Goal: Contribute content: Contribute content

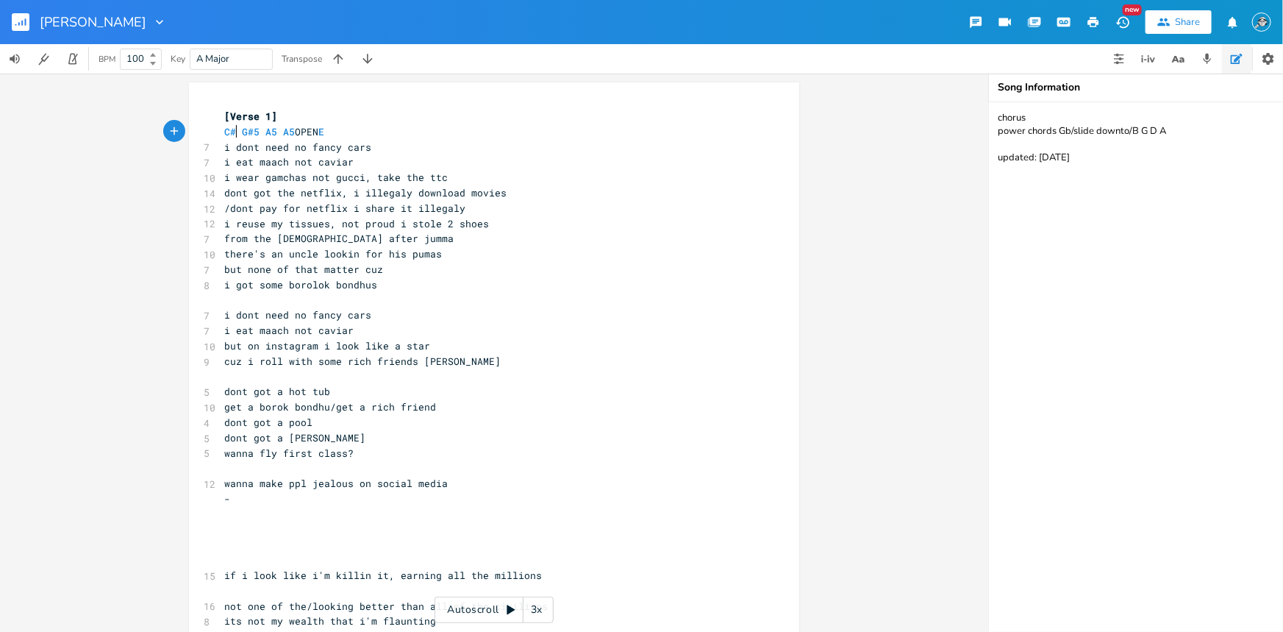
click at [232, 132] on span "C# G#5 A5 A5 OPEN E" at bounding box center [274, 131] width 100 height 13
type textarea "M"
type textarea "m"
click at [253, 148] on li "C#m" at bounding box center [246, 147] width 51 height 15
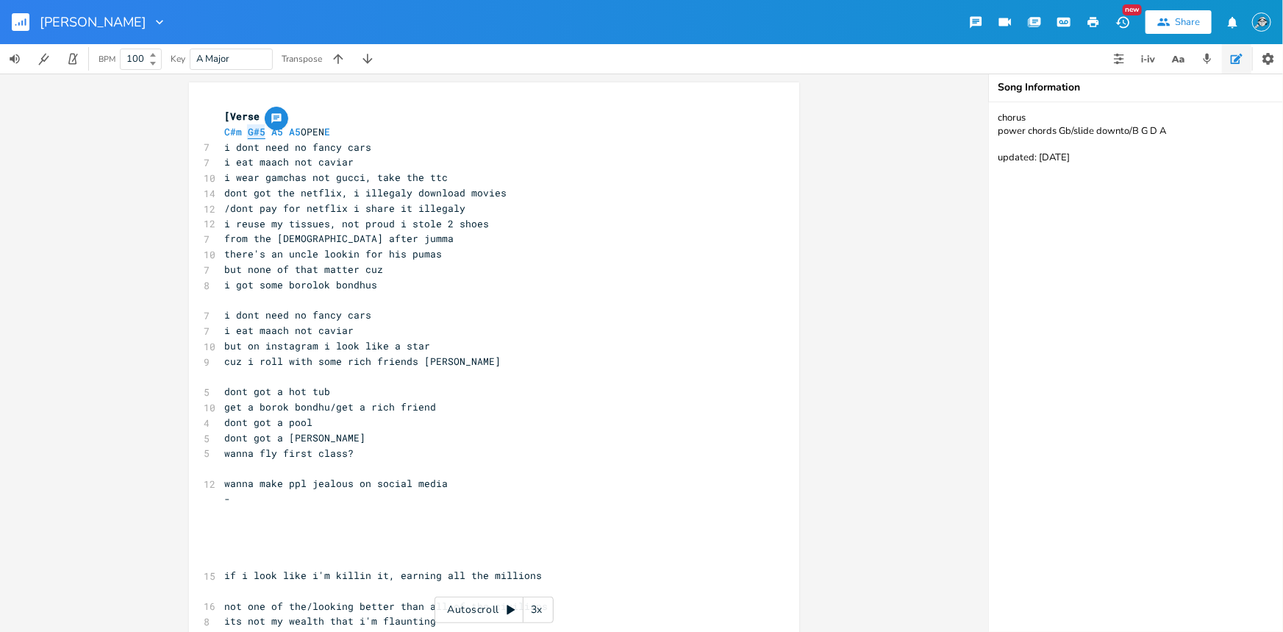
drag, startPoint x: 260, startPoint y: 131, endPoint x: 243, endPoint y: 129, distance: 17.7
click at [243, 129] on span "C#m G#5 A5 A5 OPEN E" at bounding box center [277, 131] width 106 height 13
type textarea "Ab"
type textarea "5"
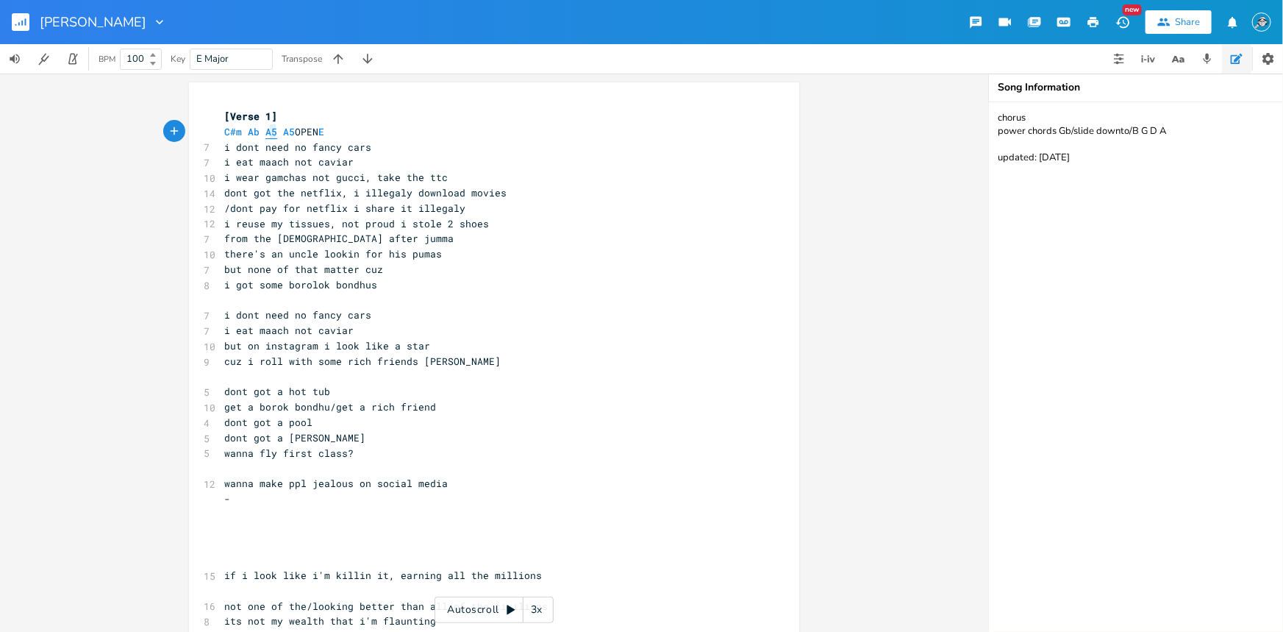
click at [268, 130] on span "C#m Ab A5 A5 OPEN E" at bounding box center [274, 131] width 100 height 13
click at [267, 132] on span "C#m Ab A A5 OPEN E" at bounding box center [271, 131] width 94 height 13
type textarea "5"
click at [289, 132] on span "C#m Ab A5 A5 OPEN E" at bounding box center [274, 131] width 100 height 13
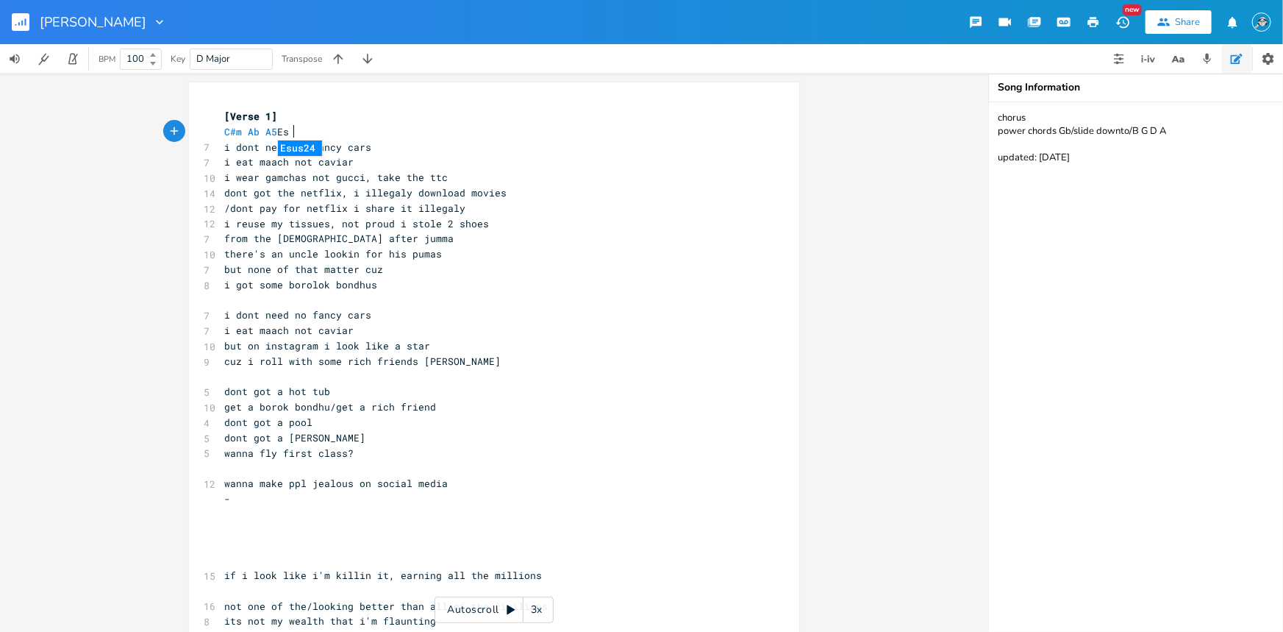
scroll to position [0, 19]
type textarea "Esus"
click at [307, 129] on pre "C#m Ab A5 Esus" at bounding box center [486, 131] width 531 height 15
type textarea "/ E5"
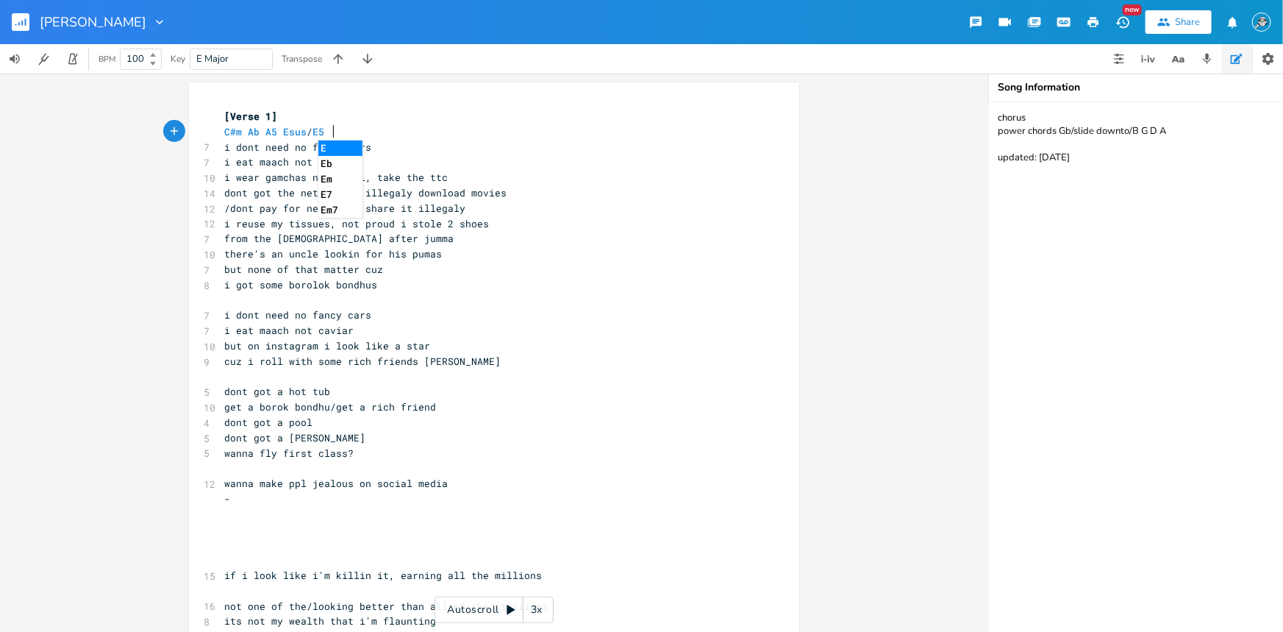
scroll to position [0, 18]
click at [610, 213] on pre "/dont pay for netflix i share it illegaly" at bounding box center [486, 208] width 531 height 15
click at [671, 212] on pre "/dont pay for netflix i share it illegaly" at bounding box center [486, 208] width 531 height 15
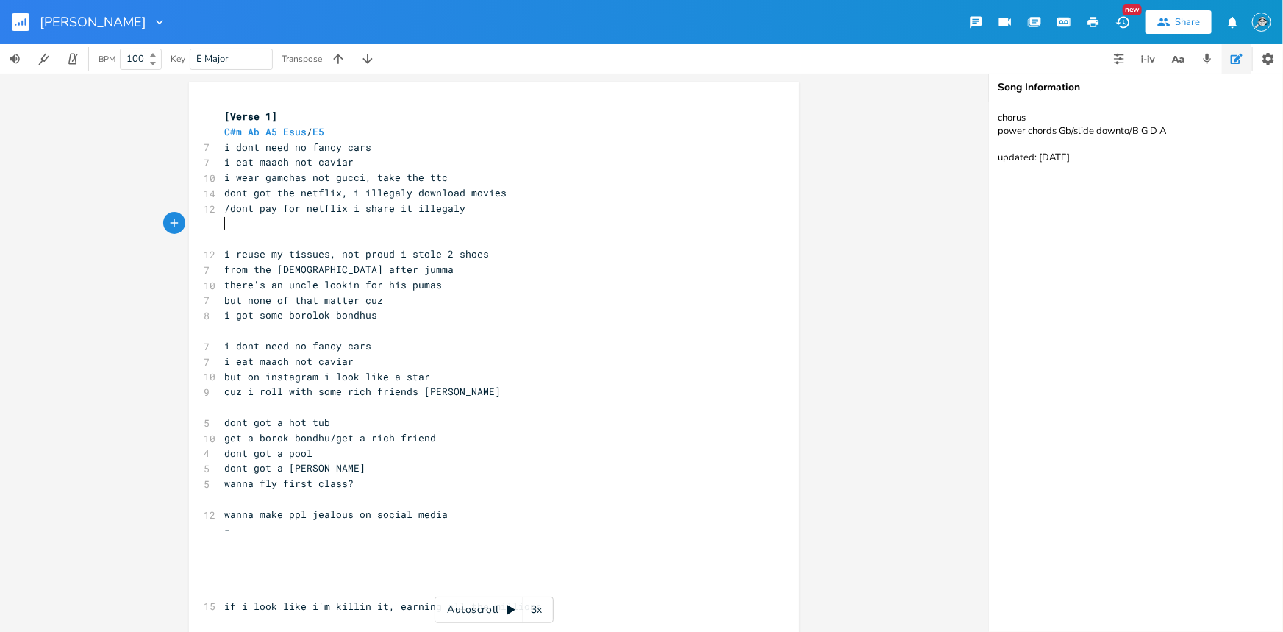
click at [451, 219] on pre "​" at bounding box center [486, 223] width 531 height 15
click at [481, 208] on pre "/dont pay for netflix i share it illegaly" at bounding box center [486, 208] width 531 height 15
type textarea "dont pay for netflix i share it illegaly"
drag, startPoint x: 452, startPoint y: 212, endPoint x: 227, endPoint y: 212, distance: 225.0
click at [227, 212] on pre "/dont pay for netflix i share it illegaly" at bounding box center [486, 208] width 531 height 15
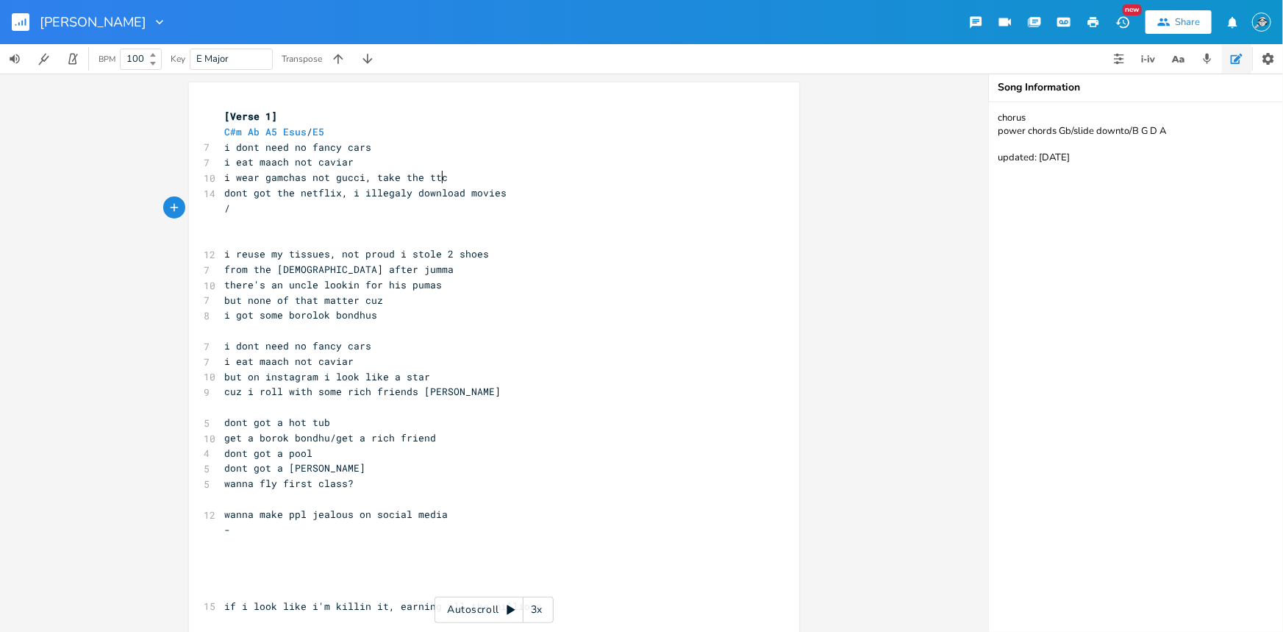
click at [443, 172] on pre "i wear gamchas not gucci, take the ttc" at bounding box center [486, 177] width 531 height 15
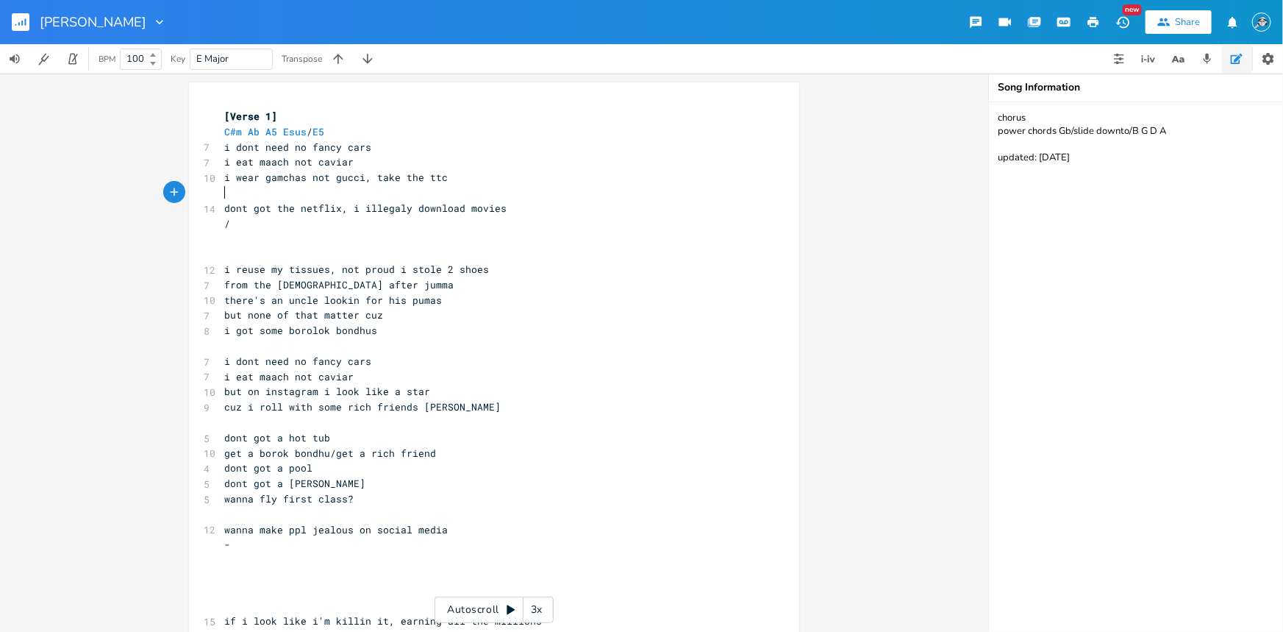
paste textarea "s"
type textarea "dont got the netflix, i illegaly download movies"
drag, startPoint x: 495, startPoint y: 208, endPoint x: 213, endPoint y: 212, distance: 281.6
click at [213, 212] on div "dont got the netflix, i illegaly download movies x [Verse 1] C#m Ab A5 Esus / E…" at bounding box center [494, 510] width 610 height 857
click at [331, 226] on pre "/" at bounding box center [486, 223] width 531 height 15
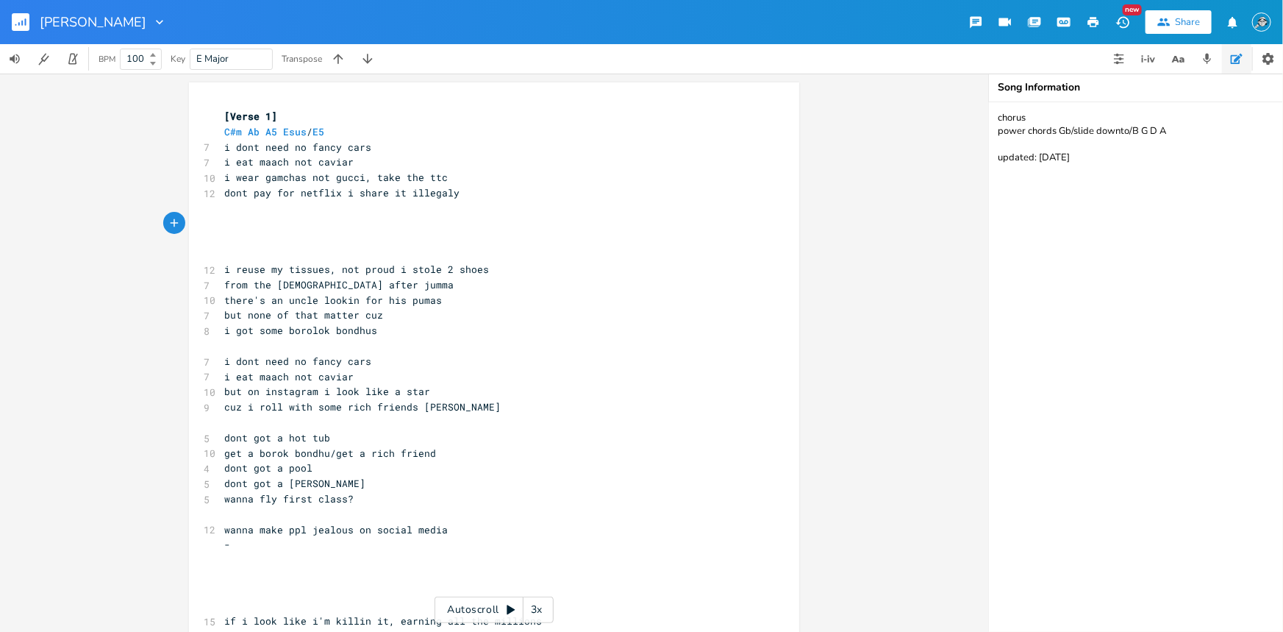
click at [381, 551] on pre "​" at bounding box center [486, 559] width 531 height 15
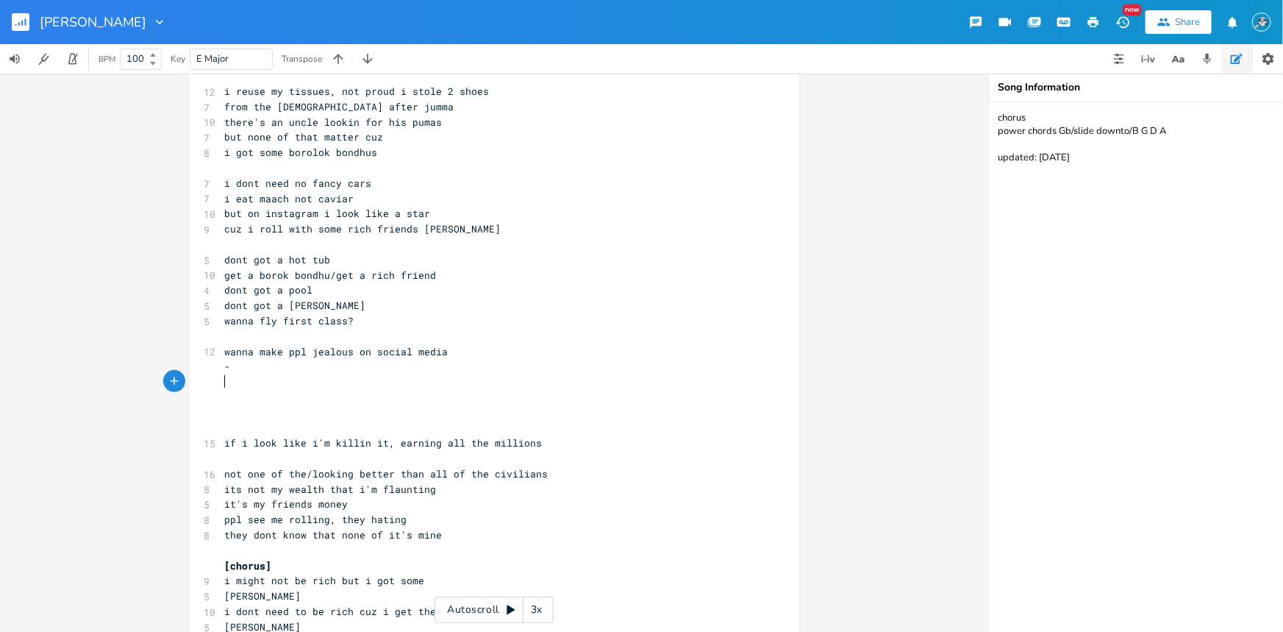
scroll to position [316, 0]
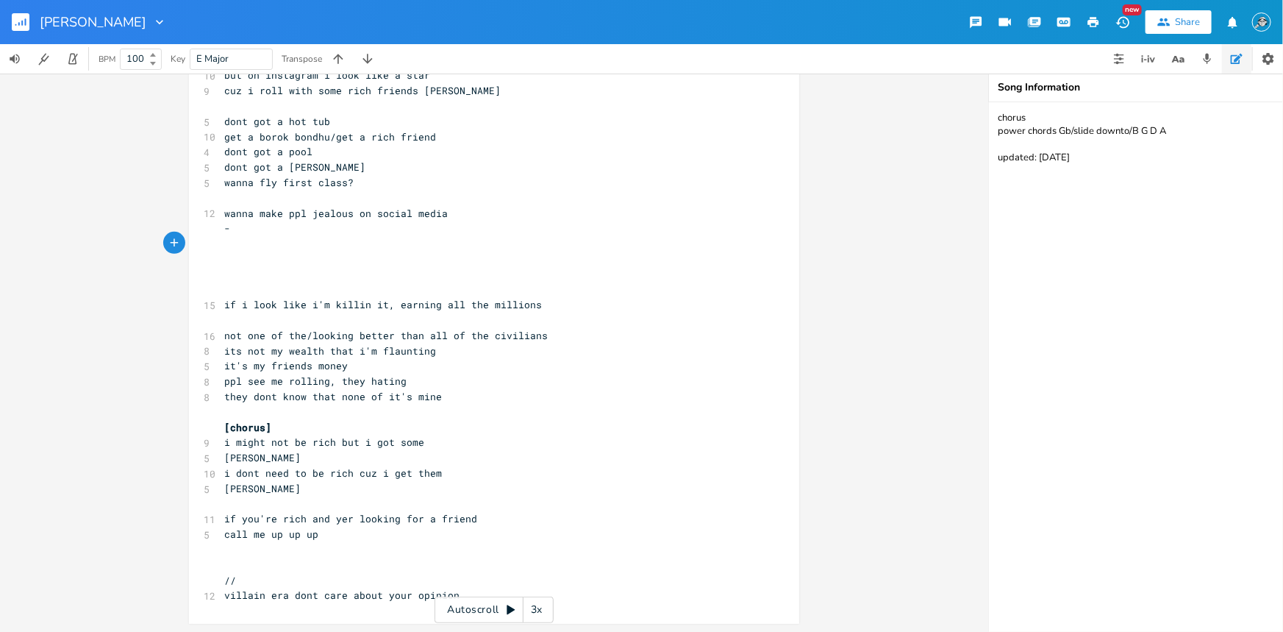
click at [477, 551] on pre "villain era dont care about your opinion" at bounding box center [486, 594] width 531 height 15
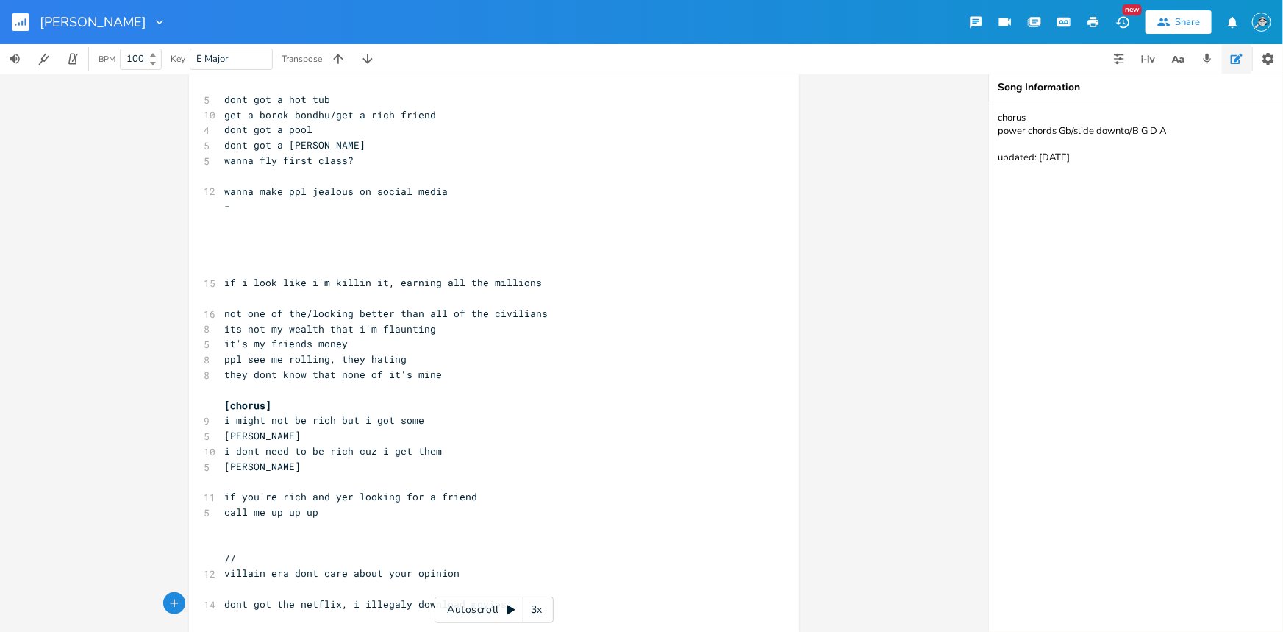
scroll to position [0, 0]
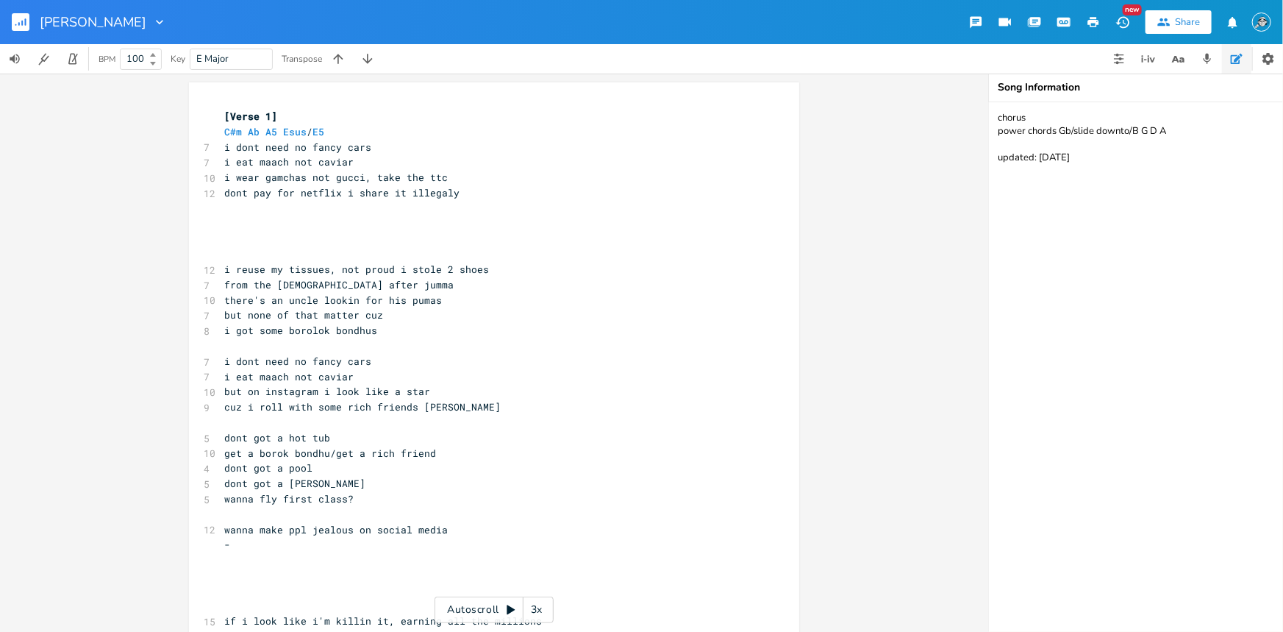
click at [370, 221] on pre "​" at bounding box center [486, 223] width 531 height 15
click at [350, 131] on pre "C#m Ab A5 Esus / E5" at bounding box center [486, 131] width 531 height 15
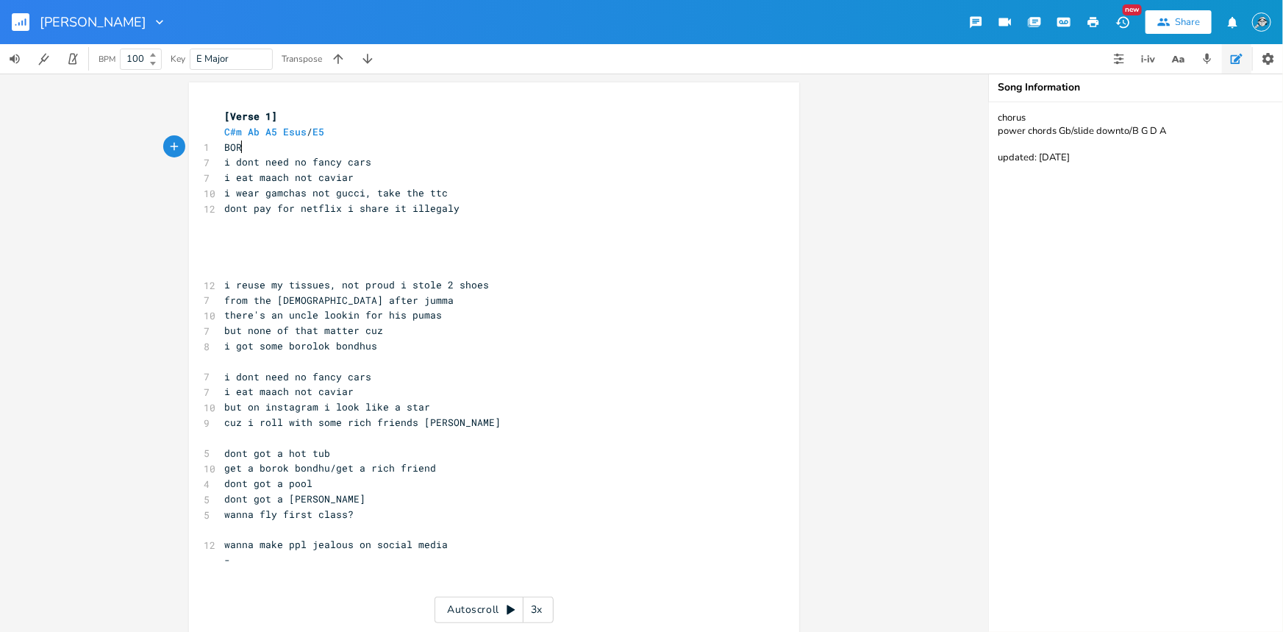
scroll to position [0, 27]
type textarea "BOROLU"
type textarea "OK BOROLOK not a BOROLI"
type textarea "OK"
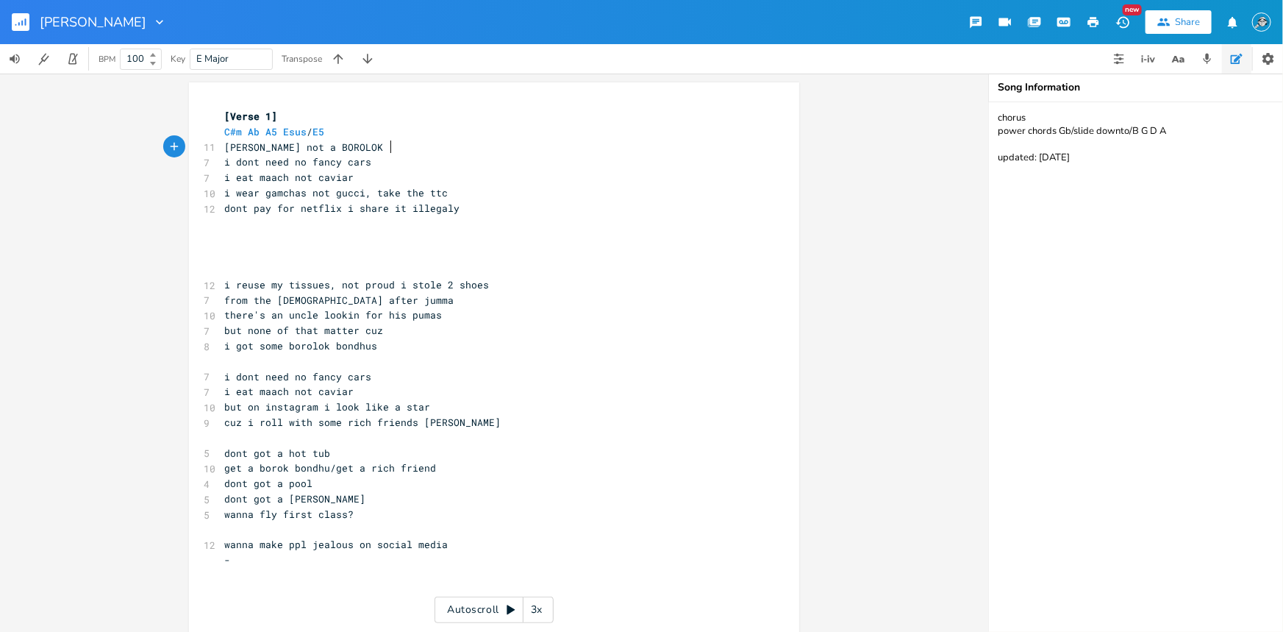
scroll to position [0, 2]
type textarea "bondhuuu"
click at [464, 206] on pre "dont pay for netflix i share it illegaly" at bounding box center [486, 208] width 531 height 15
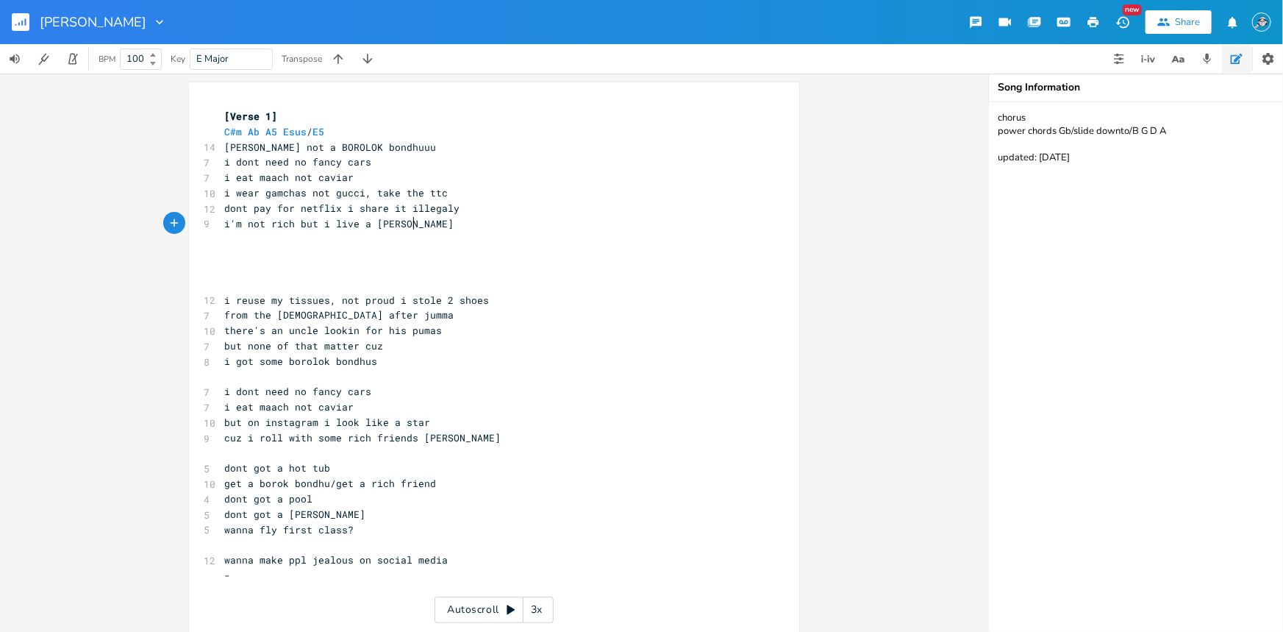
type textarea "i'm not rich but i live a rich life"
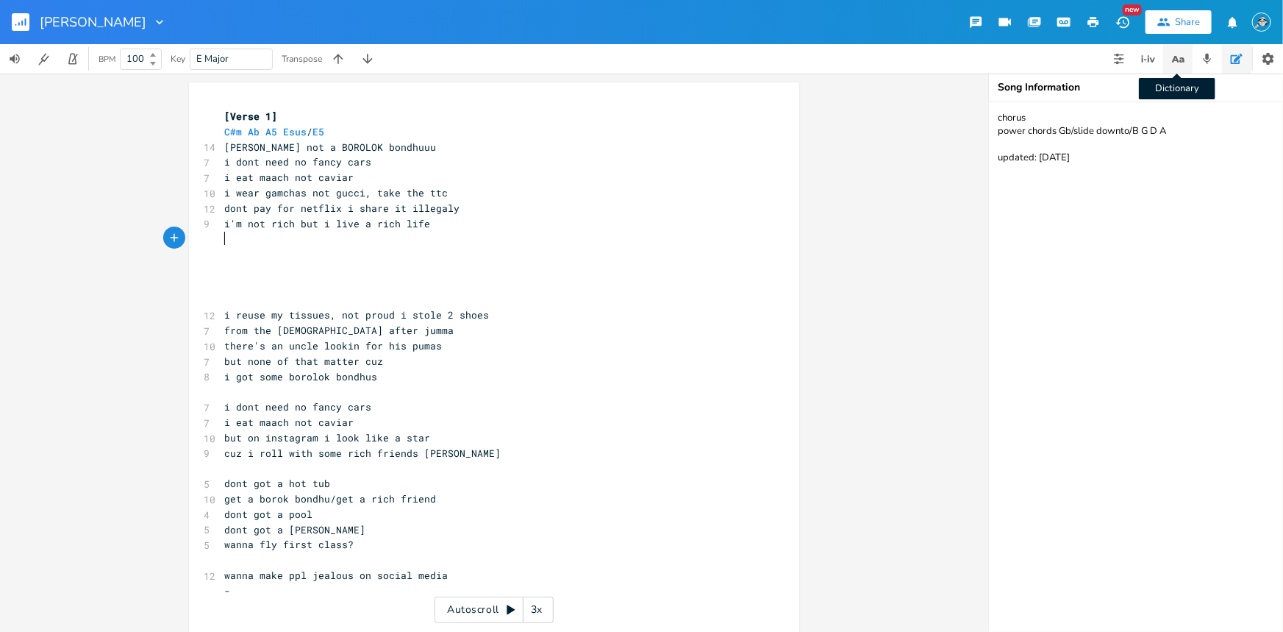
click at [1026, 51] on icon "button" at bounding box center [1178, 59] width 18 height 18
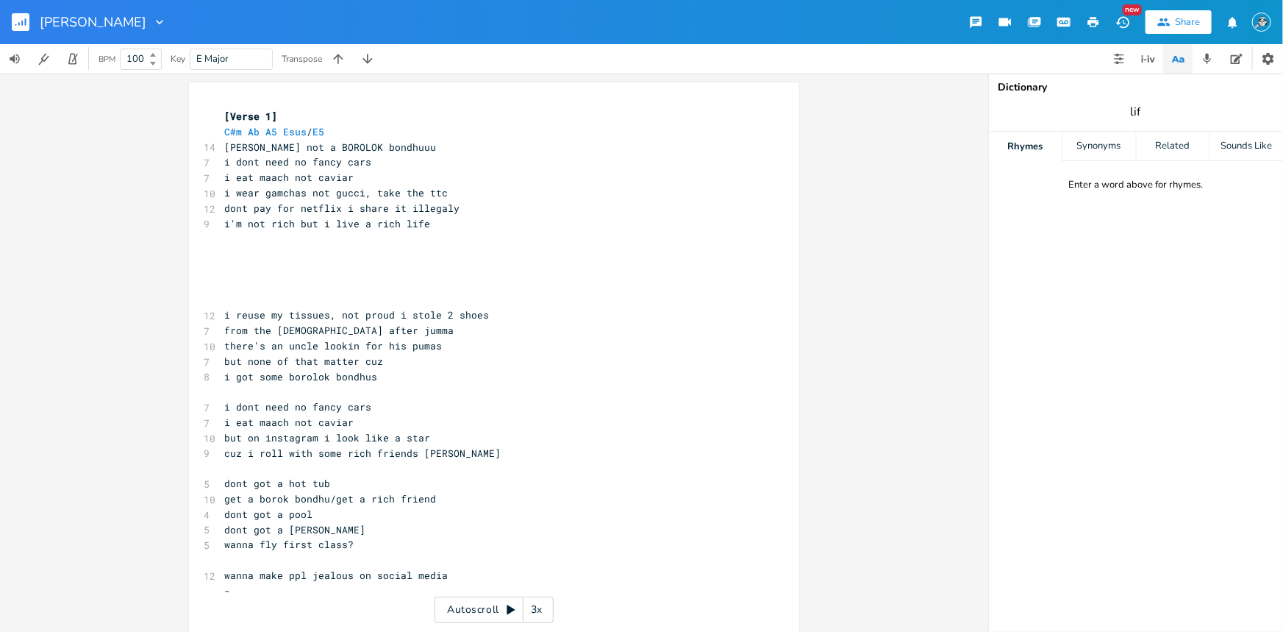
type input "life"
click at [367, 237] on pre "​" at bounding box center [486, 238] width 531 height 15
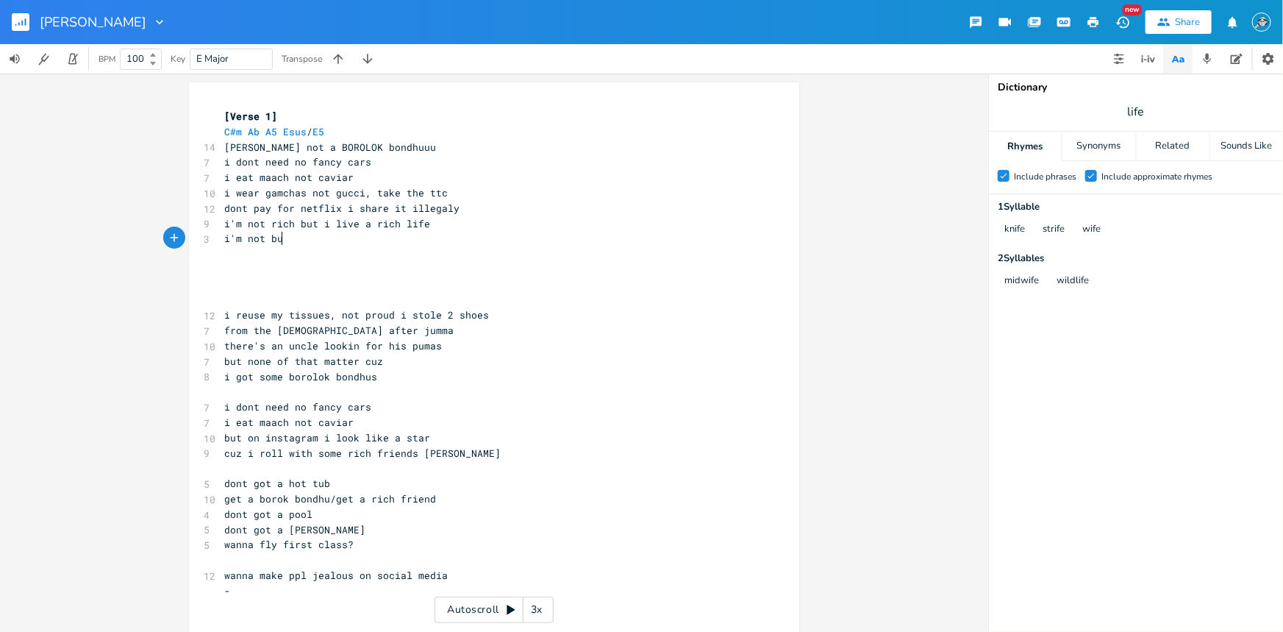
type textarea "i'm not buy"
type textarea "sy but i dont have time"
type textarea "ut i dont have time"
drag, startPoint x: 415, startPoint y: 238, endPoint x: 298, endPoint y: 240, distance: 116.9
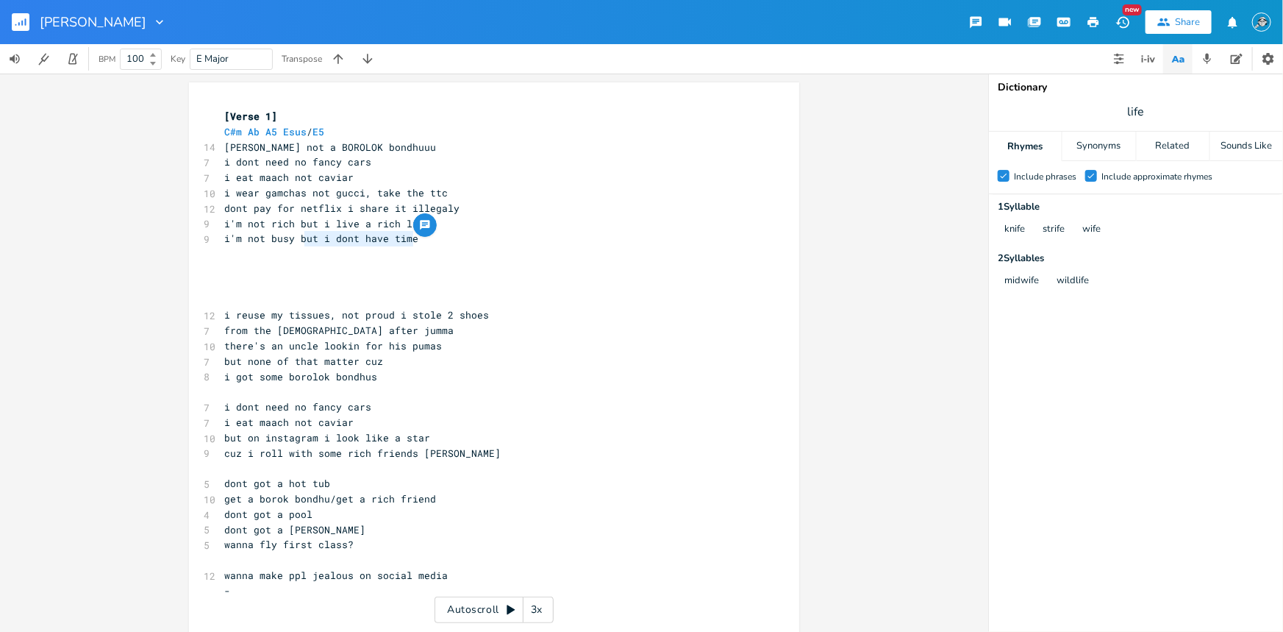
click at [298, 240] on pre "i'm not busy but i dont have time" at bounding box center [486, 238] width 531 height 15
click at [452, 254] on pre at bounding box center [486, 253] width 531 height 15
drag, startPoint x: 417, startPoint y: 242, endPoint x: 296, endPoint y: 240, distance: 120.6
click at [296, 240] on pre "i'm not busy but i dont have time" at bounding box center [486, 238] width 531 height 15
type textarea "but i dont have time"
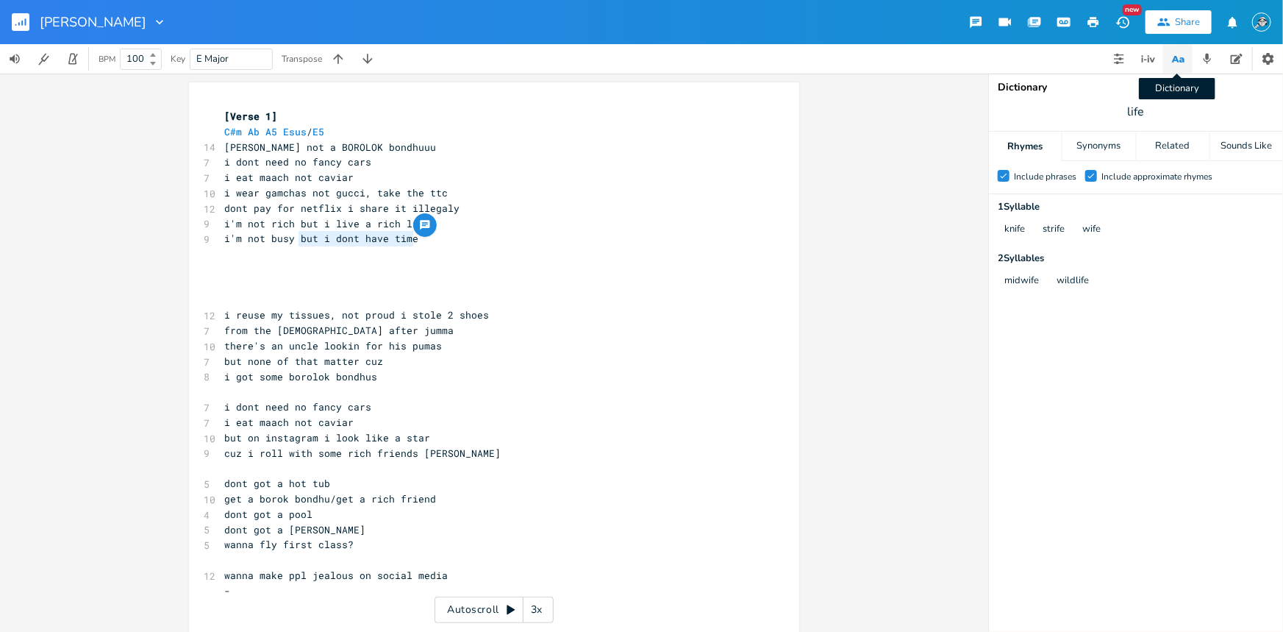
click at [1026, 59] on icon "button" at bounding box center [1174, 59] width 7 height 7
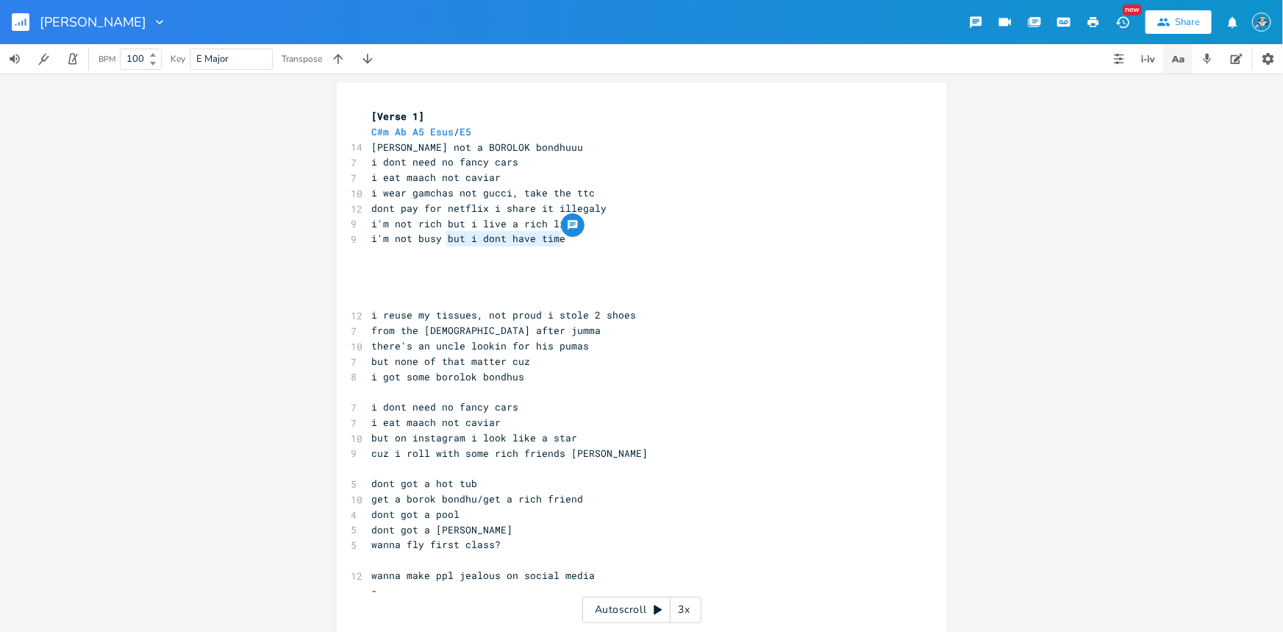
click at [1026, 59] on icon "button" at bounding box center [1174, 59] width 7 height 7
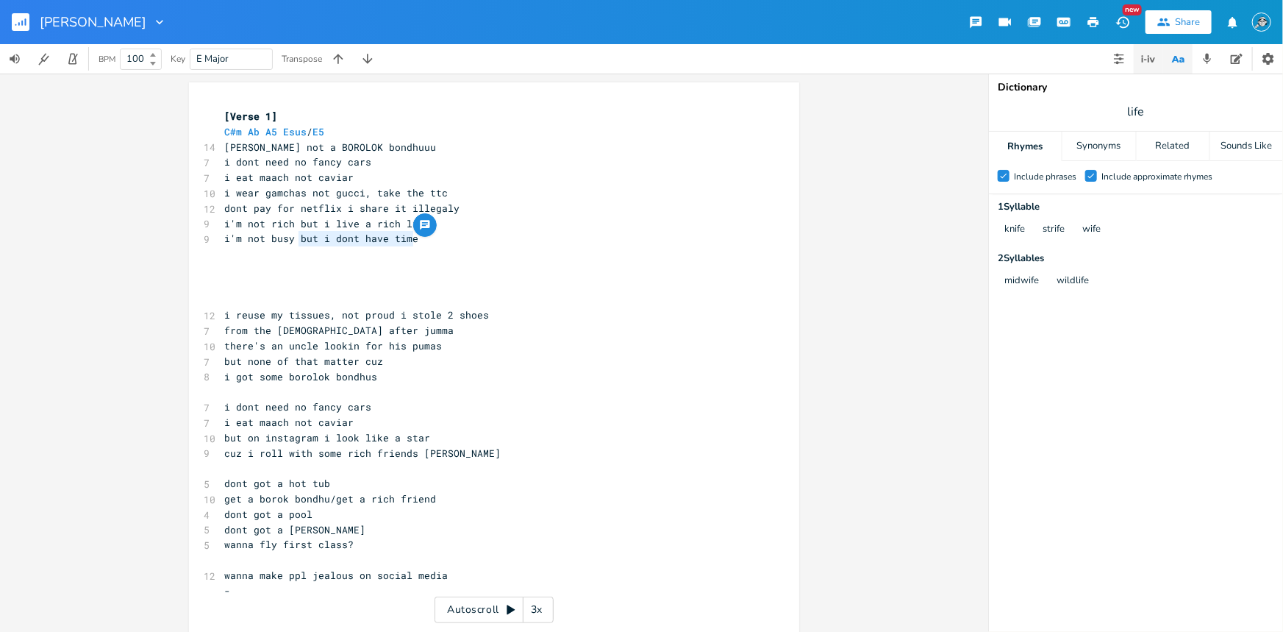
click at [1026, 57] on icon "button" at bounding box center [1149, 59] width 18 height 18
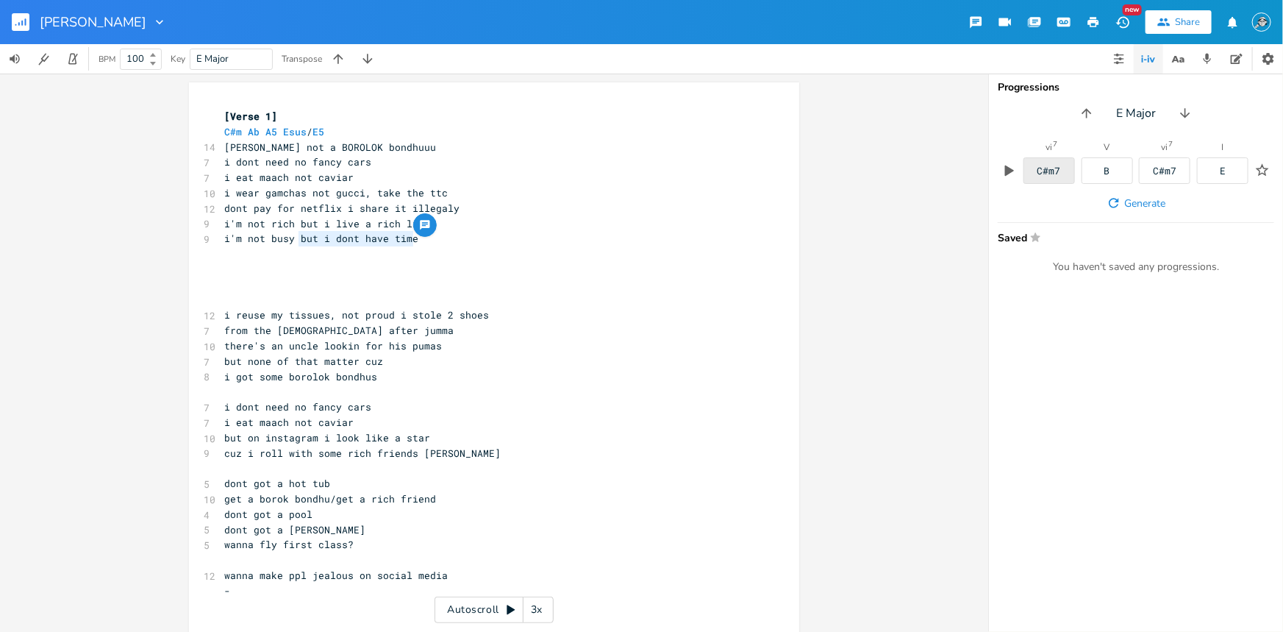
click at [1026, 168] on div "C#m7" at bounding box center [1048, 170] width 51 height 26
click at [1026, 168] on div "C#m7" at bounding box center [1049, 171] width 24 height 10
click at [1026, 174] on div "B" at bounding box center [1107, 170] width 51 height 26
click at [1026, 173] on div "C#m7" at bounding box center [1165, 171] width 24 height 10
click at [1026, 171] on div "E" at bounding box center [1223, 171] width 6 height 10
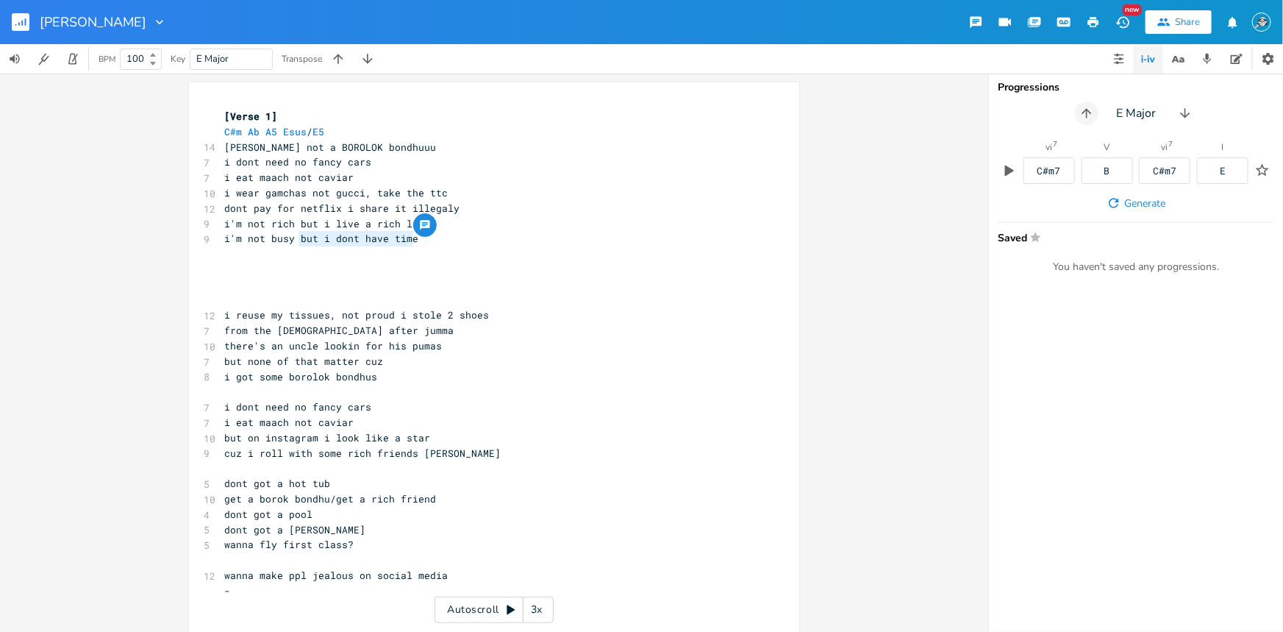
click at [1026, 118] on icon "button" at bounding box center [1086, 113] width 15 height 15
click at [1022, 165] on div "vi 7 Dm7 V C vi 7 Dm7 I F" at bounding box center [1136, 163] width 276 height 41
click at [1015, 168] on icon "button" at bounding box center [1009, 170] width 13 height 13
click at [1026, 113] on icon "button" at bounding box center [1086, 113] width 15 height 15
click at [1026, 118] on icon "button" at bounding box center [1188, 113] width 15 height 15
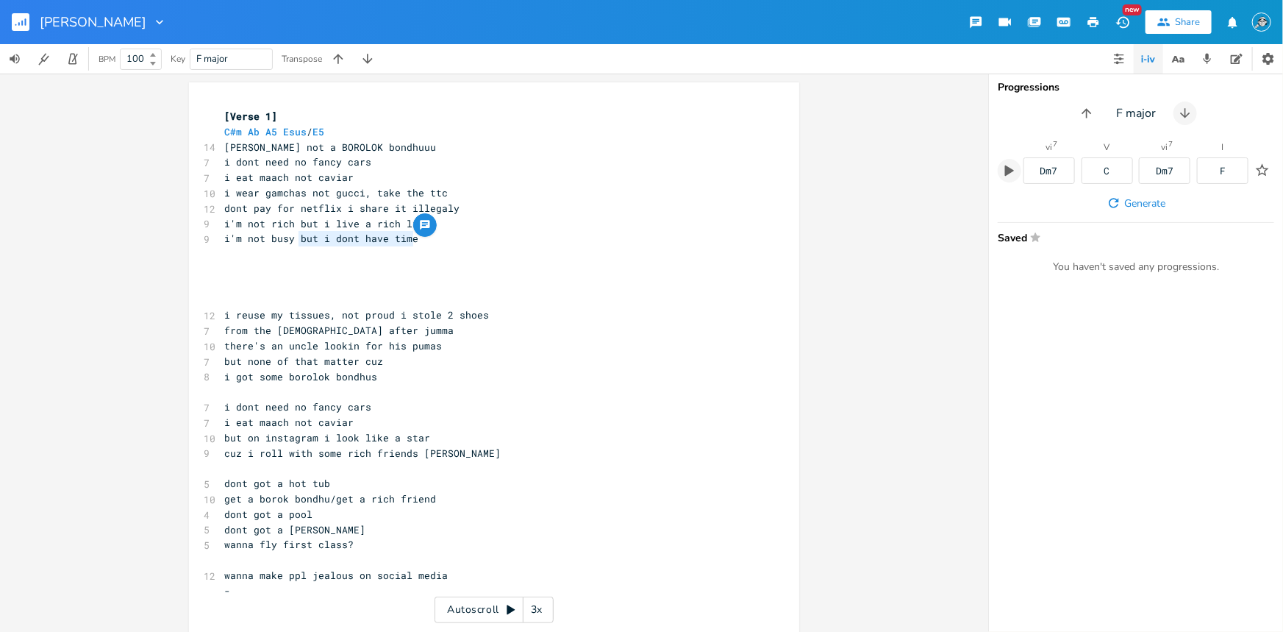
click at [1026, 118] on icon "button" at bounding box center [1185, 113] width 15 height 15
click at [1026, 118] on icon "button" at bounding box center [1188, 113] width 15 height 15
click at [1026, 118] on icon "button" at bounding box center [1186, 113] width 15 height 15
click at [1026, 115] on icon "button" at bounding box center [1082, 113] width 15 height 15
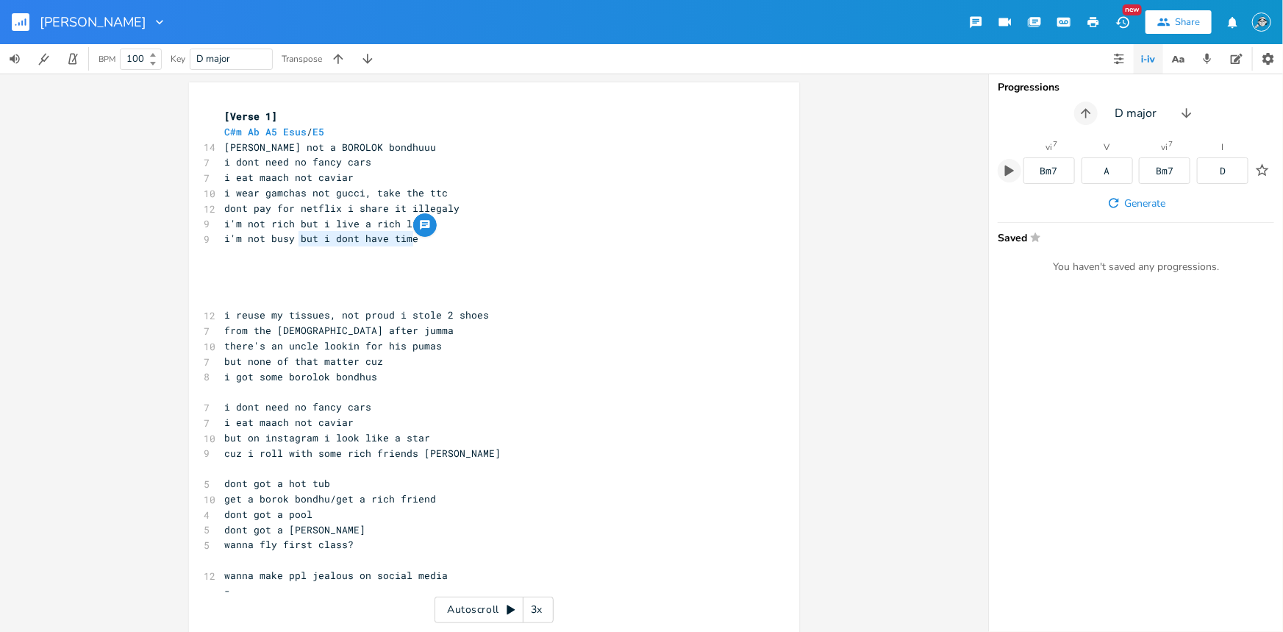
click at [1026, 115] on icon "button" at bounding box center [1086, 113] width 15 height 15
click at [1026, 115] on icon "button" at bounding box center [1082, 113] width 15 height 15
click at [1018, 168] on button "button" at bounding box center [1010, 171] width 24 height 24
click at [1026, 167] on div "C#m7" at bounding box center [1049, 171] width 24 height 10
click at [1026, 170] on div "B" at bounding box center [1107, 170] width 51 height 26
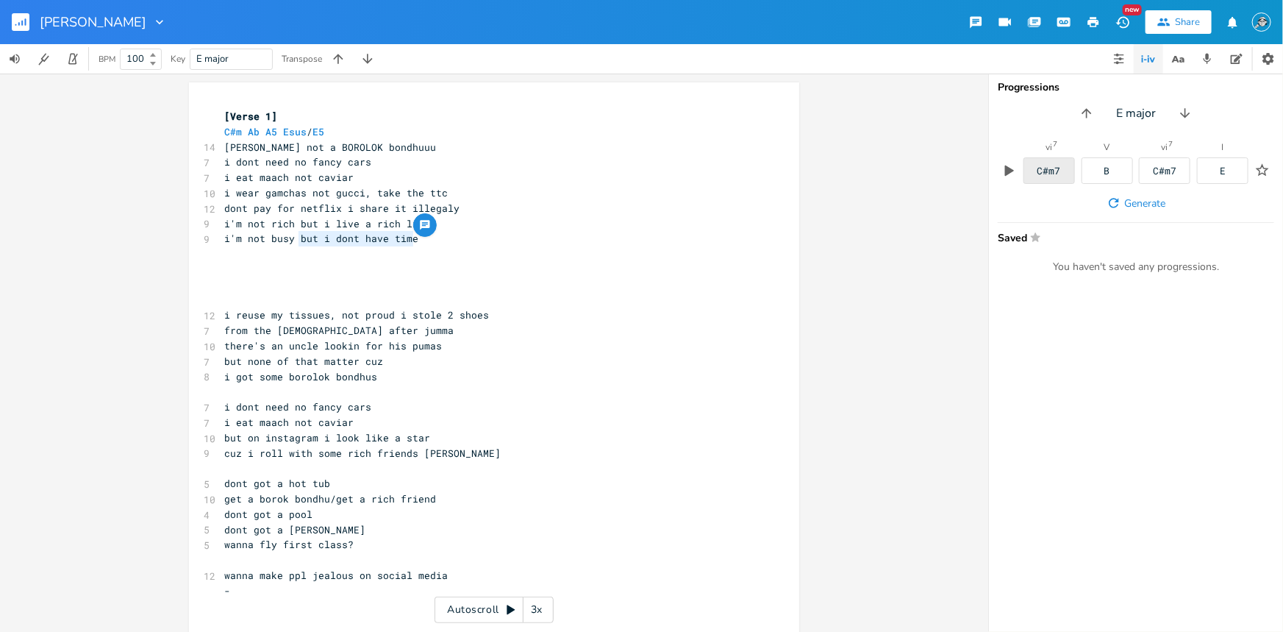
click at [1026, 168] on div "C#m7" at bounding box center [1048, 170] width 51 height 26
click at [1026, 157] on div "C#m7" at bounding box center [1048, 170] width 51 height 26
click at [390, 262] on pre "​" at bounding box center [486, 269] width 531 height 15
type textarea "i'm not busy but i dont have time"
drag, startPoint x: 419, startPoint y: 239, endPoint x: 228, endPoint y: 236, distance: 191.2
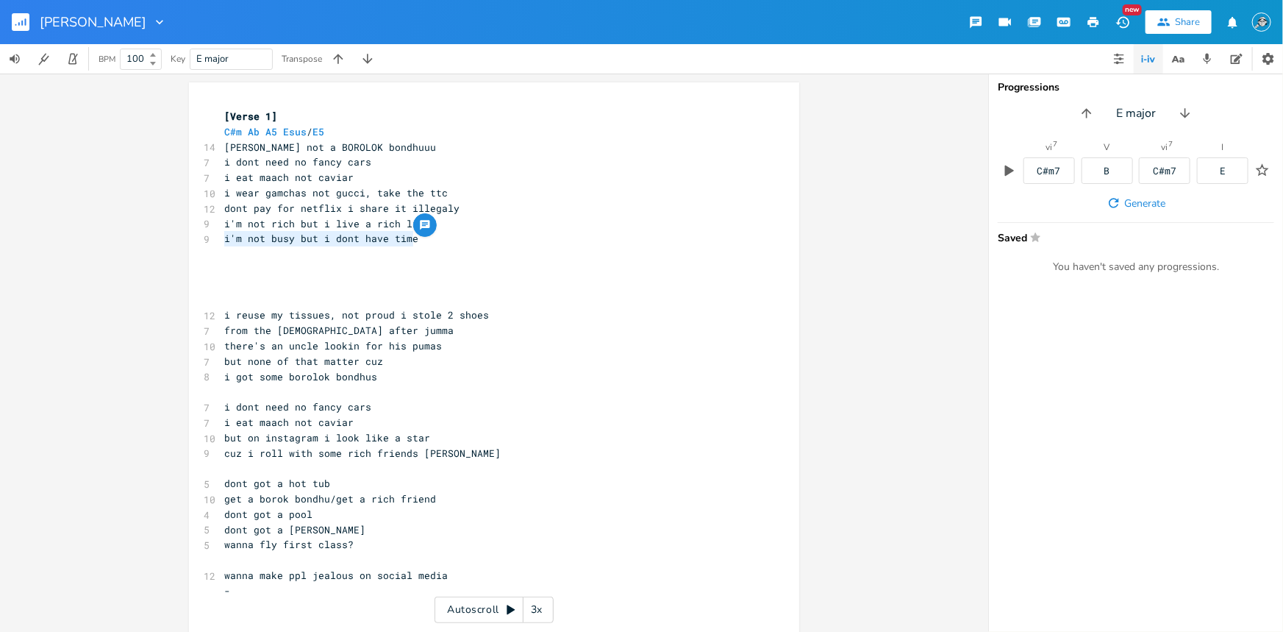
click at [221, 239] on pre "i'm not busy but i dont have time" at bounding box center [486, 238] width 531 height 15
click at [466, 242] on pre "i'm not busy but i dont have time" at bounding box center [486, 238] width 531 height 15
type textarea "i'm not busy but i dont have time"
drag, startPoint x: 430, startPoint y: 242, endPoint x: 215, endPoint y: 243, distance: 214.7
click at [215, 243] on div "i'm not busy but i dont have time x [Verse 1] C#m Ab A5 Esus / E5 14 BOROLOK BO…" at bounding box center [494, 549] width 610 height 934
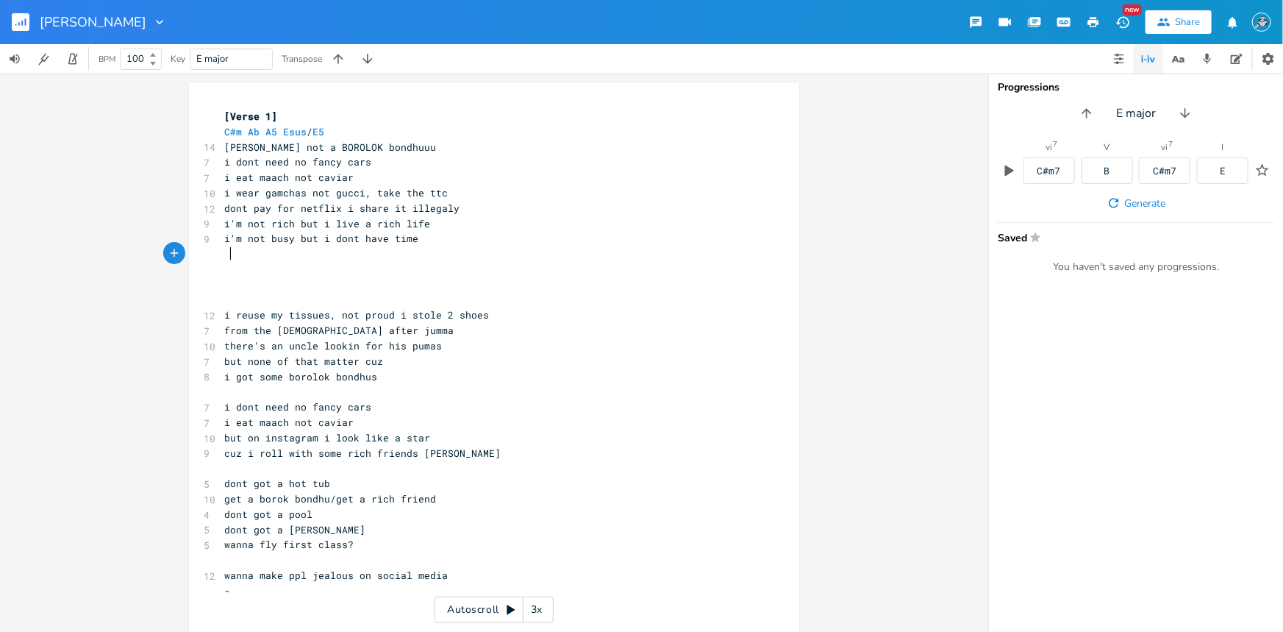
click at [439, 251] on pre at bounding box center [486, 253] width 531 height 15
click at [1026, 208] on span "Generate" at bounding box center [1144, 203] width 41 height 14
click at [1026, 147] on div "vi 7" at bounding box center [1048, 147] width 7 height 9
drag, startPoint x: 1101, startPoint y: 147, endPoint x: 1113, endPoint y: 146, distance: 11.8
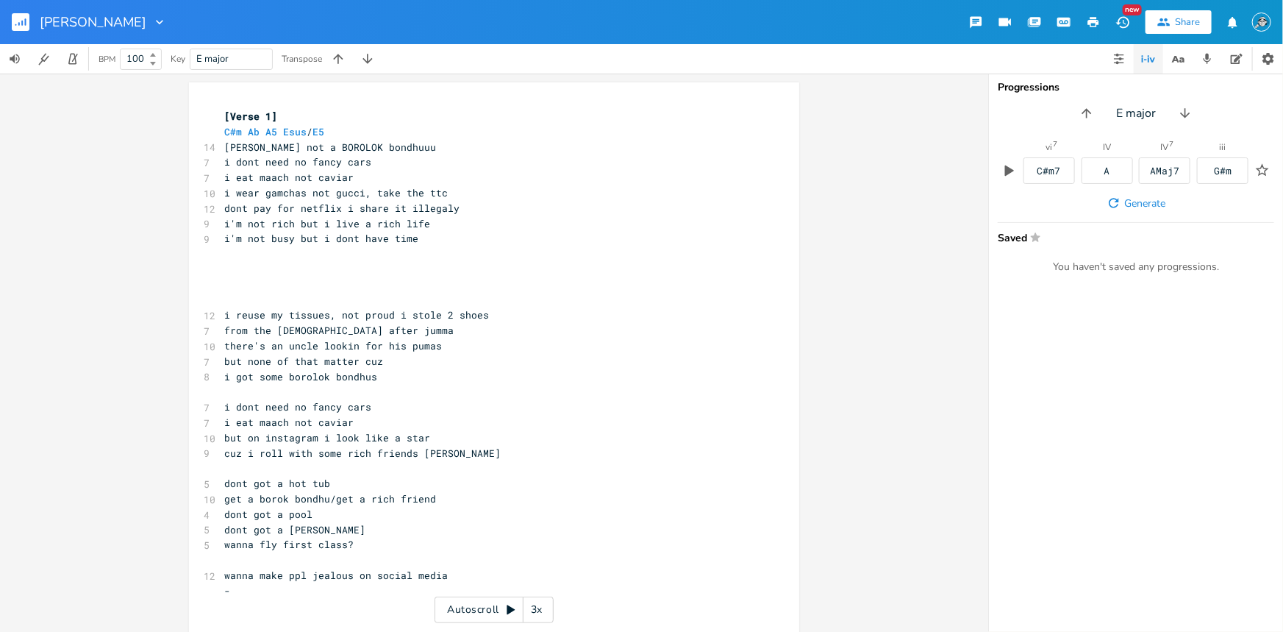
click at [1026, 147] on div "IV A" at bounding box center [1107, 163] width 51 height 41
click at [1026, 51] on icon "button" at bounding box center [1268, 58] width 15 height 15
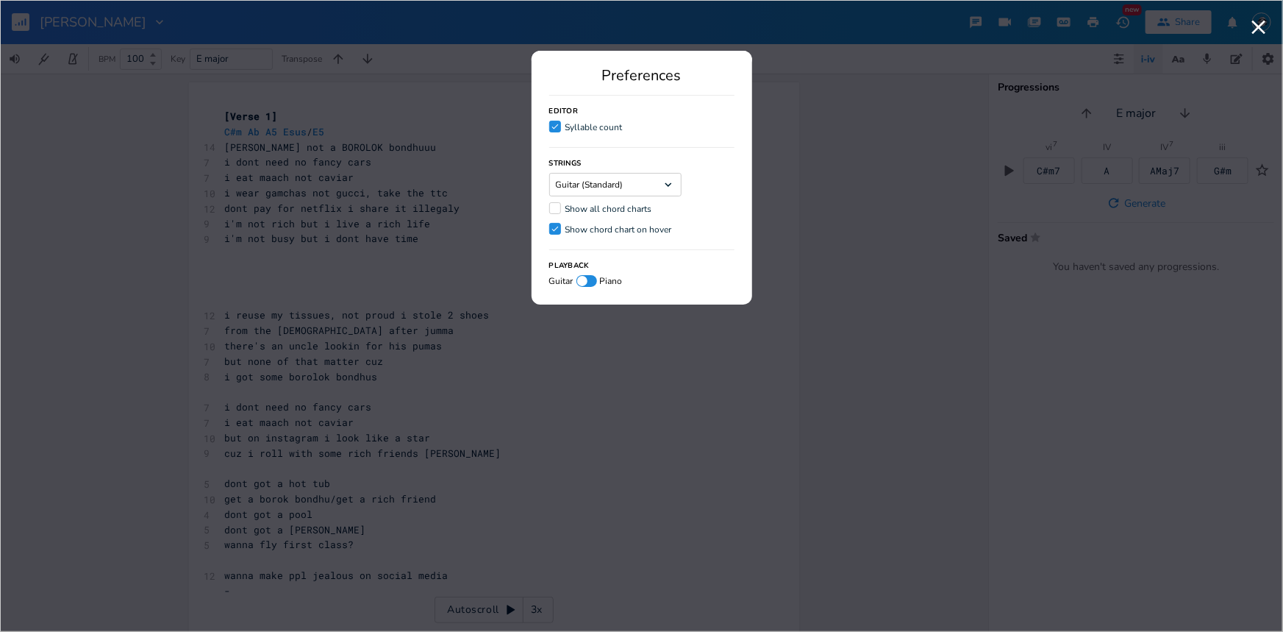
click at [565, 209] on div "Show all chord charts" at bounding box center [608, 208] width 87 height 9
click at [549, 209] on input "Show all chord charts" at bounding box center [549, 209] width 0 height 10
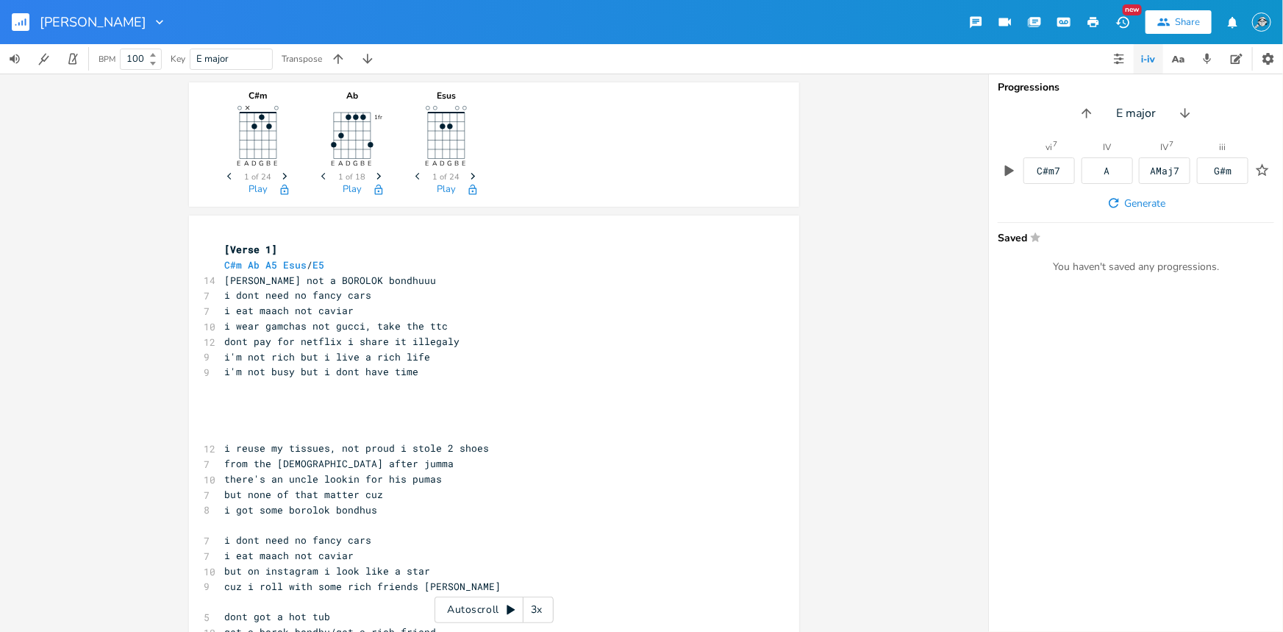
click at [282, 175] on icon "Next" at bounding box center [285, 176] width 8 height 8
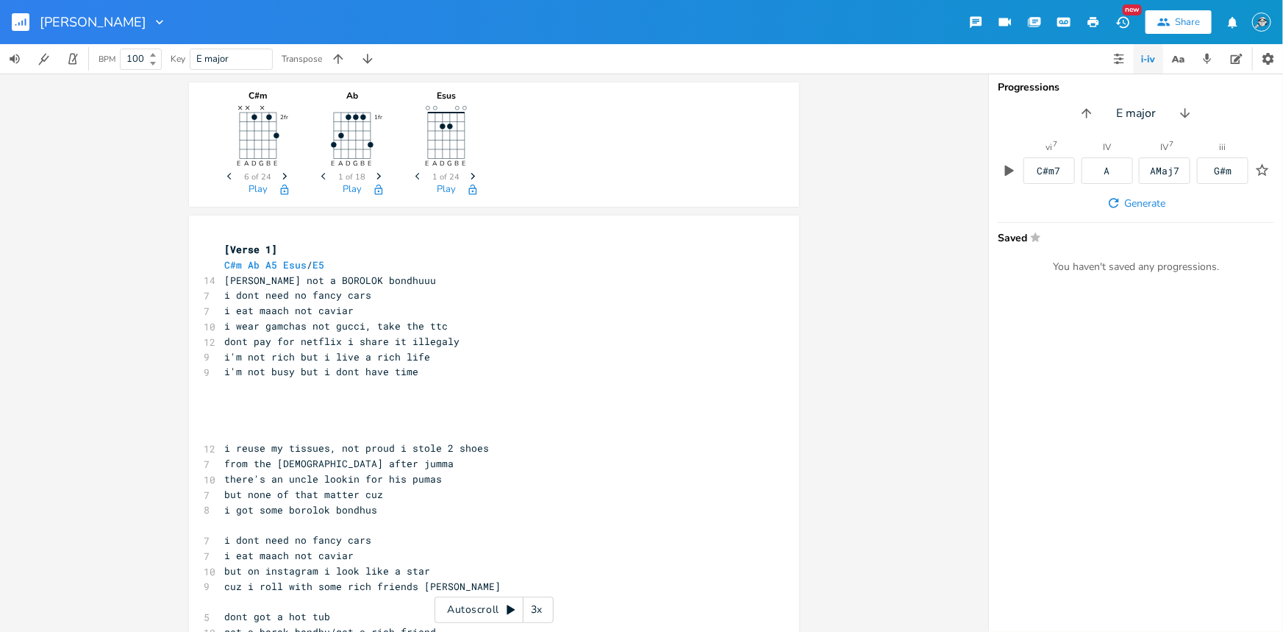
click at [282, 175] on icon "Next" at bounding box center [285, 176] width 8 height 8
click at [287, 191] on button "button" at bounding box center [284, 190] width 29 height 12
click at [375, 174] on icon "Next" at bounding box center [379, 176] width 8 height 8
click at [377, 174] on icon "button" at bounding box center [379, 176] width 4 height 7
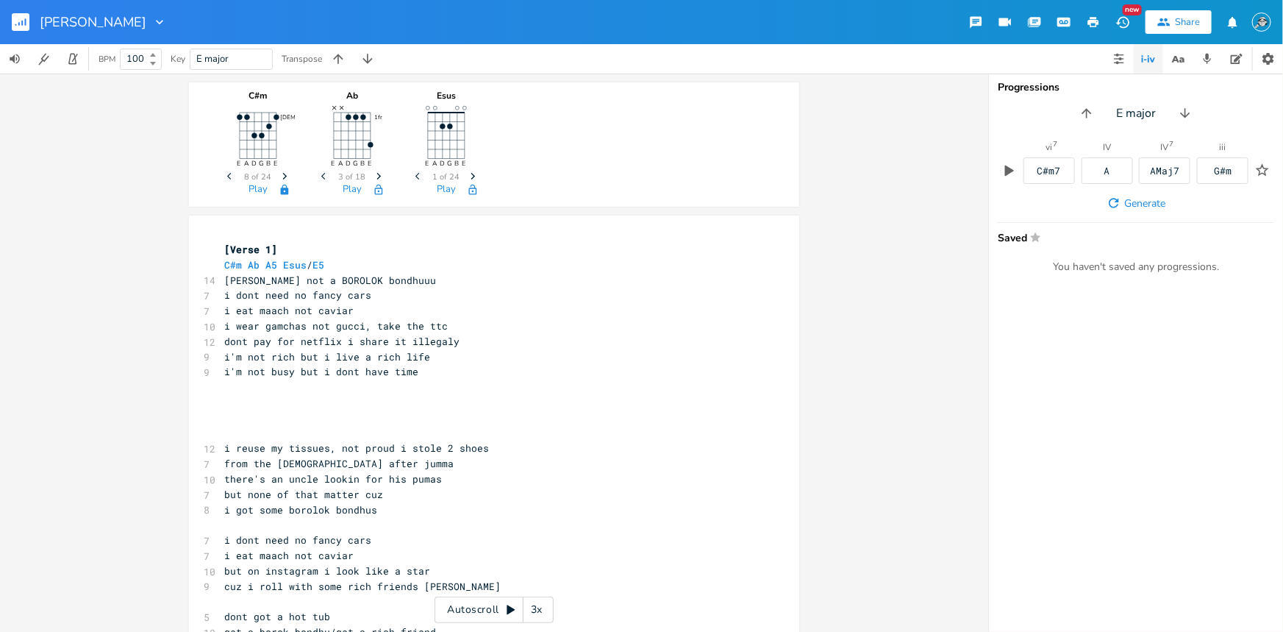
click at [377, 174] on icon "button" at bounding box center [379, 176] width 4 height 7
click at [373, 189] on icon "button" at bounding box center [379, 190] width 12 height 12
click at [287, 293] on span "i dont need no fancy cars" at bounding box center [297, 294] width 147 height 13
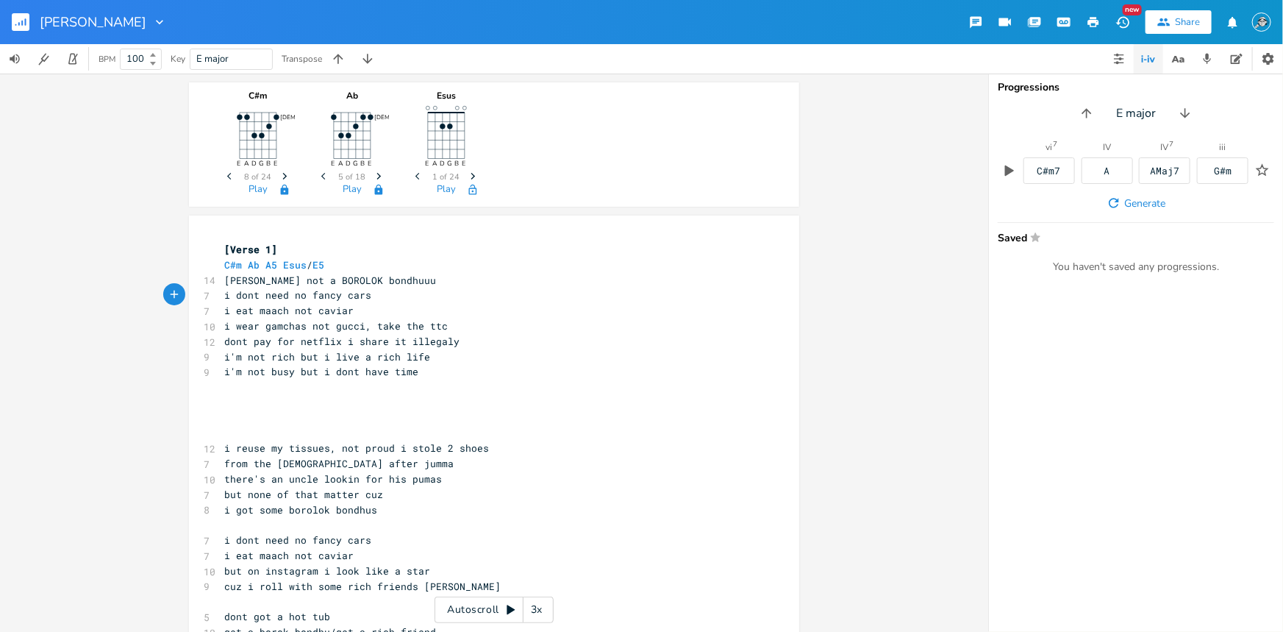
click at [469, 175] on icon "Next" at bounding box center [473, 176] width 8 height 8
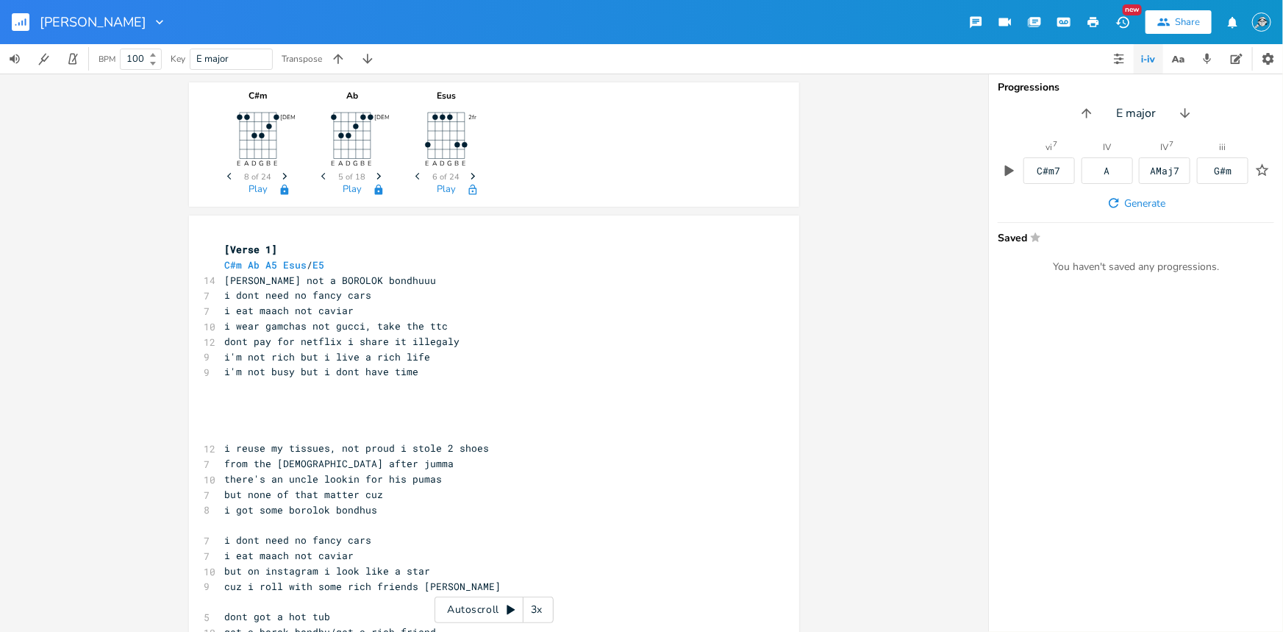
click at [469, 175] on icon "Next" at bounding box center [473, 176] width 8 height 8
click at [473, 174] on span "Next" at bounding box center [473, 177] width 20 height 26
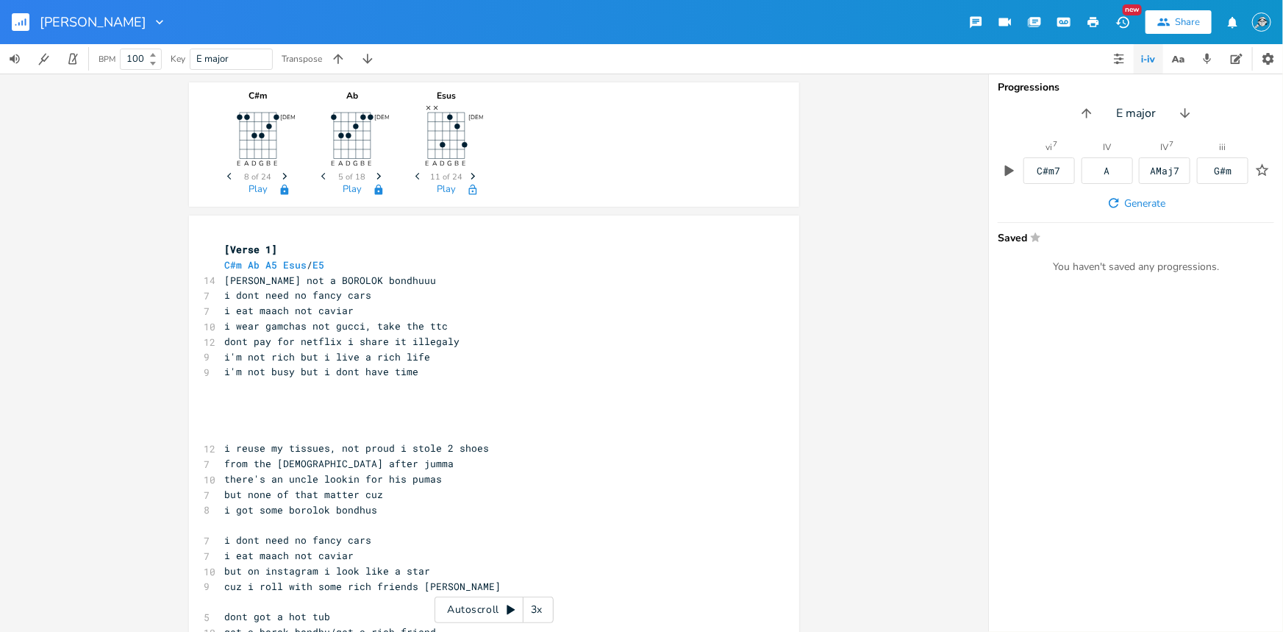
click at [473, 174] on span "Next" at bounding box center [473, 177] width 20 height 26
click at [273, 265] on span "C#m Ab A5 Esus / E5" at bounding box center [274, 264] width 100 height 13
click at [382, 292] on pre "i dont need no fancy cars" at bounding box center [486, 294] width 531 height 15
click at [471, 175] on icon "Next" at bounding box center [473, 176] width 8 height 8
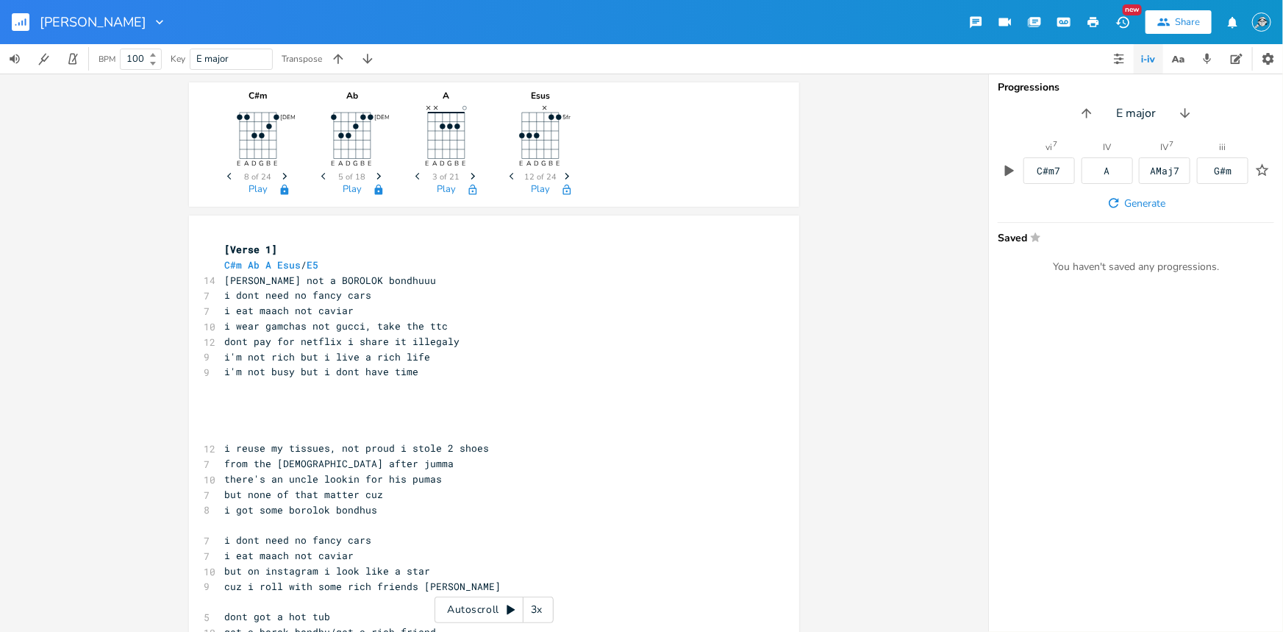
click at [471, 175] on icon "Next" at bounding box center [473, 176] width 8 height 8
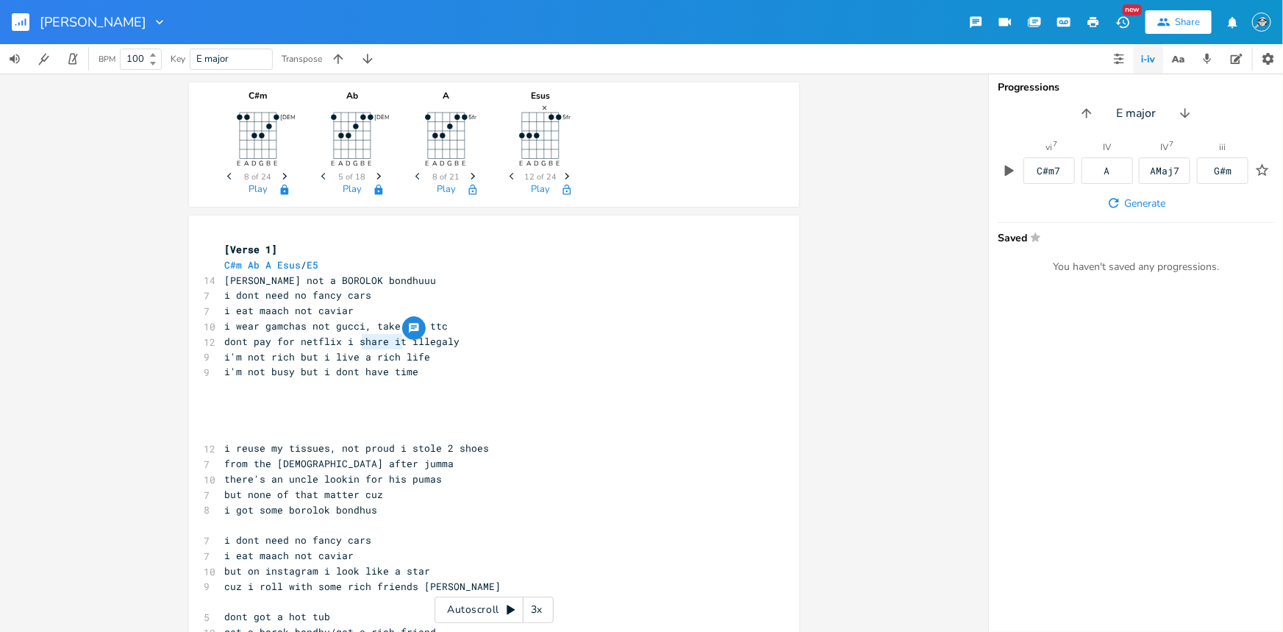
type textarea "share it"
drag, startPoint x: 397, startPoint y: 339, endPoint x: 351, endPoint y: 340, distance: 45.6
click at [351, 340] on span "dont pay for netflix i share it illegaly" at bounding box center [341, 341] width 235 height 13
click at [455, 349] on pre "i'm not rich but i live a rich life" at bounding box center [486, 356] width 531 height 15
type textarea "share it illegaly"
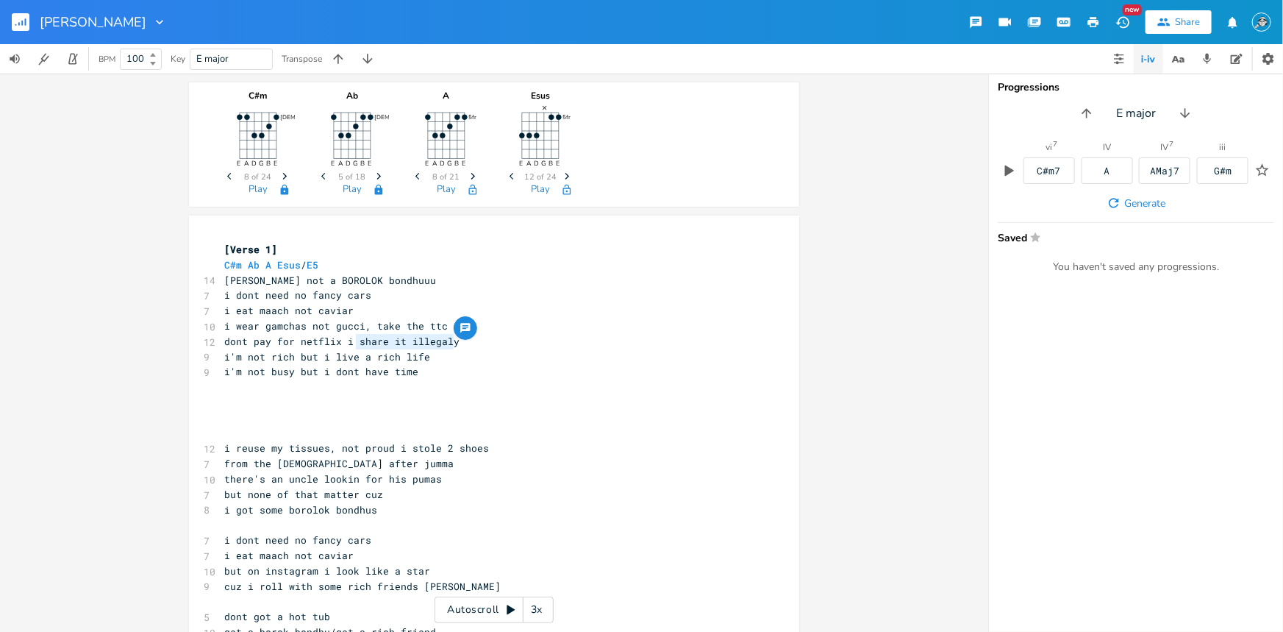
drag, startPoint x: 456, startPoint y: 342, endPoint x: 354, endPoint y: 334, distance: 101.8
click at [354, 334] on pre "dont pay for netflix i share it illegaly" at bounding box center [486, 341] width 531 height 15
click at [441, 357] on pre "i'm not rich but i live a rich life" at bounding box center [486, 356] width 531 height 15
type textarea "share it illegaly"
drag, startPoint x: 449, startPoint y: 342, endPoint x: 353, endPoint y: 343, distance: 96.3
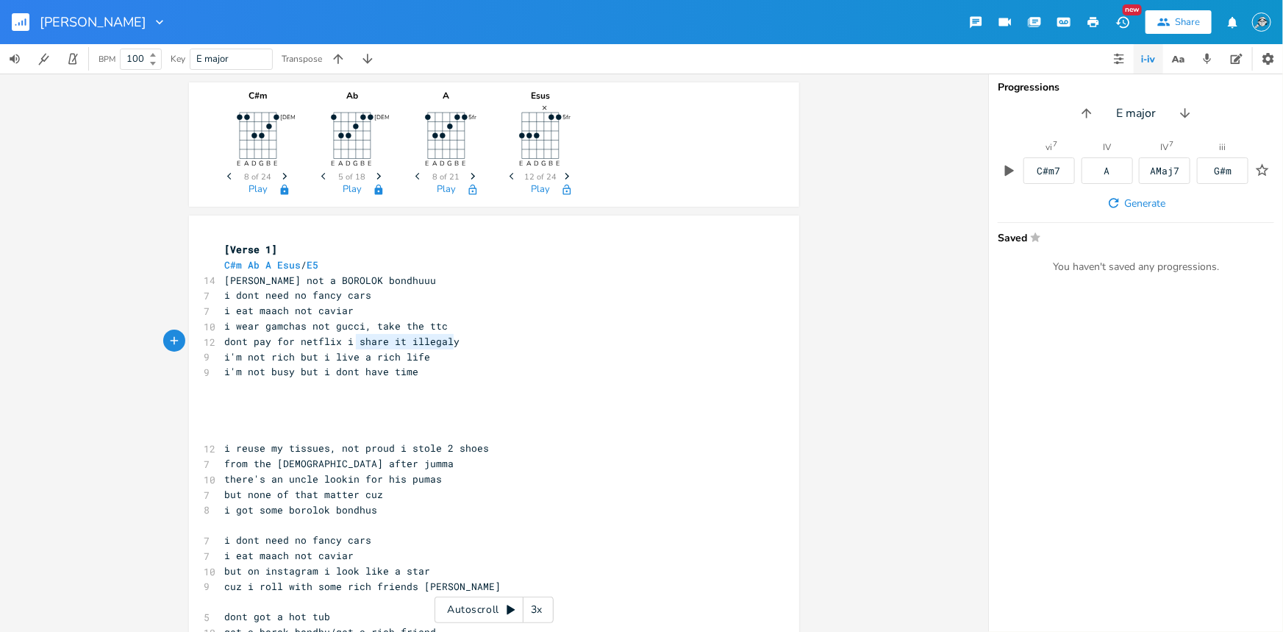
click at [353, 343] on pre "dont pay for netflix i share it illegaly" at bounding box center [486, 341] width 531 height 15
click at [462, 331] on icon "button" at bounding box center [466, 328] width 12 height 12
click at [567, 407] on button "Cancel" at bounding box center [579, 401] width 73 height 18
click at [464, 354] on pre "i'm not rich but i live a rich life" at bounding box center [486, 356] width 531 height 15
type textarea "share it illegaly"
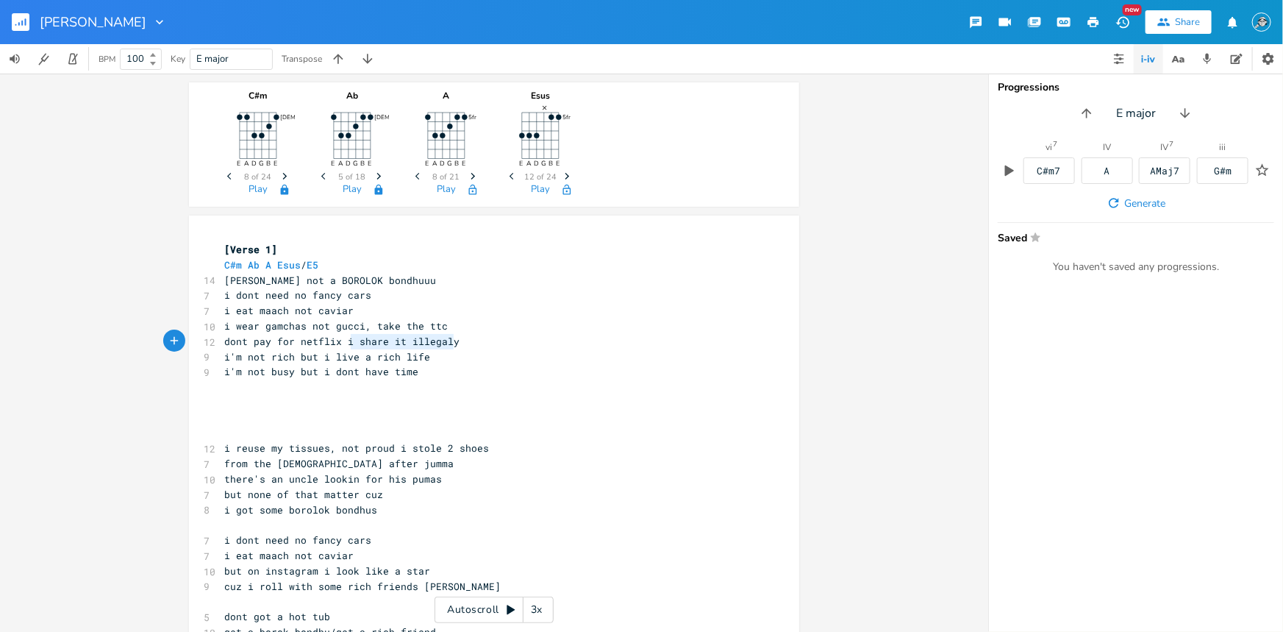
drag, startPoint x: 454, startPoint y: 343, endPoint x: 348, endPoint y: 343, distance: 106.6
click at [348, 343] on pre "dont pay for netflix i share it illegaly" at bounding box center [486, 341] width 531 height 15
click at [382, 340] on span "dont pay for netflix i share it illegaly" at bounding box center [341, 341] width 235 height 13
type textarea "har"
drag, startPoint x: 377, startPoint y: 338, endPoint x: 360, endPoint y: 340, distance: 17.7
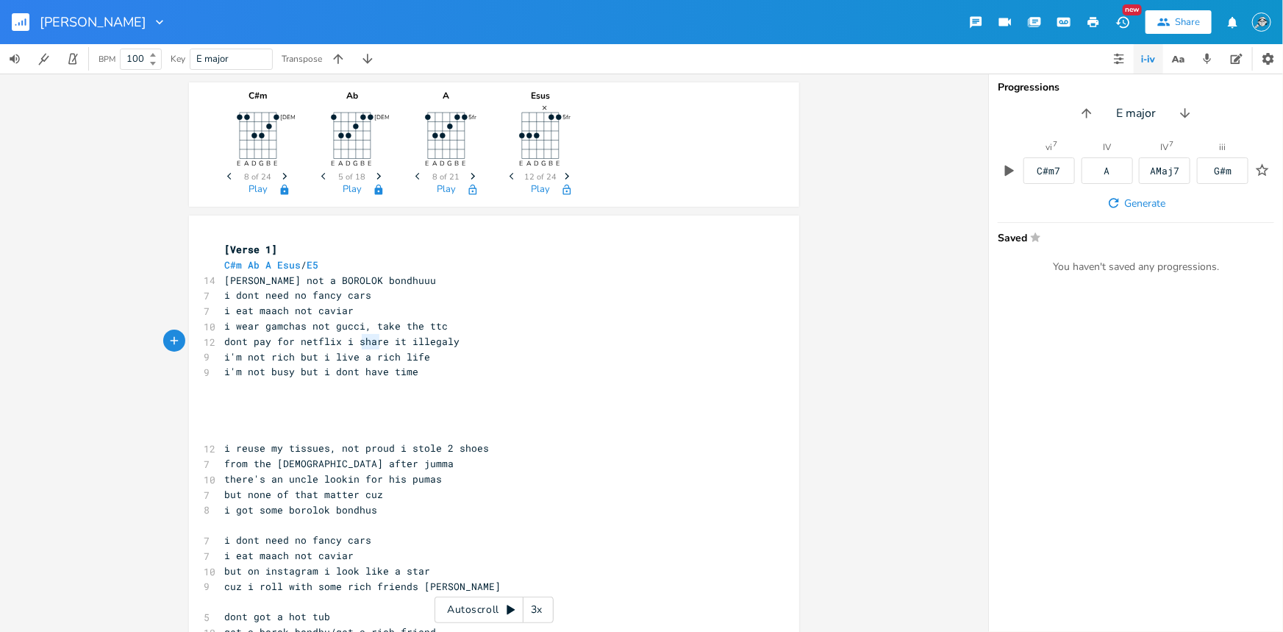
click at [360, 340] on span "dont pay for netflix i share it illegaly" at bounding box center [341, 341] width 235 height 13
type textarea "share"
drag, startPoint x: 382, startPoint y: 340, endPoint x: 351, endPoint y: 341, distance: 30.2
click at [351, 341] on span "dont pay for netflix i share it illegaly" at bounding box center [341, 341] width 235 height 13
click at [429, 443] on span "i reuse my tissues, not proud i stole 2 shoes" at bounding box center [356, 447] width 265 height 13
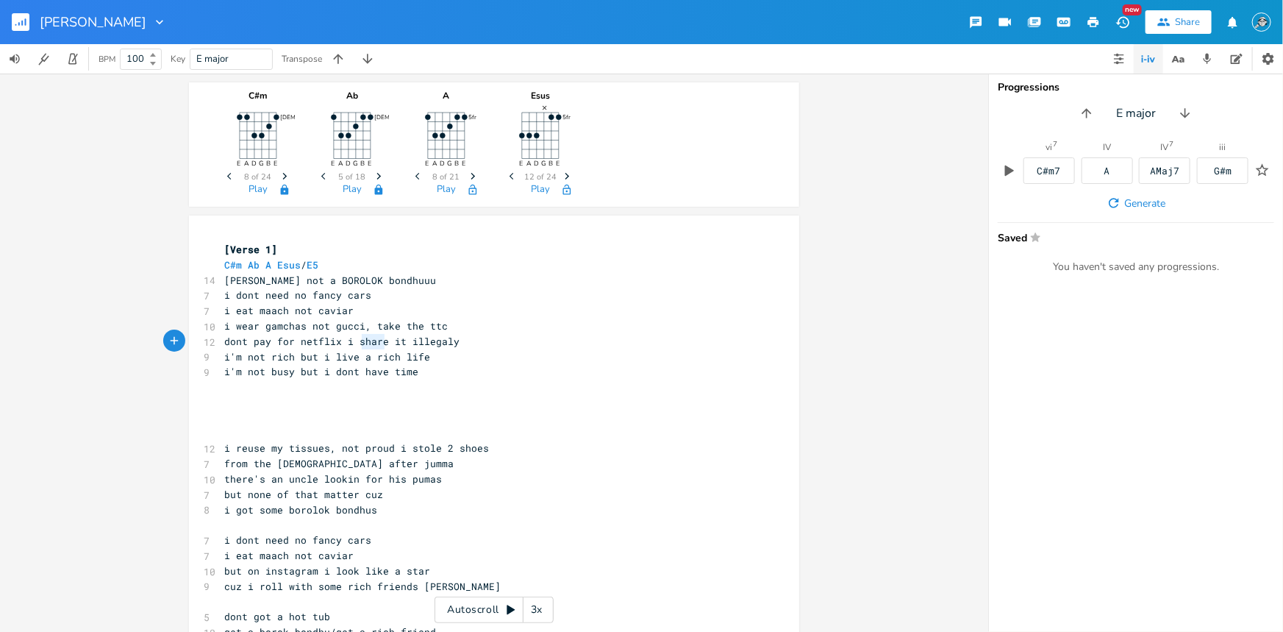
type textarea "share"
drag, startPoint x: 379, startPoint y: 340, endPoint x: 351, endPoint y: 340, distance: 27.9
click at [351, 340] on span "dont pay for netflix i share it illegaly" at bounding box center [341, 341] width 235 height 13
click at [349, 364] on pre "i'm not busy but i dont have time" at bounding box center [486, 371] width 531 height 15
click at [489, 339] on pre "dont pay for netflix i share it illegaly" at bounding box center [486, 341] width 531 height 15
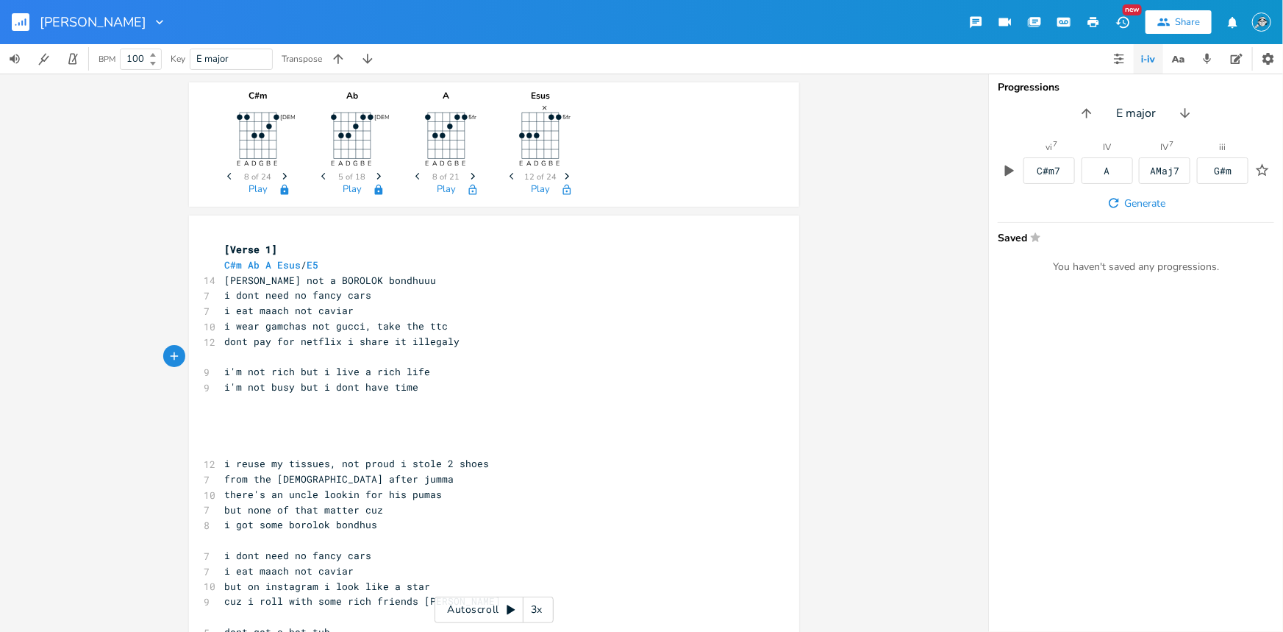
click at [435, 382] on pre "i'm not busy but i dont have time" at bounding box center [486, 386] width 531 height 15
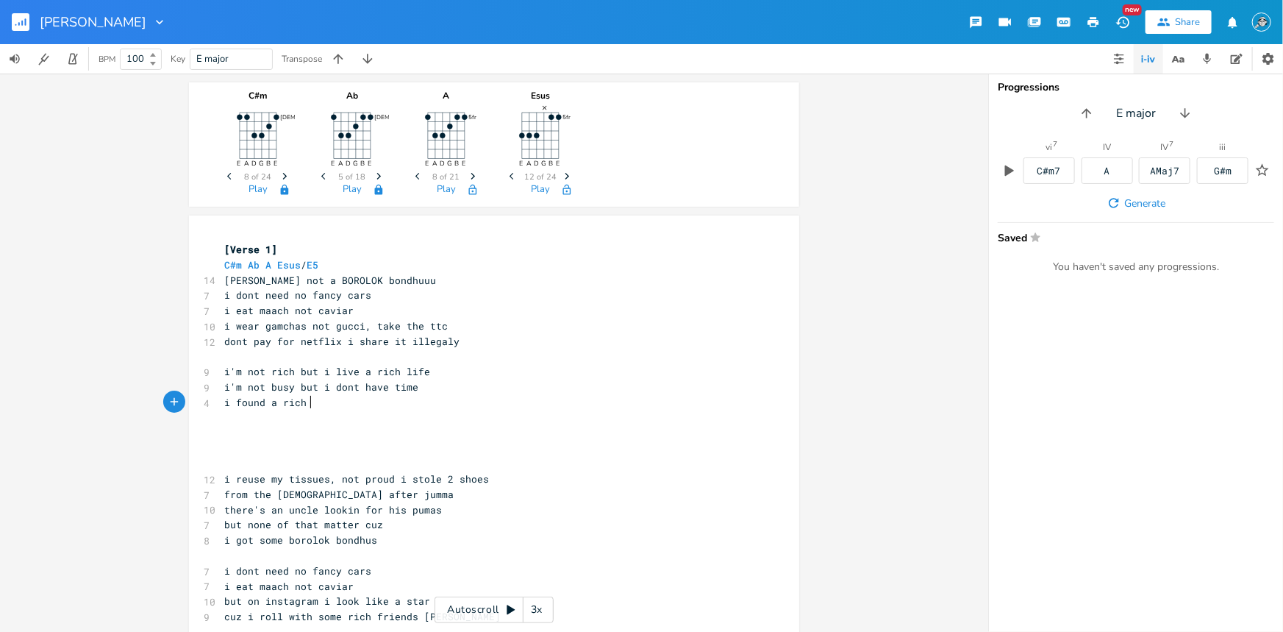
type textarea "i found a rich h"
type textarea "life hack if your low to middle class"
click at [407, 389] on span "i'm not busy but i dont have time" at bounding box center [321, 386] width 194 height 13
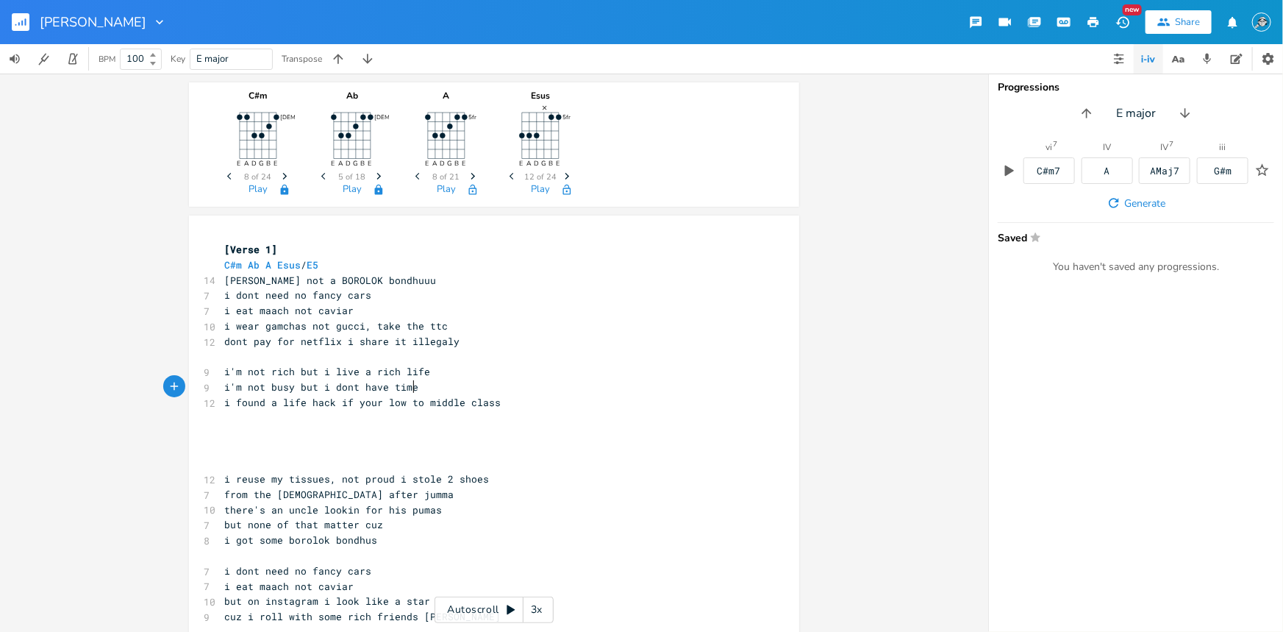
click at [494, 404] on pre "i found a life hack if your low to middle class" at bounding box center [486, 402] width 531 height 15
type textarea "found a life hack"
drag, startPoint x: 329, startPoint y: 404, endPoint x: 232, endPoint y: 404, distance: 96.3
click at [232, 404] on span "i found a life hack if your low to middle class" at bounding box center [362, 402] width 276 height 13
click at [330, 404] on span "i found a life hack if your low to middle class" at bounding box center [362, 402] width 276 height 13
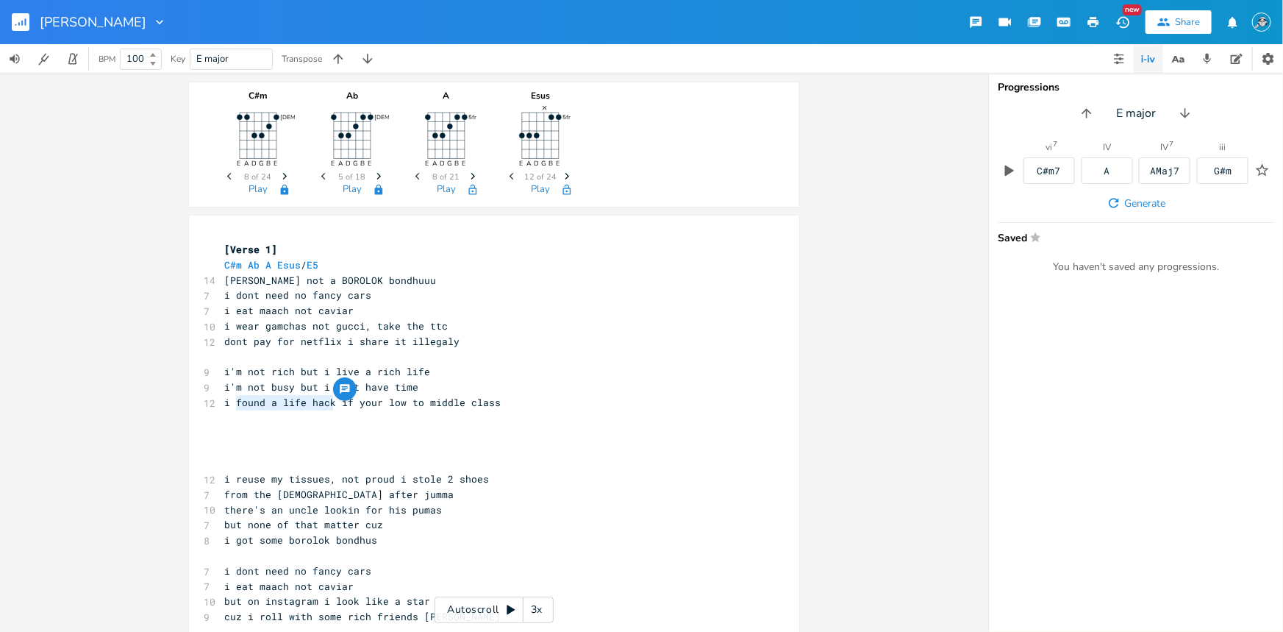
drag, startPoint x: 328, startPoint y: 403, endPoint x: 233, endPoint y: 401, distance: 94.9
click at [233, 401] on span "i found a life hack if your low to middle class" at bounding box center [362, 402] width 276 height 13
type textarea "ho"
type textarea "m"
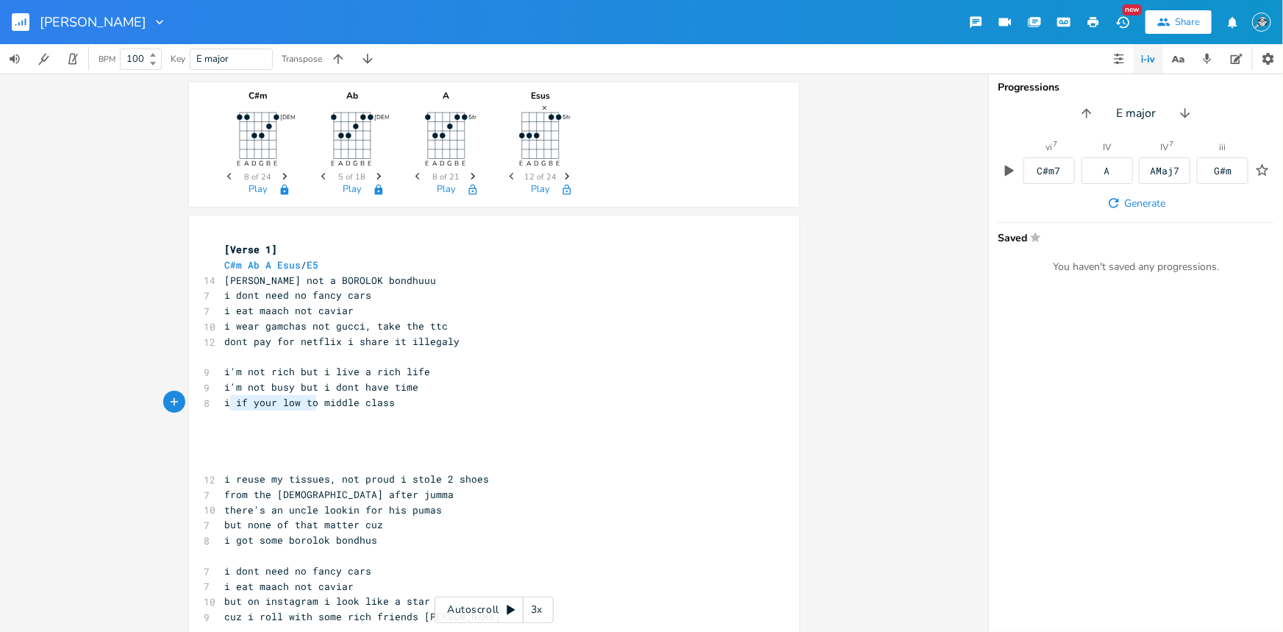
type textarea "i if your low to"
drag, startPoint x: 312, startPoint y: 404, endPoint x: 222, endPoint y: 402, distance: 90.5
click at [224, 402] on span "i if your low to middle class" at bounding box center [309, 402] width 171 height 13
click at [396, 401] on pre "i if your low to middle class" at bounding box center [486, 402] width 531 height 15
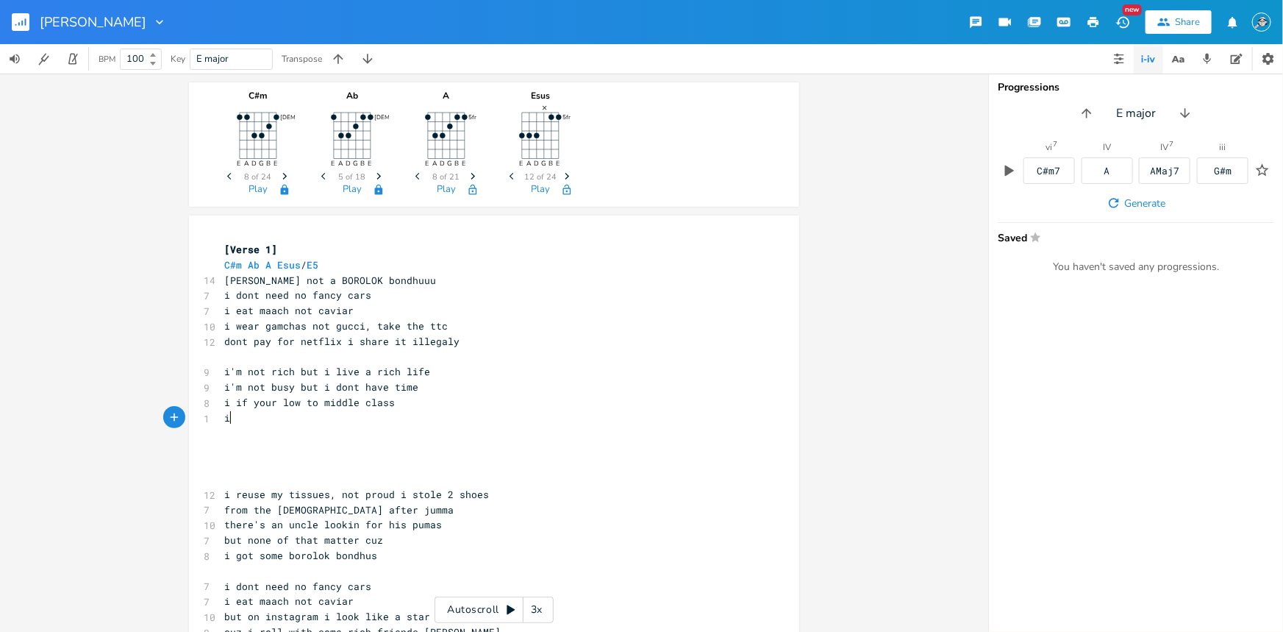
type textarea "i'"
type textarea "they call me a baller"
click at [448, 374] on pre "i'm not rich but i live a rich life" at bounding box center [486, 371] width 531 height 15
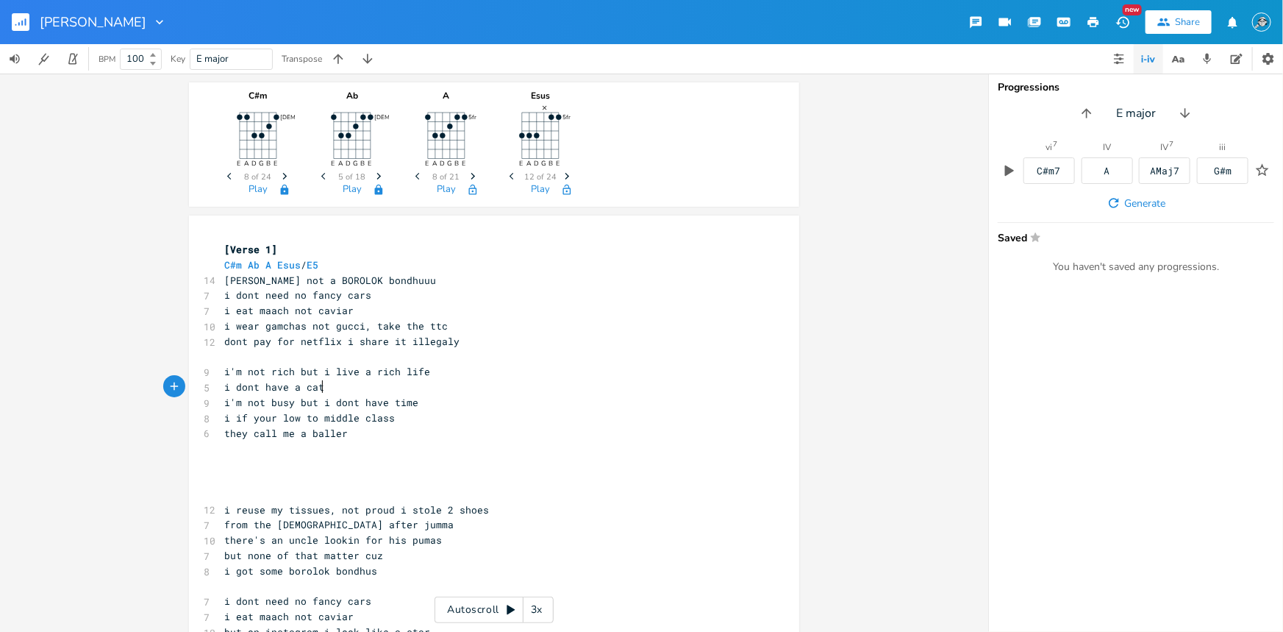
type textarea "i dont have a cat"
type textarea "a job and i dont have a wife"
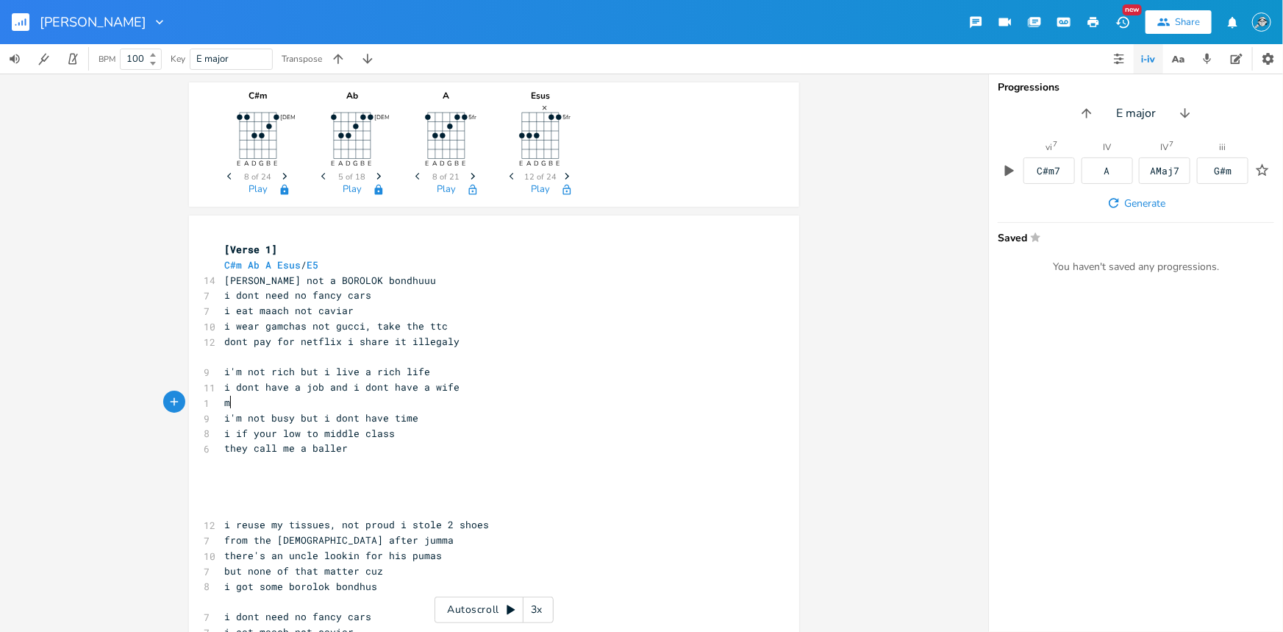
type textarea "my"
type textarea "but my secret to life"
type textarea "is"
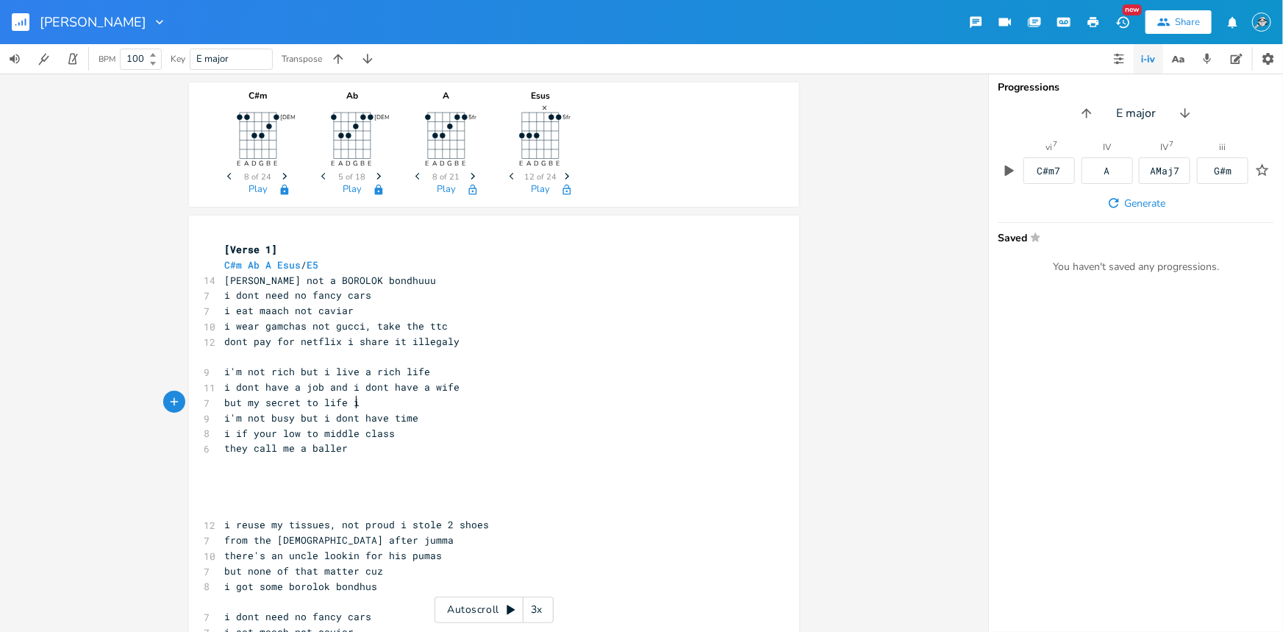
scroll to position [0, 8]
drag, startPoint x: 296, startPoint y: 389, endPoint x: 220, endPoint y: 392, distance: 76.5
click at [224, 392] on span "i dont have a job and i dont have a wife" at bounding box center [341, 386] width 235 height 13
type textarea "only got a parttime"
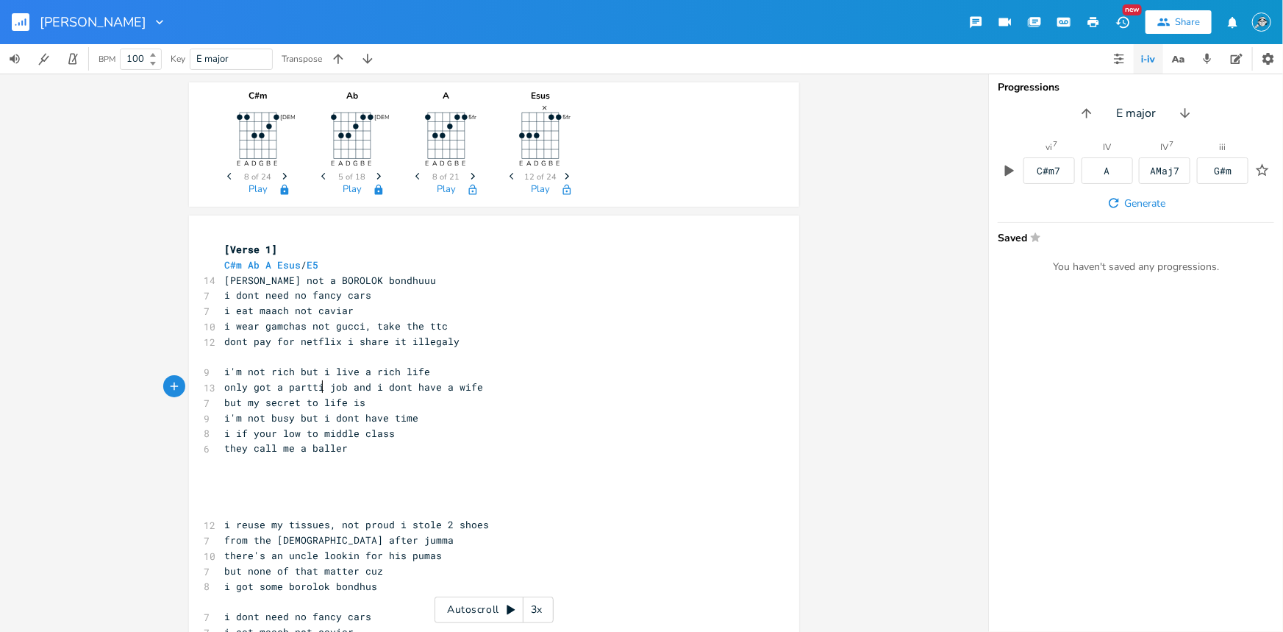
scroll to position [0, 82]
drag, startPoint x: 500, startPoint y: 390, endPoint x: 221, endPoint y: 389, distance: 278.6
click at [221, 389] on pre "only got a parttime job and i dont have a wife" at bounding box center [486, 386] width 531 height 15
type textarea "only got a parttime job and i dont have a wife"
click at [279, 386] on span "only got a parttime job and i dont have a wife" at bounding box center [359, 386] width 271 height 13
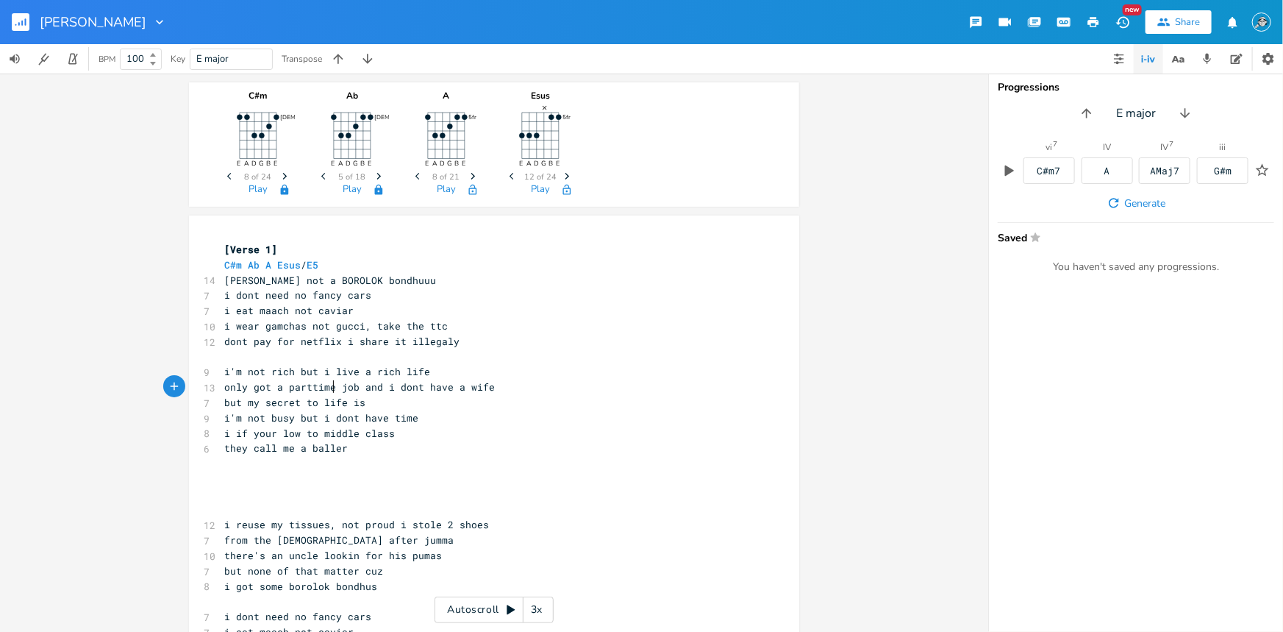
click at [329, 388] on span "only got a parttime job and i dont have a wife" at bounding box center [359, 386] width 271 height 13
click at [354, 387] on span "only got a parttime job and i dont have a wife" at bounding box center [359, 386] width 271 height 13
drag, startPoint x: 492, startPoint y: 388, endPoint x: 223, endPoint y: 388, distance: 269.1
click at [223, 388] on pre "only got a parttime job and i dont have a wife" at bounding box center [486, 386] width 531 height 15
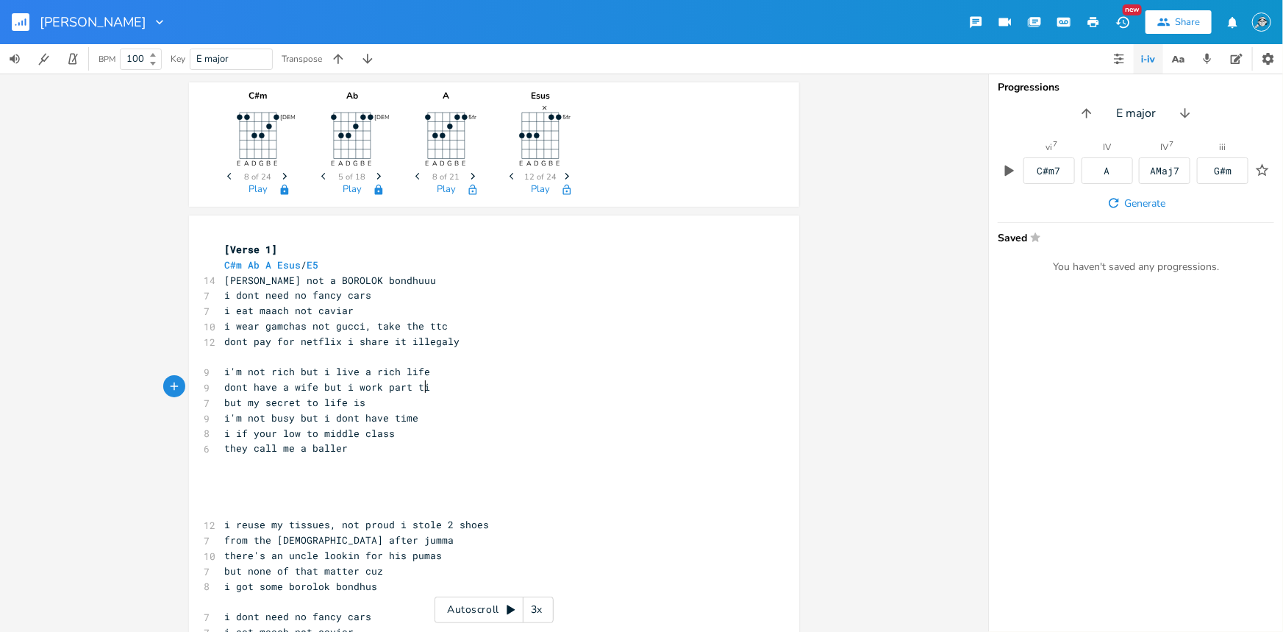
type textarea "dont have a wife but i work [DEMOGRAPHIC_DATA]"
click at [464, 379] on pre "dont have a wife but i work [DEMOGRAPHIC_DATA]" at bounding box center [486, 386] width 531 height 15
click at [304, 279] on span "[PERSON_NAME] not a BOROLOK bondhuuu" at bounding box center [330, 280] width 212 height 13
click at [443, 368] on pre "i'm not rich but i live a rich life" at bounding box center [486, 371] width 531 height 15
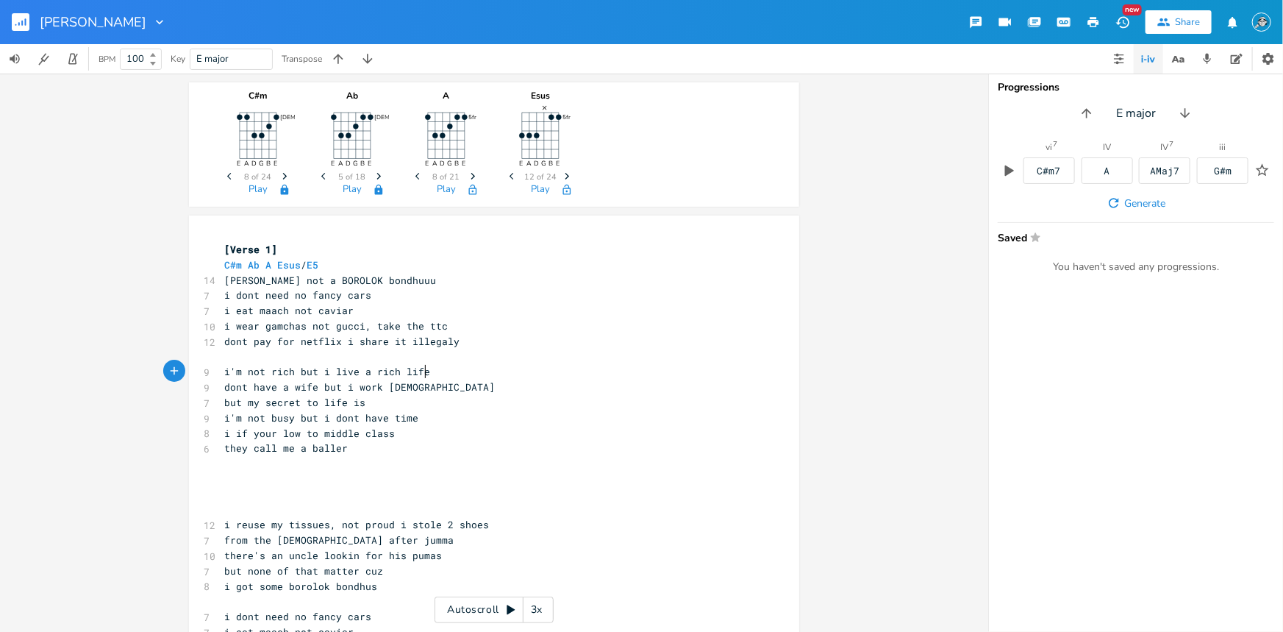
click at [330, 283] on span "[PERSON_NAME] not a BOROLOK bondhuuu" at bounding box center [330, 280] width 212 height 13
click at [396, 293] on pre "i dont need no fancy cars" at bounding box center [486, 294] width 531 height 15
click at [1026, 62] on icon "button" at bounding box center [1207, 58] width 13 height 13
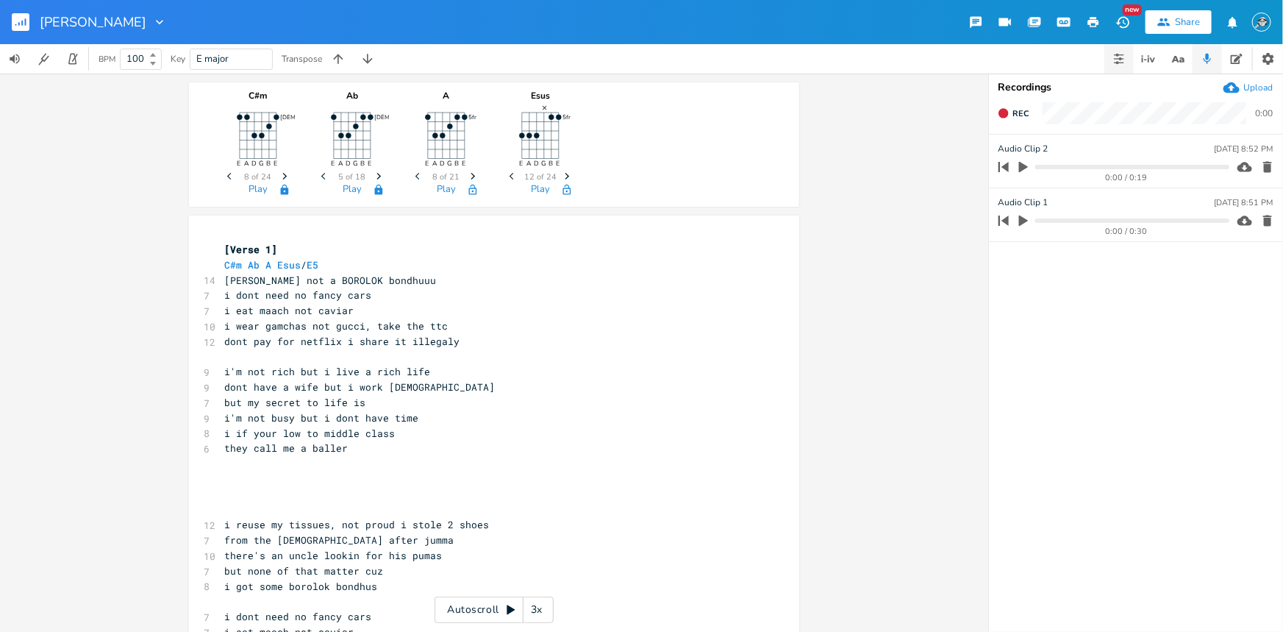
click at [1026, 59] on icon "button" at bounding box center [1120, 58] width 3 height 3
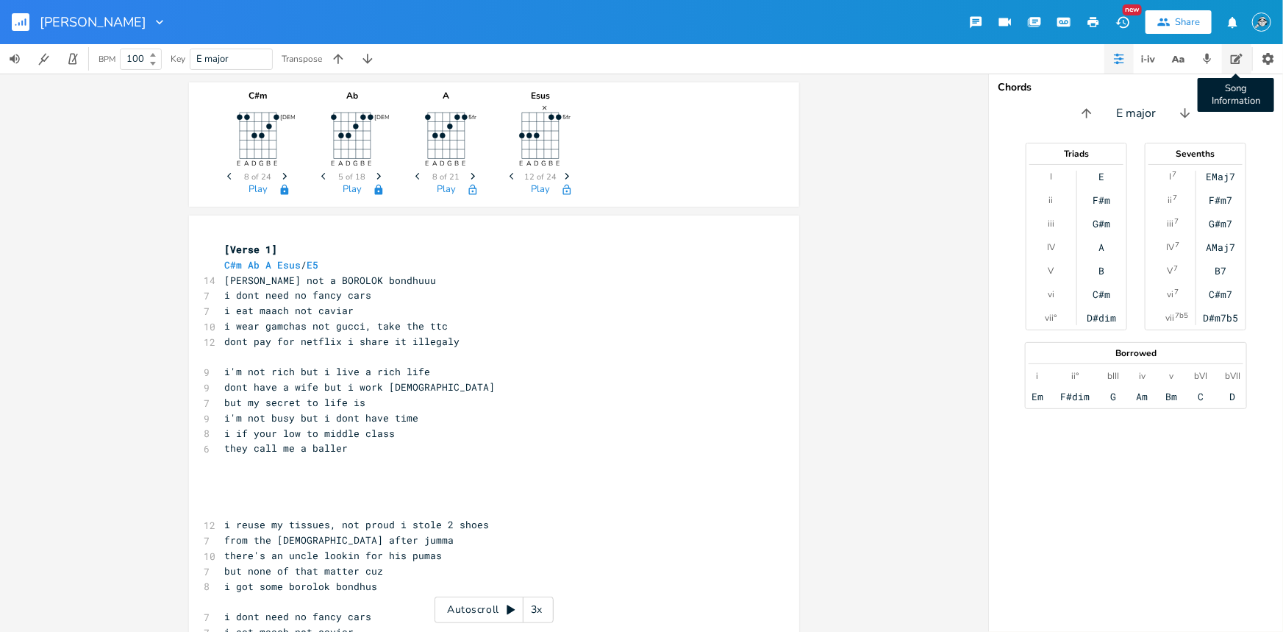
click at [1026, 59] on button "Song Information" at bounding box center [1236, 58] width 29 height 29
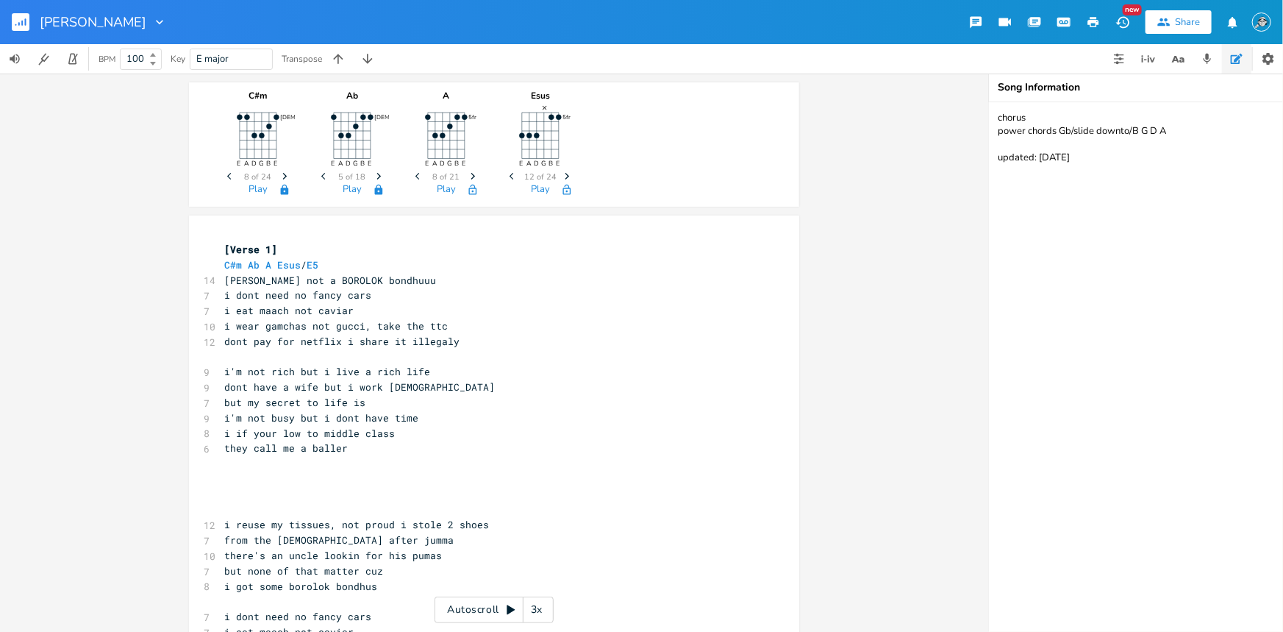
click at [1026, 162] on textarea "chorus power chords Gb/slide downto/B G D A updated: [DATE]" at bounding box center [1136, 366] width 294 height 529
type textarea "chorus power chords Gb/slide downto/B G D A updated: [DATE] basically i dont ne…"
drag, startPoint x: 306, startPoint y: 390, endPoint x: 221, endPoint y: 388, distance: 84.6
click at [224, 388] on span "dont have a wife but i work [DEMOGRAPHIC_DATA]" at bounding box center [359, 386] width 271 height 13
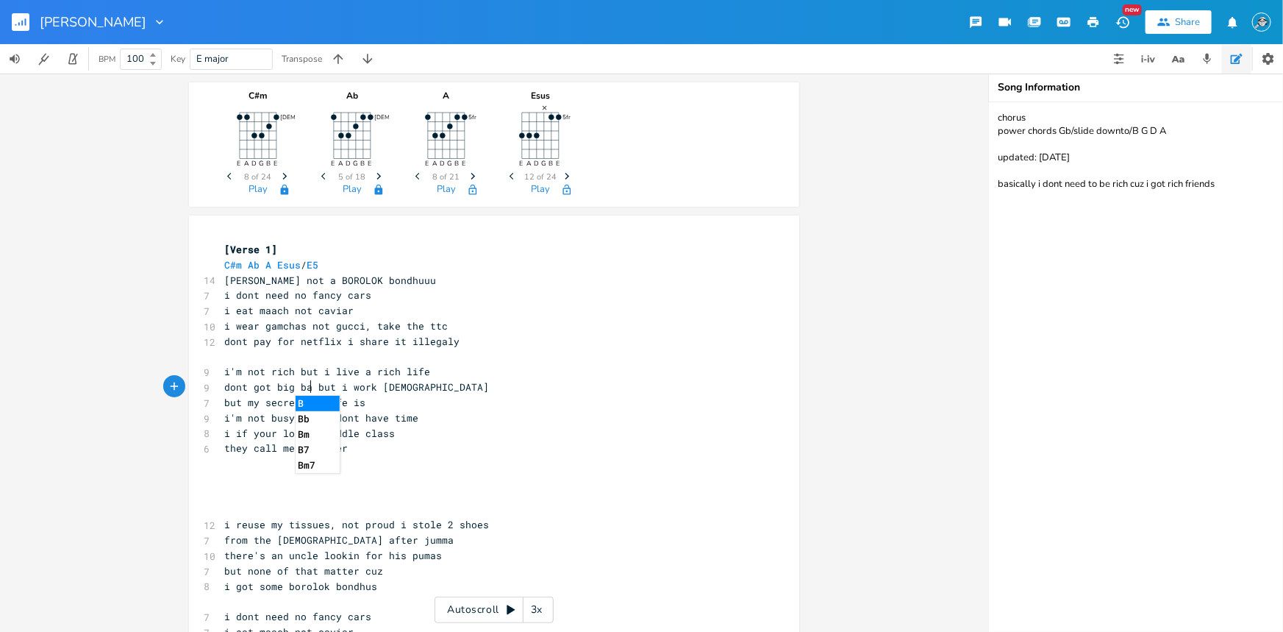
scroll to position [0, 76]
type textarea "dont got big bank"
type textarea "bank accounts a lil light cuz"
click at [494, 389] on pre "bank accounts a lil light cuz i work [DEMOGRAPHIC_DATA]" at bounding box center [486, 386] width 531 height 15
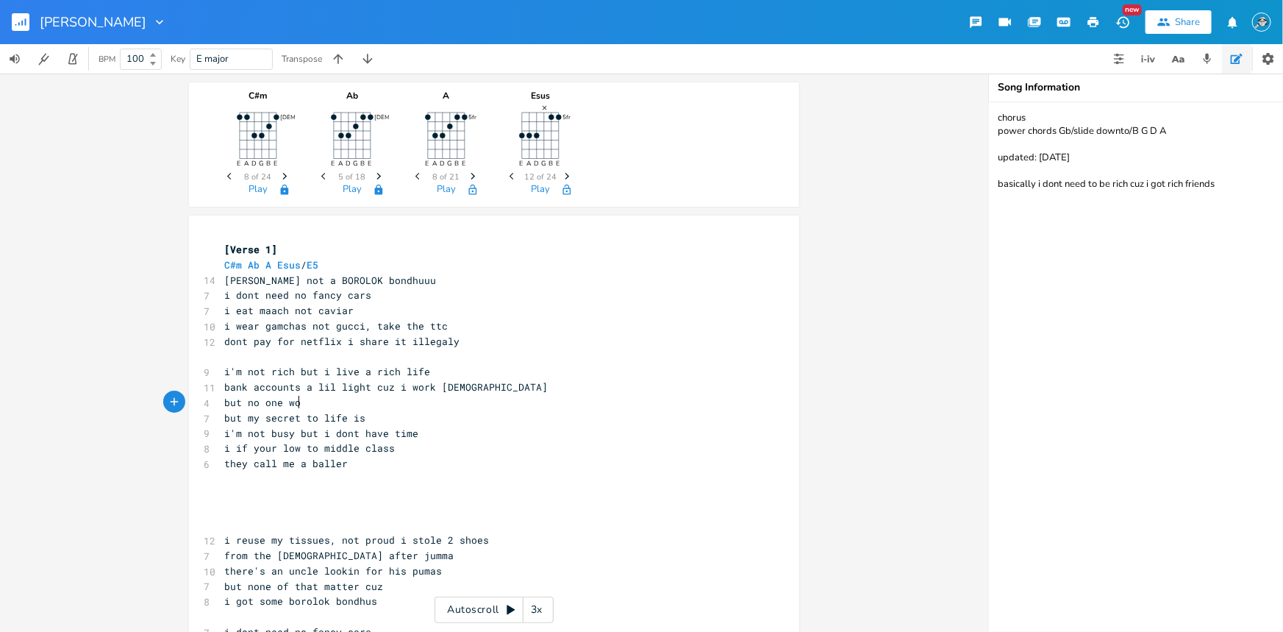
type textarea "but no one wou"
type textarea "ould know cuz i got good style"
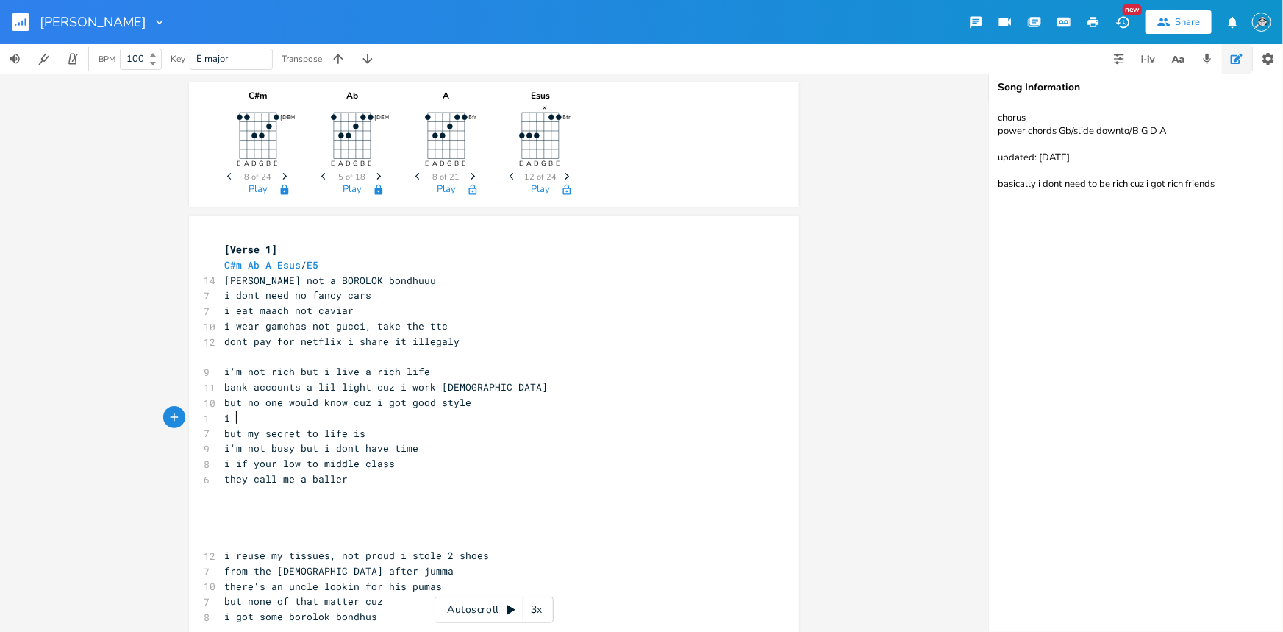
type textarea "i sh"
type textarea "got a rich friend who's got"
type textarea "'s i try"
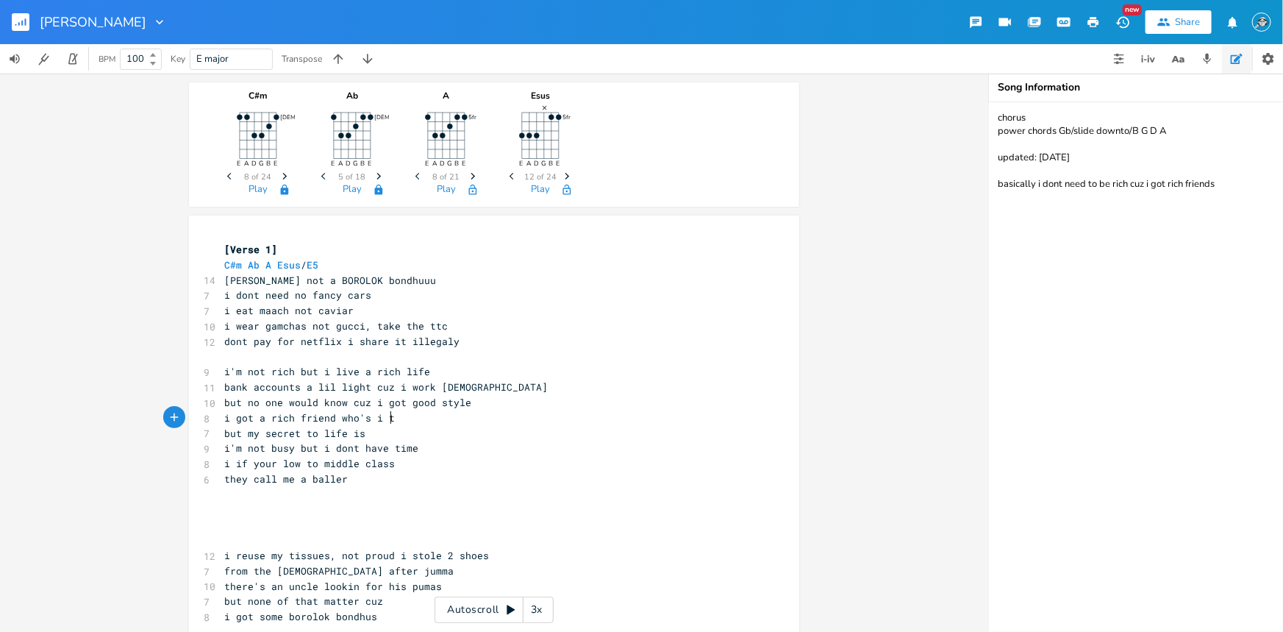
scroll to position [0, 25]
click at [383, 390] on span "bank accounts a lil light cuz i work [DEMOGRAPHIC_DATA]" at bounding box center [385, 386] width 323 height 13
type textarea "l"
type textarea "low cuz"
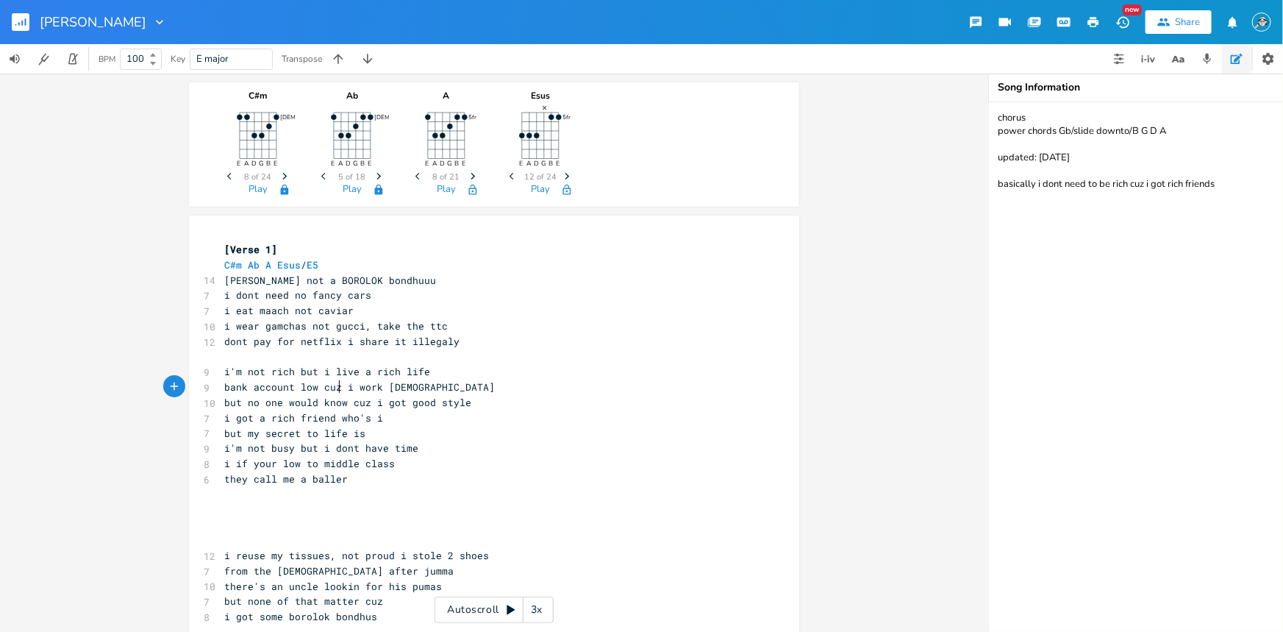
click at [318, 401] on span "but no one would know cuz i got good style" at bounding box center [347, 402] width 247 height 13
click at [287, 386] on span "bank account low cuz i work [DEMOGRAPHIC_DATA]" at bounding box center [359, 386] width 271 height 13
type textarea "s"
click at [452, 387] on pre "bank accounts low cuz i work [DEMOGRAPHIC_DATA]" at bounding box center [486, 386] width 531 height 15
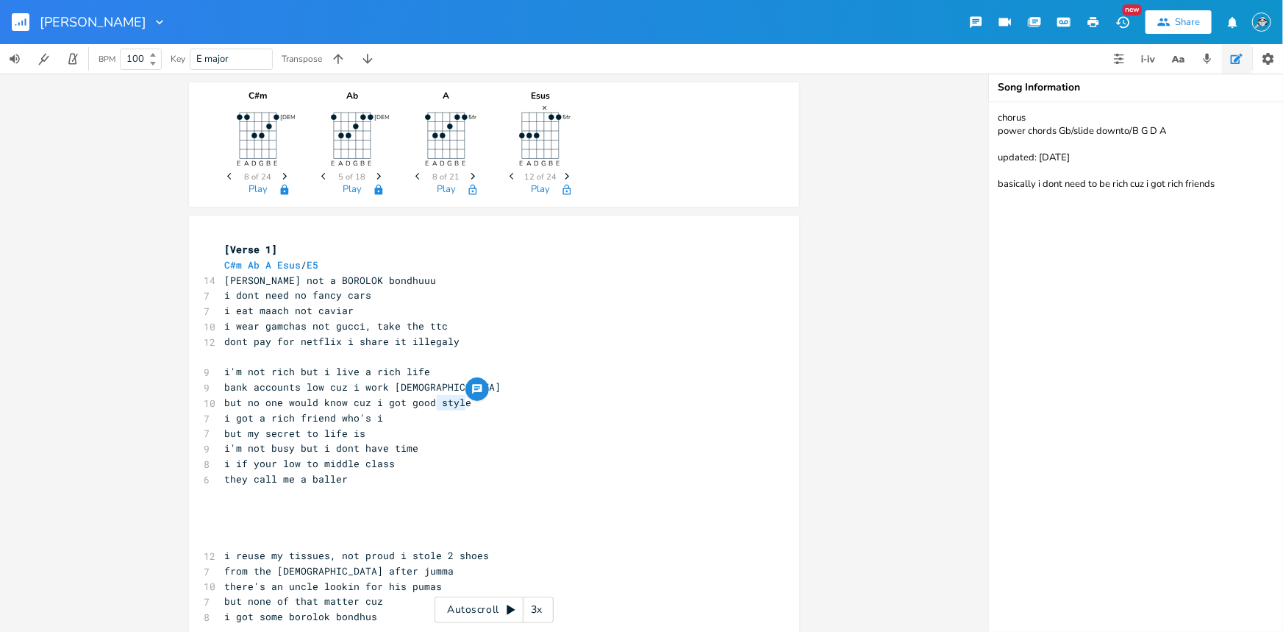
drag, startPoint x: 468, startPoint y: 402, endPoint x: 434, endPoint y: 403, distance: 33.8
click at [434, 403] on pre "but no one would know cuz i got good style" at bounding box center [486, 402] width 531 height 15
type textarea "vibes"
type textarea "rich"
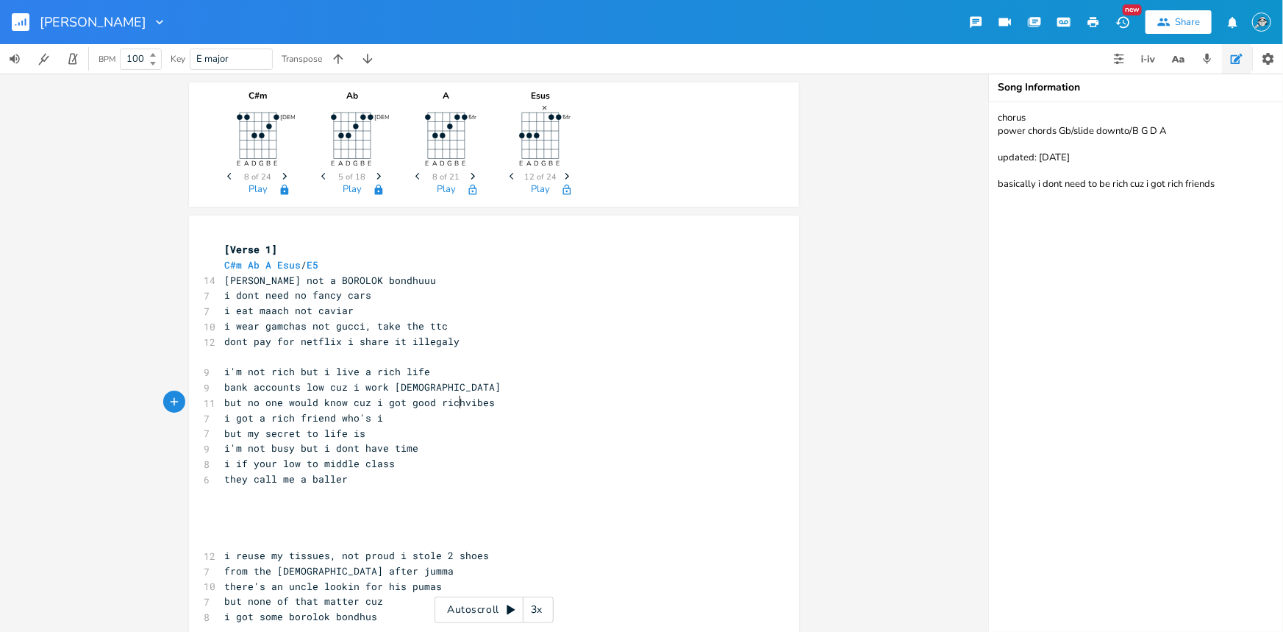
scroll to position [0, 18]
click at [412, 403] on span "but no one would know cuz i got good rich vibes" at bounding box center [362, 402] width 276 height 13
type textarea "good"
click at [412, 403] on span "but no one would know cuz i got good rich vibes" at bounding box center [362, 402] width 276 height 13
click at [471, 402] on pre "but no one would know cuz i got rich vibes" at bounding box center [486, 402] width 531 height 15
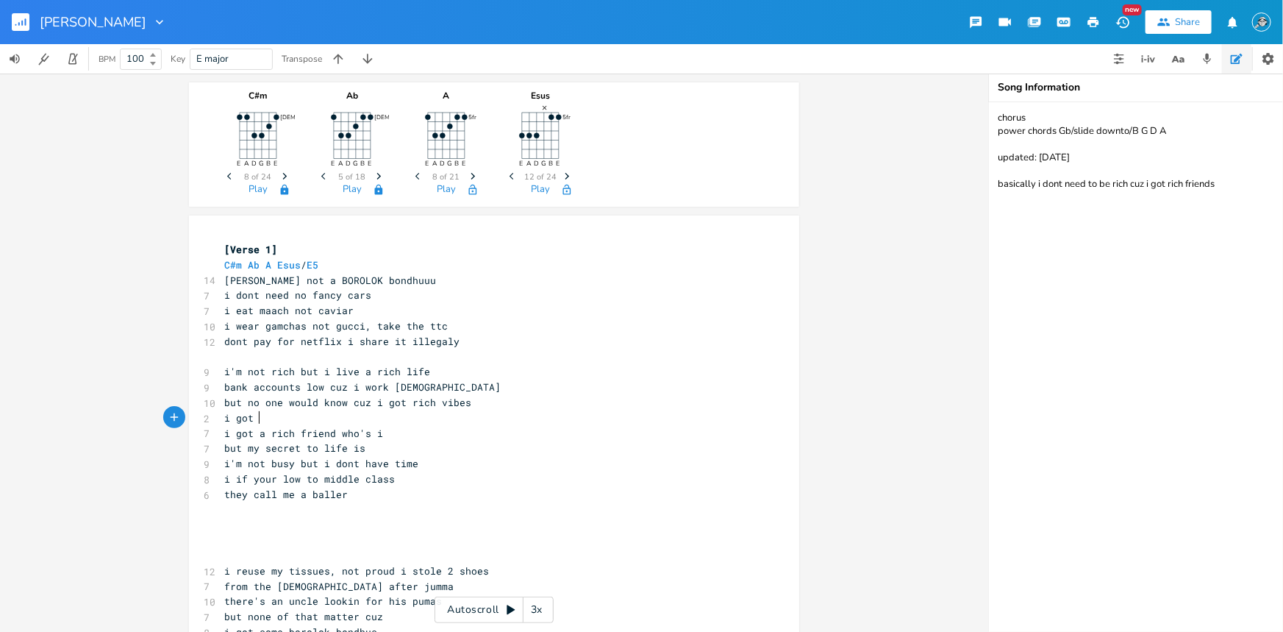
scroll to position [0, 21]
type textarea "i got ish d"
type textarea "got them"
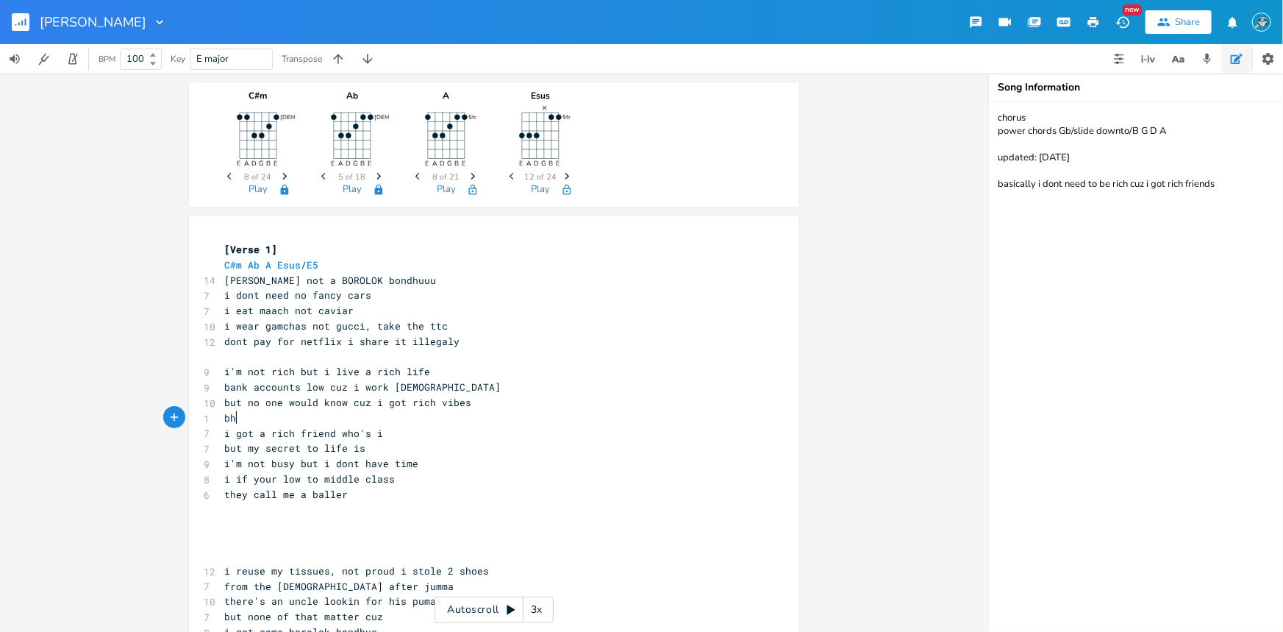
type textarea "bhal"
type textarea "i got"
type textarea "taka lagena"
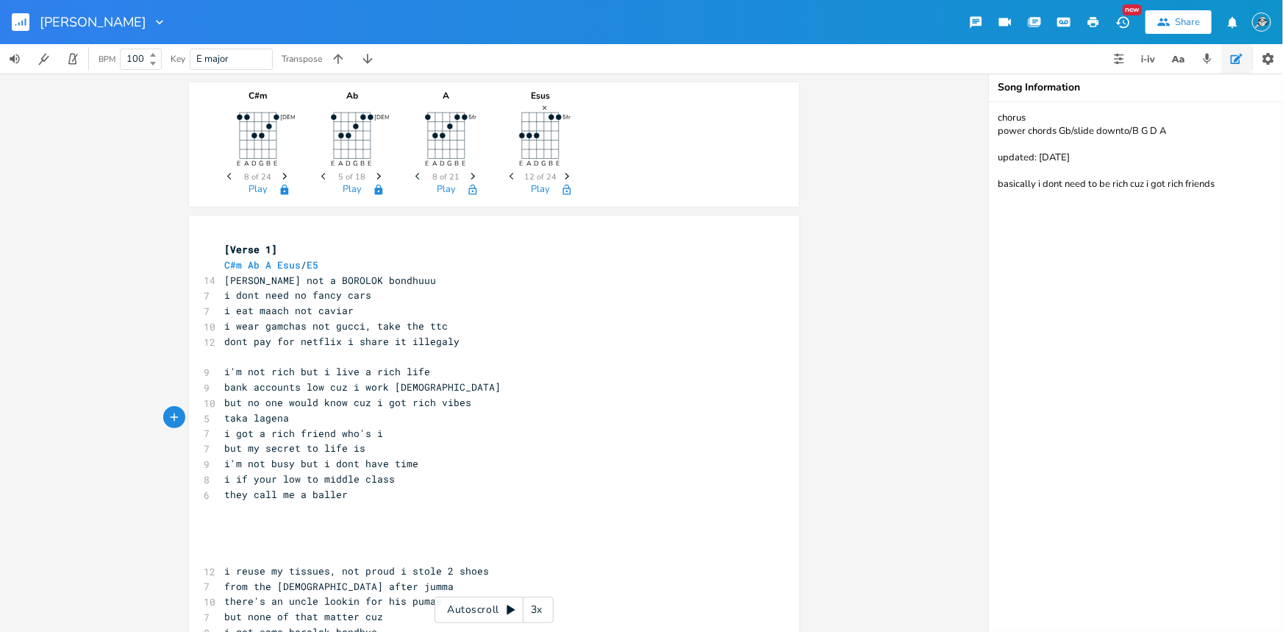
click at [396, 412] on pre "taka lagena" at bounding box center [486, 417] width 531 height 15
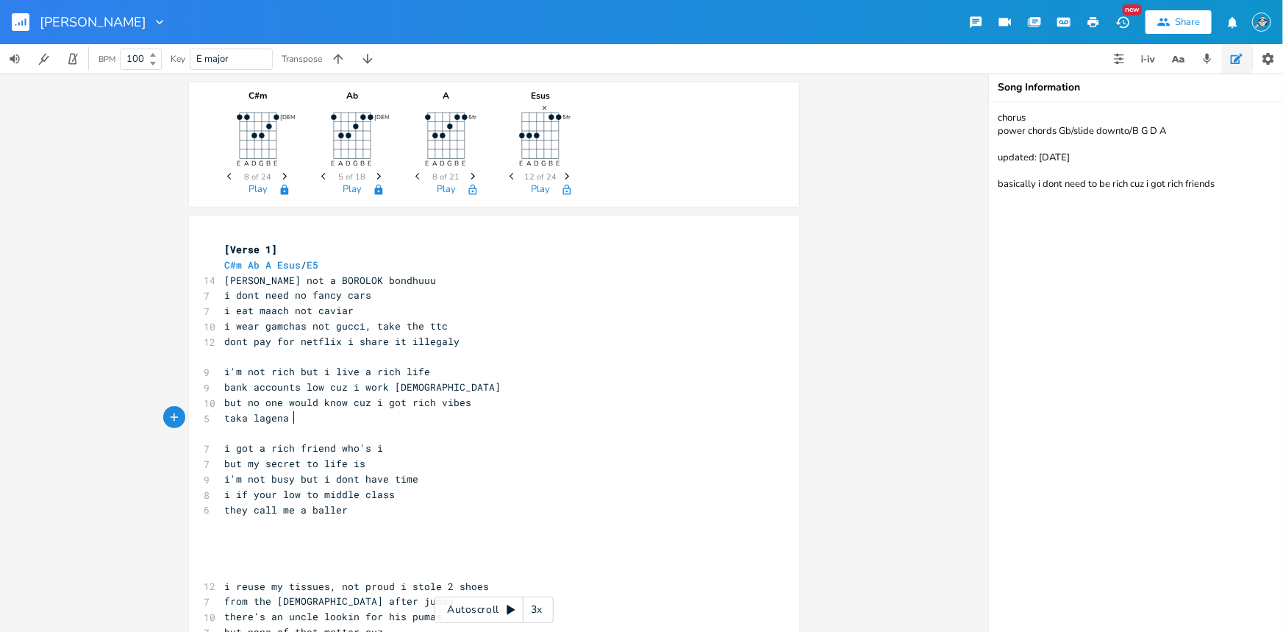
click at [378, 415] on pre "taka lagena" at bounding box center [486, 417] width 531 height 15
click at [311, 417] on pre "taka lagena" at bounding box center [486, 417] width 531 height 15
type textarea "taka lagena"
drag, startPoint x: 301, startPoint y: 418, endPoint x: 221, endPoint y: 421, distance: 80.9
click at [221, 421] on pre "taka lagena" at bounding box center [486, 417] width 531 height 15
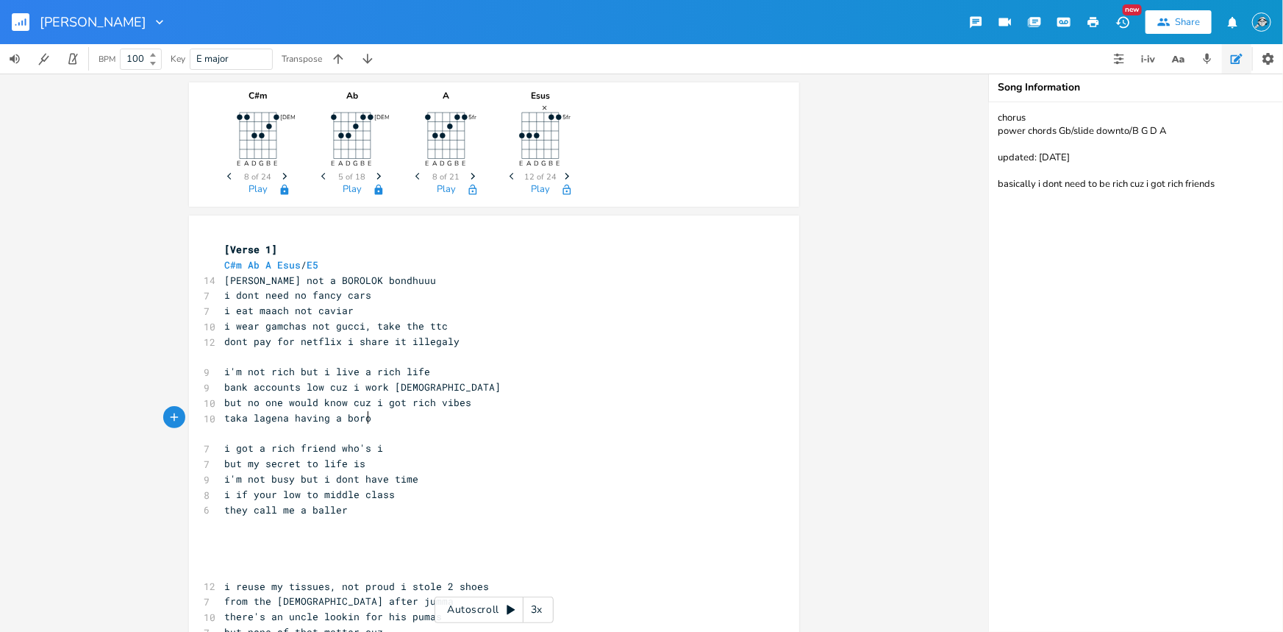
type textarea "having a boro"
type textarea "[PERSON_NAME] is the secret to life"
type textarea "[PERSON_NAME] having"
drag, startPoint x: 329, startPoint y: 418, endPoint x: 219, endPoint y: 420, distance: 110.3
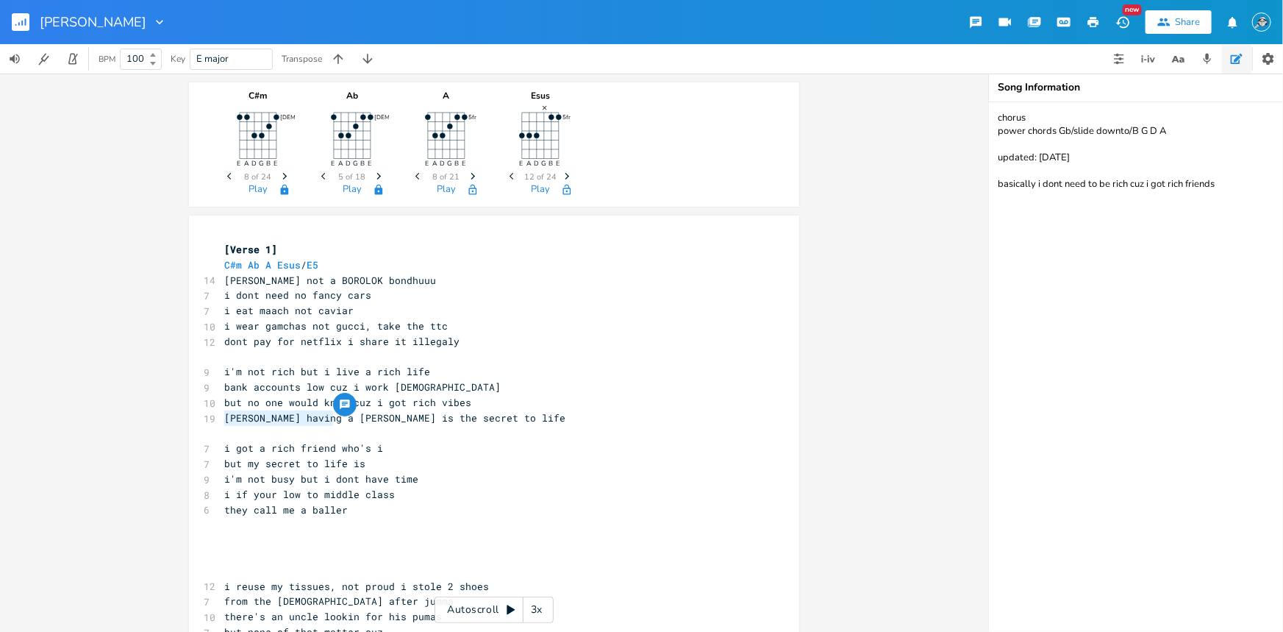
click at [221, 420] on pre "[PERSON_NAME] having a [PERSON_NAME] is the secret to life" at bounding box center [486, 417] width 531 height 15
click at [352, 429] on pre "​" at bounding box center [486, 433] width 531 height 15
type textarea "bondhu"
drag, startPoint x: 312, startPoint y: 419, endPoint x: 278, endPoint y: 418, distance: 33.8
click at [278, 418] on span "a [PERSON_NAME] is the secret to life" at bounding box center [333, 417] width 218 height 13
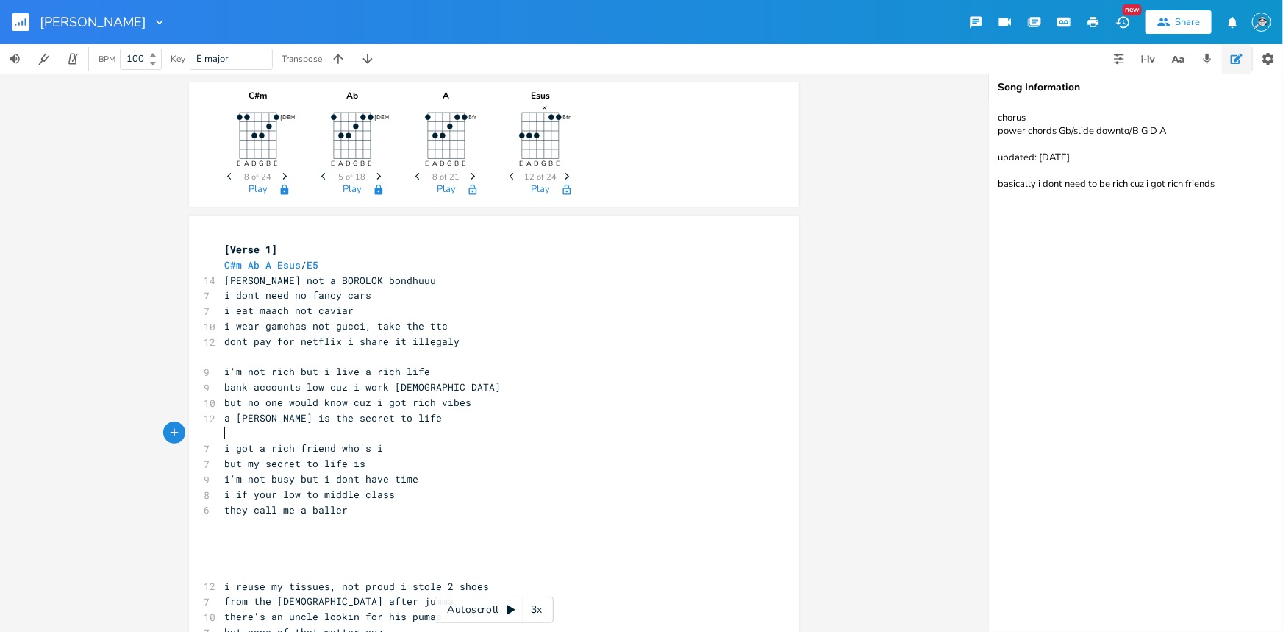
click at [374, 433] on pre "​" at bounding box center [486, 433] width 531 height 15
type textarea "secret"
drag, startPoint x: 390, startPoint y: 418, endPoint x: 360, endPoint y: 418, distance: 30.1
click at [360, 418] on span "a [PERSON_NAME] is the secret to life" at bounding box center [333, 417] width 218 height 13
click at [393, 423] on span "a [PERSON_NAME] is the secret to life" at bounding box center [333, 417] width 218 height 13
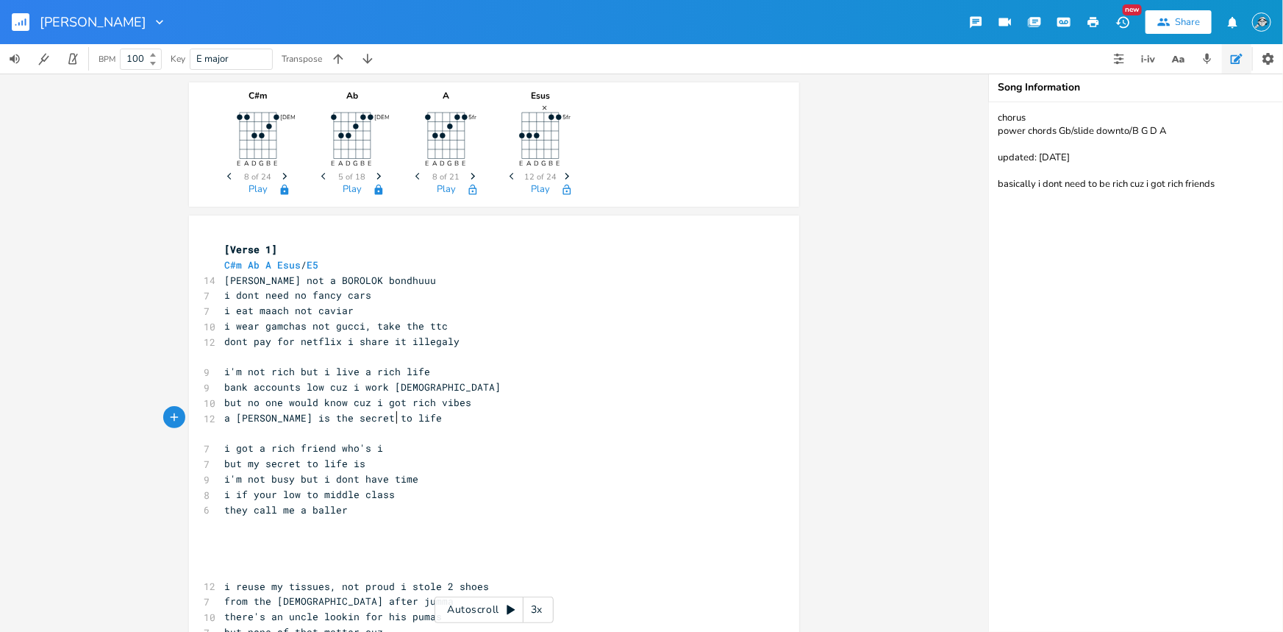
type textarea "n"
click at [246, 401] on span "but no one would know cuz i got rich vibes" at bounding box center [347, 402] width 247 height 13
type textarea "n"
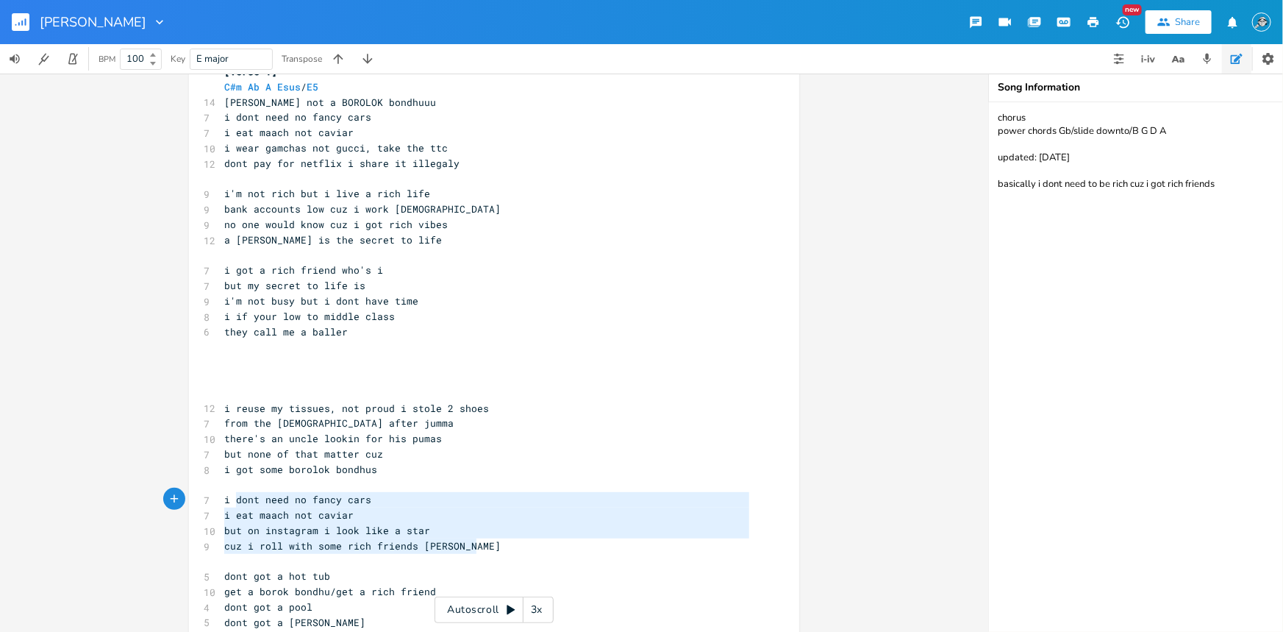
type textarea "i dont need no fancy cars i eat maach not caviar but on instagram i look like a…"
drag, startPoint x: 483, startPoint y: 543, endPoint x: 218, endPoint y: 501, distance: 268.7
click at [221, 501] on div "[Verse 1] C#m Ab A Esus / E5 14 BOROLOK BOROLOK not a BOROLOK bondhuuu 7 i dont…" at bounding box center [486, 576] width 531 height 1024
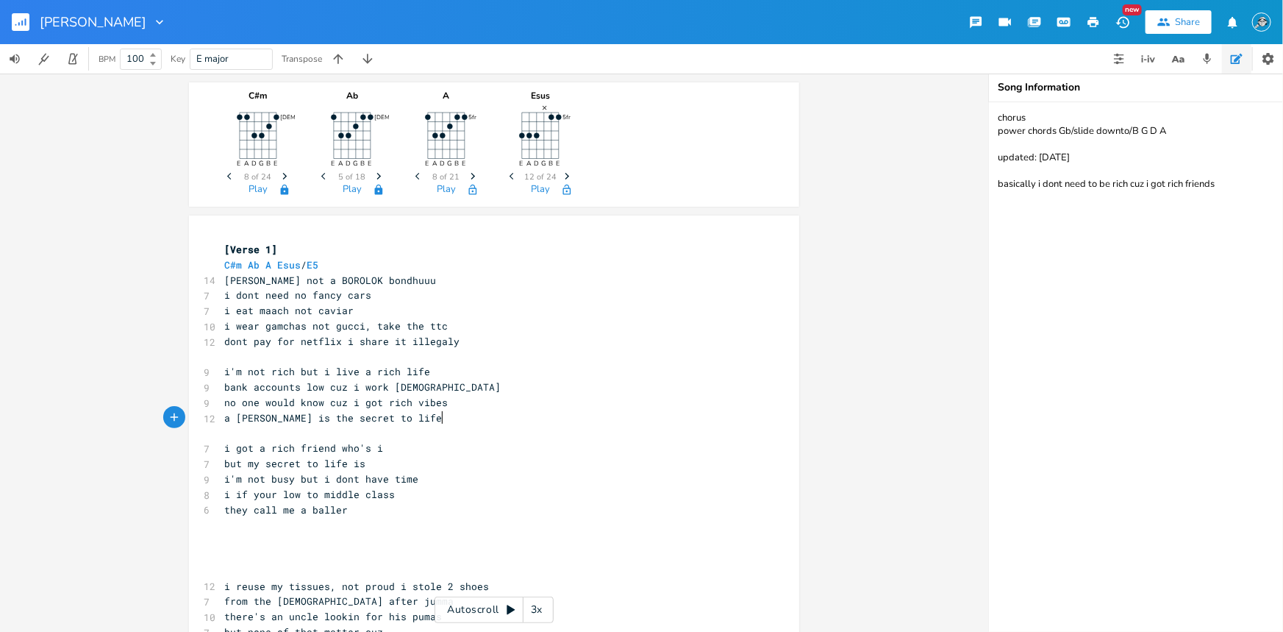
click at [446, 412] on pre "a [PERSON_NAME] is the secret to life" at bounding box center [486, 417] width 531 height 15
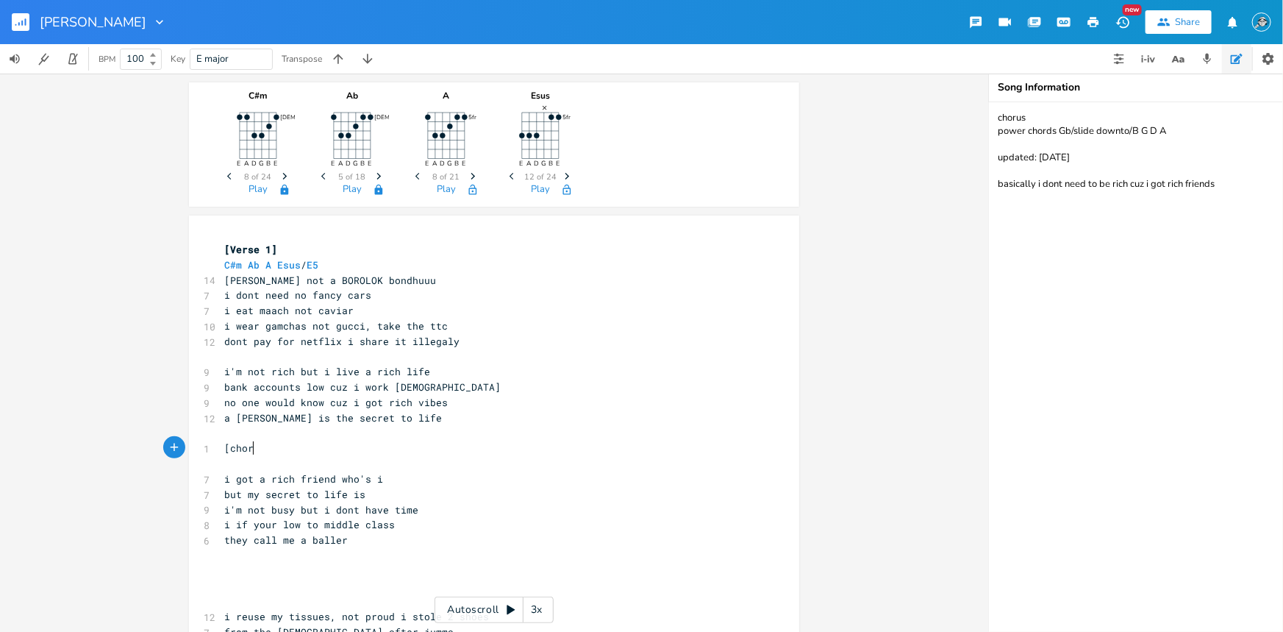
type textarea "[chorsu"
type textarea "us]"
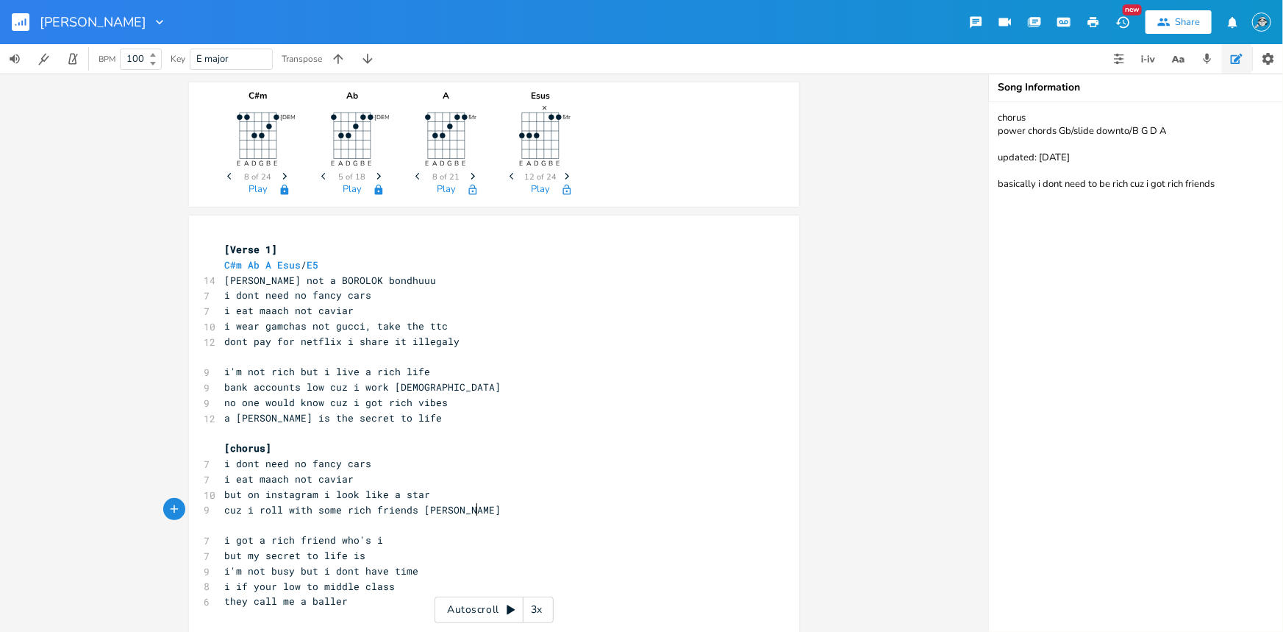
scroll to position [178, 0]
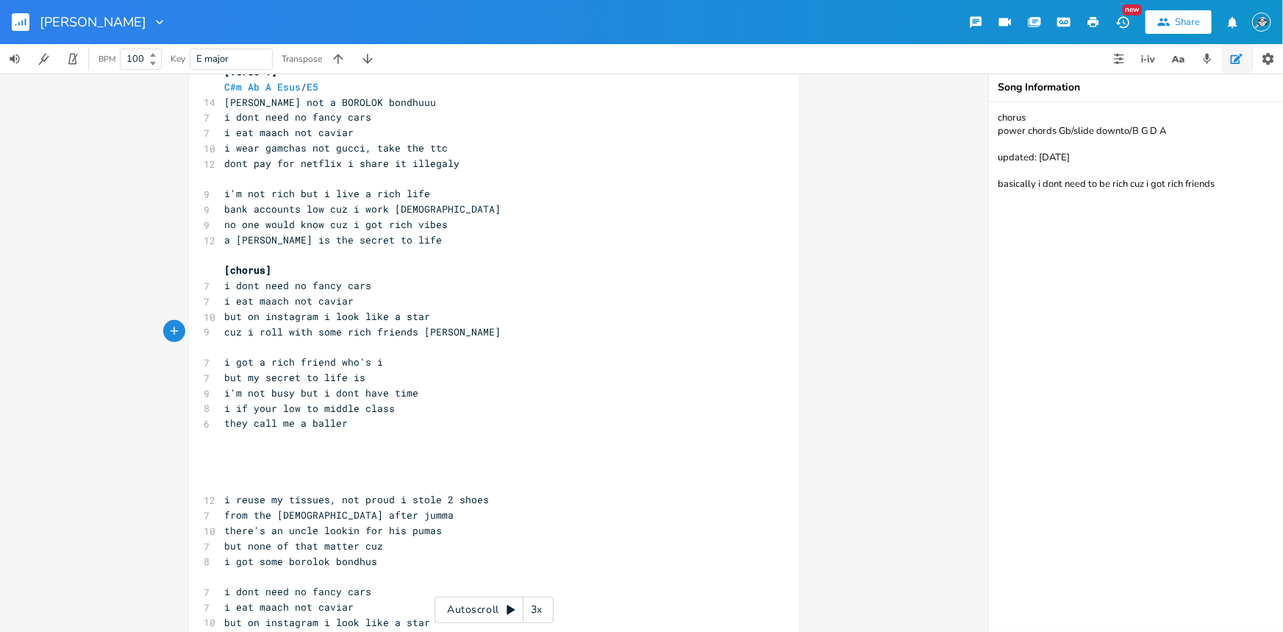
click at [412, 431] on pre at bounding box center [486, 438] width 531 height 15
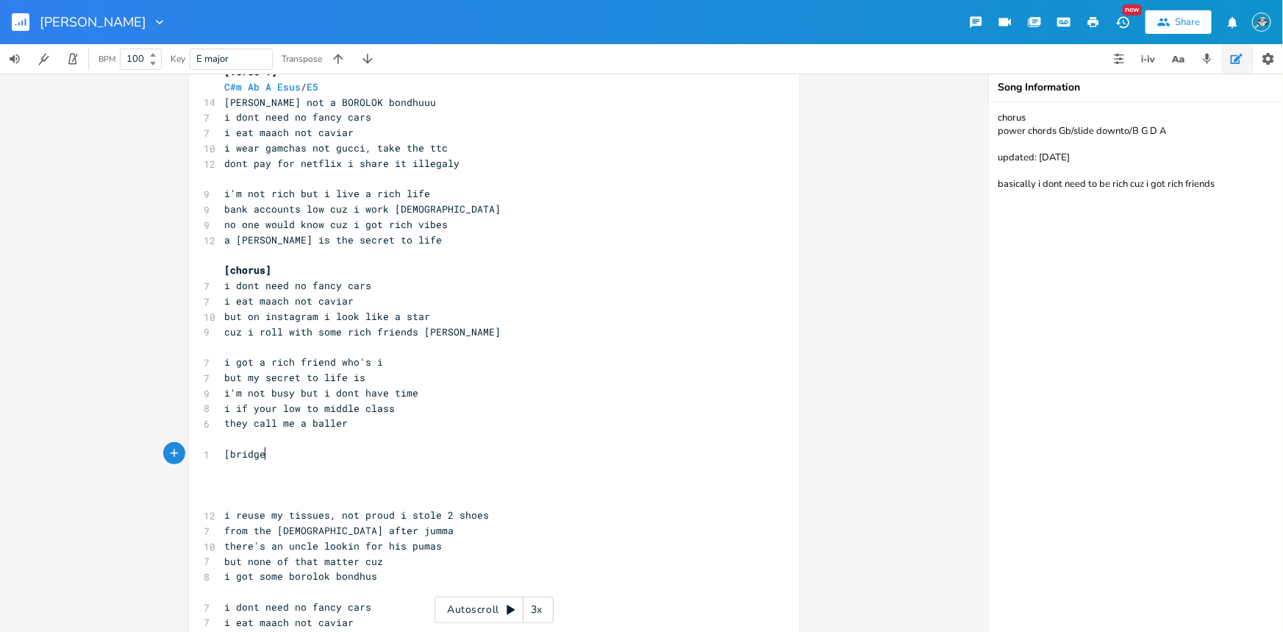
type textarea "[bridge["
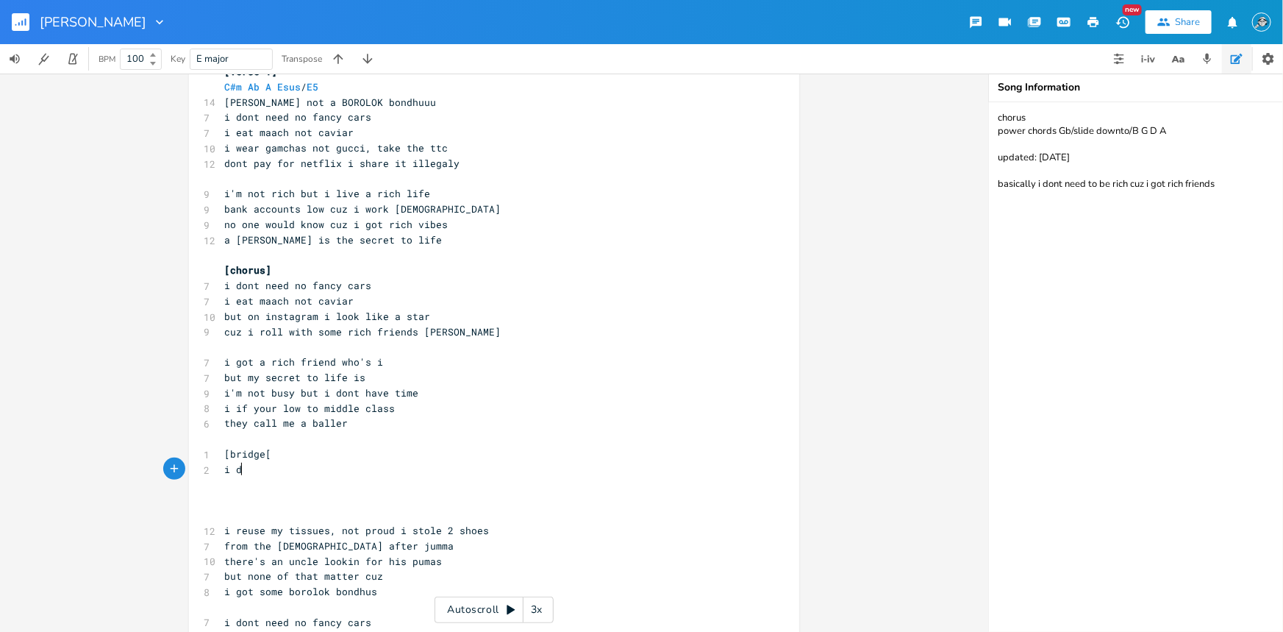
scroll to position [0, 17]
type textarea "i do get afraid sometimes"
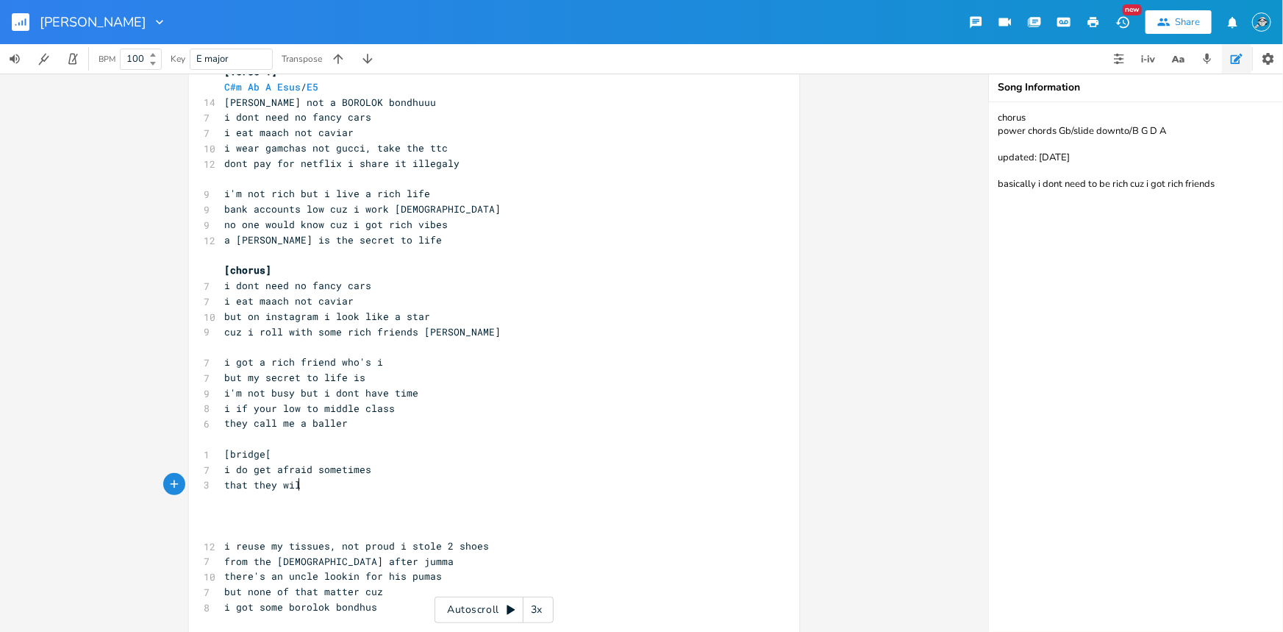
scroll to position [0, 59]
type textarea "that they will leave me"
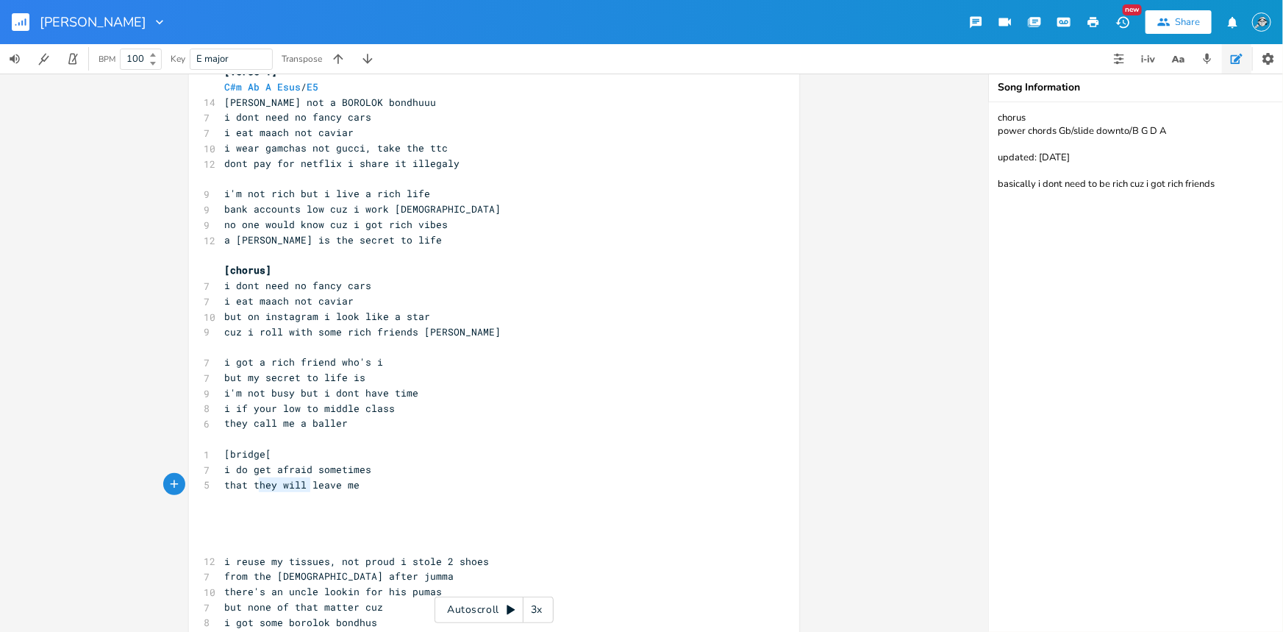
type textarea "they will"
drag, startPoint x: 304, startPoint y: 485, endPoint x: 250, endPoint y: 485, distance: 53.7
click at [250, 485] on span "that they will leave me" at bounding box center [291, 484] width 135 height 13
click at [383, 479] on pre "that they will leave me" at bounding box center [486, 484] width 531 height 15
type textarea "etimes"
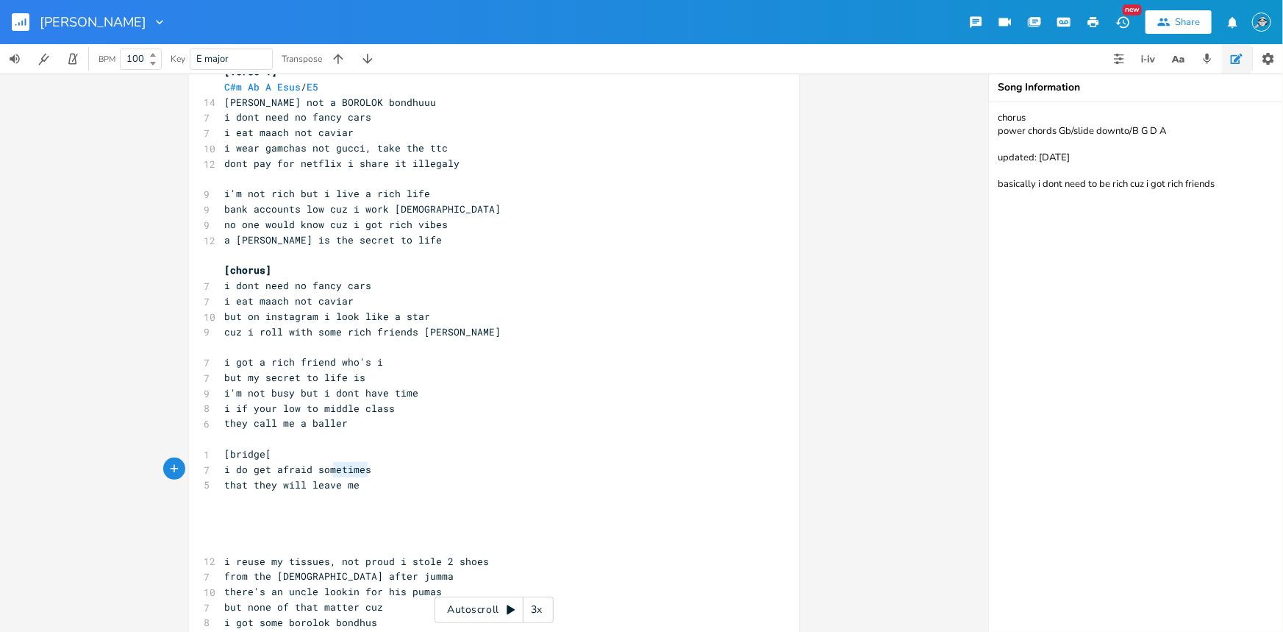
drag, startPoint x: 373, startPoint y: 470, endPoint x: 330, endPoint y: 470, distance: 43.4
click at [330, 470] on pre "i do get afraid sometimes" at bounding box center [486, 469] width 531 height 15
click at [360, 480] on pre "that they will leave me" at bounding box center [486, 484] width 531 height 15
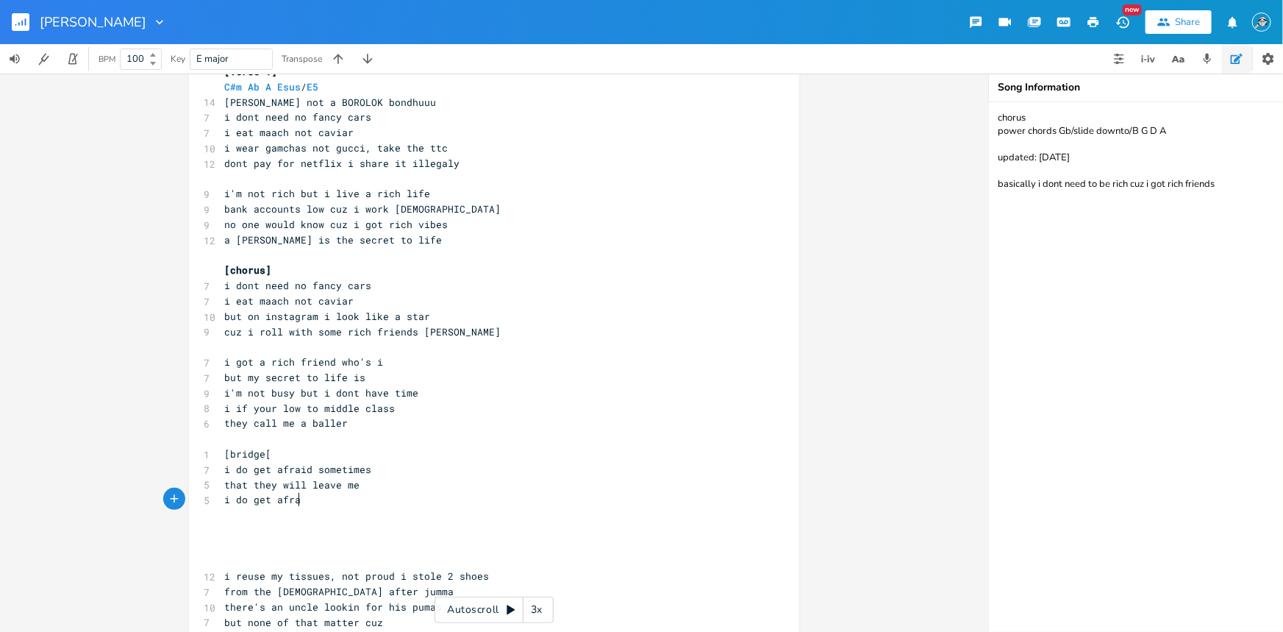
type textarea "i do get afraid"
type textarea "that they"
type textarea "'ll find"
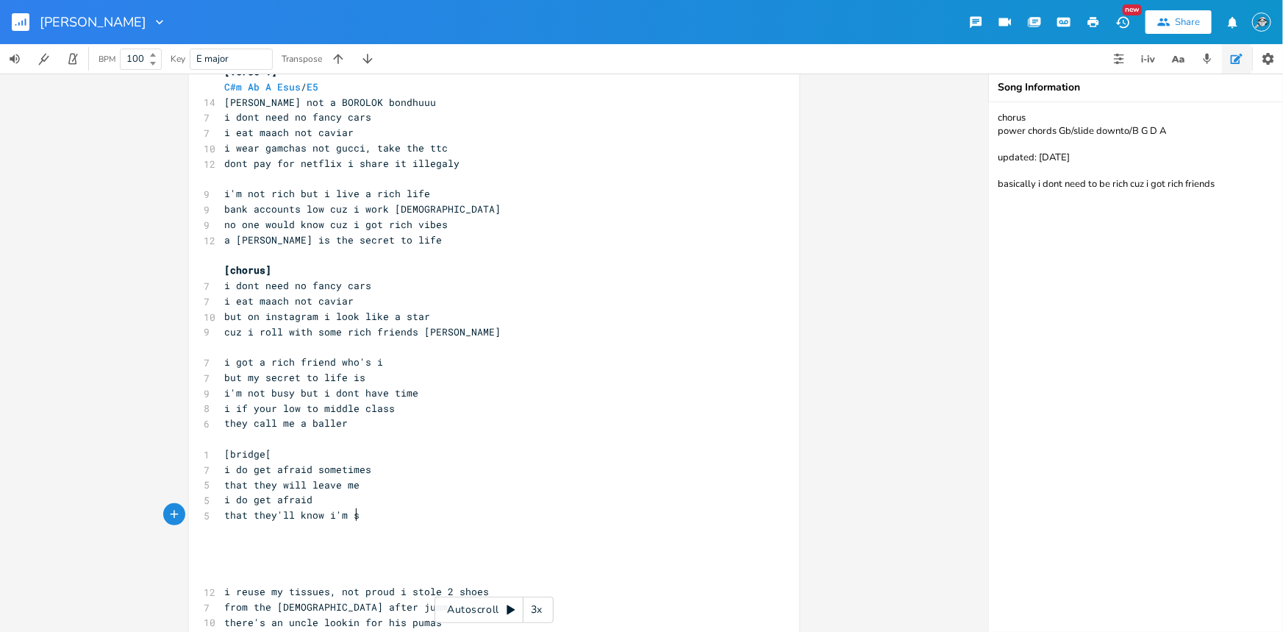
type textarea "know i'm su"
type textarea "\u"
type textarea "using them for their money"
click at [382, 451] on pre "[bridge[" at bounding box center [486, 453] width 531 height 15
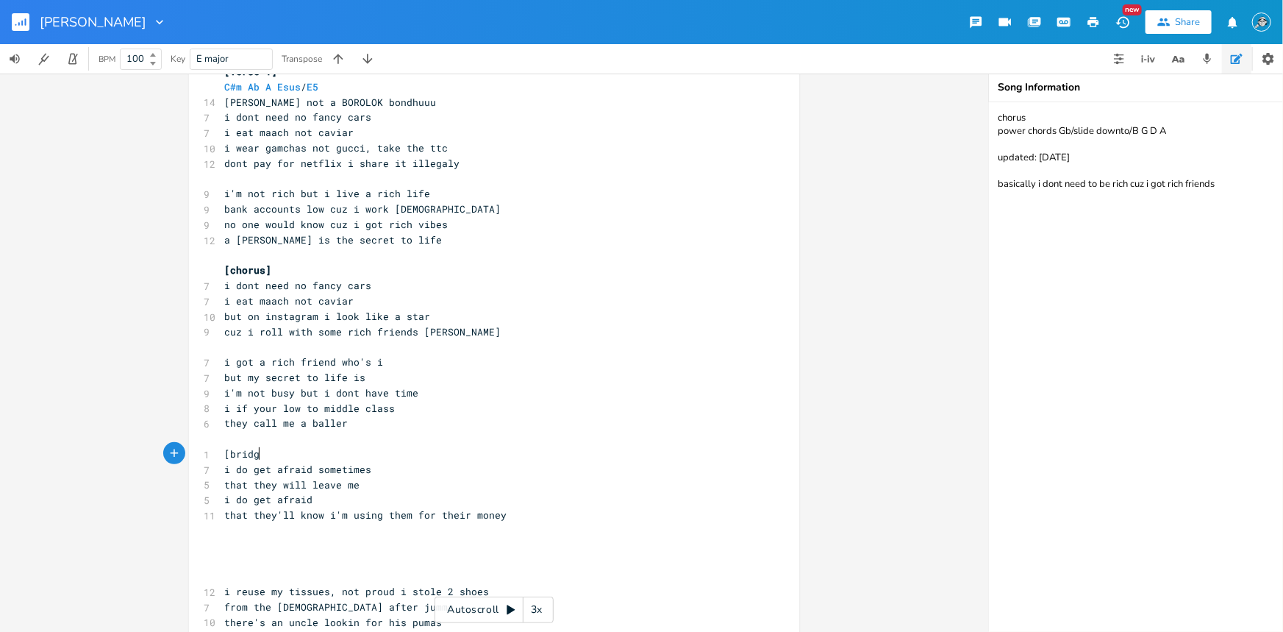
type textarea "]"
type textarea "e"
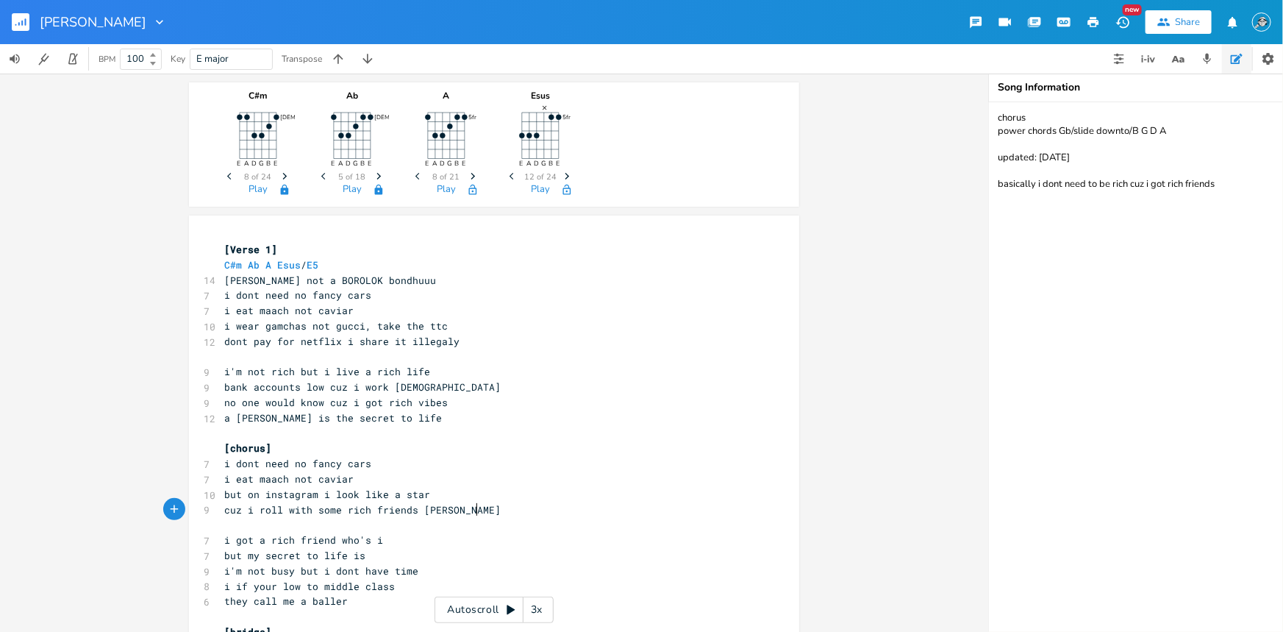
click at [495, 509] on pre "cuz i roll with some rich friends [PERSON_NAME]" at bounding box center [486, 509] width 531 height 15
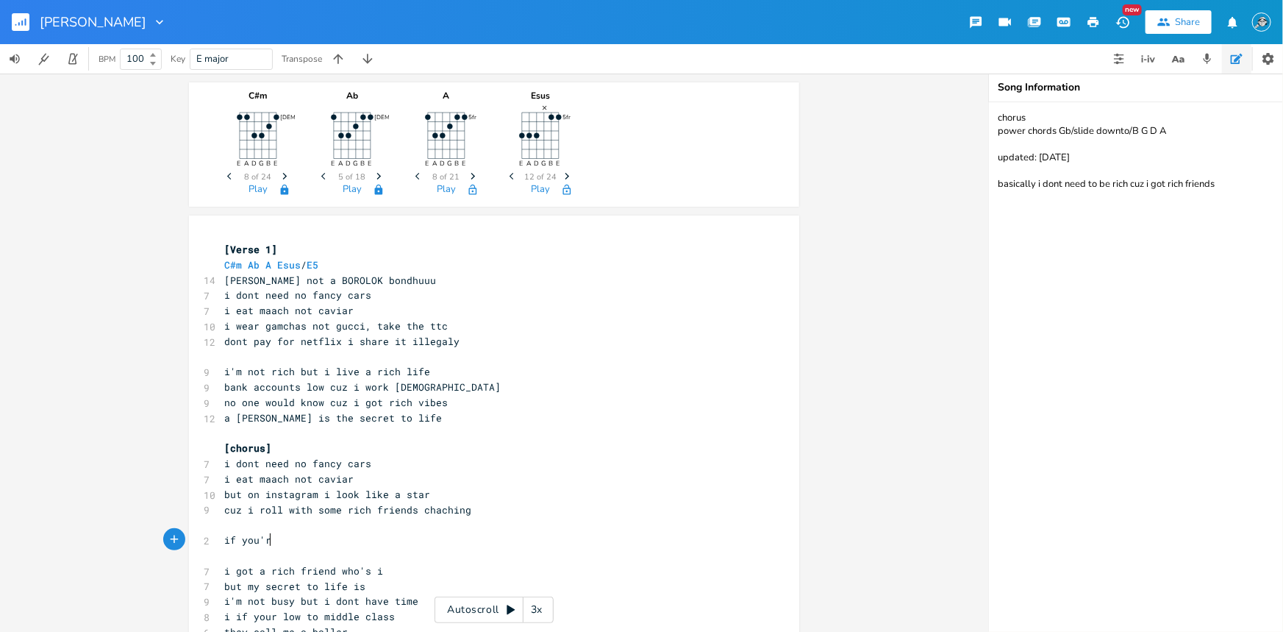
scroll to position [0, 36]
type textarea "if you're net"
type textarea "re"
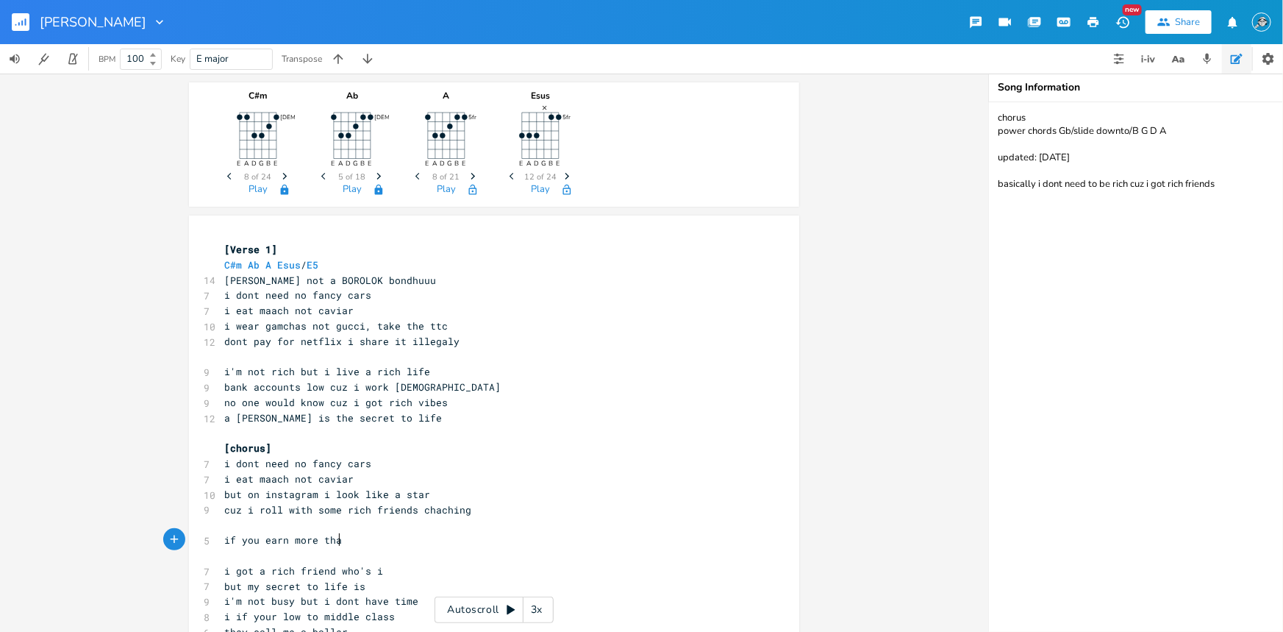
type textarea "earn more tha"
type textarea "n than 200"
type textarea "2"
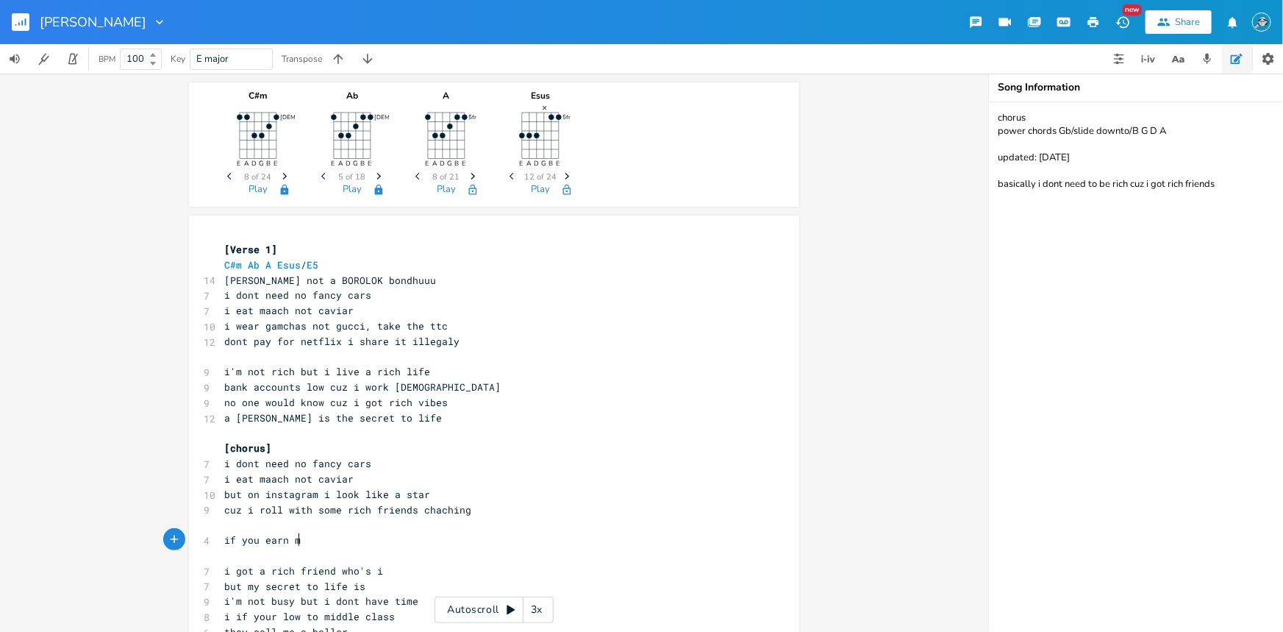
type textarea "a"
type textarea "a million"
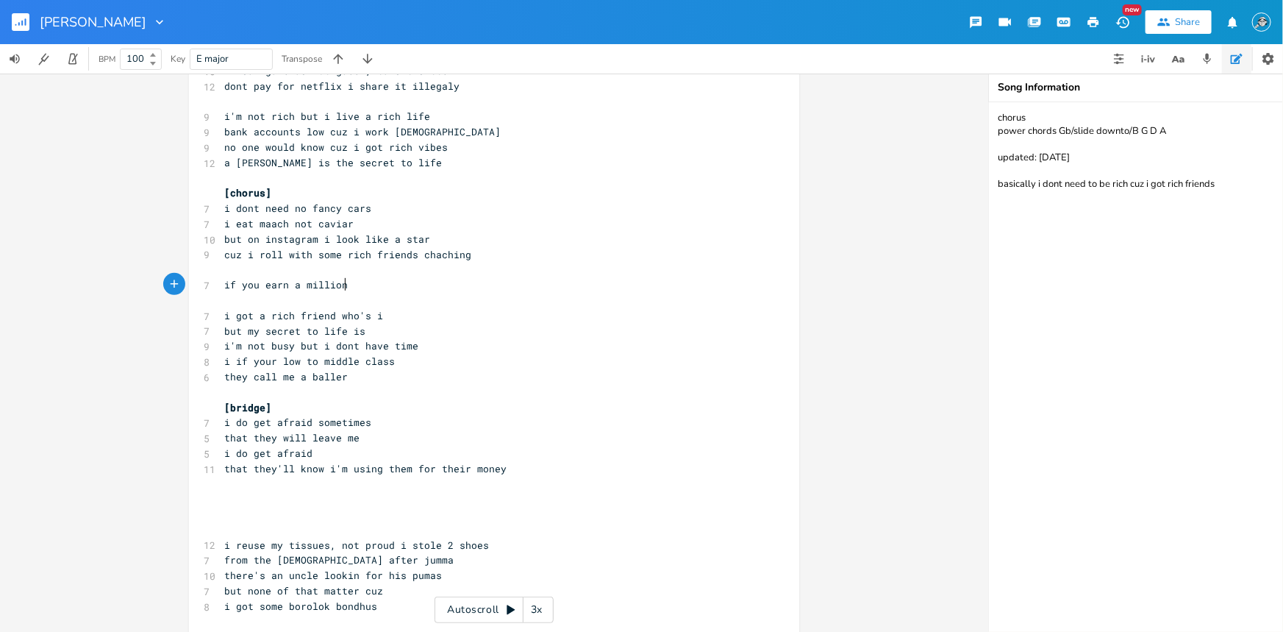
scroll to position [0, 0]
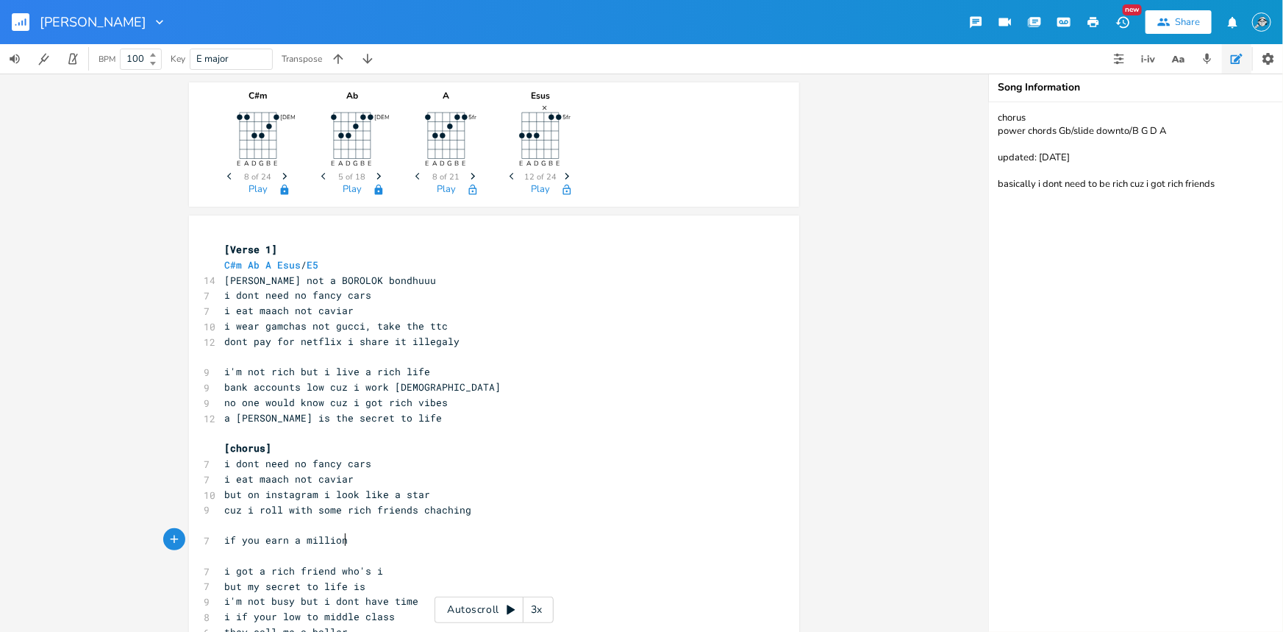
click at [363, 534] on pre "if you earn a million" at bounding box center [486, 539] width 531 height 15
type textarea ", let's be friends"
type textarea "if you got insurance lets be friends"
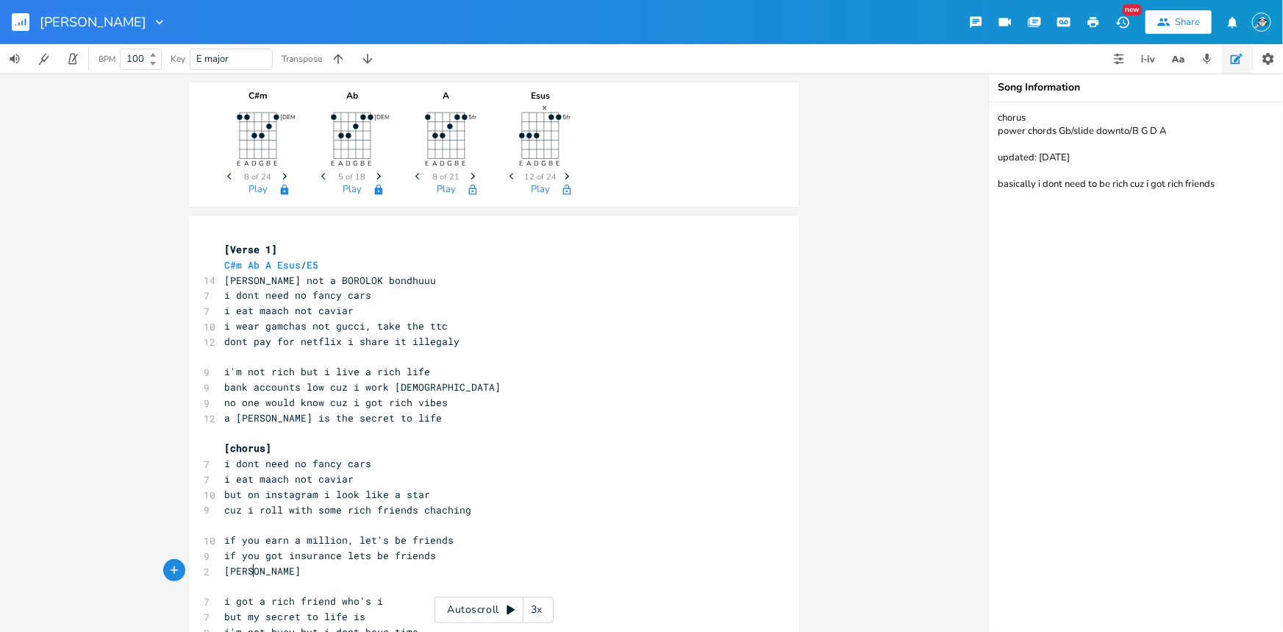
scroll to position [0, 28]
type textarea "[PERSON_NAME] baap'er boro"
type textarea "business bhalo"
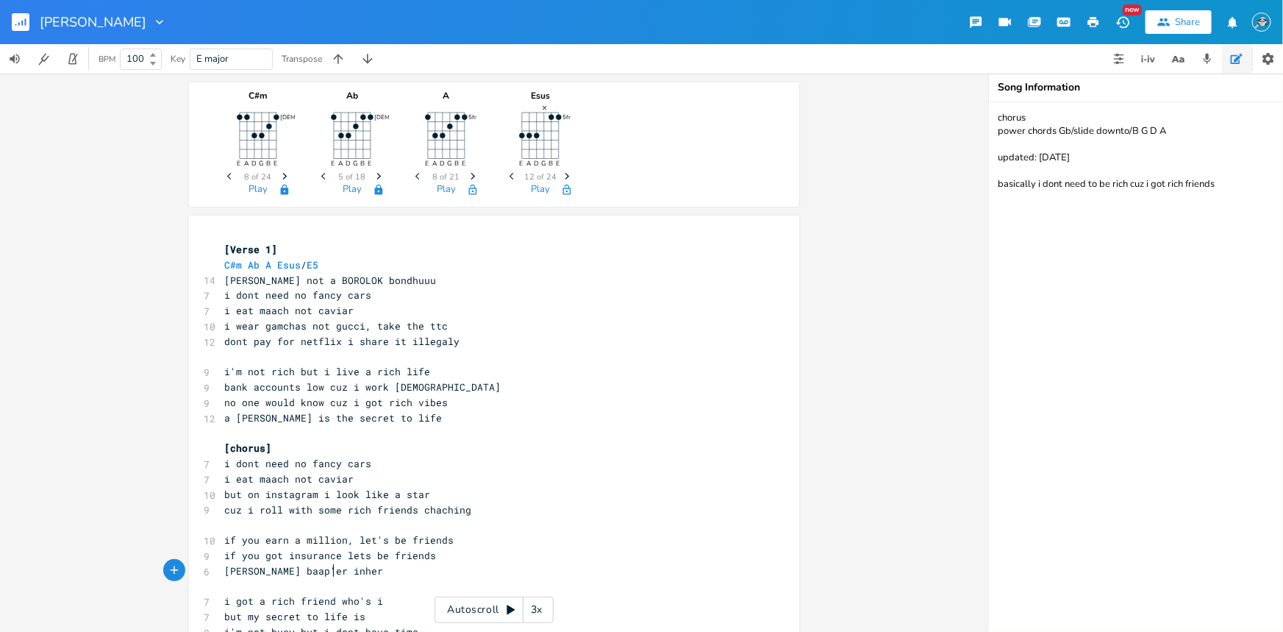
type textarea "inherti"
type textarea "itance paag"
type textarea "be? let's be friends"
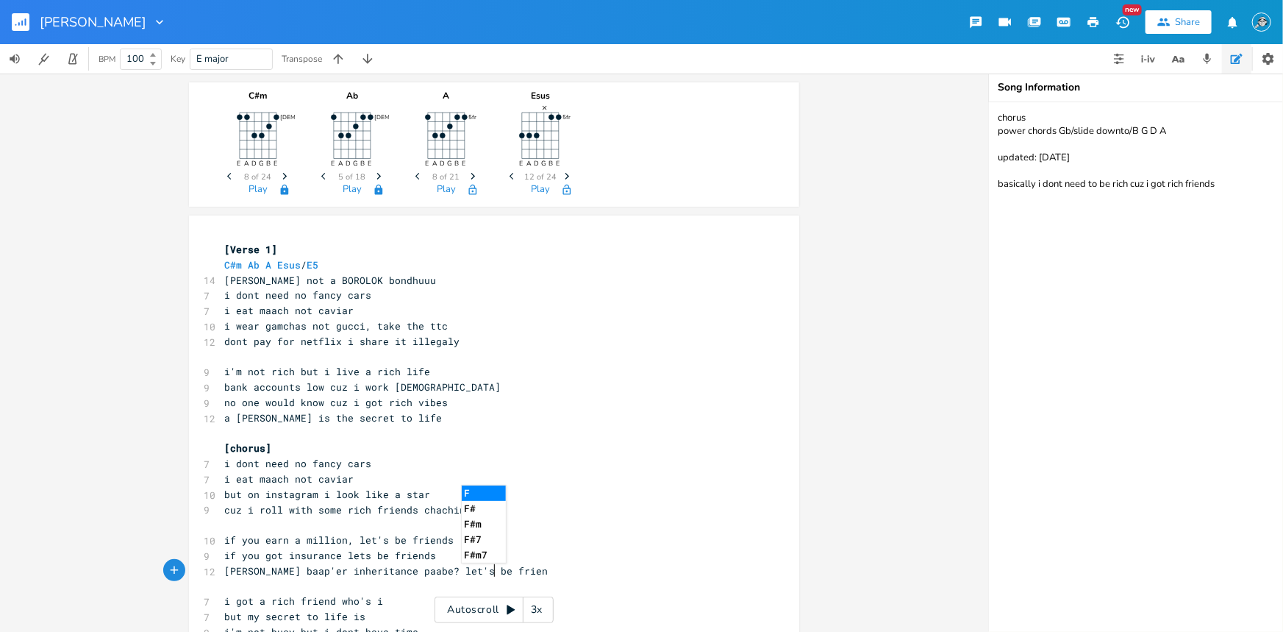
scroll to position [0, 82]
type textarea "boro"
type textarea "su"
type textarea "[PERSON_NAME] ache"
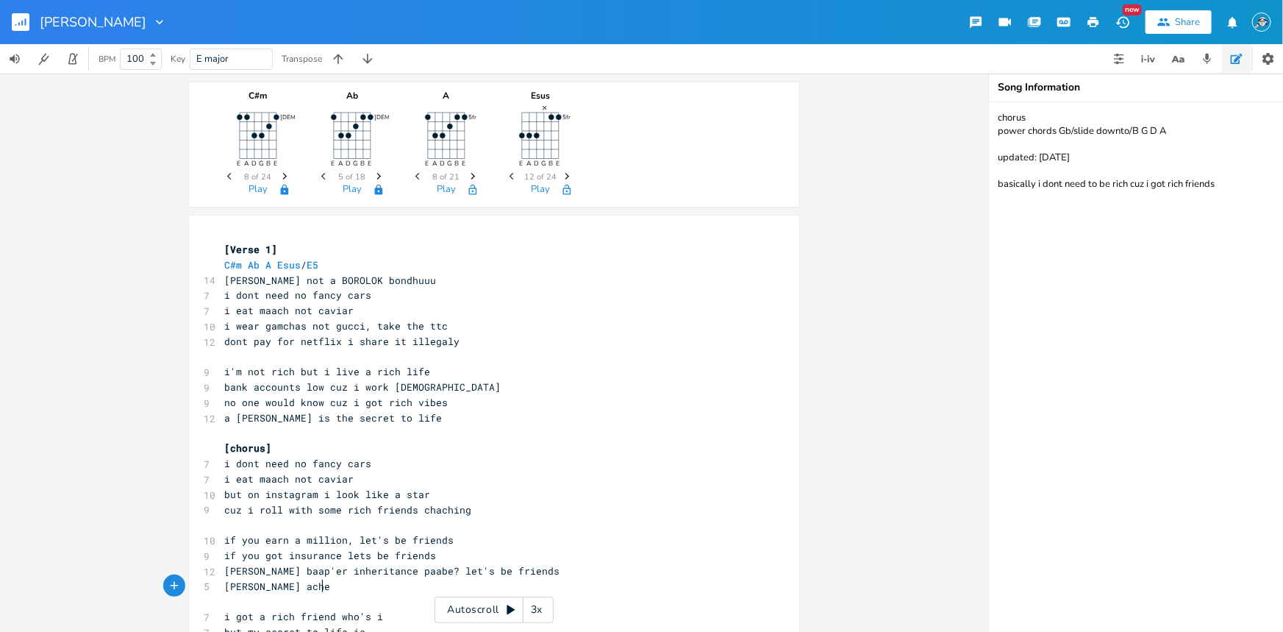
scroll to position [0, 75]
type textarea "?"
type textarea "[PERSON_NAME] bmw ache?"
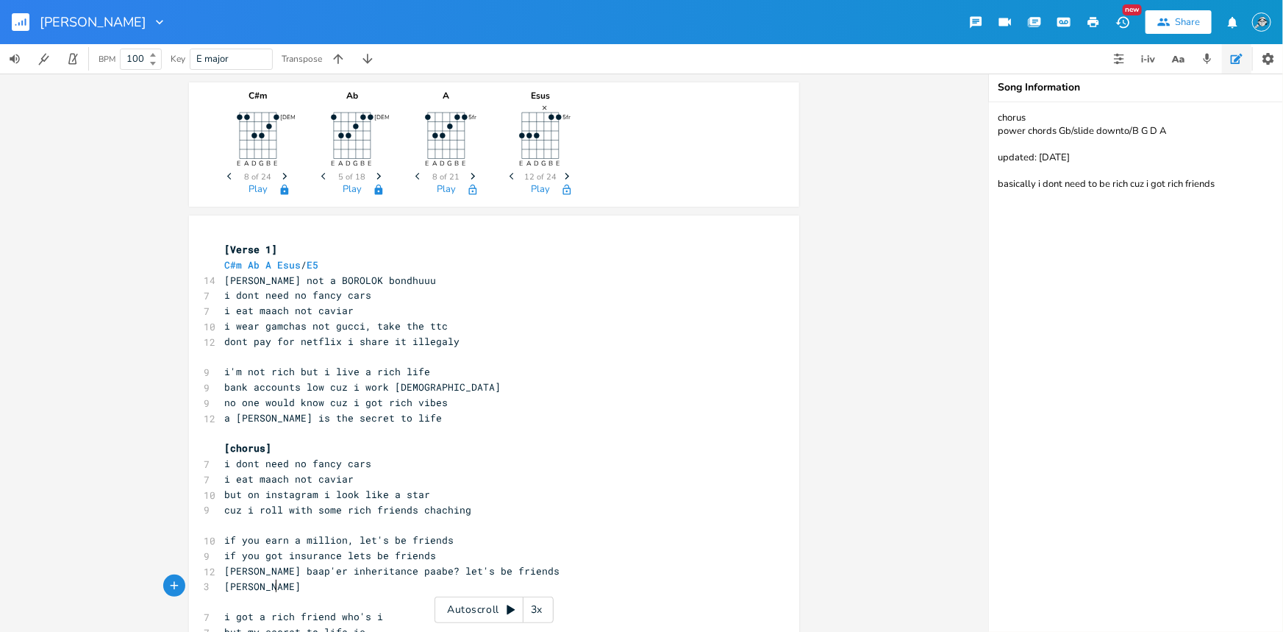
type textarea "lambo"
type textarea "orghini [PERSON_NAME]"
type textarea "?"
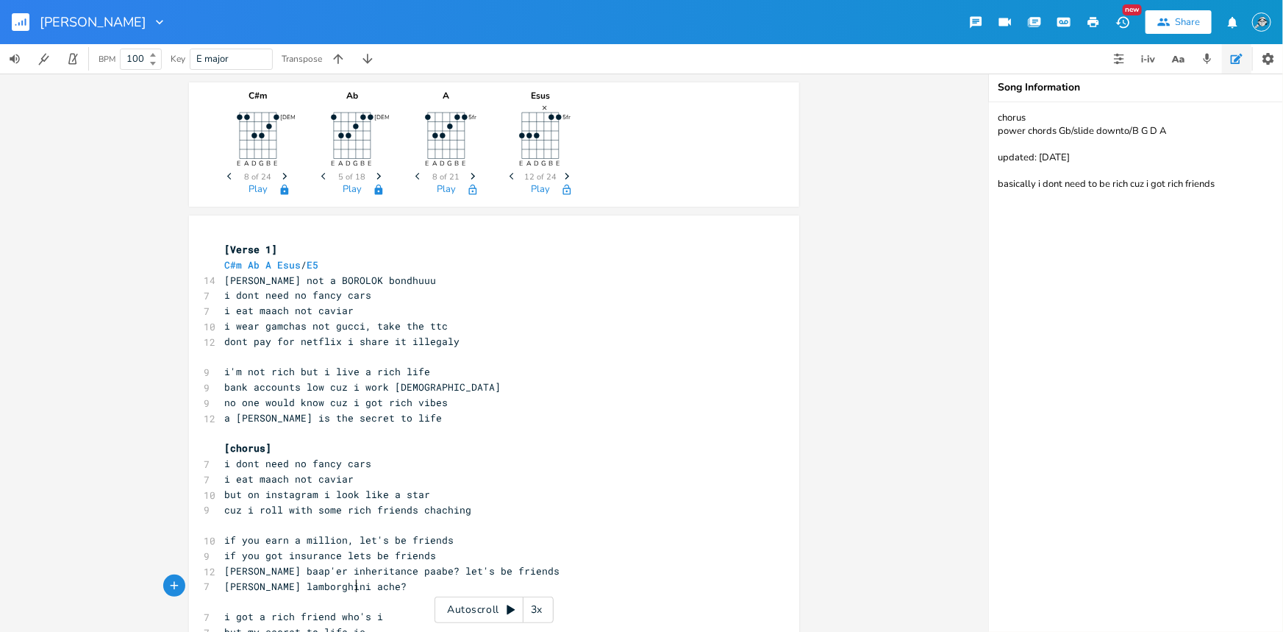
scroll to position [267, 0]
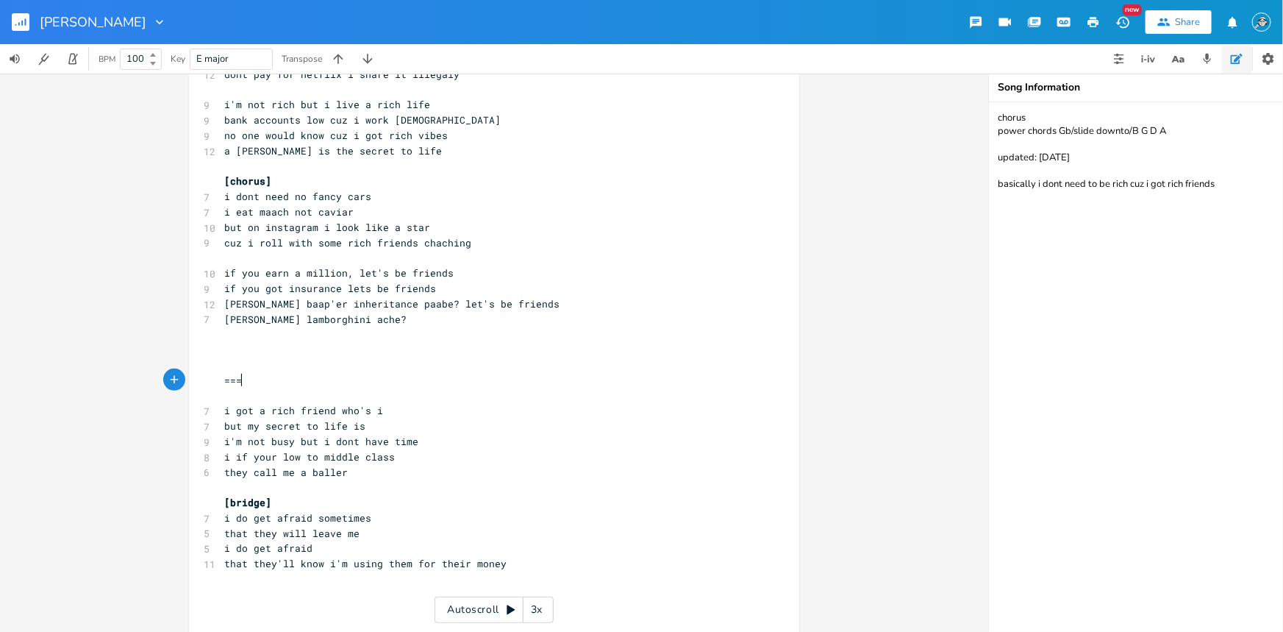
type textarea "====="
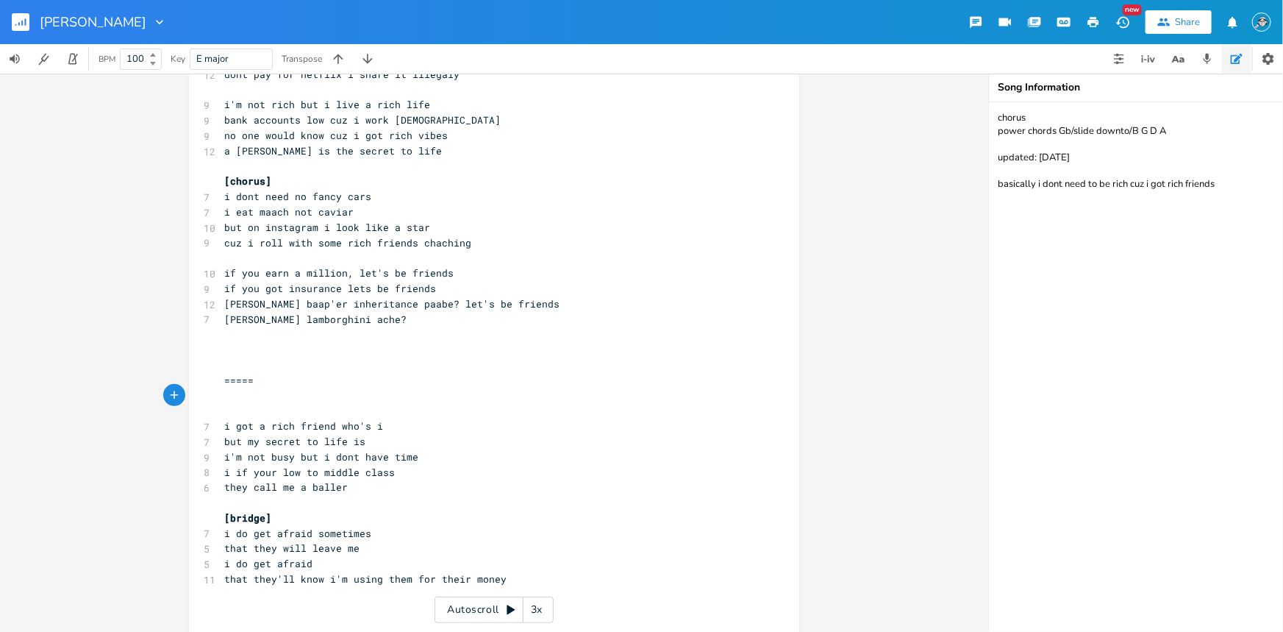
scroll to position [446, 0]
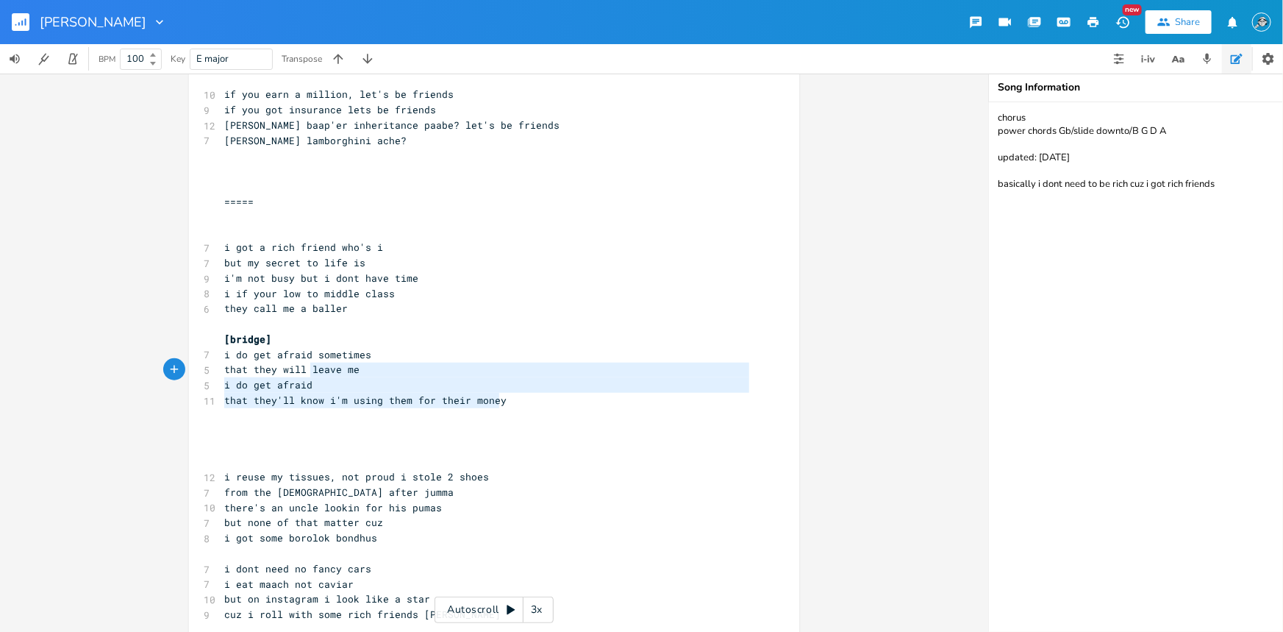
type textarea "afraid sometimes that they will leave me i do get afraid that they'll know i'm …"
drag, startPoint x: 483, startPoint y: 397, endPoint x: 275, endPoint y: 368, distance: 210.1
click at [268, 356] on div "[Verse 1] C#m Ab A Esus / E5 14 BOROLOK BOROLOK not a BOROLOK bondhuuu 7 i dont…" at bounding box center [486, 476] width 531 height 1361
click at [331, 423] on pre "​" at bounding box center [486, 430] width 531 height 15
type textarea "[bridge] i do get afraid sometimes that they will leave me i do get afraid that…"
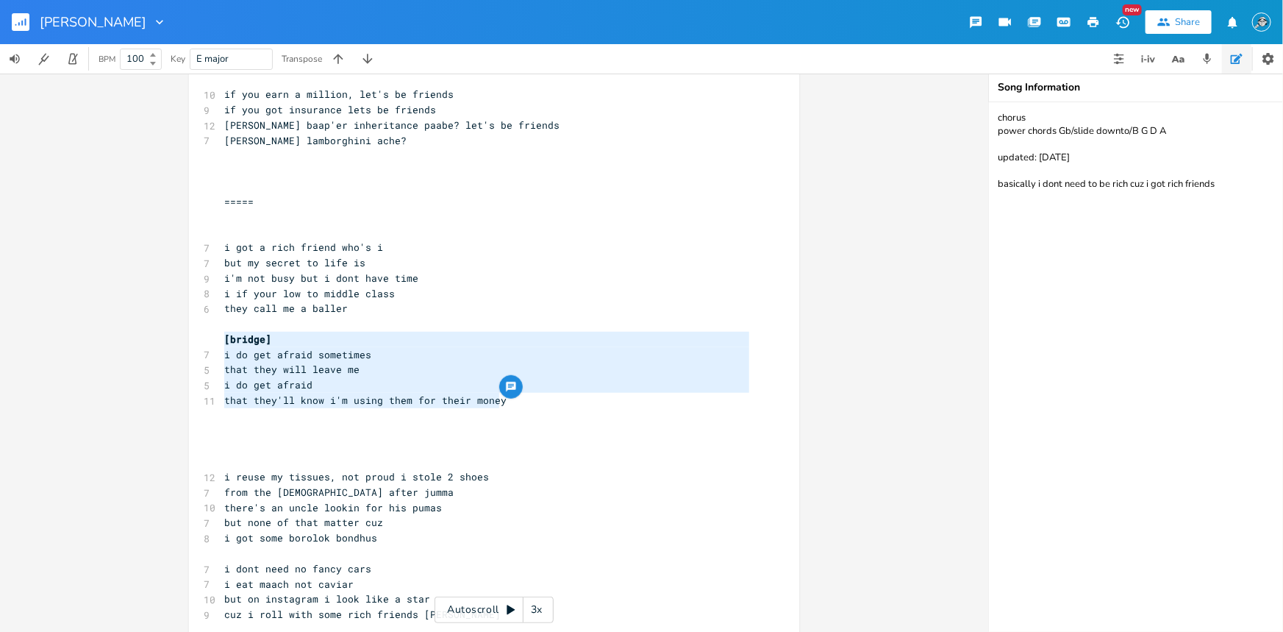
drag, startPoint x: 501, startPoint y: 403, endPoint x: 217, endPoint y: 345, distance: 289.7
click at [221, 345] on div "[Verse 1] C#m Ab A Esus / E5 14 BOROLOK BOROLOK not a BOROLOK bondhuuu 7 i dont…" at bounding box center [486, 476] width 531 height 1361
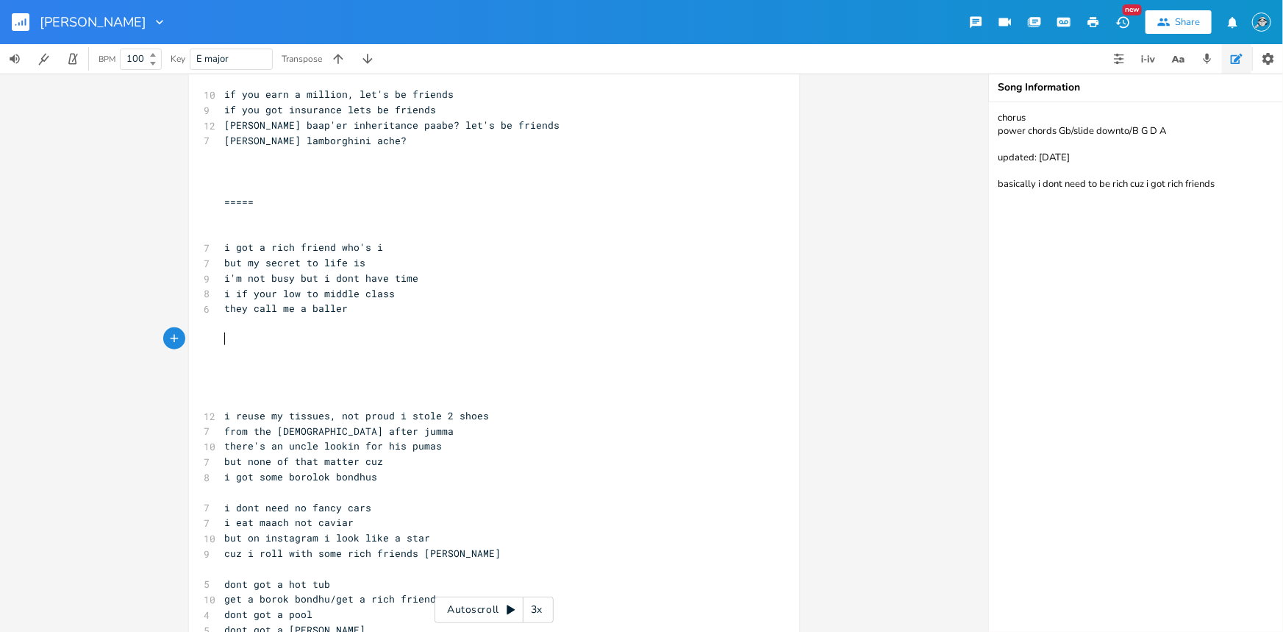
scroll to position [178, 0]
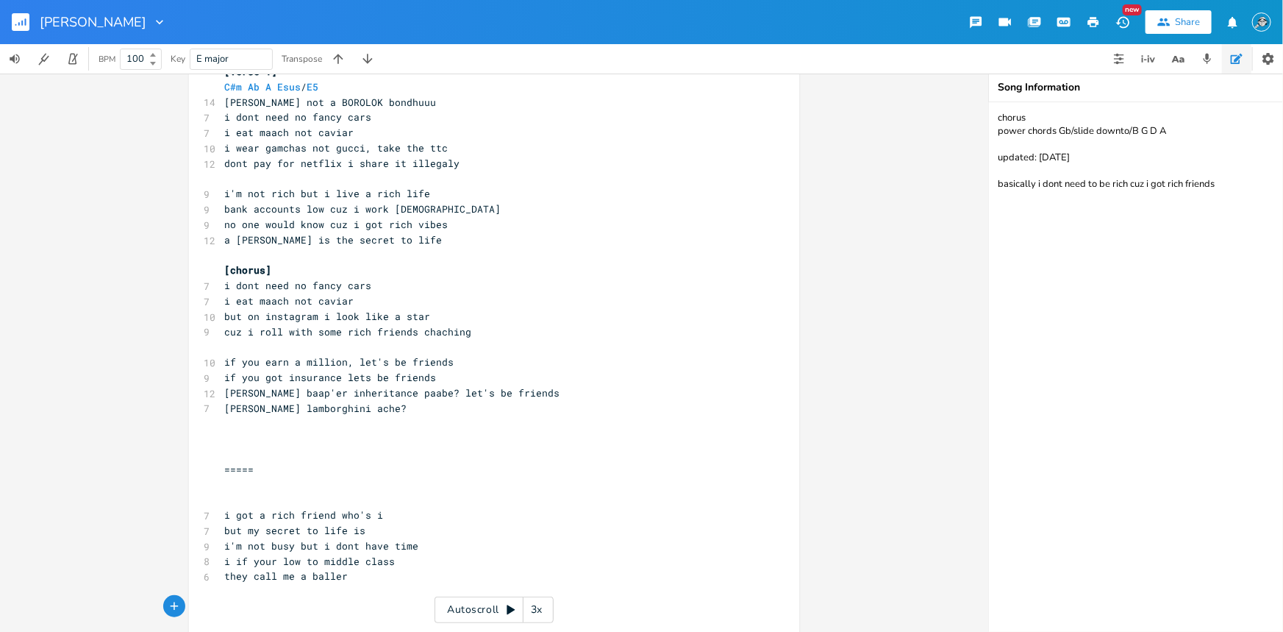
click at [265, 426] on pre "​" at bounding box center [486, 422] width 531 height 15
paste textarea
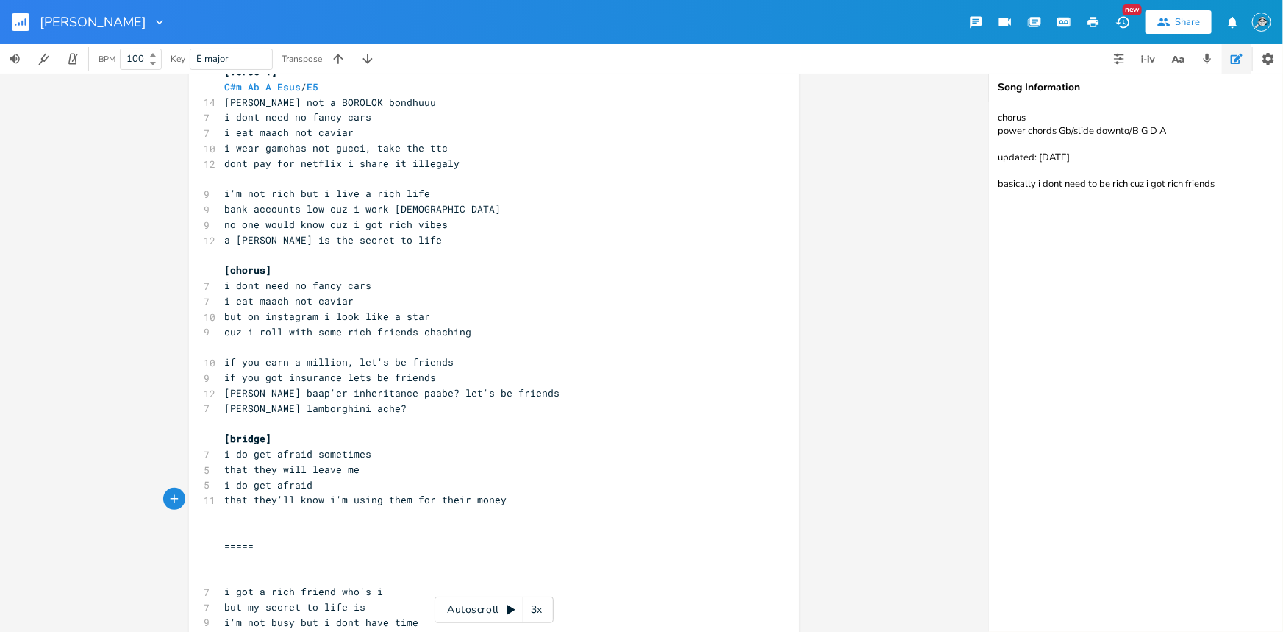
drag, startPoint x: 1235, startPoint y: 179, endPoint x: 1243, endPoint y: 175, distance: 8.2
click at [1026, 179] on textarea "chorus power chords Gb/slide downto/B G D A updated: [DATE] basically i dont ne…" at bounding box center [1136, 366] width 294 height 529
type textarea "chorus power chords Gb/slide downto/B G D A updated: [DATE] basically i dont ne…"
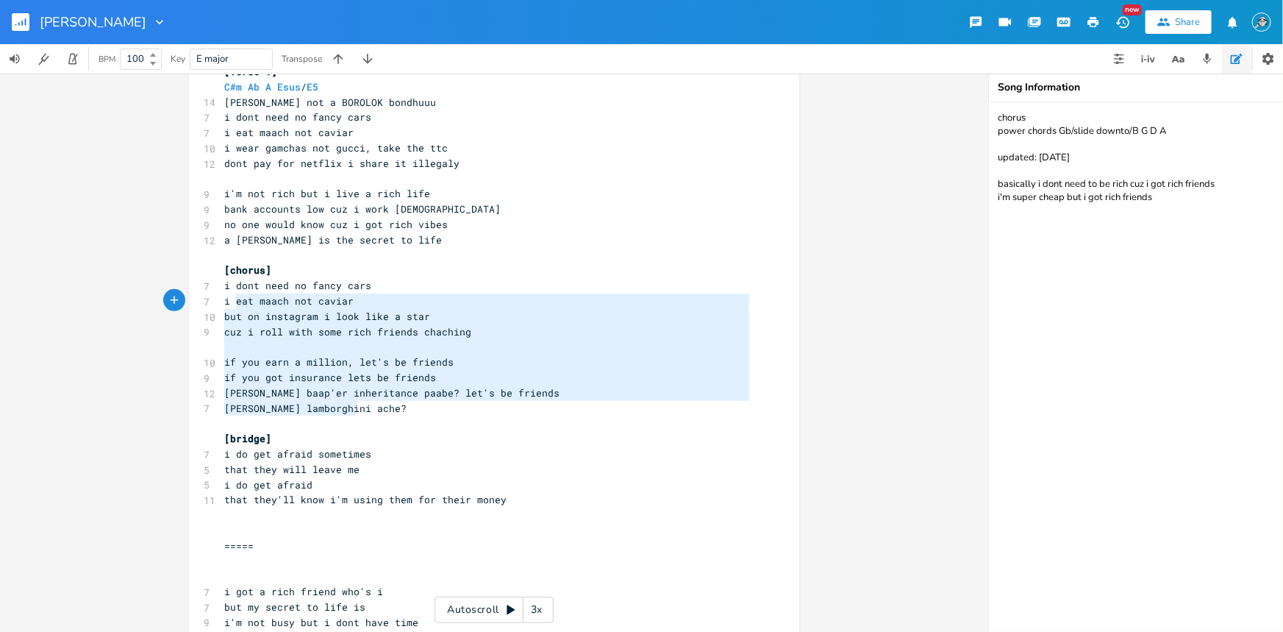
type textarea "i dont need no fancy cars i eat maach not caviar but on instagram i look like a…"
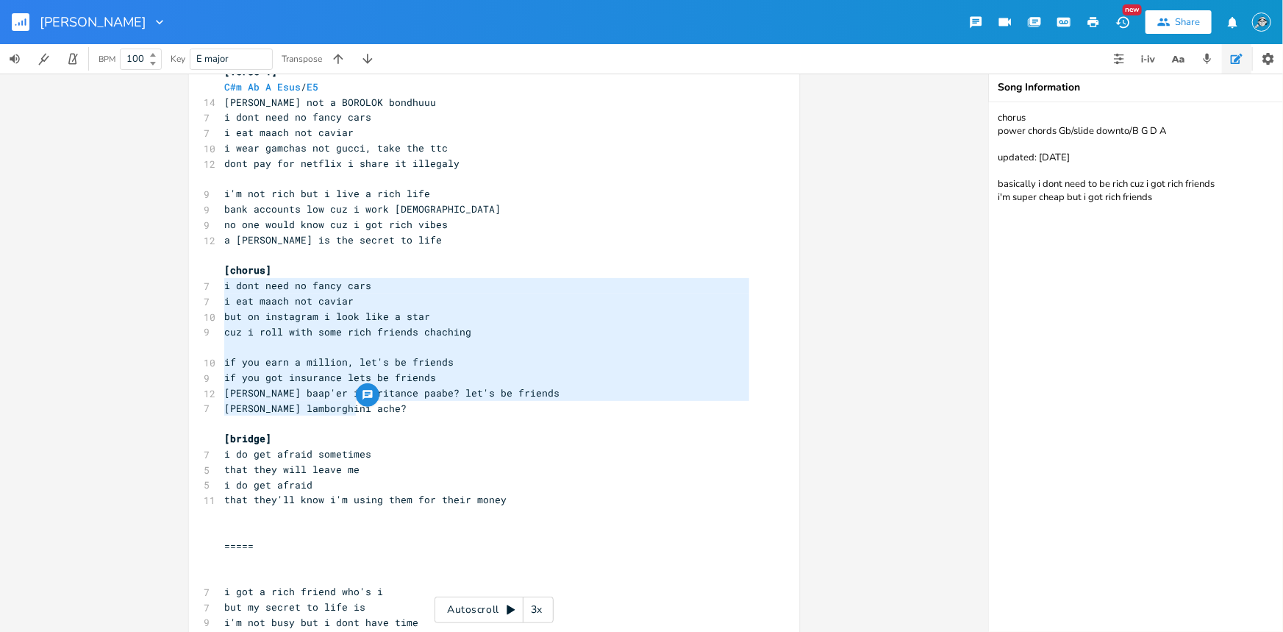
drag, startPoint x: 376, startPoint y: 402, endPoint x: 220, endPoint y: 288, distance: 193.1
click at [296, 352] on pre "​" at bounding box center [486, 346] width 531 height 15
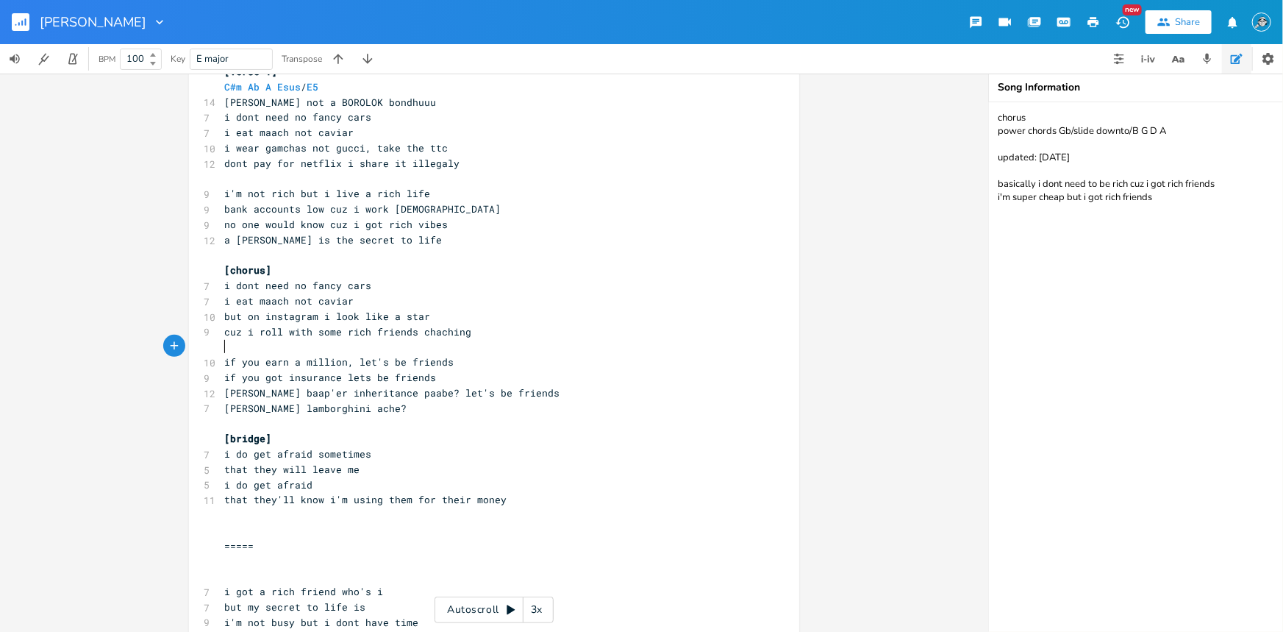
scroll to position [0, 1]
type textarea "[post chorus]"
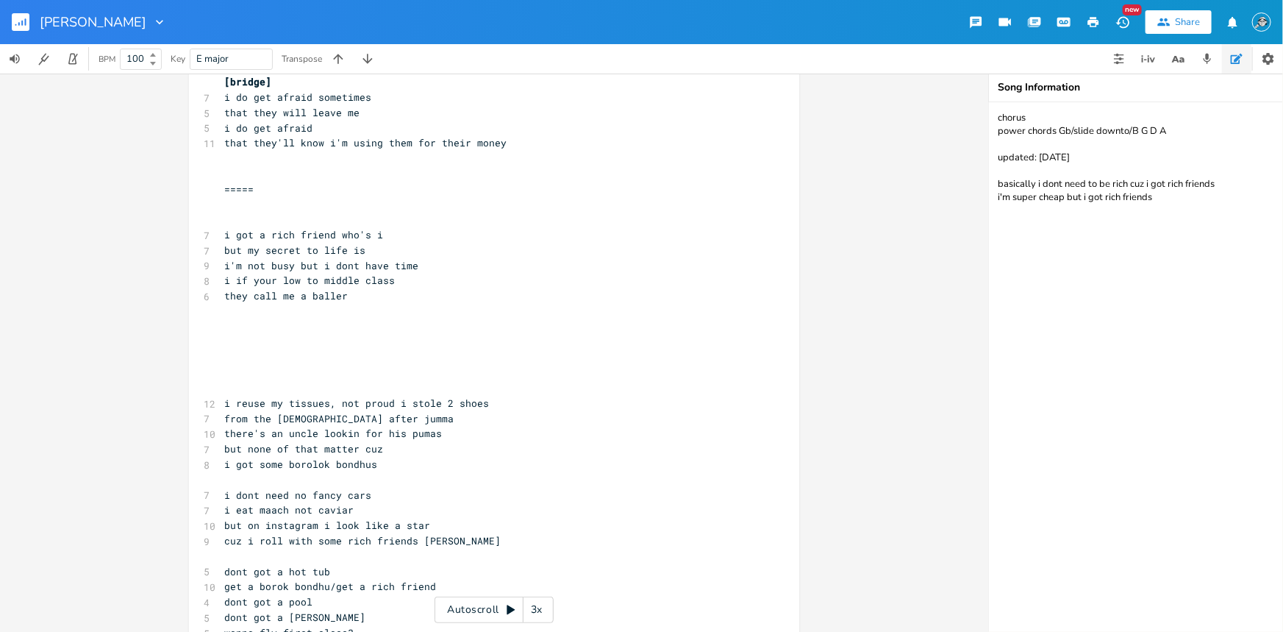
scroll to position [623, 0]
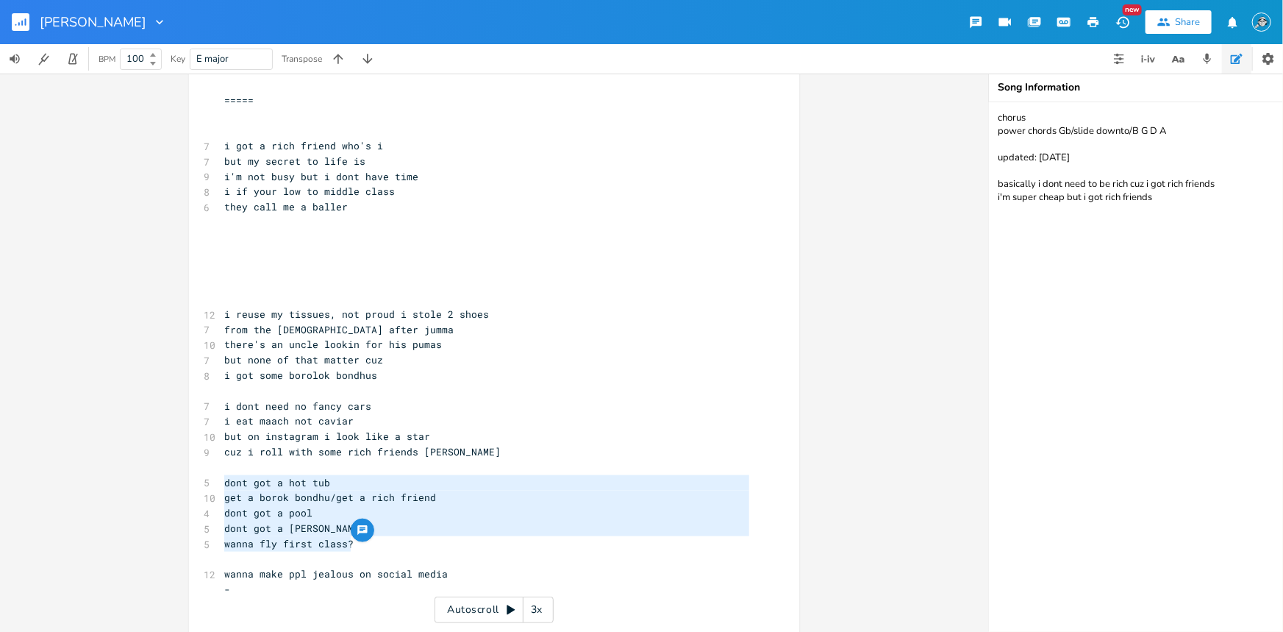
drag, startPoint x: 373, startPoint y: 543, endPoint x: 221, endPoint y: 482, distance: 163.7
click at [221, 482] on div "[Verse 1] C#m Ab A Esus / E5 14 BOROLOK BOROLOK not a BOROLOK bondhuuu 7 i dont…" at bounding box center [486, 306] width 531 height 1376
type textarea "dont got a hot tub get a borok bondhu/get a rich friend dont got a pool dont go…"
click at [357, 485] on pre "dont got a hot tub" at bounding box center [486, 482] width 531 height 15
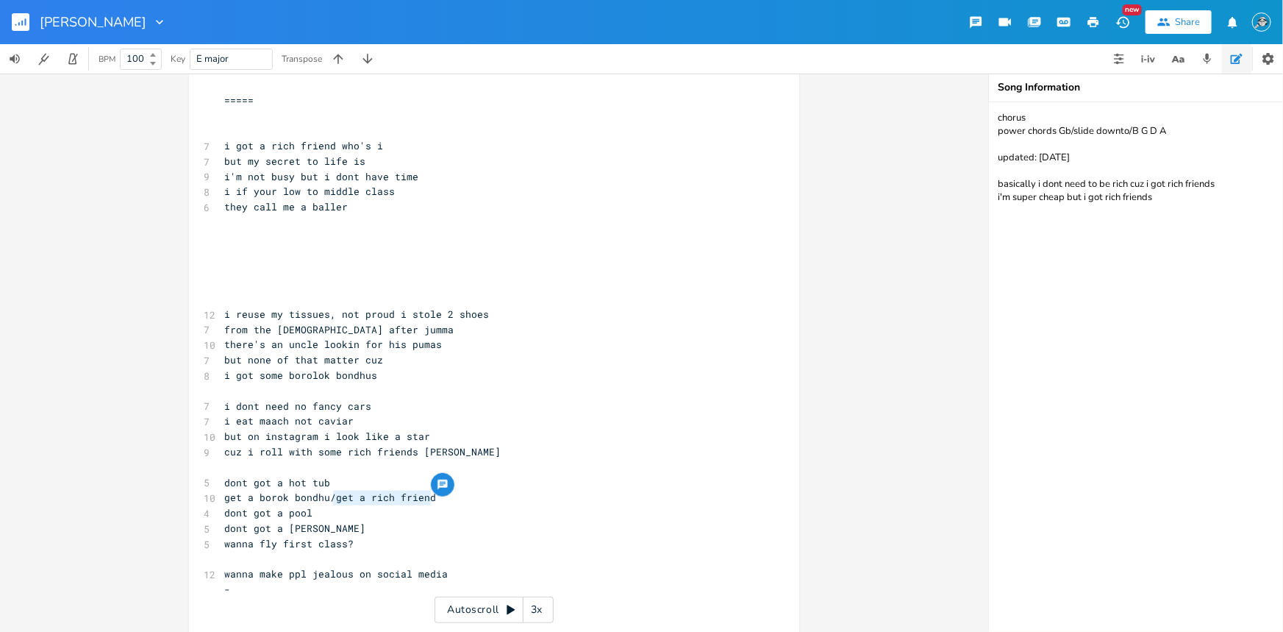
type textarea "/get a rich friend"
drag, startPoint x: 439, startPoint y: 500, endPoint x: 326, endPoint y: 498, distance: 113.2
click at [326, 498] on pre "get a borok bondhu/get a rich friend" at bounding box center [486, 497] width 531 height 15
click at [348, 507] on pre "dont got a pool" at bounding box center [486, 512] width 531 height 15
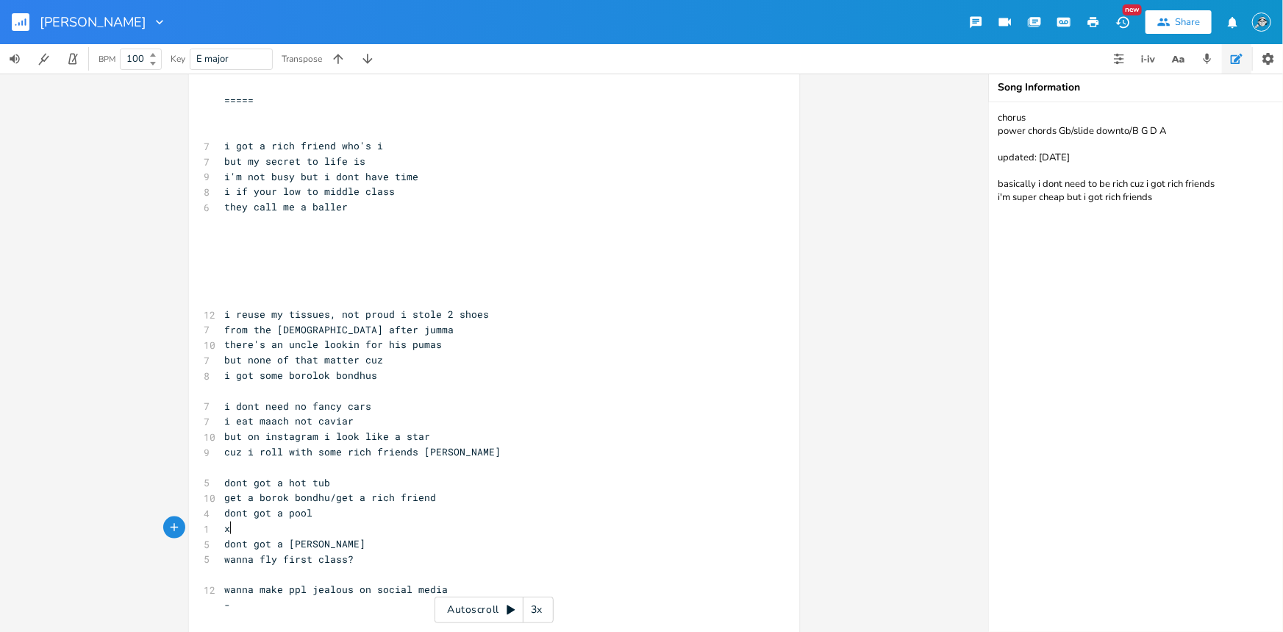
type textarea "xx"
click at [345, 541] on pre "dont got a [PERSON_NAME]" at bounding box center [486, 543] width 531 height 15
type textarea "xx"
click at [376, 551] on pre "wanna fly first class?" at bounding box center [486, 573] width 531 height 15
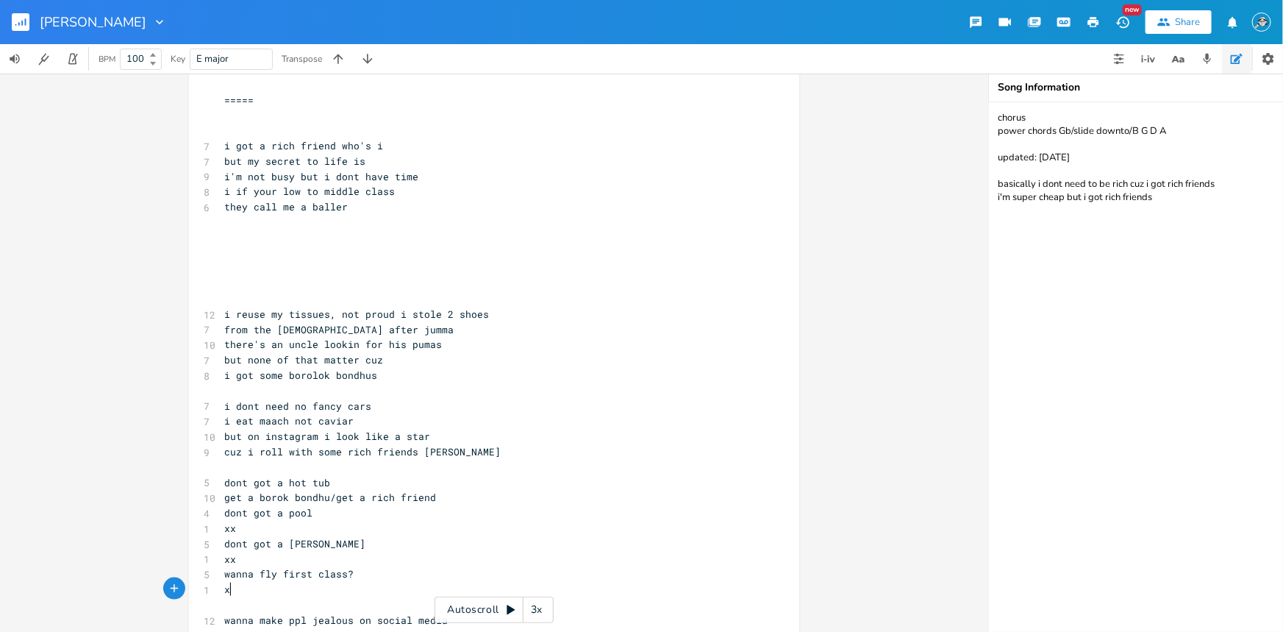
type textarea "xx"
drag, startPoint x: 235, startPoint y: 525, endPoint x: 220, endPoint y: 526, distance: 15.5
click at [221, 526] on pre "xx" at bounding box center [486, 528] width 531 height 15
click at [345, 544] on pre "dont got a [PERSON_NAME]" at bounding box center [486, 543] width 531 height 15
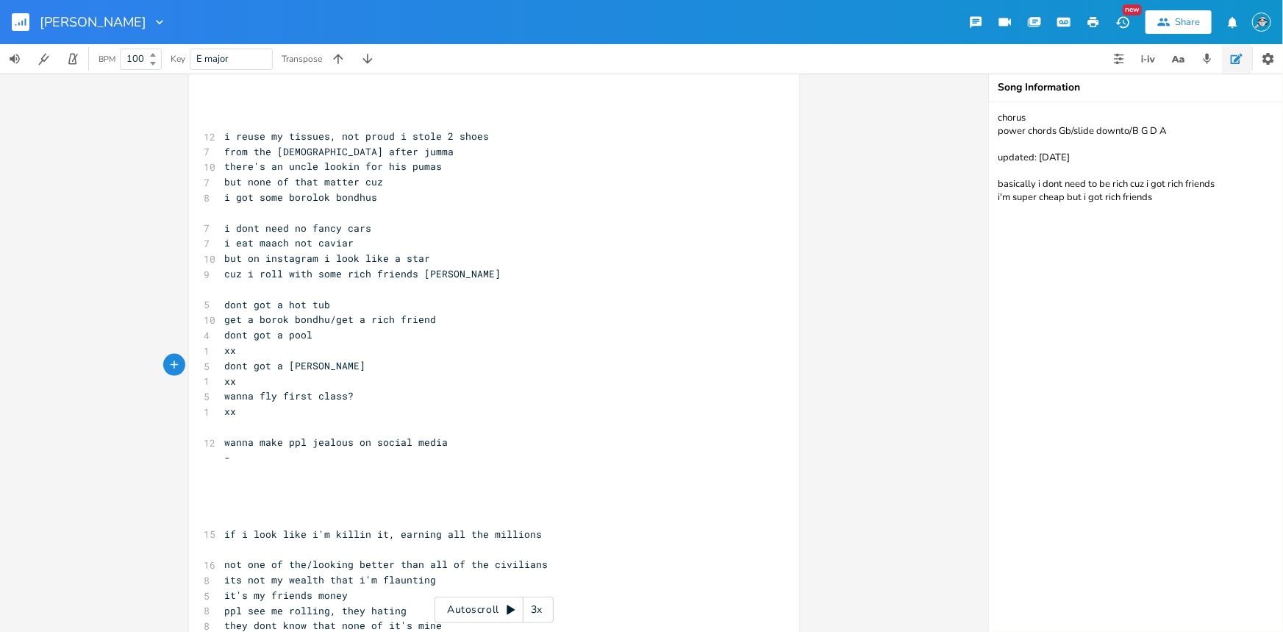
scroll to position [890, 0]
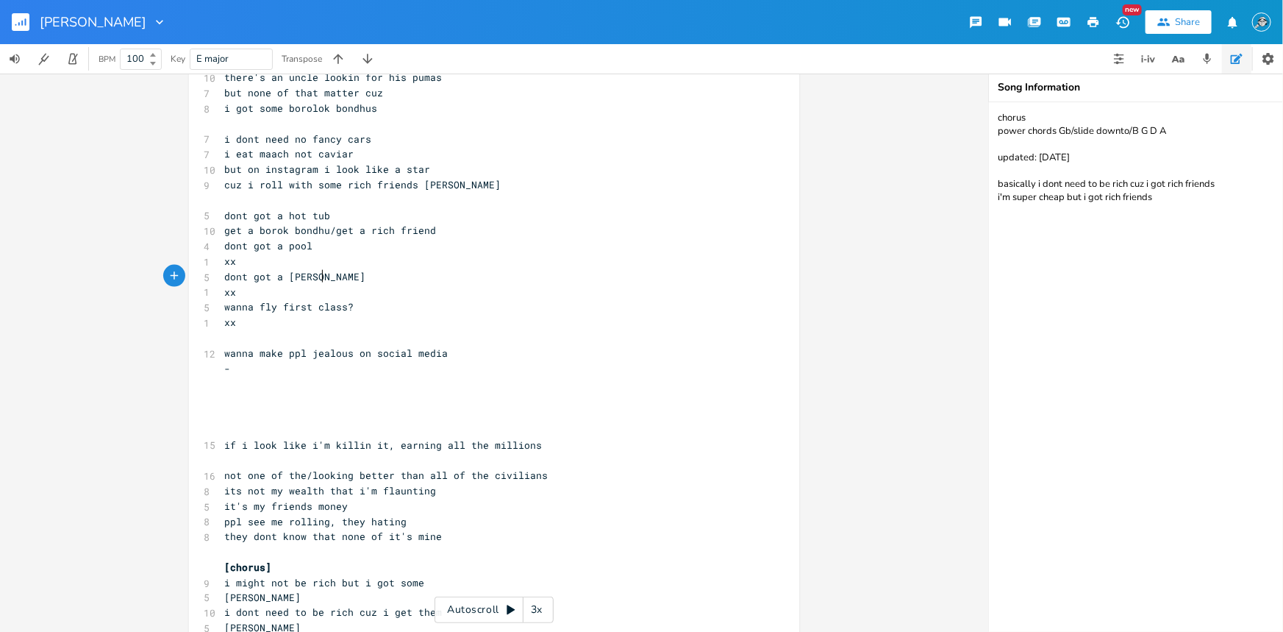
click at [306, 337] on pre "​" at bounding box center [486, 337] width 531 height 15
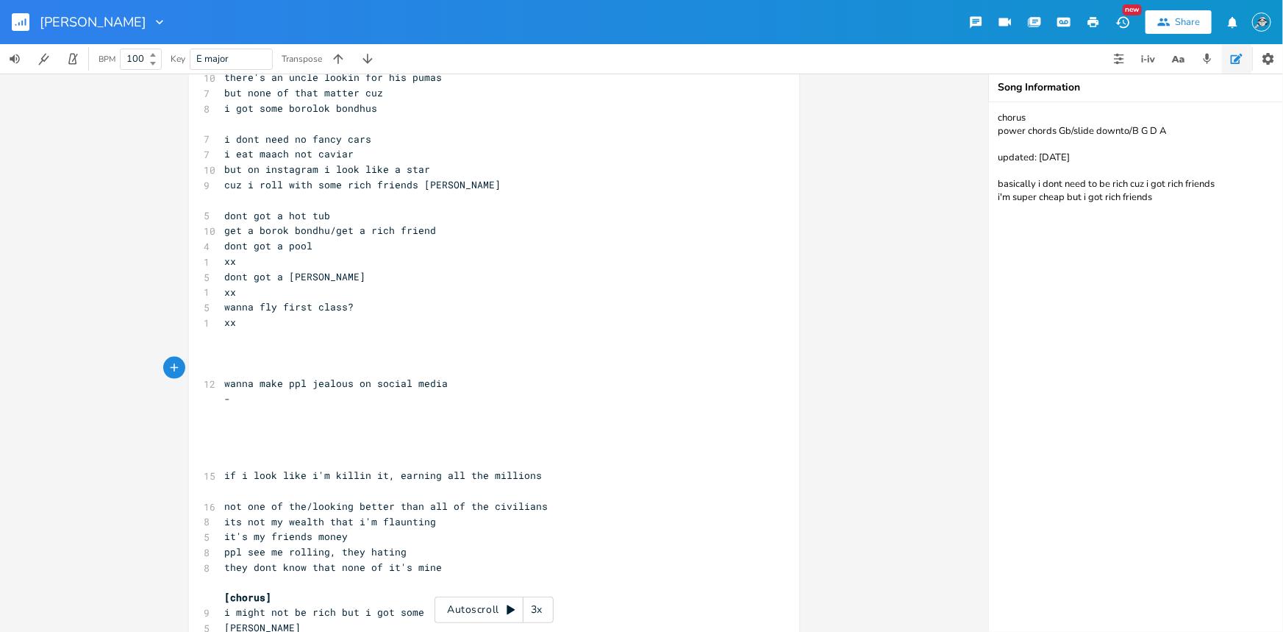
scroll to position [713, 0]
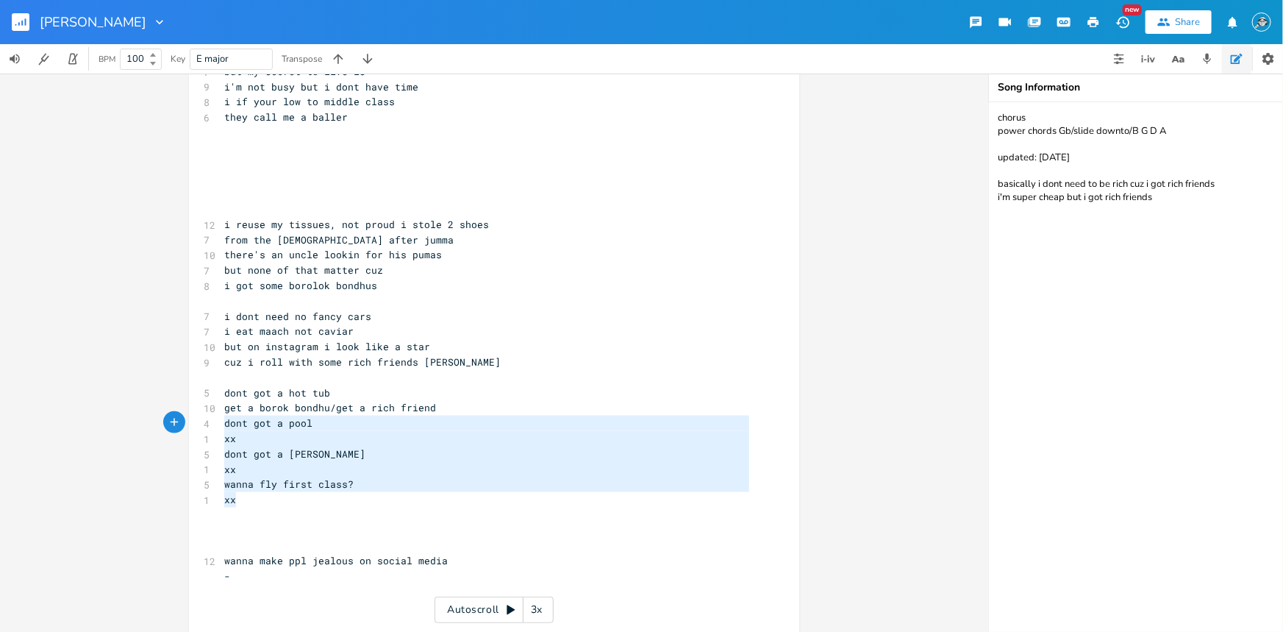
type textarea "dont got a hot tub get a borok bondhu/get a rich friend dont got a pool xx dont…"
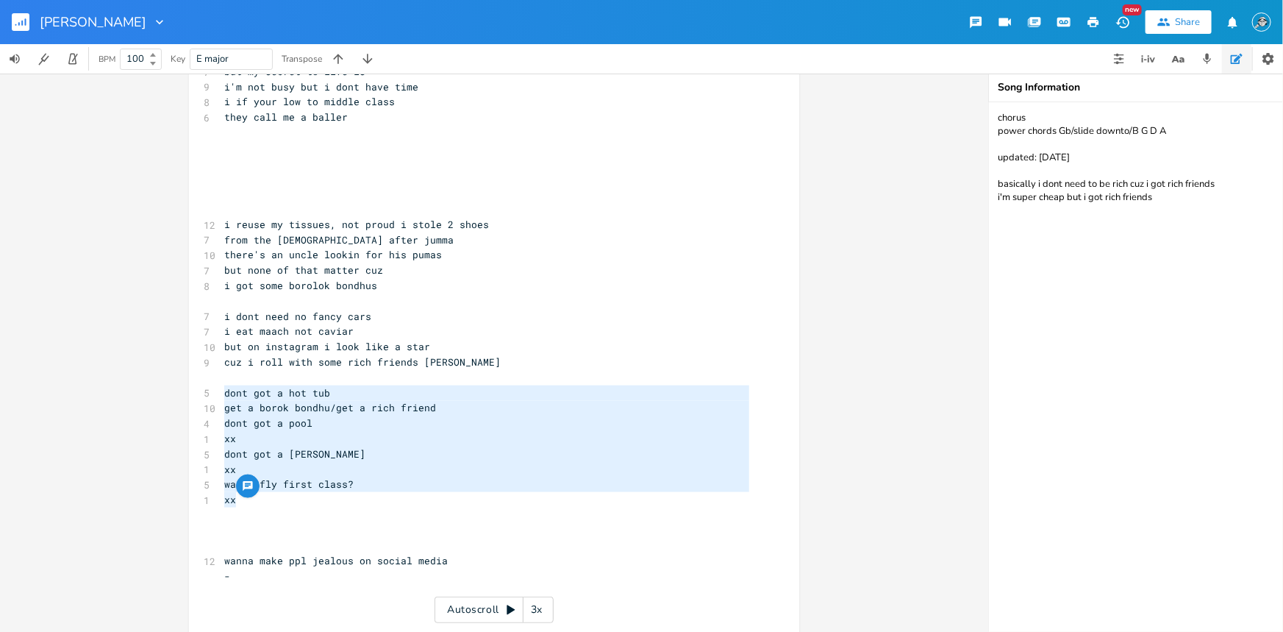
drag, startPoint x: 250, startPoint y: 496, endPoint x: 213, endPoint y: 393, distance: 109.3
click at [213, 393] on div "dont got a hot tub get a borok bondhu/get a rich friend dont got a pool xx dont…" at bounding box center [494, 252] width 610 height 1500
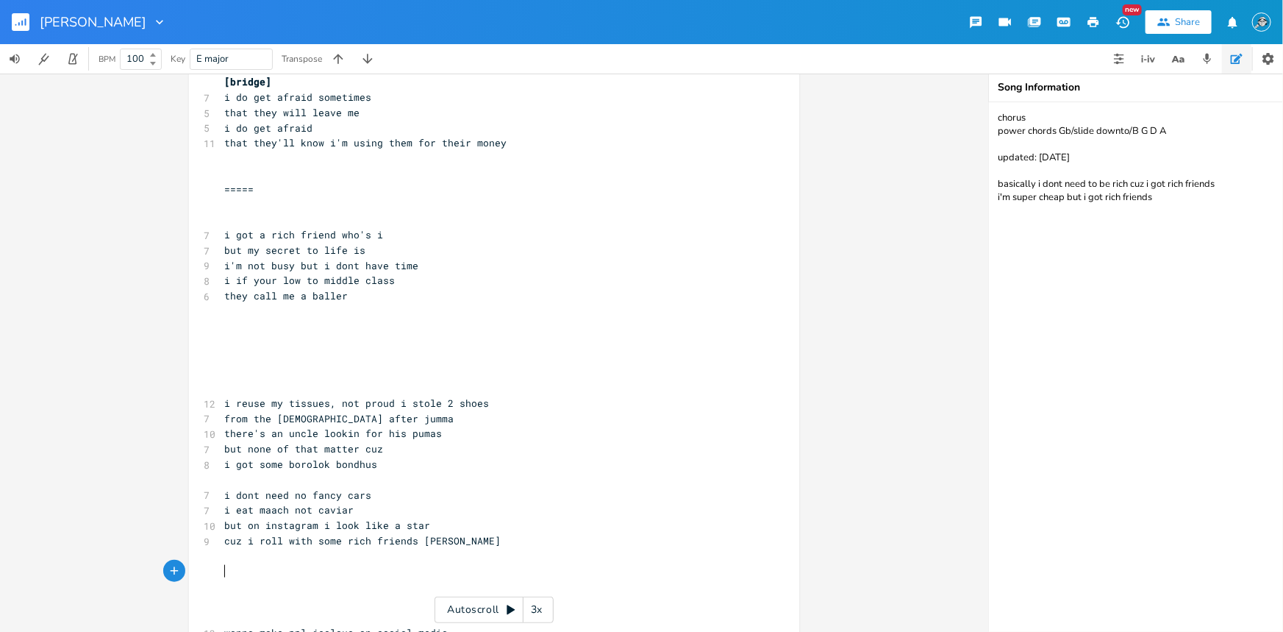
scroll to position [267, 0]
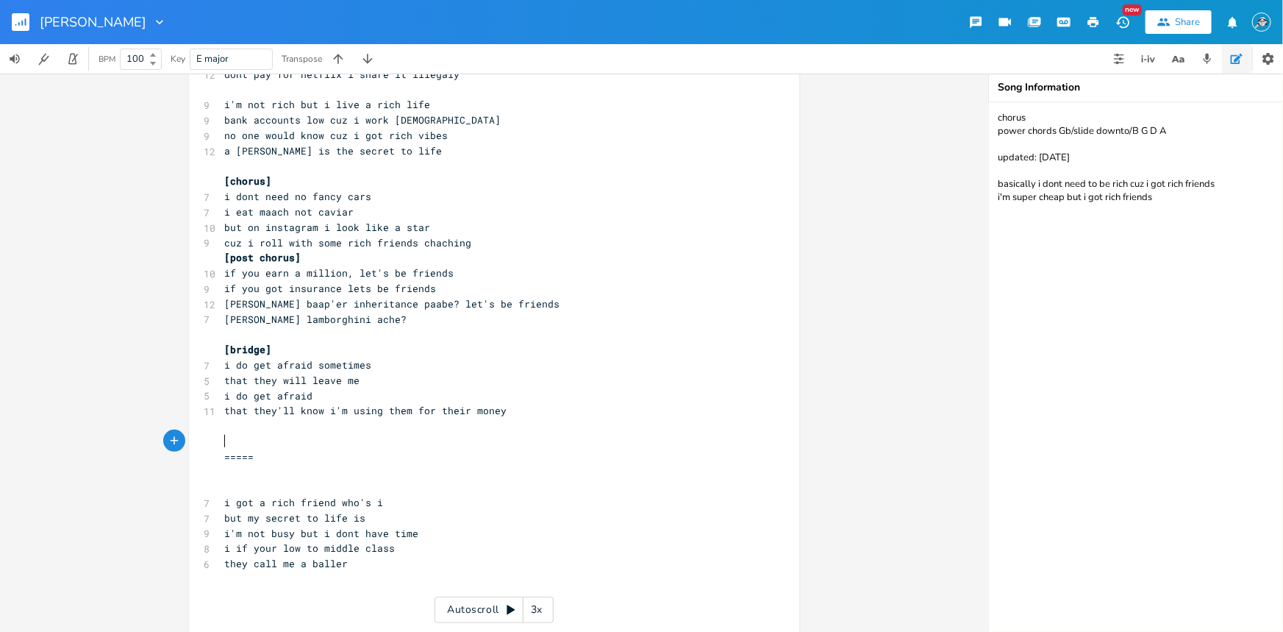
click at [282, 436] on pre "​" at bounding box center [486, 441] width 531 height 15
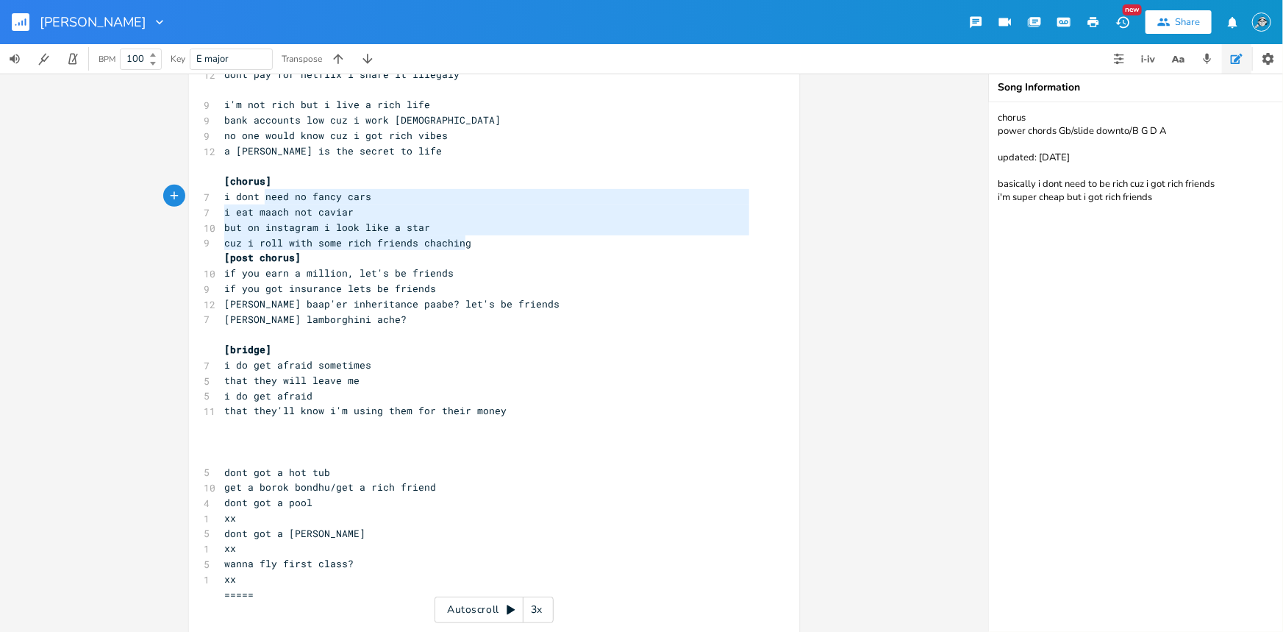
type textarea "[chorus] i dont need no fancy cars i eat maach not caviar but on instagram i lo…"
drag, startPoint x: 471, startPoint y: 241, endPoint x: 215, endPoint y: 183, distance: 262.4
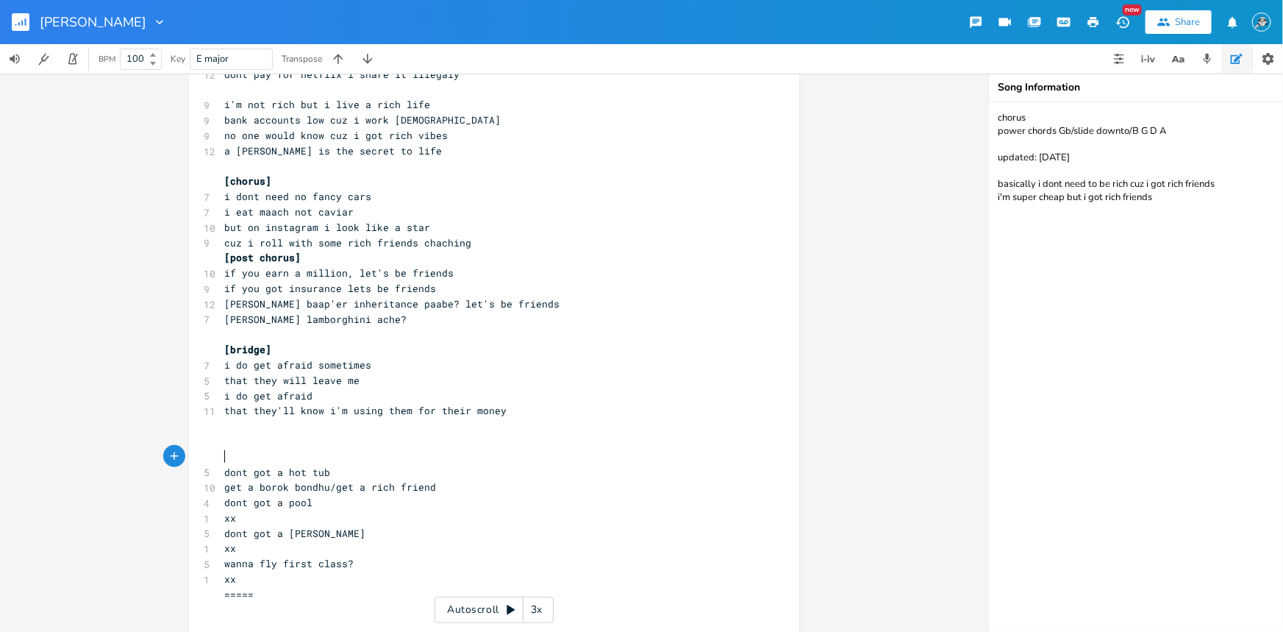
click at [282, 451] on pre "​" at bounding box center [486, 456] width 531 height 15
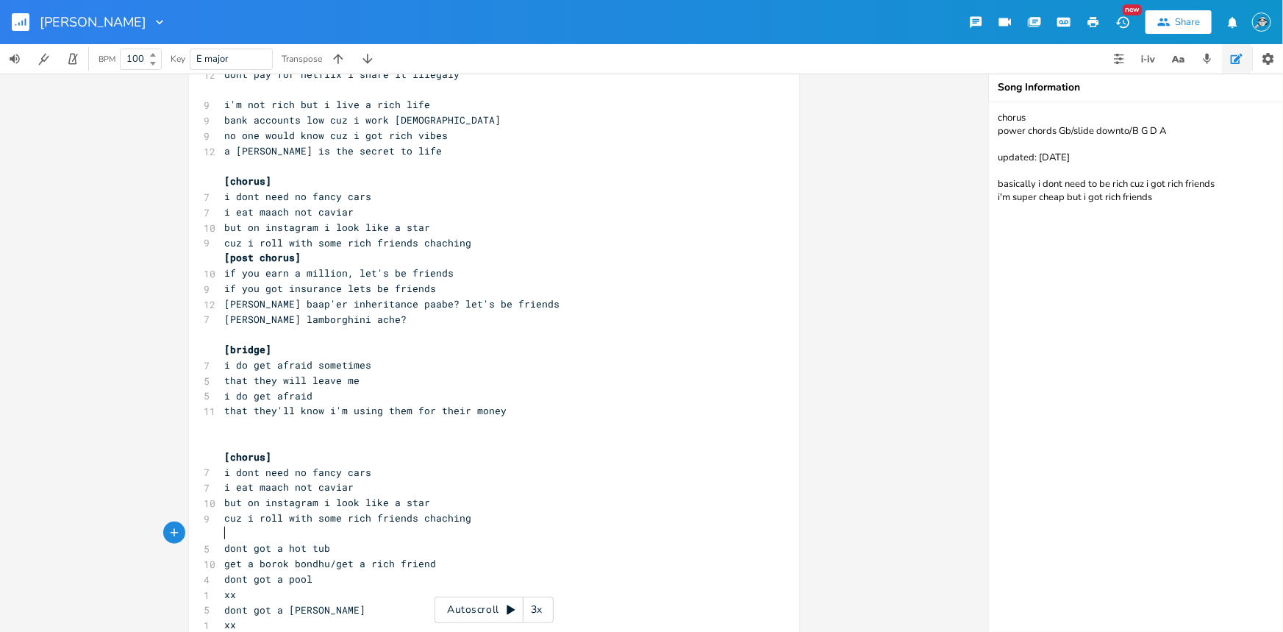
drag, startPoint x: 471, startPoint y: 243, endPoint x: 480, endPoint y: 243, distance: 9.6
click at [472, 243] on pre "cuz i roll with some rich friends chaching" at bounding box center [486, 242] width 531 height 15
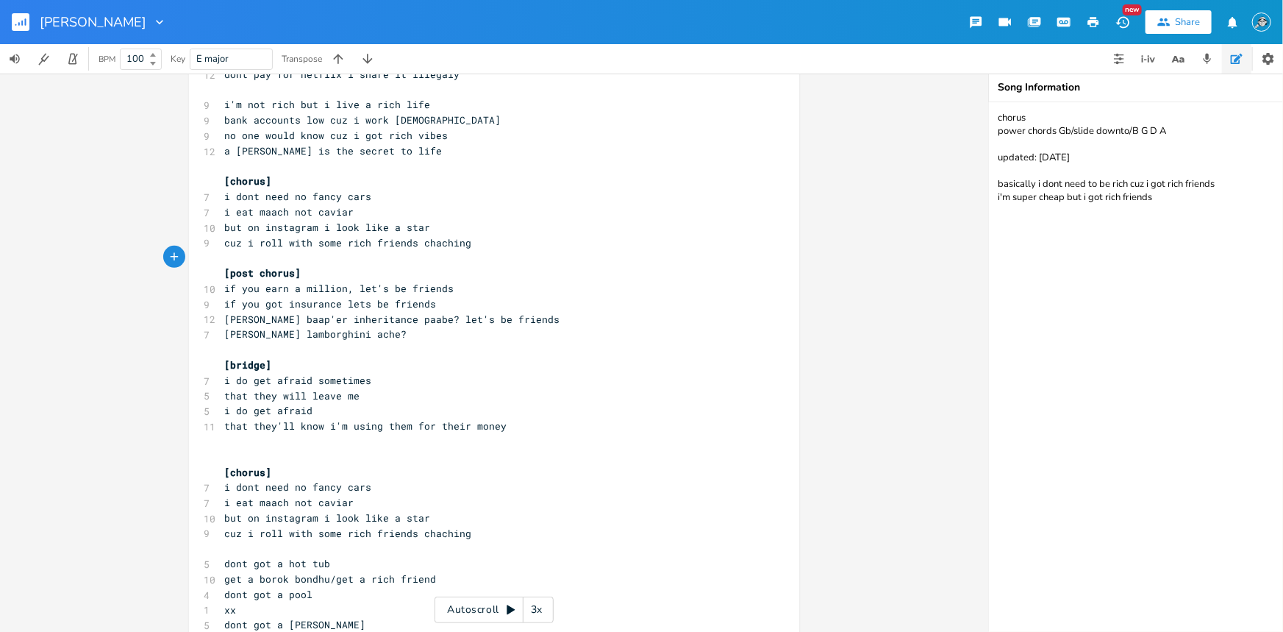
scroll to position [88, 0]
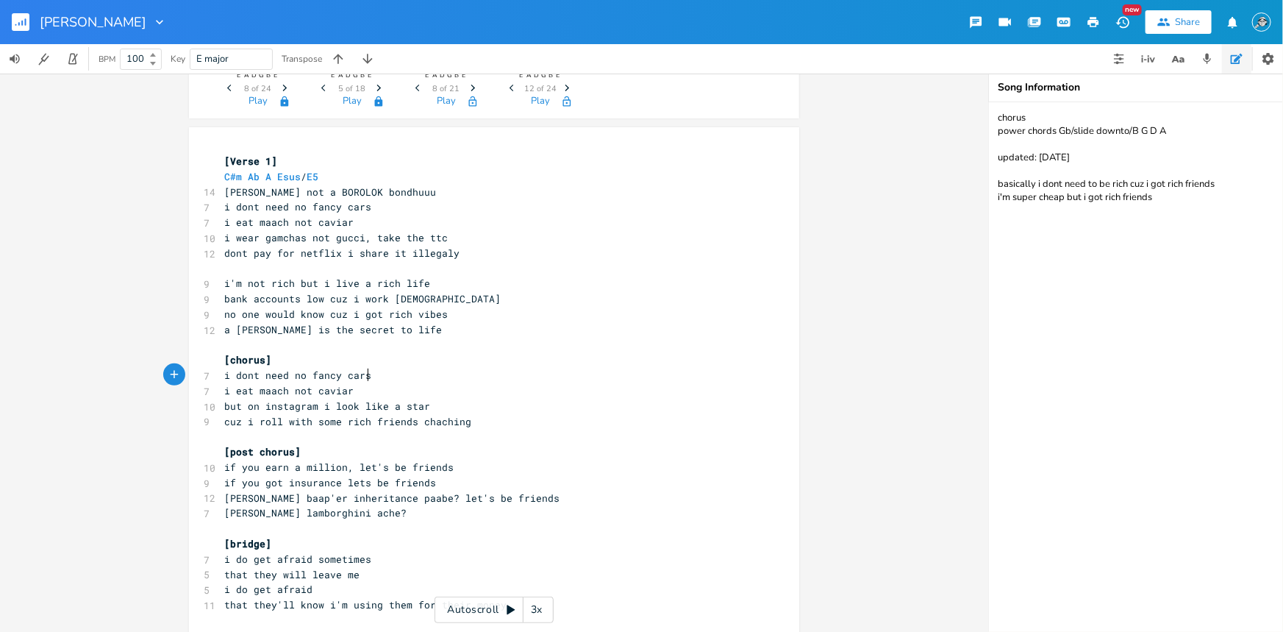
click at [446, 376] on pre "i dont need no fancy cars" at bounding box center [486, 375] width 531 height 15
click at [440, 387] on pre "i eat maach not caviar" at bounding box center [486, 390] width 531 height 15
click at [440, 372] on pre "i dont need no fancy cars" at bounding box center [486, 375] width 531 height 15
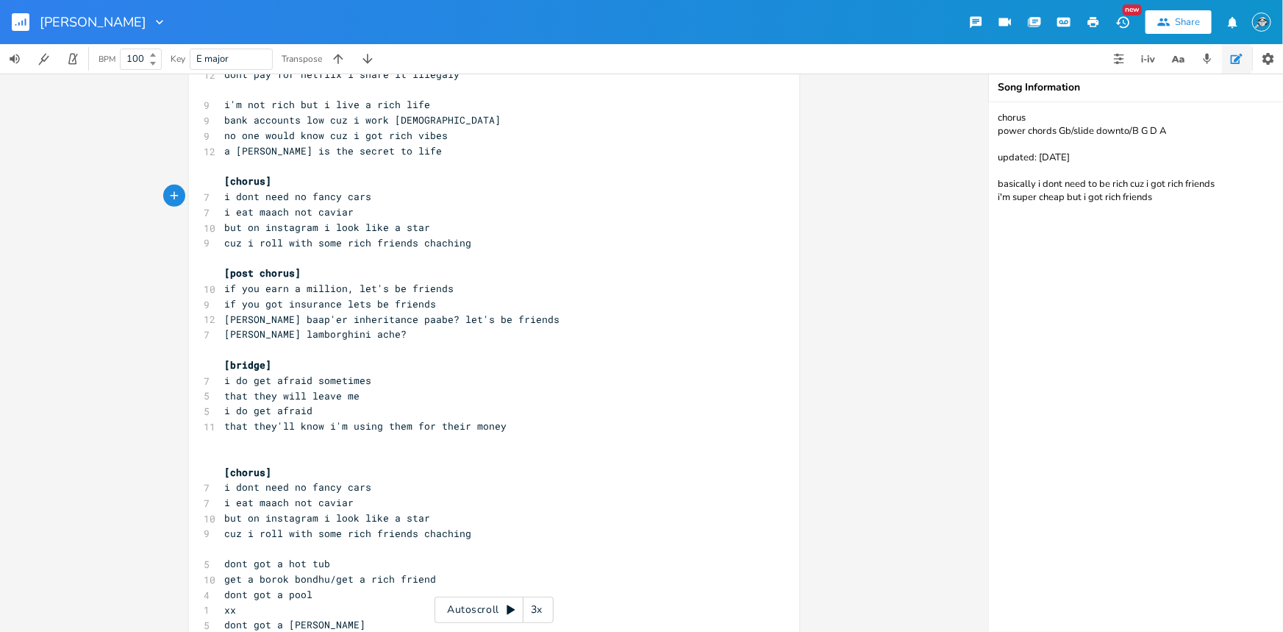
scroll to position [356, 0]
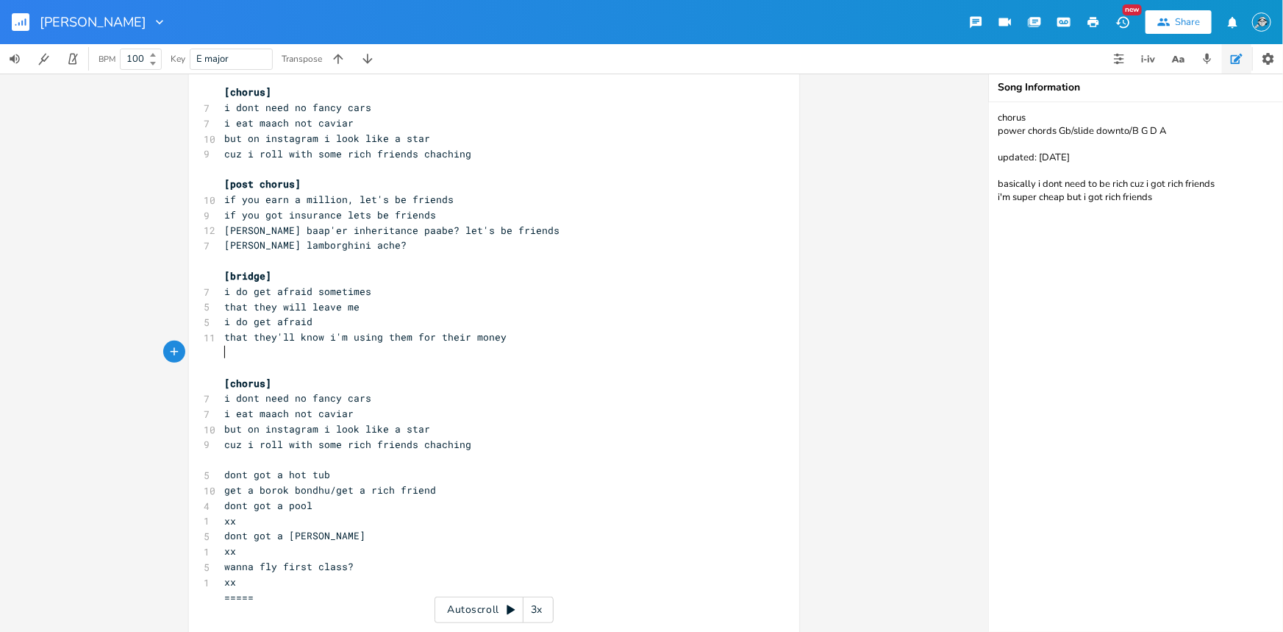
click at [343, 348] on pre "​" at bounding box center [486, 352] width 531 height 15
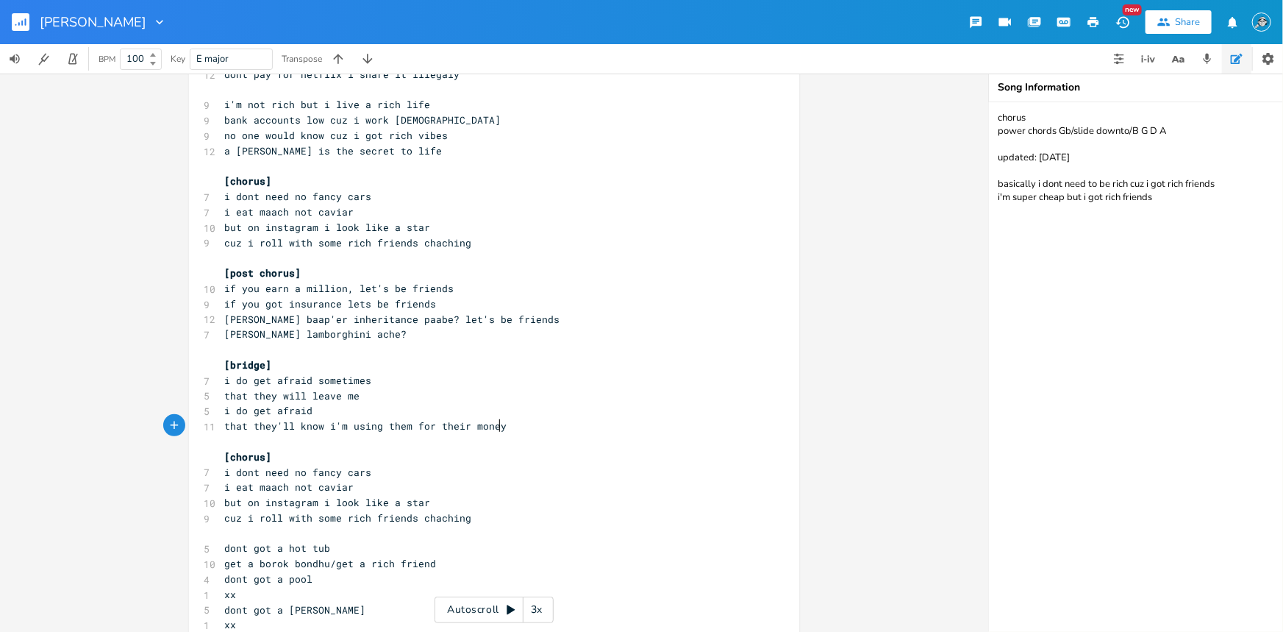
scroll to position [88, 0]
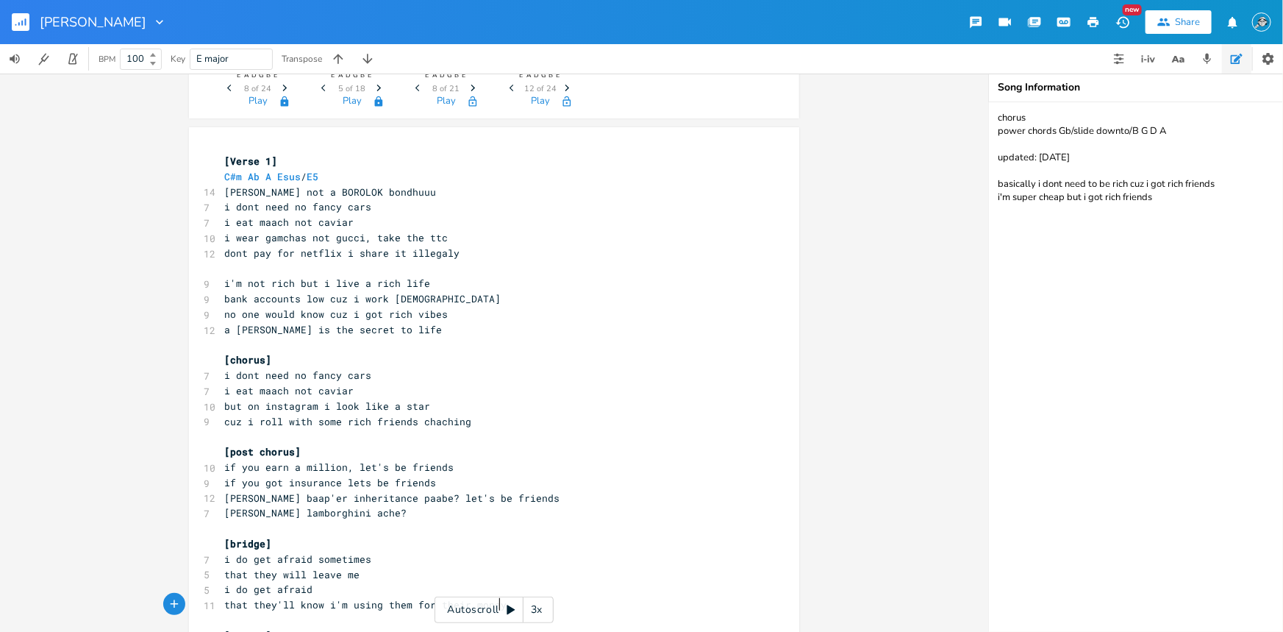
click at [449, 506] on pre "[PERSON_NAME] lamborghini ache?" at bounding box center [486, 512] width 531 height 15
click at [426, 468] on span "if you earn a million, let's be friends" at bounding box center [338, 466] width 229 height 13
type textarea "a"
type textarea "if you got insurance lets be friends"
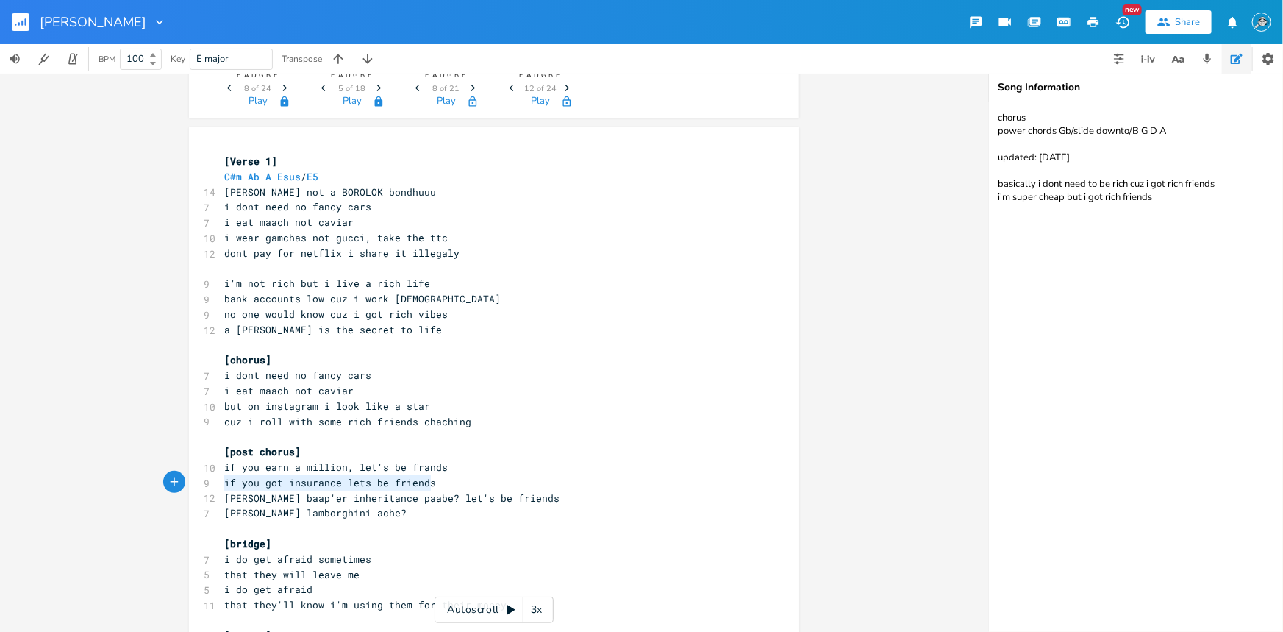
drag, startPoint x: 446, startPoint y: 478, endPoint x: 213, endPoint y: 479, distance: 232.3
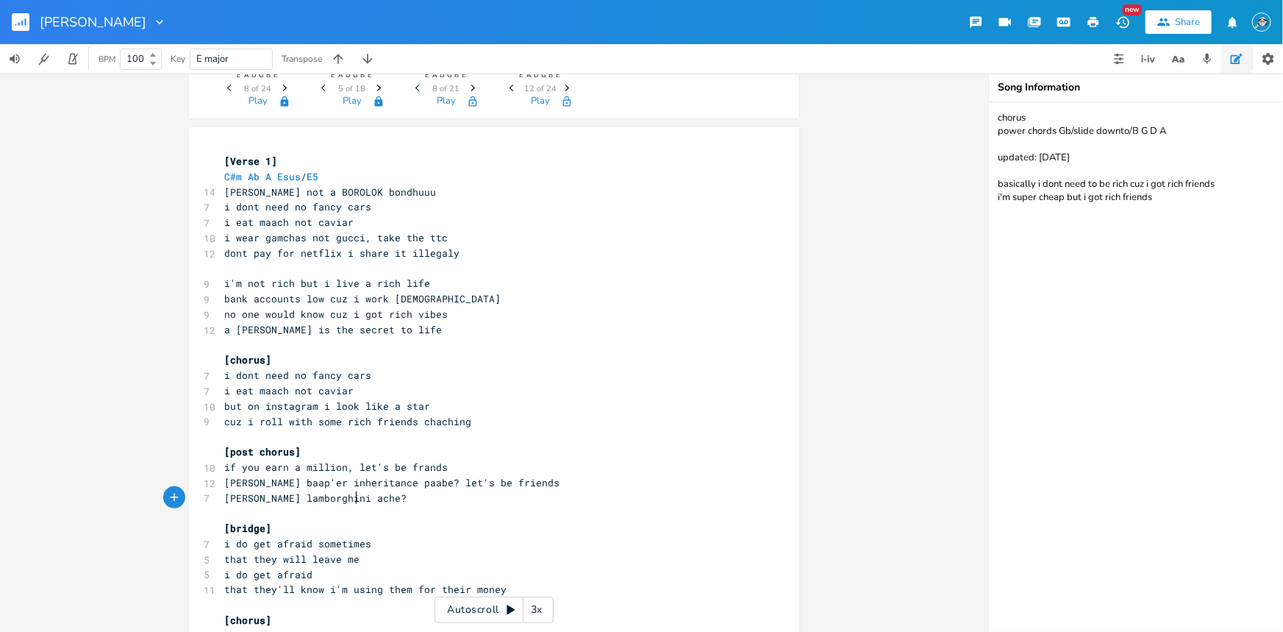
click at [415, 495] on pre "[PERSON_NAME] lamborghini ache?" at bounding box center [486, 497] width 531 height 15
type textarea "let's be frands"
drag, startPoint x: 453, startPoint y: 469, endPoint x: 351, endPoint y: 462, distance: 101.7
click at [351, 462] on pre "if you earn a million, let's be frands" at bounding box center [486, 467] width 531 height 15
click at [393, 500] on pre "[PERSON_NAME] lamborghini ache?" at bounding box center [486, 497] width 531 height 15
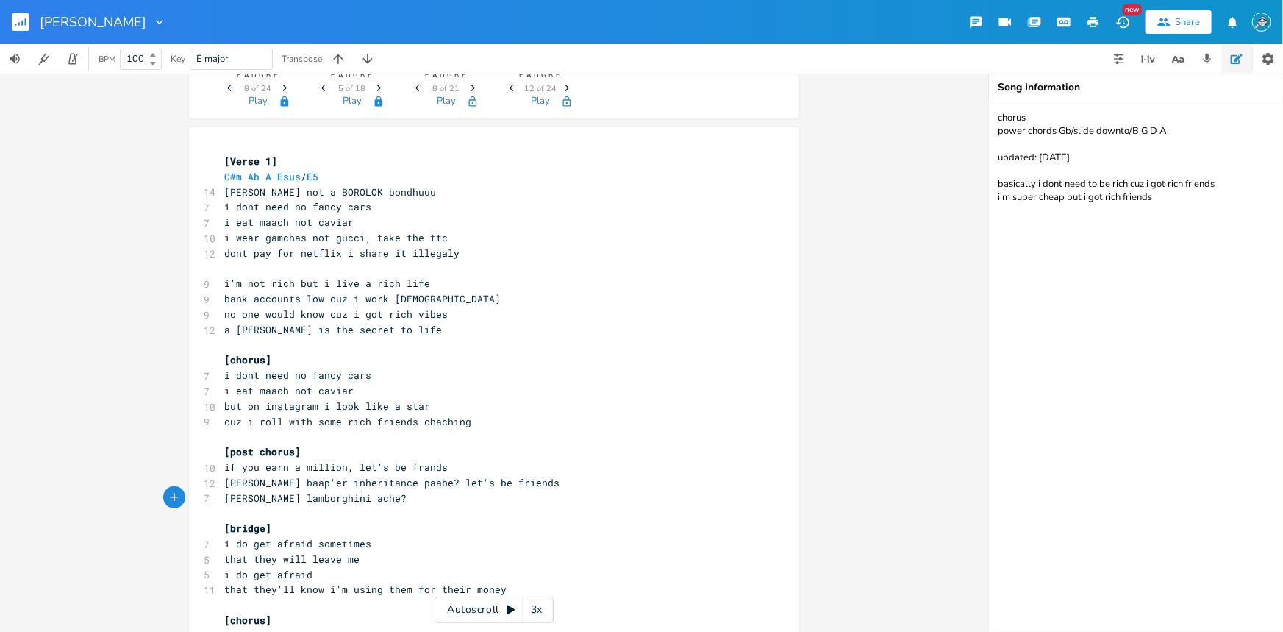
scroll to position [0, 1]
paste textarea
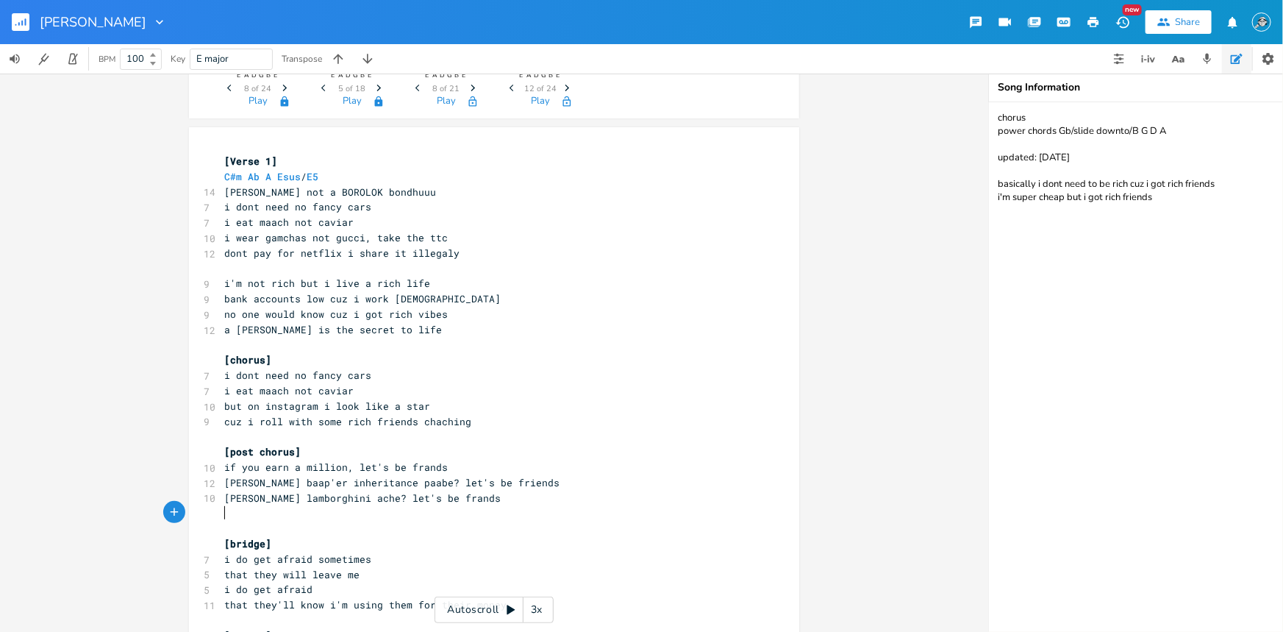
paste textarea
drag, startPoint x: 304, startPoint y: 512, endPoint x: 221, endPoint y: 512, distance: 82.3
click at [224, 512] on span "let's be frands let's be frands" at bounding box center [315, 512] width 182 height 13
type textarea "sharing is caring so"
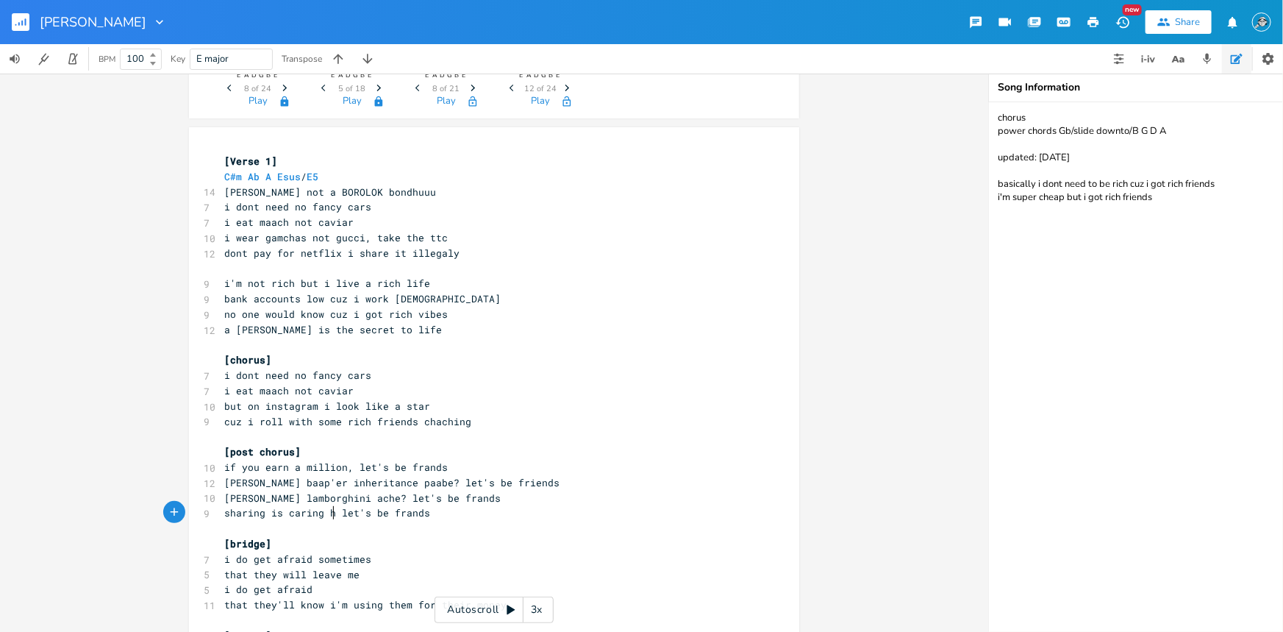
type textarea "hey"
drag, startPoint x: 341, startPoint y: 508, endPoint x: 221, endPoint y: 510, distance: 120.6
click at [224, 510] on span "sharing is caring hey let's be frands" at bounding box center [333, 512] width 218 height 13
type textarea "let's be fri"
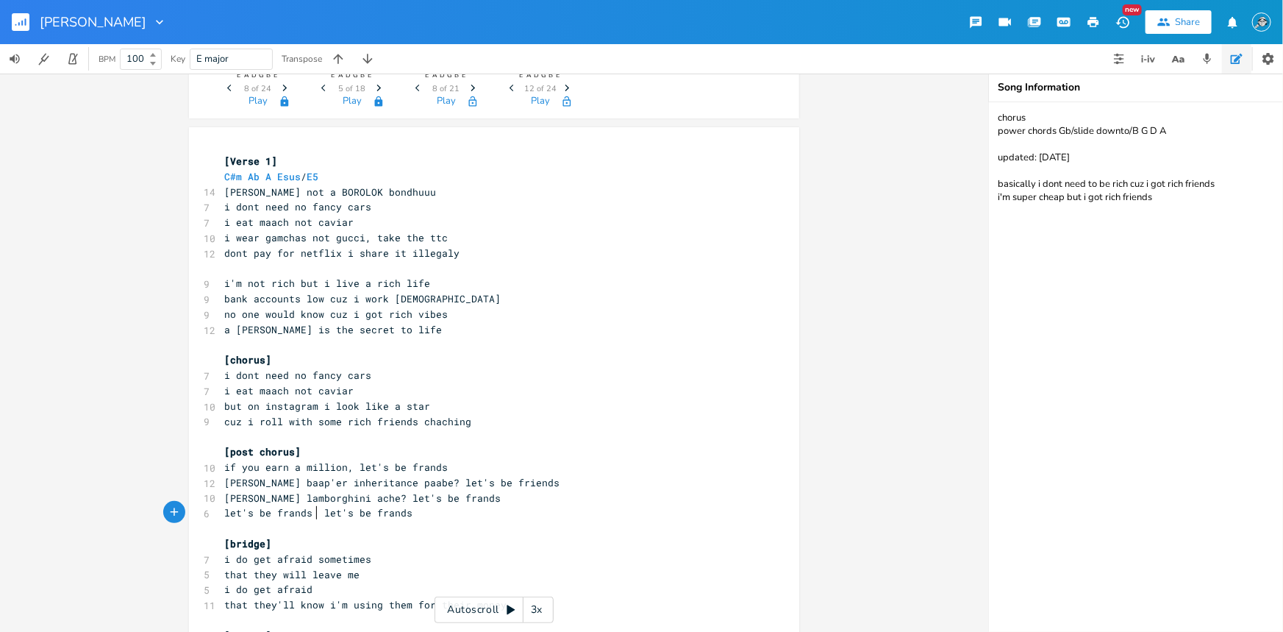
type textarea "ands oh"
drag, startPoint x: 249, startPoint y: 496, endPoint x: 221, endPoint y: 499, distance: 27.5
click at [224, 499] on span "[PERSON_NAME] lamborghini ache? let's be frands" at bounding box center [362, 497] width 276 height 13
type textarea "shunchi"
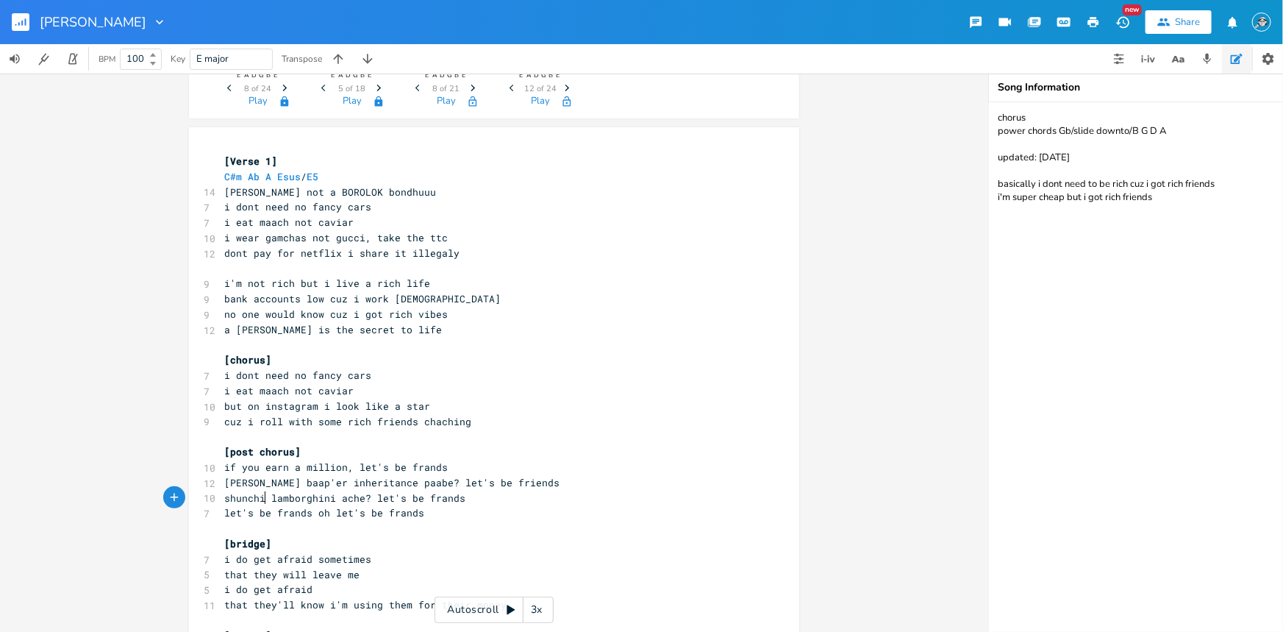
scroll to position [178, 0]
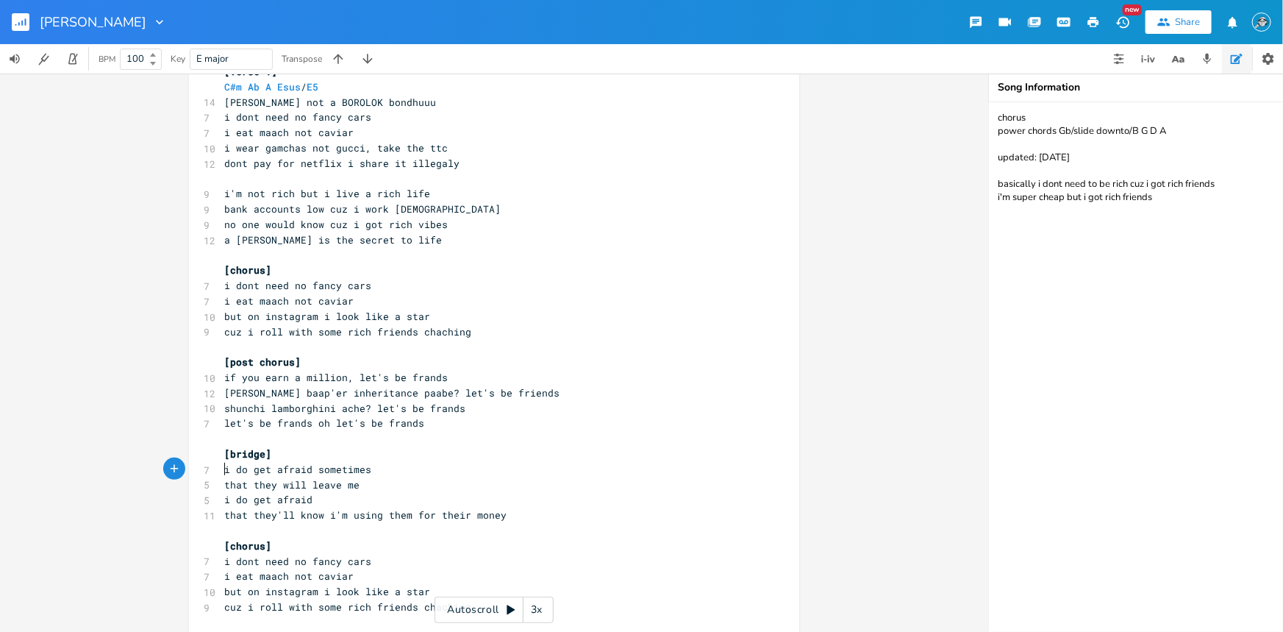
click at [224, 470] on span "i do get afraid sometimes" at bounding box center [297, 468] width 147 height 13
type textarea "but"
drag, startPoint x: 266, startPoint y: 471, endPoint x: 256, endPoint y: 469, distance: 10.4
click at [256, 469] on span "but i do get afraid sometimes" at bounding box center [309, 468] width 171 height 13
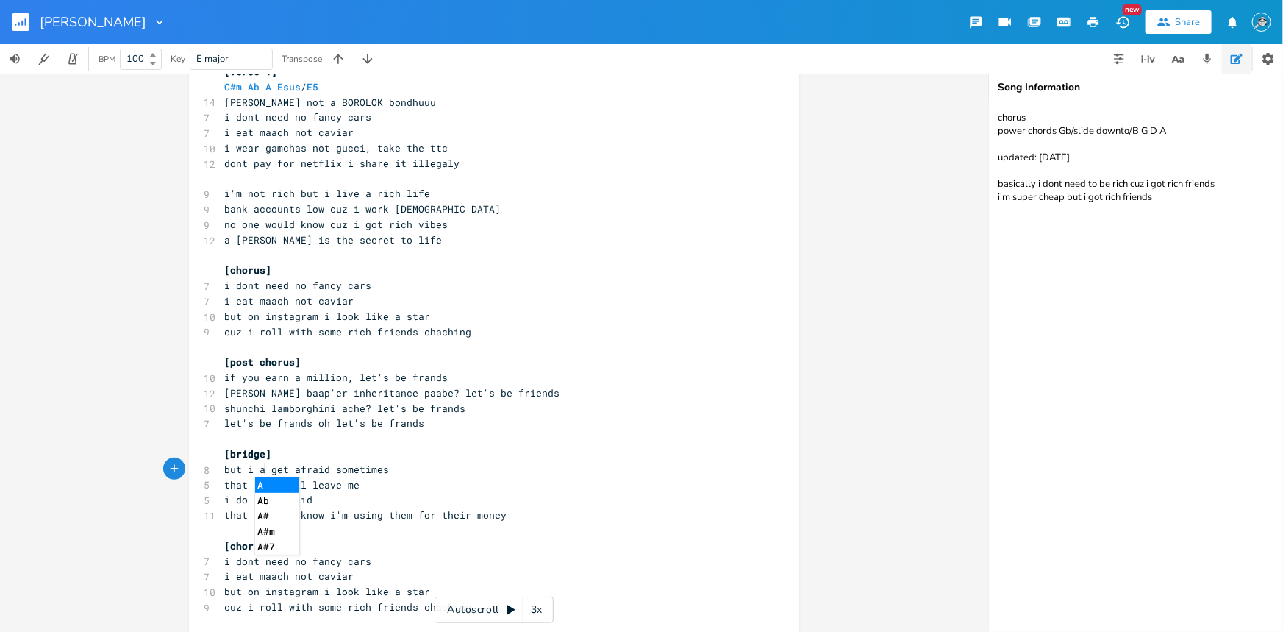
type textarea "am"
click at [282, 469] on span "but i am get afraid sometimes" at bounding box center [309, 468] width 171 height 13
type textarea "get"
click at [282, 469] on span "but i am get afraid sometimes" at bounding box center [309, 468] width 171 height 13
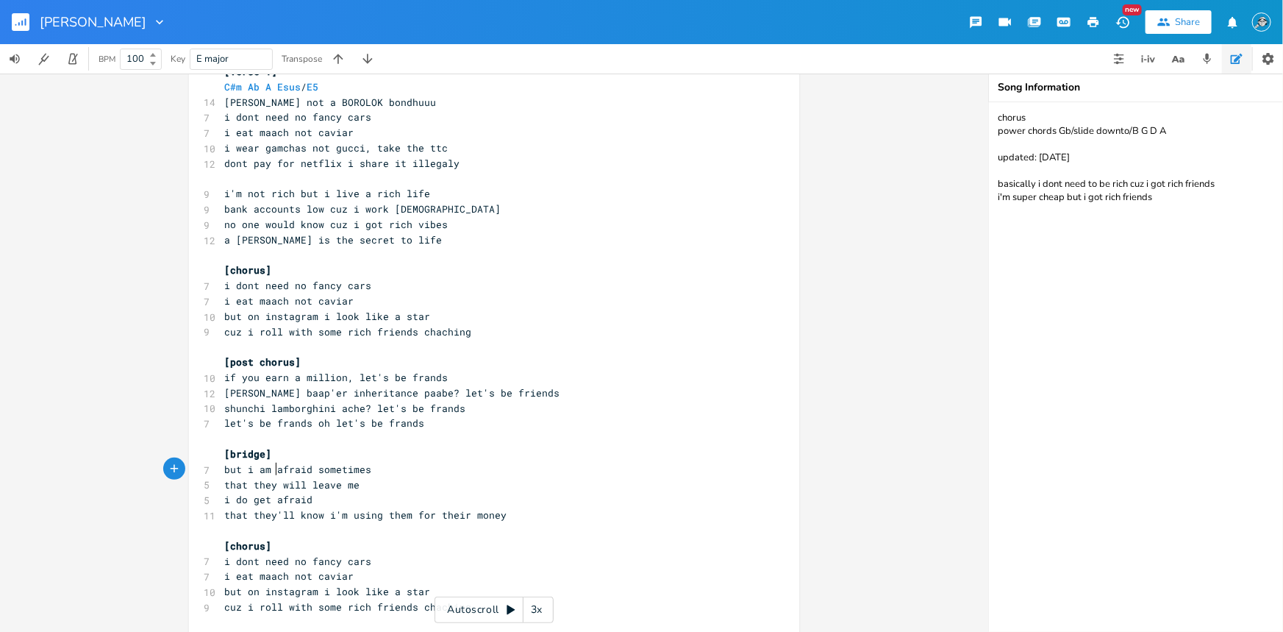
click at [285, 467] on span "but i am afraid sometimes" at bounding box center [297, 468] width 147 height 13
type textarea "afraid"
click at [285, 466] on span "but i am afraid sometimes" at bounding box center [297, 468] width 147 height 13
type textarea "do worry"
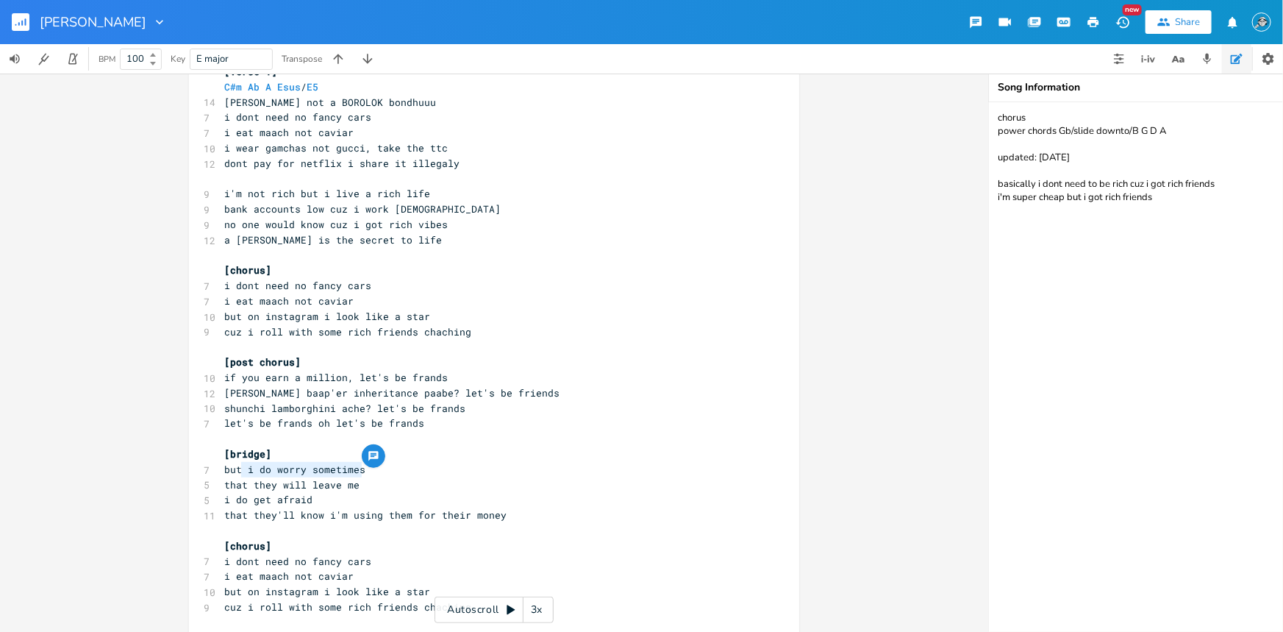
type textarea "i do worry sometimes"
drag, startPoint x: 368, startPoint y: 466, endPoint x: 242, endPoint y: 463, distance: 125.8
click at [242, 463] on pre "but i do worry sometimes" at bounding box center [486, 469] width 531 height 15
type textarea "i do get afraid"
drag, startPoint x: 312, startPoint y: 497, endPoint x: 219, endPoint y: 500, distance: 93.4
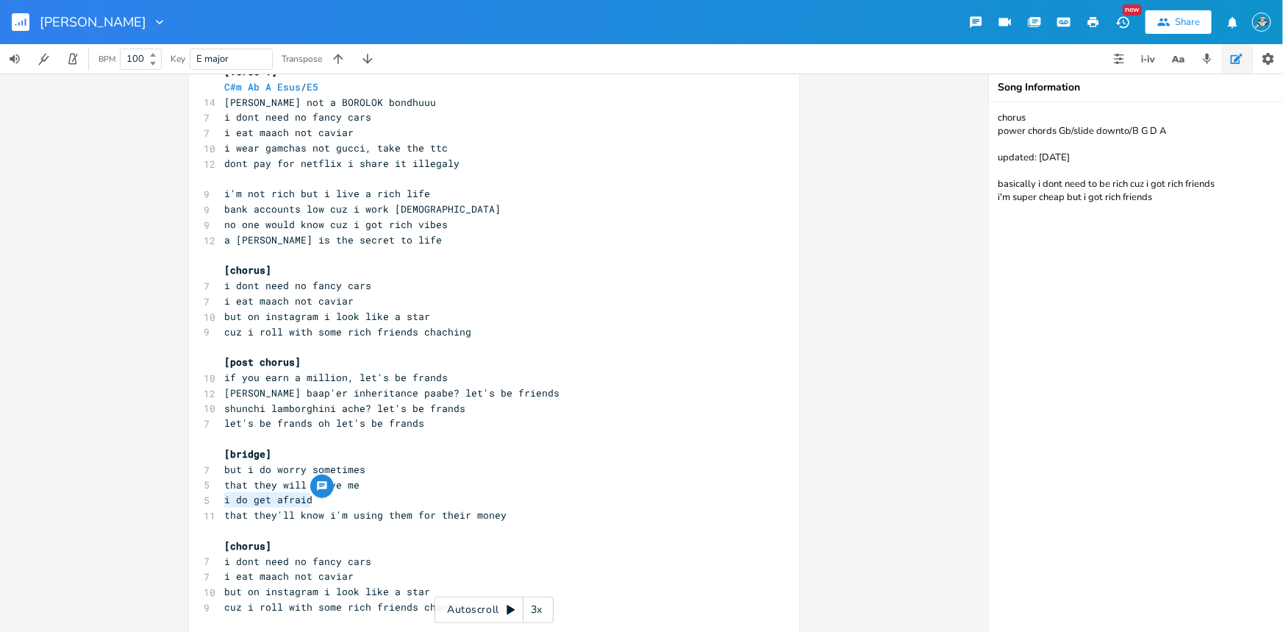
click at [221, 500] on pre "i do get afraid" at bounding box center [486, 499] width 531 height 15
type textarea "nights"
click at [390, 460] on pre "[bridge]" at bounding box center [486, 453] width 531 height 15
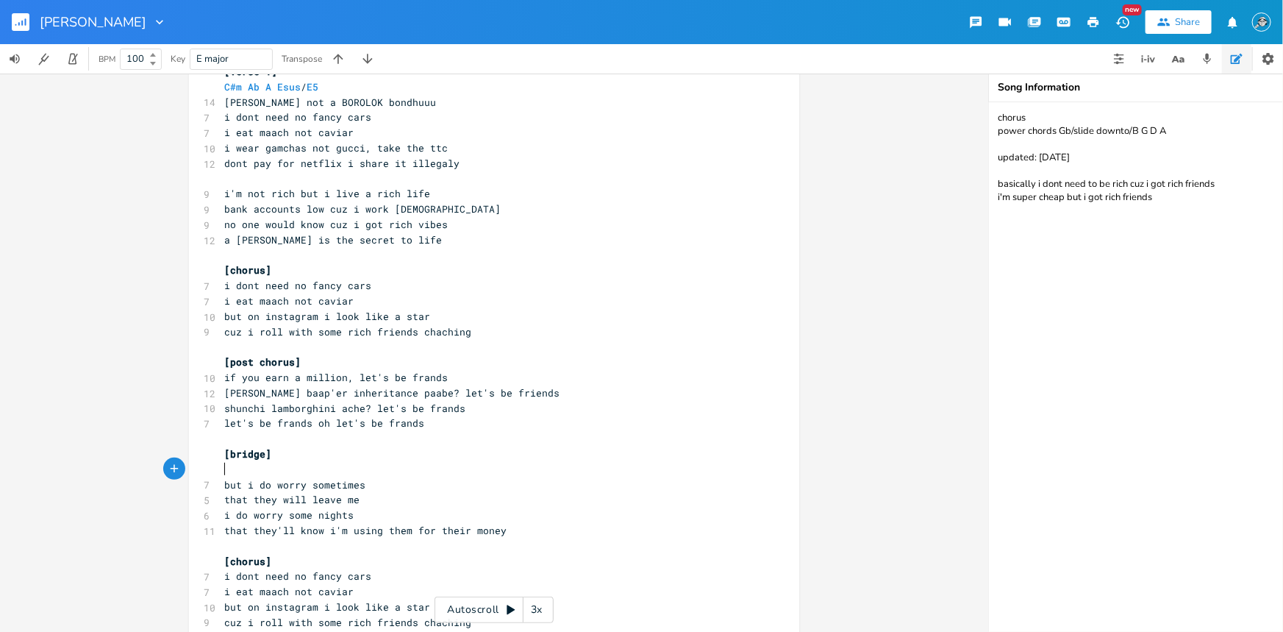
scroll to position [0, 7]
type textarea "C3M"
type textarea "#m"
click at [285, 465] on pre "C#m" at bounding box center [486, 469] width 531 height 15
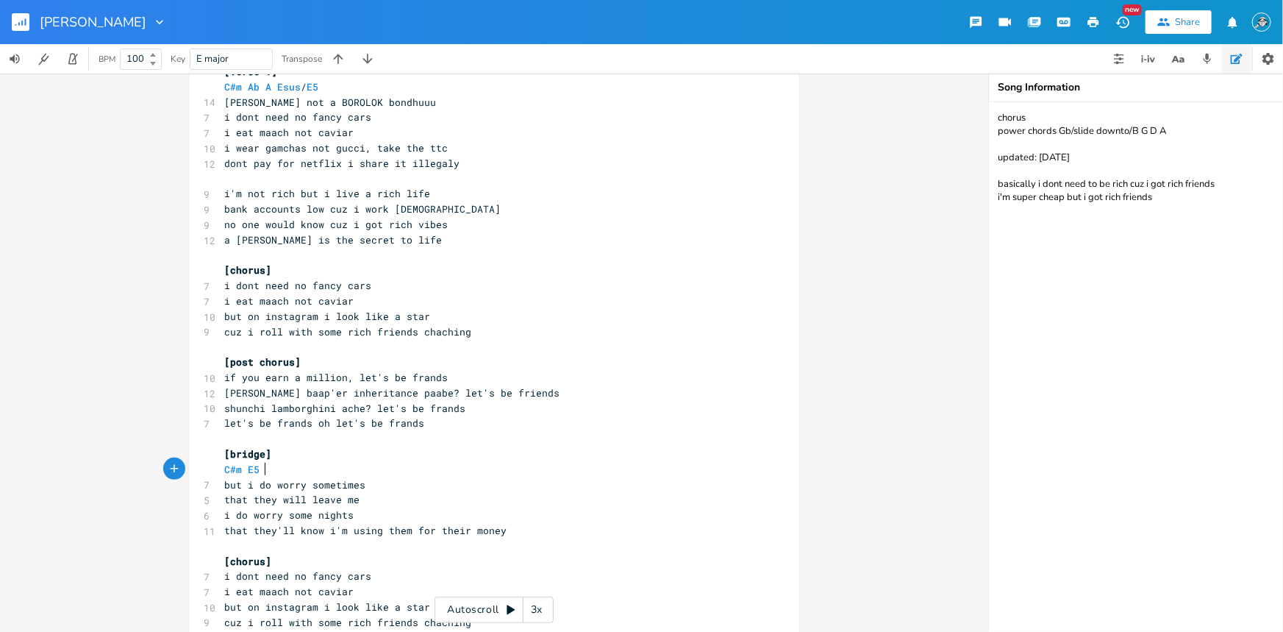
scroll to position [0, 13]
type textarea "E5 7"
type textarea "a"
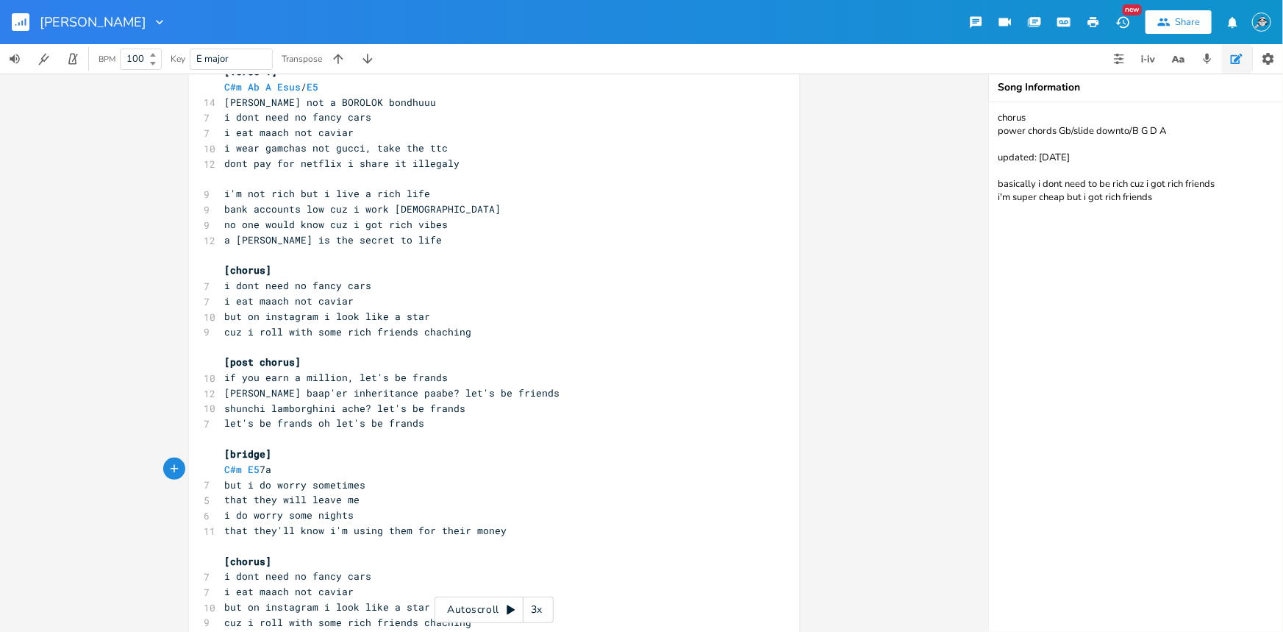
type textarea "a"
type textarea ">7e>5e"
click at [519, 525] on pre "that they'll know i'm using them for their money" at bounding box center [486, 530] width 531 height 15
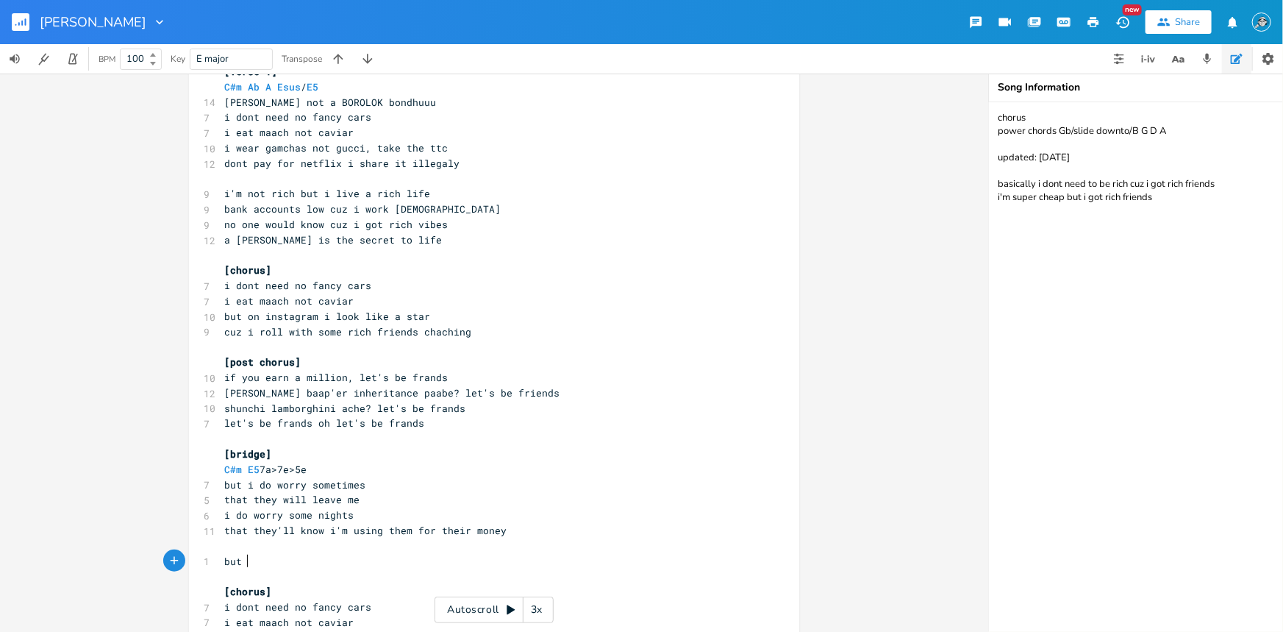
type textarea "but i"
type textarea "until then"
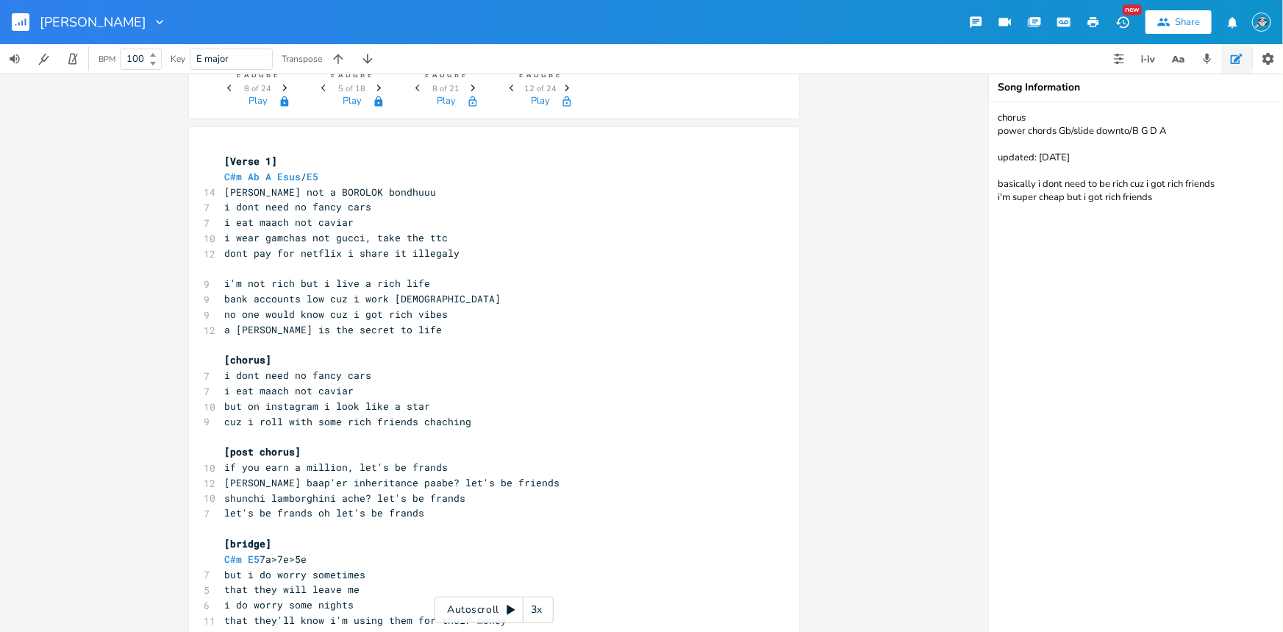
click at [360, 236] on span "i wear gamchas not gucci, take the ttc" at bounding box center [336, 237] width 224 height 13
click at [302, 235] on span "i wear gamchas not gucci, take the ttc" at bounding box center [336, 237] width 224 height 13
click at [485, 515] on pre "let's be frands oh let's be frands" at bounding box center [486, 512] width 531 height 15
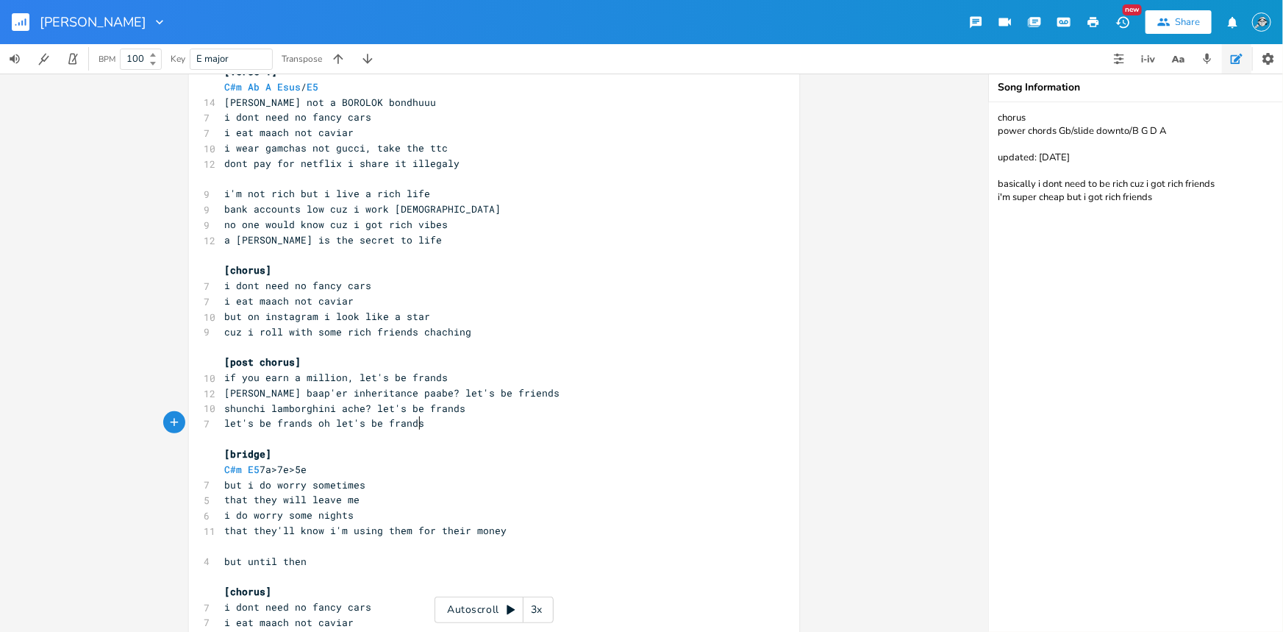
scroll to position [356, 0]
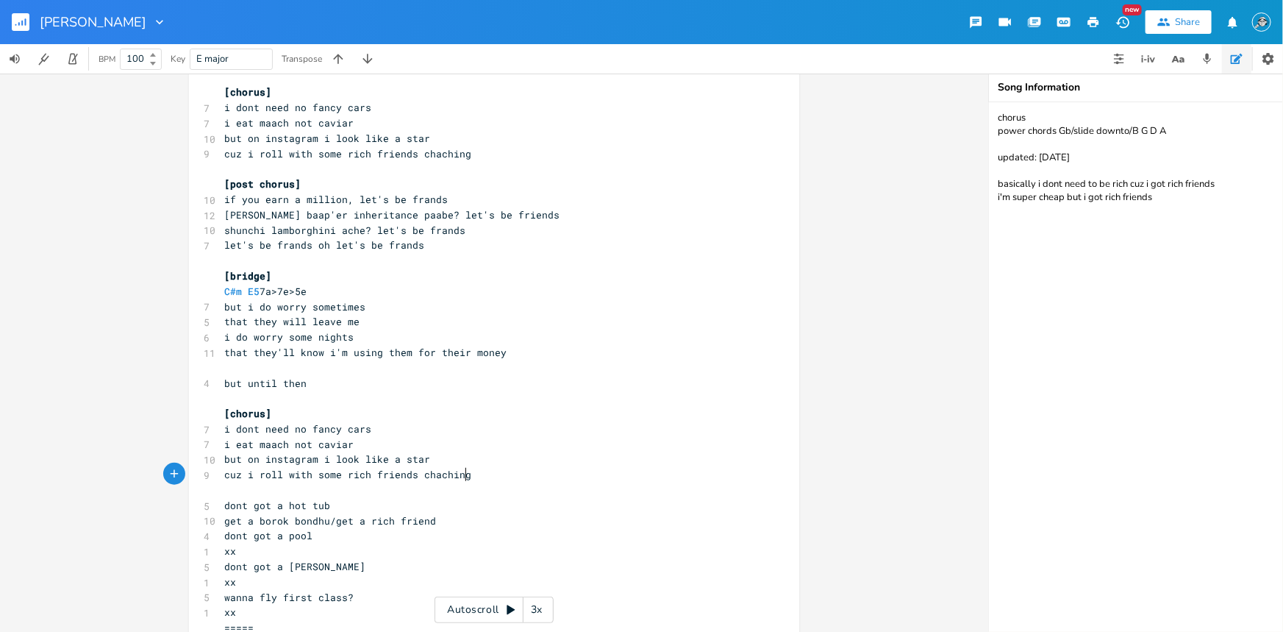
click at [479, 474] on pre "cuz i roll with some rich friends chaching" at bounding box center [486, 474] width 531 height 15
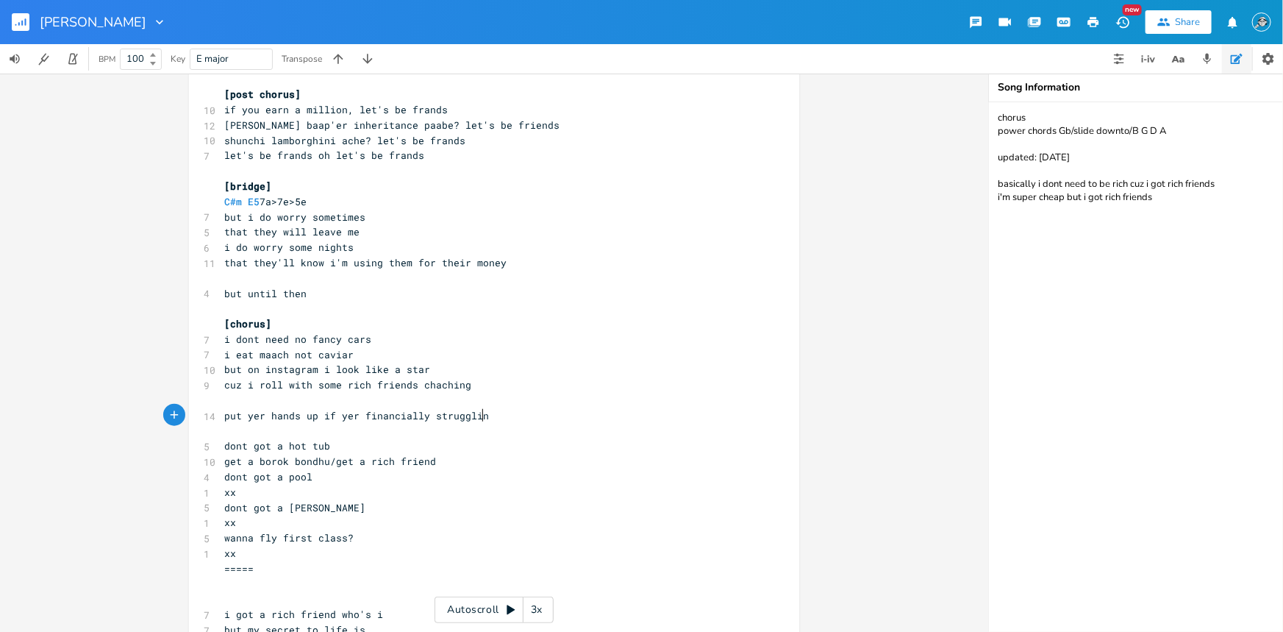
type textarea "put yer hands up if yer financially struggling"
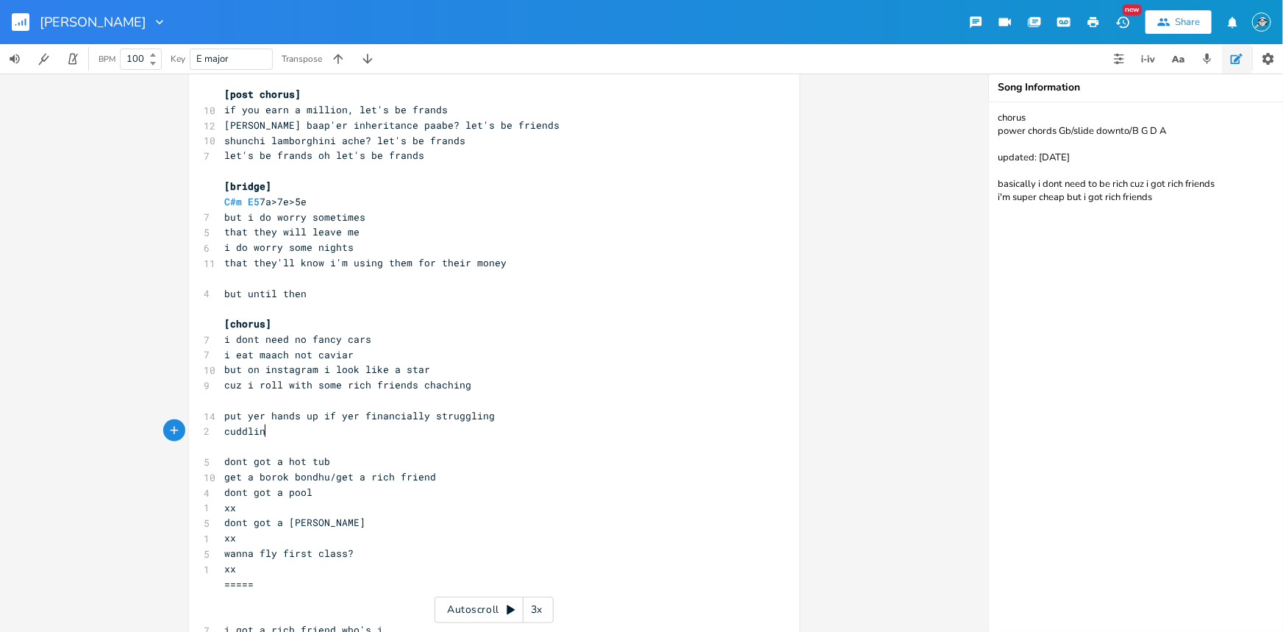
scroll to position [0, 37]
type textarea "cuddling"
click at [1026, 62] on button "button" at bounding box center [1177, 58] width 29 height 29
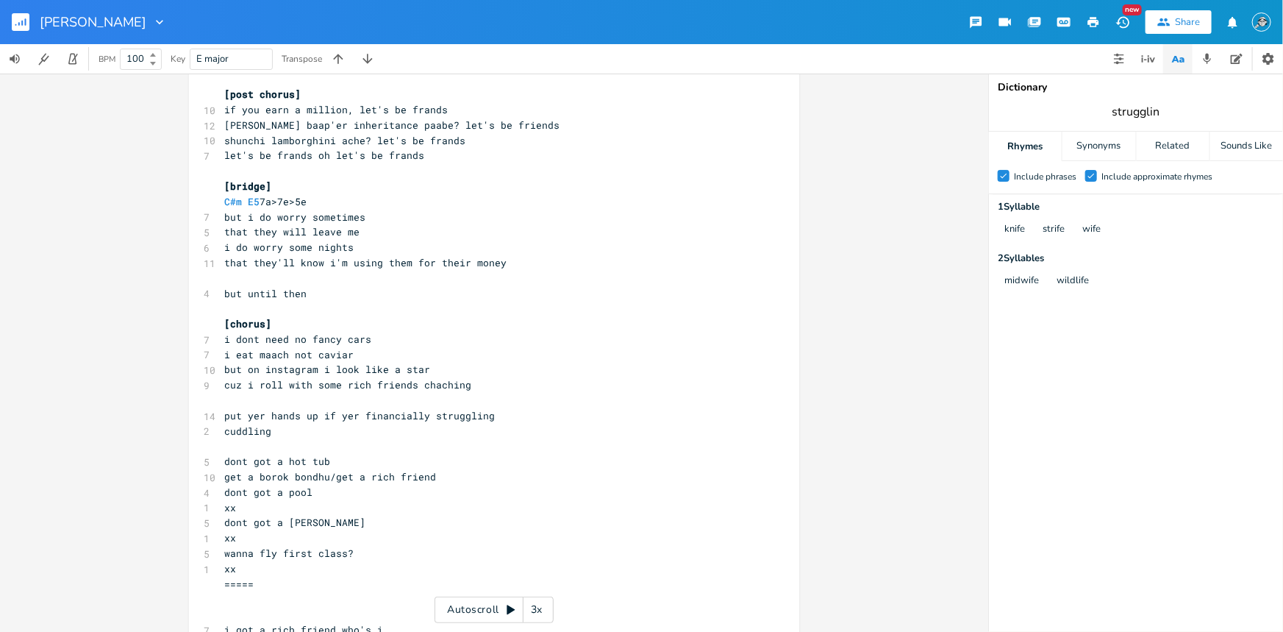
type input "struggling"
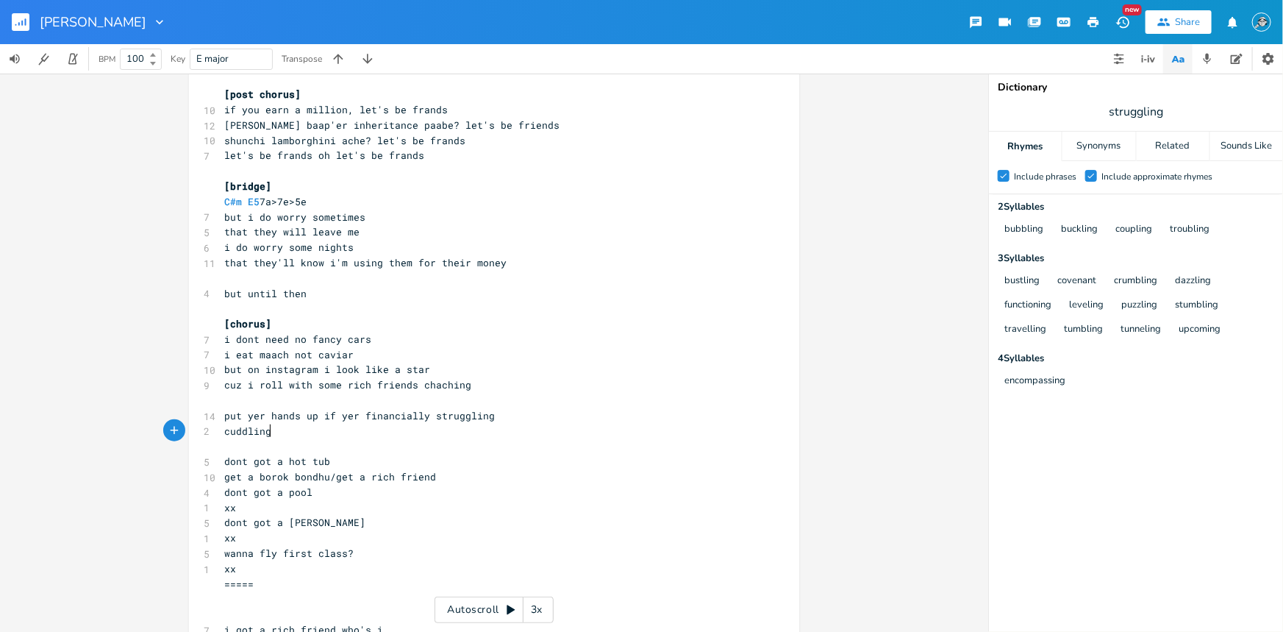
click at [437, 434] on pre "cuddling" at bounding box center [486, 430] width 531 height 15
type textarea "get your"
type textarea "self a rich friend for the"
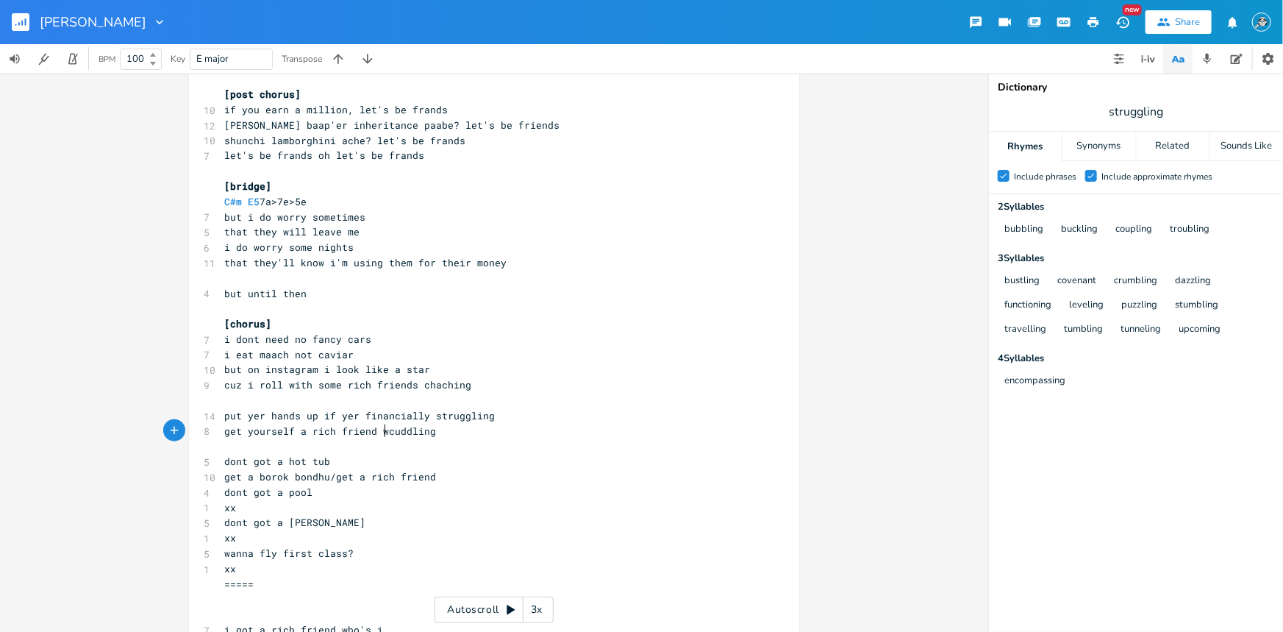
type textarea "wh"
type textarea "who u cud be"
click at [498, 432] on pre "get yourself a rich friend who u cud be cuddling" at bounding box center [486, 430] width 531 height 15
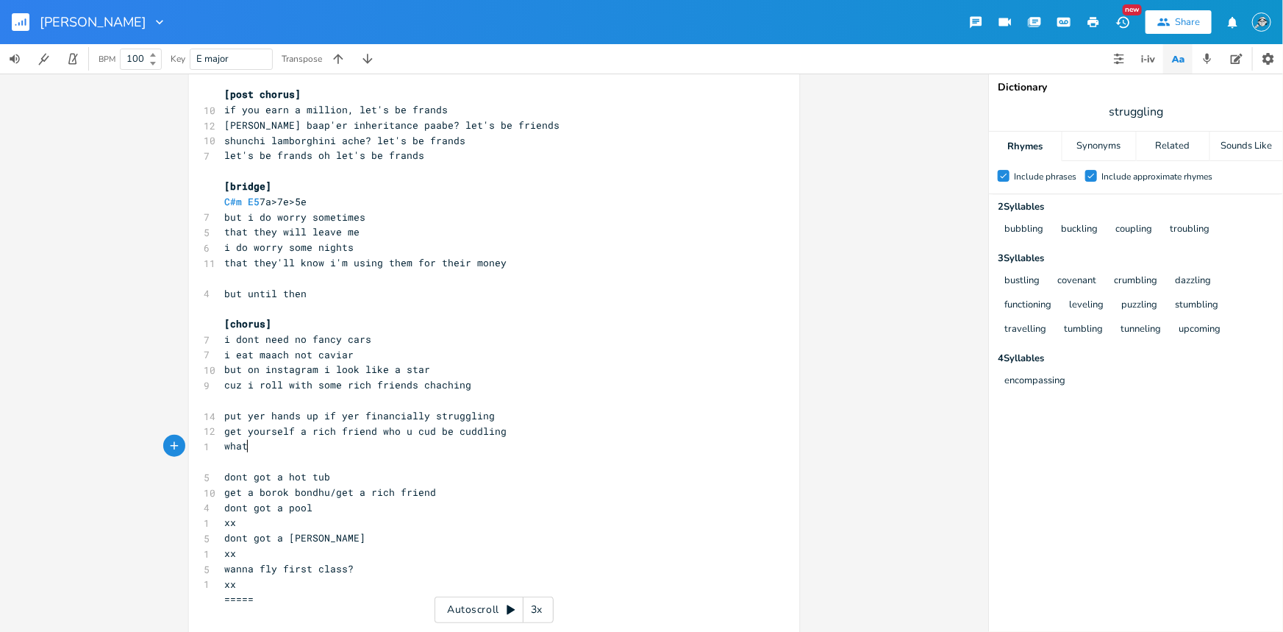
type textarea "what"
type textarea "? who said that? that's kinda weird"
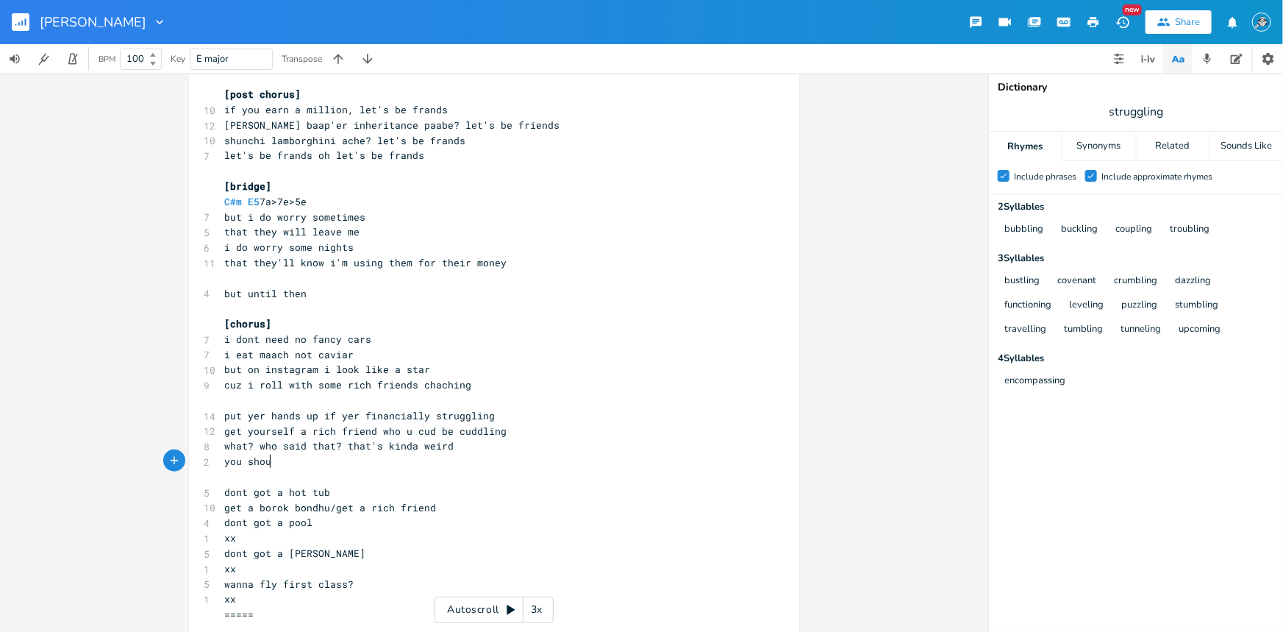
type textarea "you shoul"
type textarea "dont do anything el"
type textarea "ill"
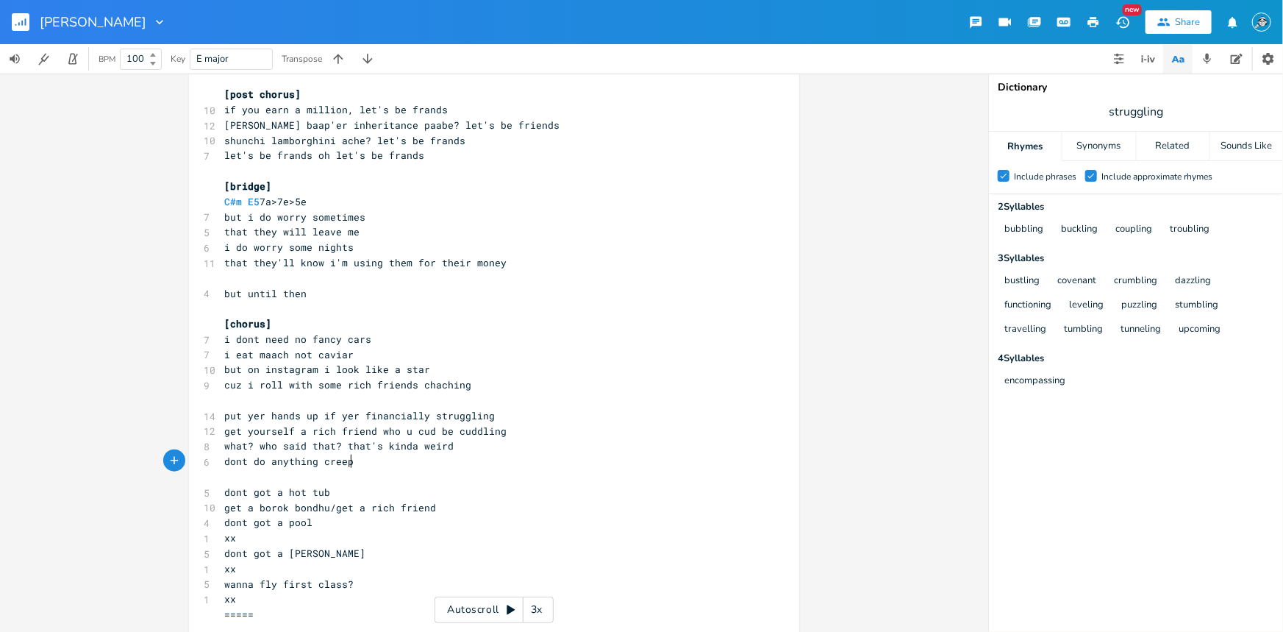
type textarea "creepy"
type textarea "cross the line dont be creepy"
type textarea "[PERSON_NAME]"
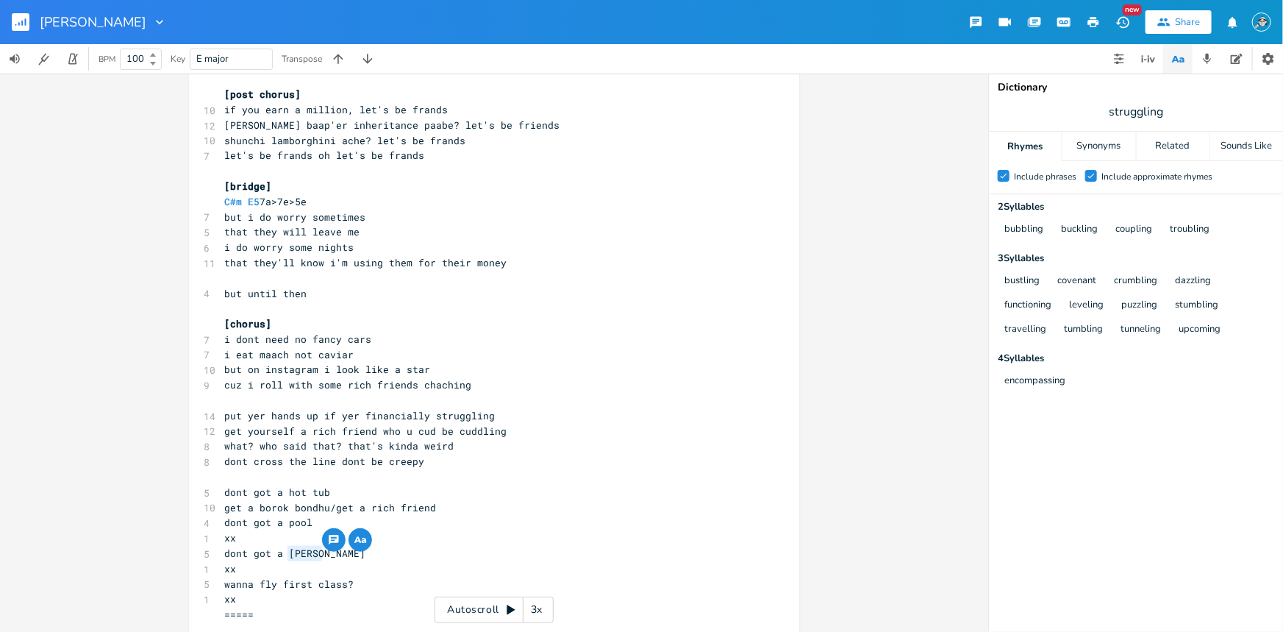
drag, startPoint x: 317, startPoint y: 556, endPoint x: 286, endPoint y: 557, distance: 30.9
click at [286, 551] on pre "dont got a [PERSON_NAME]" at bounding box center [486, 553] width 531 height 15
click at [323, 551] on pre "dont got a [PERSON_NAME]" at bounding box center [486, 553] width 531 height 15
type textarea "[PERSON_NAME]"
drag, startPoint x: 316, startPoint y: 554, endPoint x: 294, endPoint y: 552, distance: 22.1
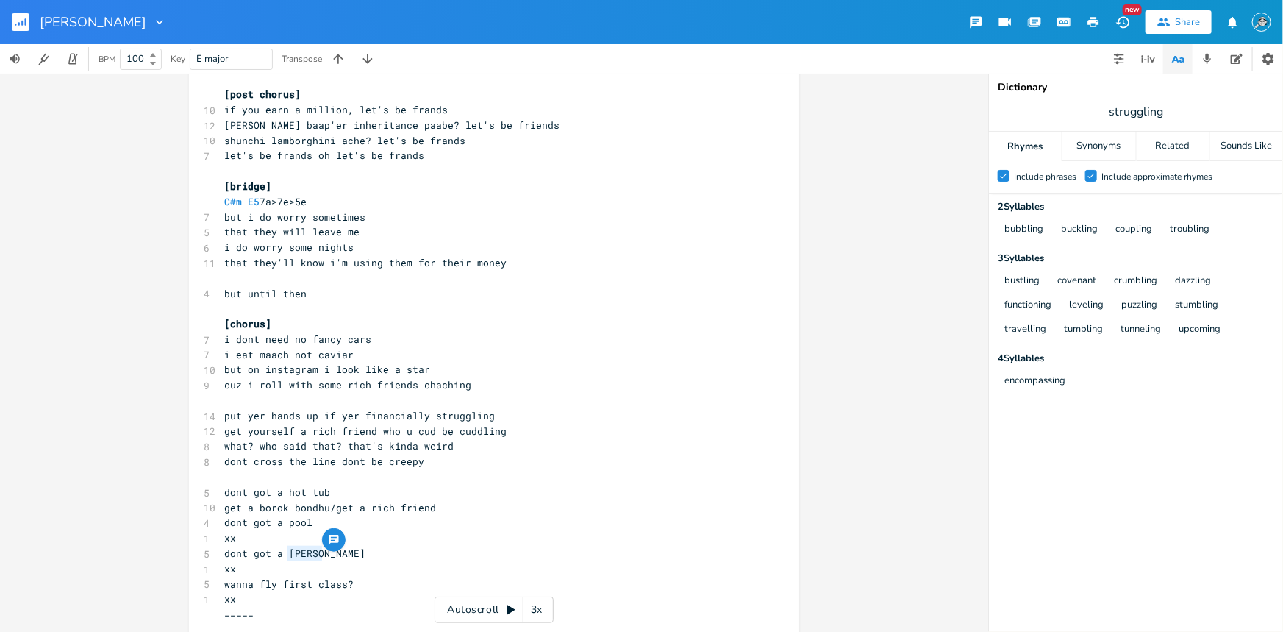
click at [285, 551] on span "dont got a [PERSON_NAME]" at bounding box center [294, 552] width 141 height 13
type textarea "travel in a limo"
click at [286, 476] on pre "​" at bounding box center [486, 476] width 531 height 15
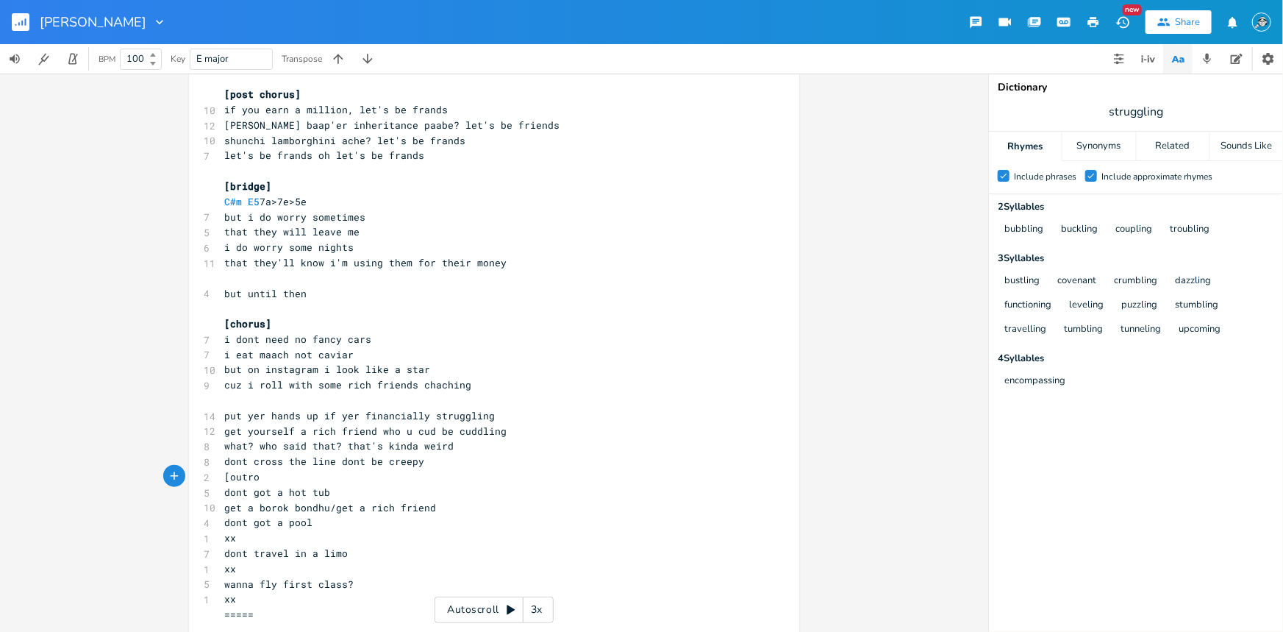
type textarea "[outro["
type textarea "]"
click at [518, 454] on pre "dont cross the line dont be creepy" at bounding box center [486, 461] width 531 height 15
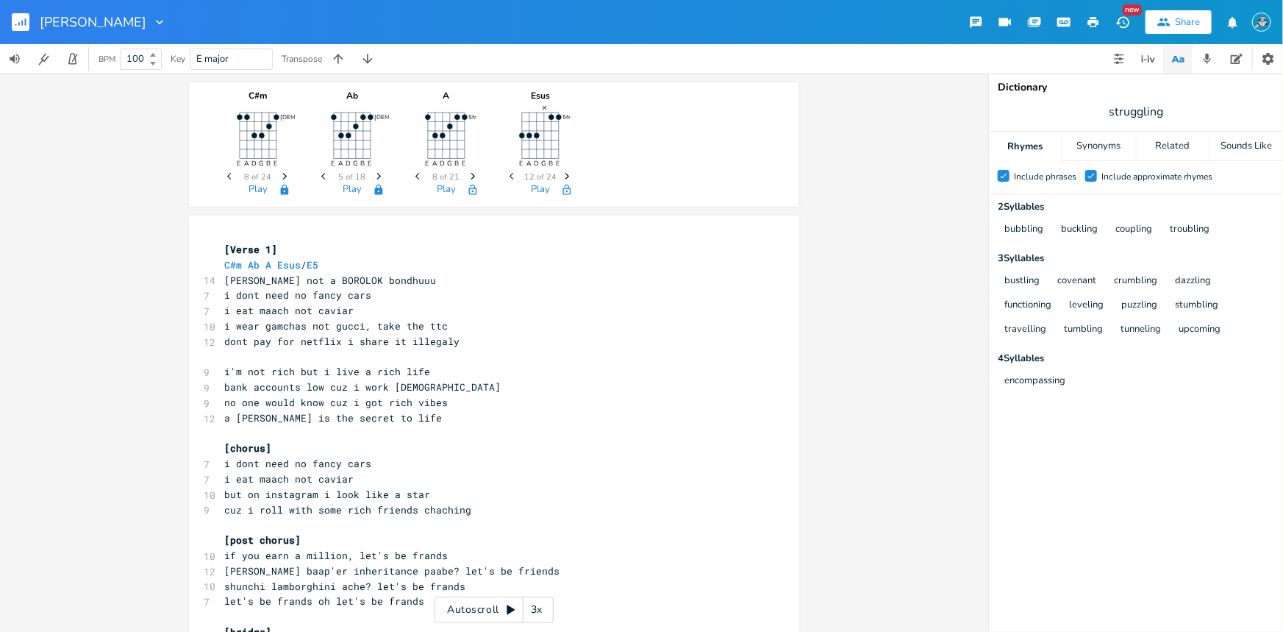
scroll to position [88, 0]
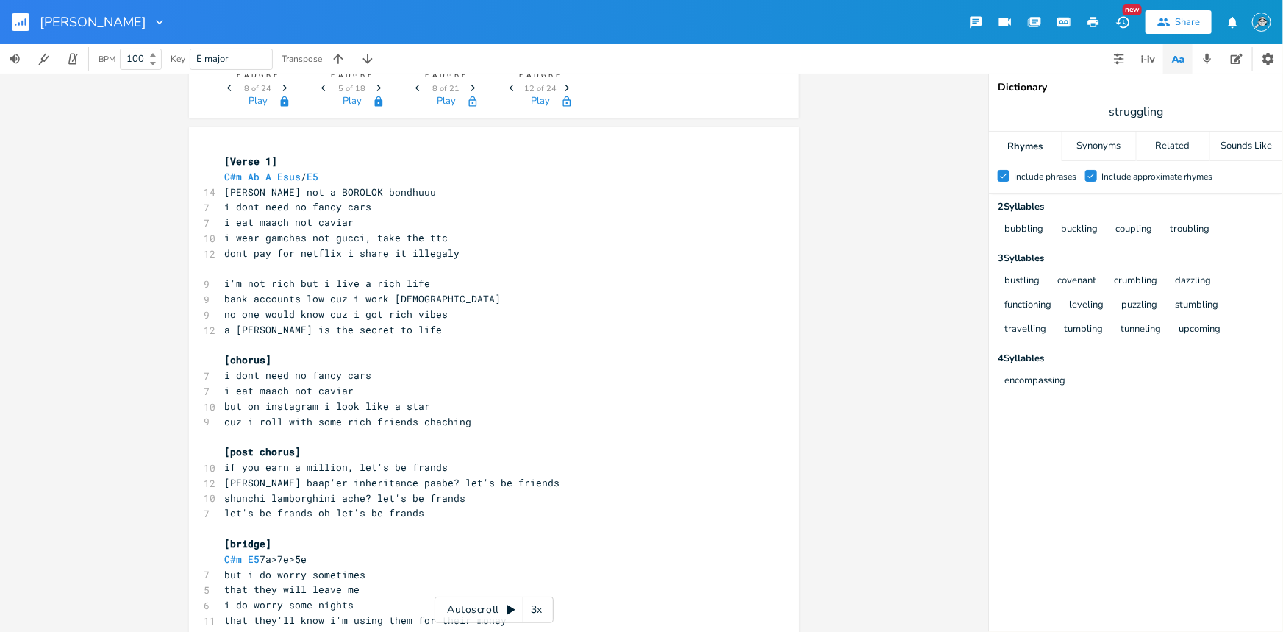
click at [243, 551] on pre "but i do worry sometimes" at bounding box center [486, 574] width 531 height 15
click at [243, 551] on span "C#m E5 7a>7e>5e" at bounding box center [265, 558] width 82 height 13
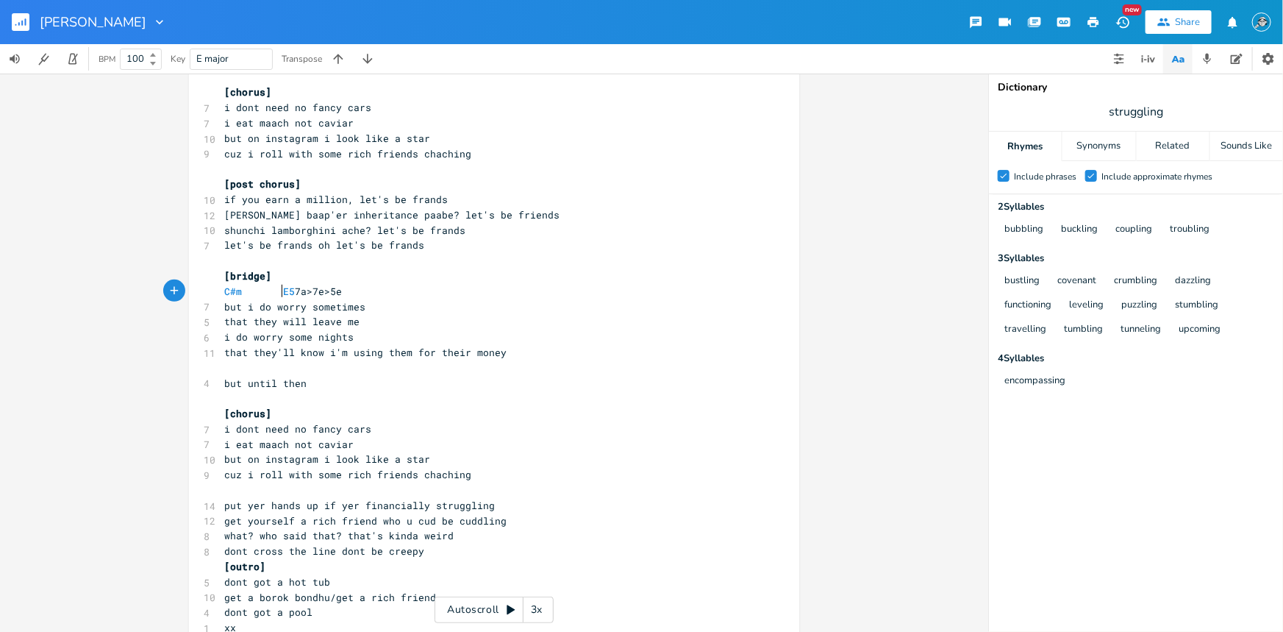
click at [482, 364] on pre "​" at bounding box center [486, 367] width 531 height 15
type textarea "["
type textarea "([PERSON_NAME]"
type textarea "dao)"
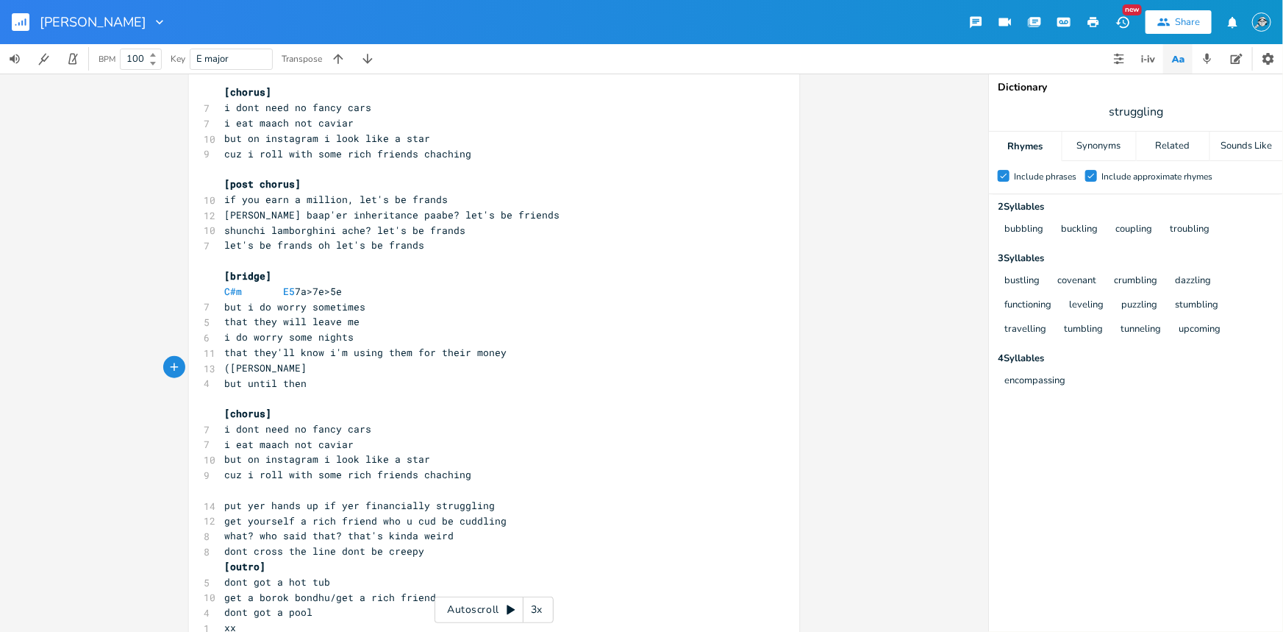
scroll to position [0, 18]
type textarea "cjha"
type textarea "cahi"
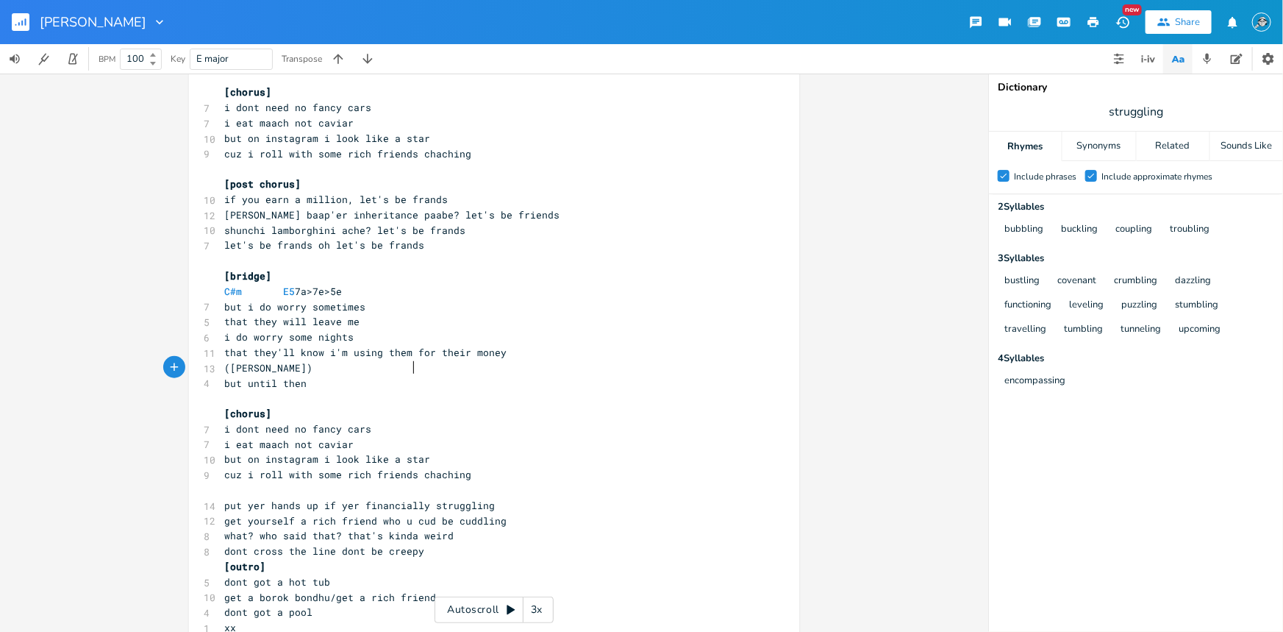
type textarea "a"
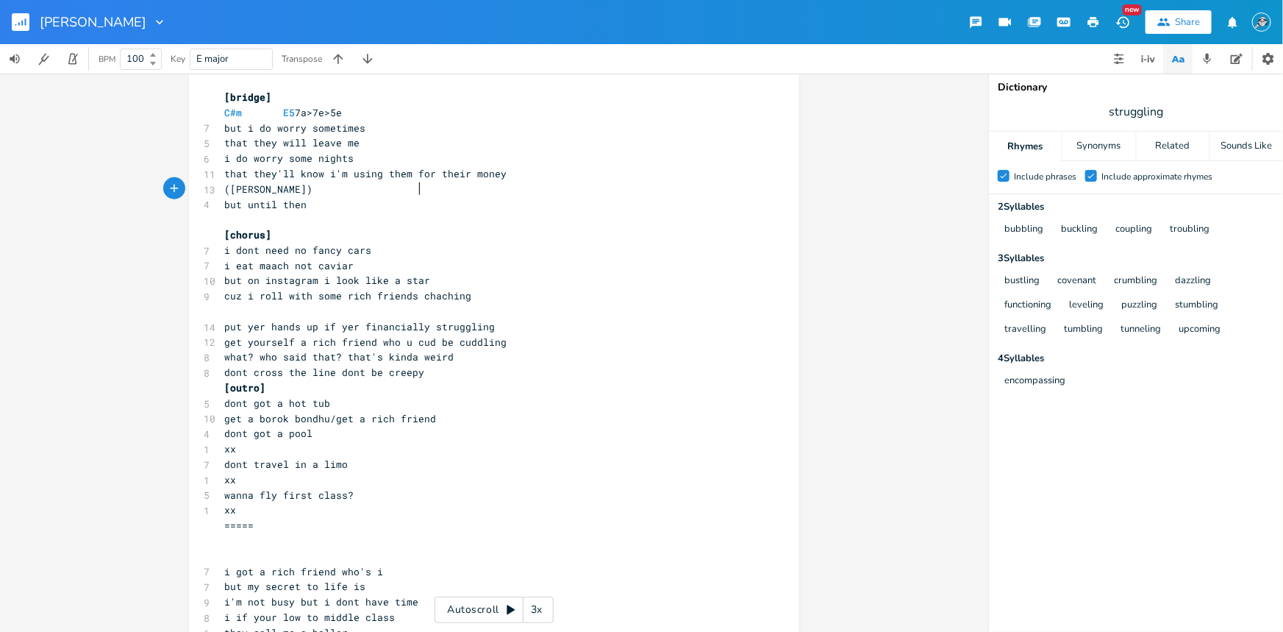
scroll to position [0, 0]
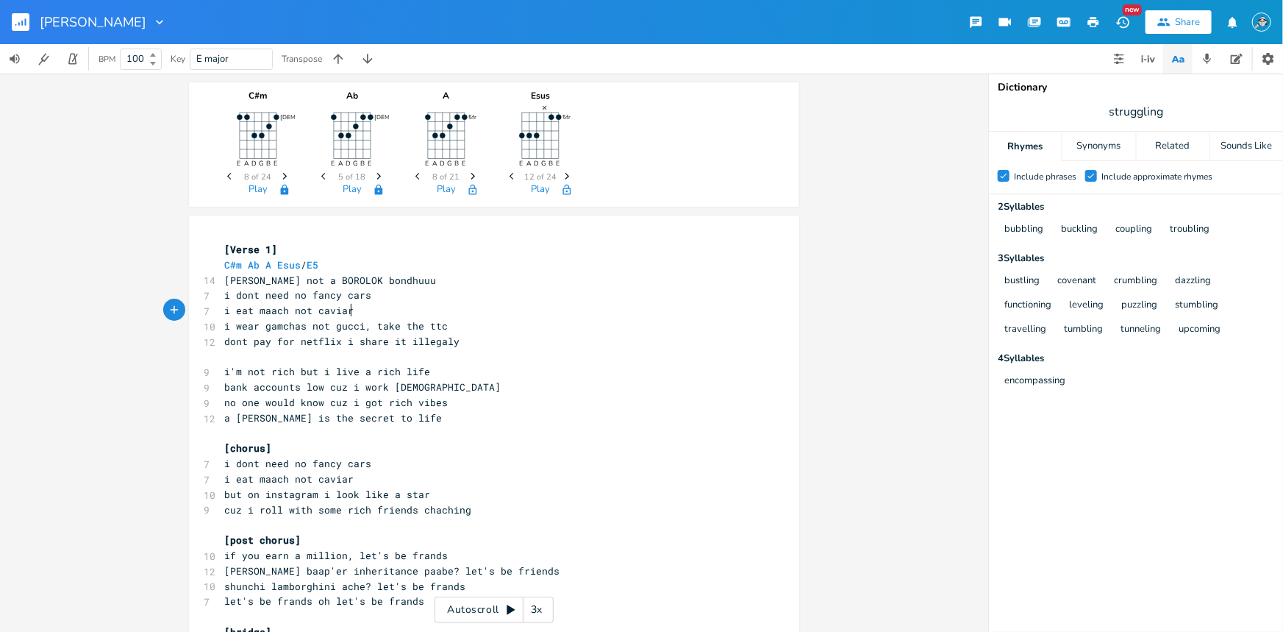
click at [433, 310] on pre "i eat maach not caviar" at bounding box center [486, 310] width 531 height 15
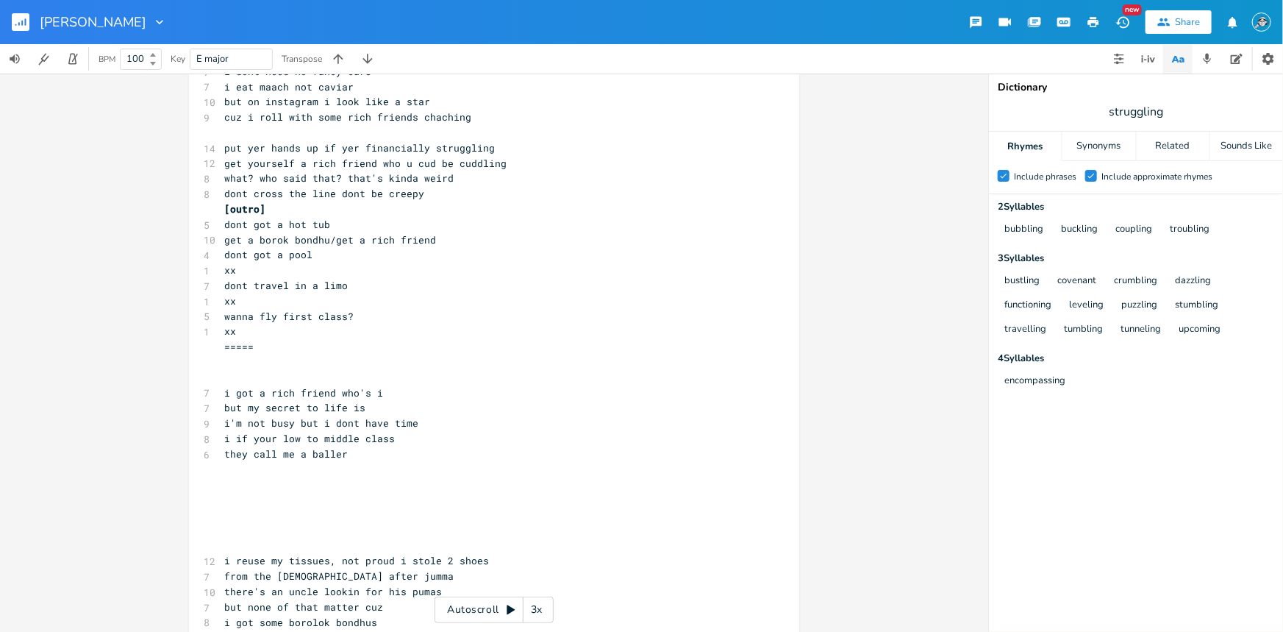
scroll to position [801, 0]
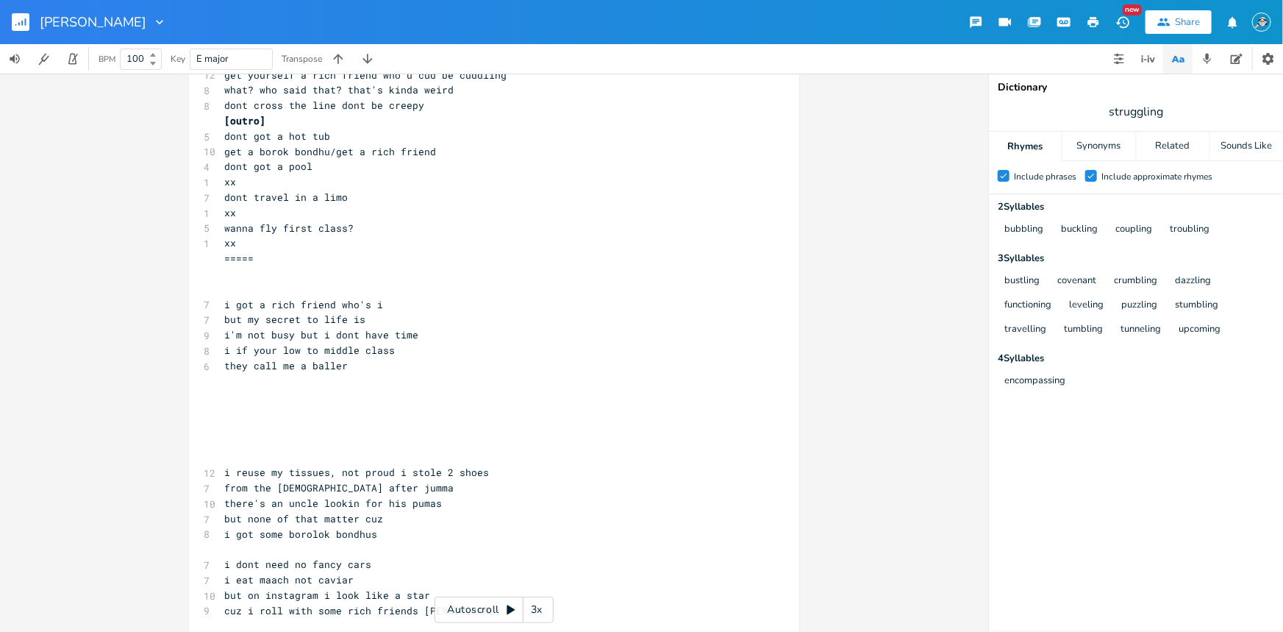
click at [260, 257] on pre "=====" at bounding box center [486, 258] width 531 height 15
click at [407, 282] on pre "​" at bounding box center [486, 289] width 531 height 15
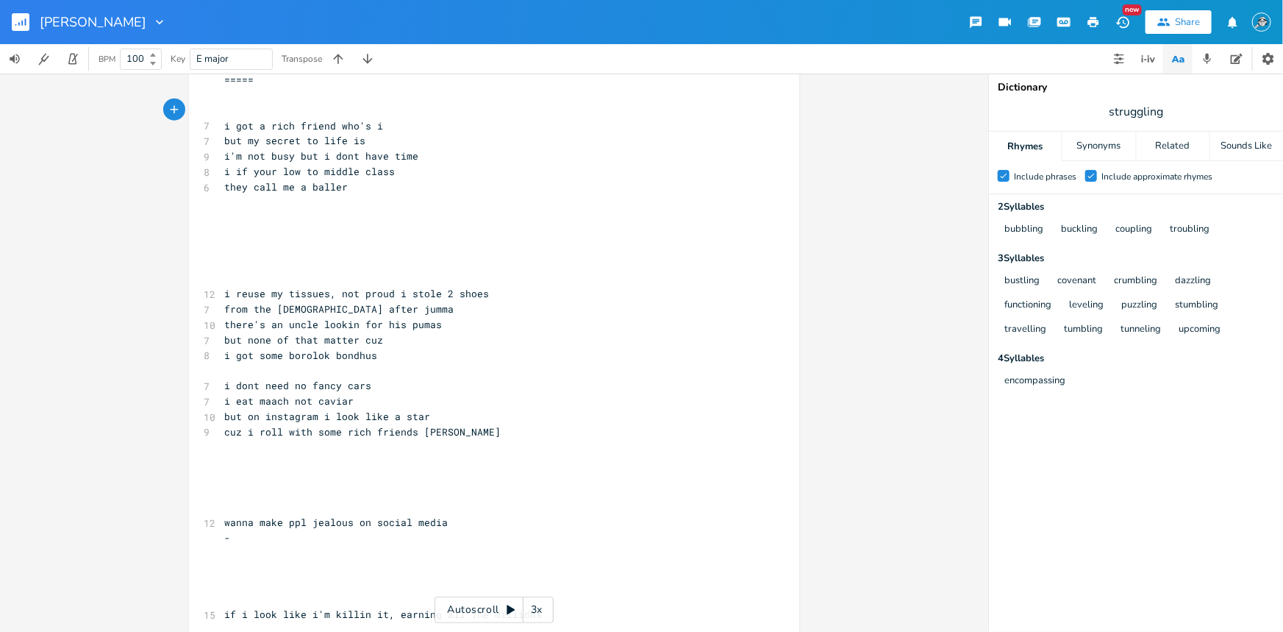
scroll to position [1069, 0]
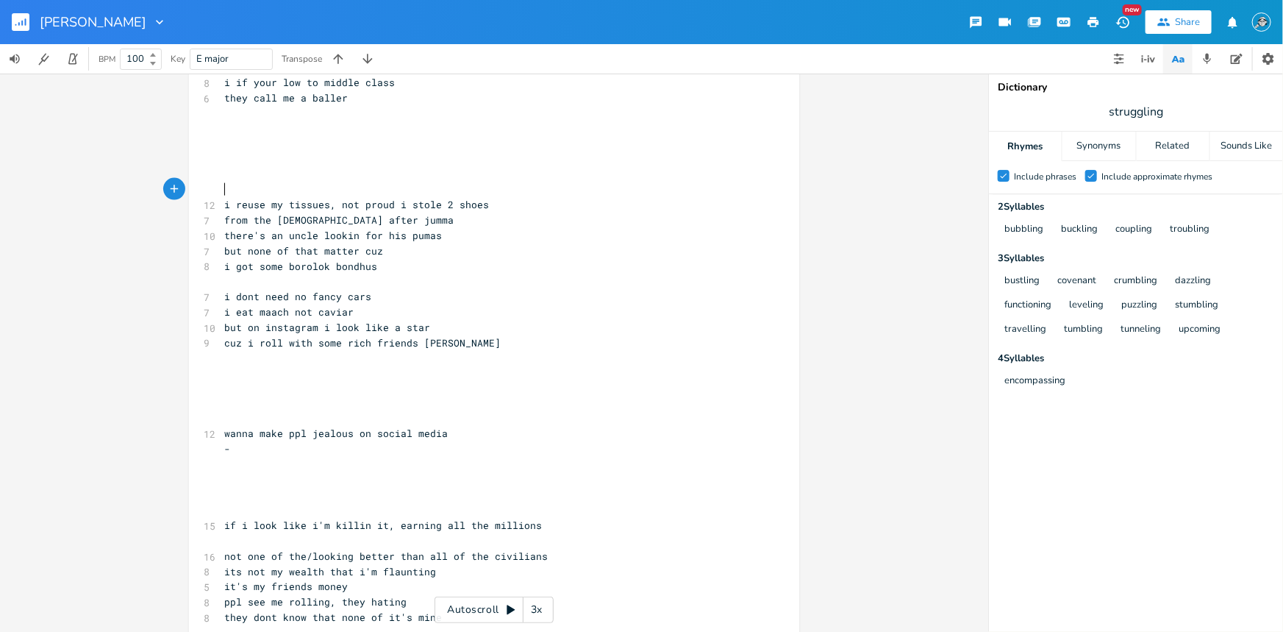
click at [244, 193] on pre "​" at bounding box center [486, 189] width 531 height 15
